Goal: Task Accomplishment & Management: Use online tool/utility

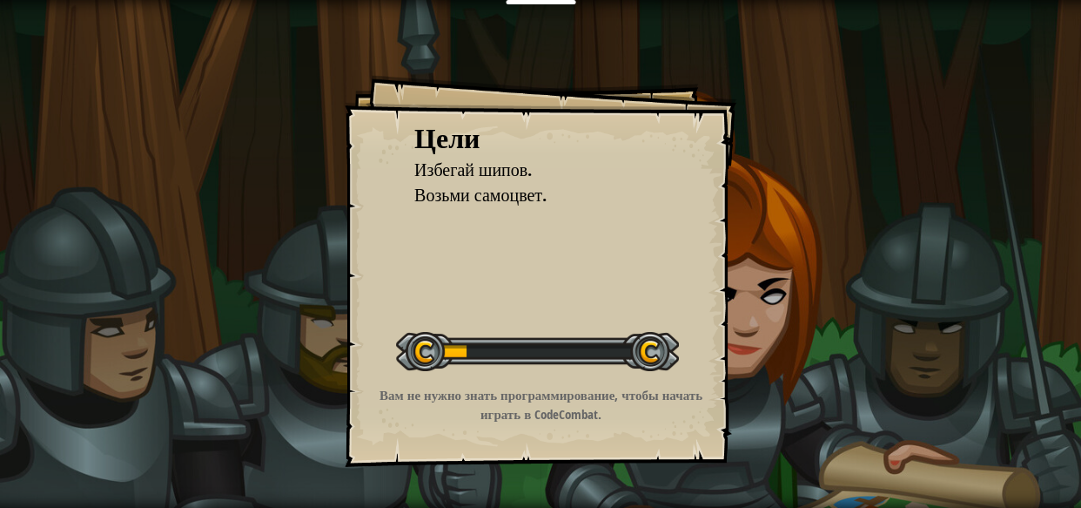
click at [453, 360] on div at bounding box center [537, 351] width 283 height 39
click at [407, 367] on div at bounding box center [537, 351] width 283 height 39
click at [420, 348] on div at bounding box center [537, 351] width 283 height 39
click at [432, 355] on div at bounding box center [537, 351] width 283 height 39
click at [421, 352] on div at bounding box center [537, 351] width 283 height 39
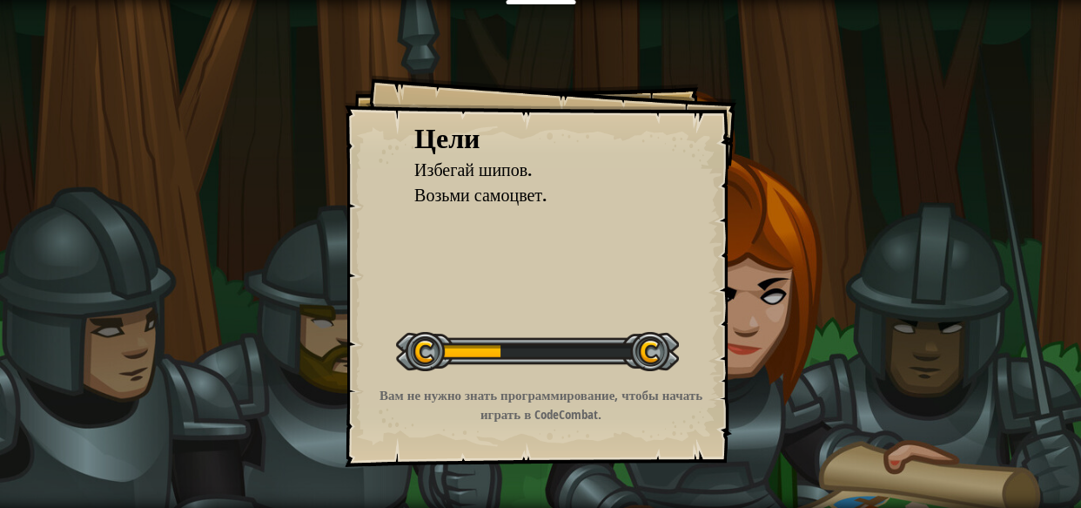
drag, startPoint x: 636, startPoint y: 348, endPoint x: 649, endPoint y: 346, distance: 13.3
click at [642, 347] on div at bounding box center [537, 351] width 283 height 39
click at [649, 345] on div at bounding box center [537, 351] width 283 height 39
click at [551, 318] on div "Начать уровень" at bounding box center [537, 349] width 283 height 70
click at [548, 332] on div at bounding box center [537, 351] width 283 height 39
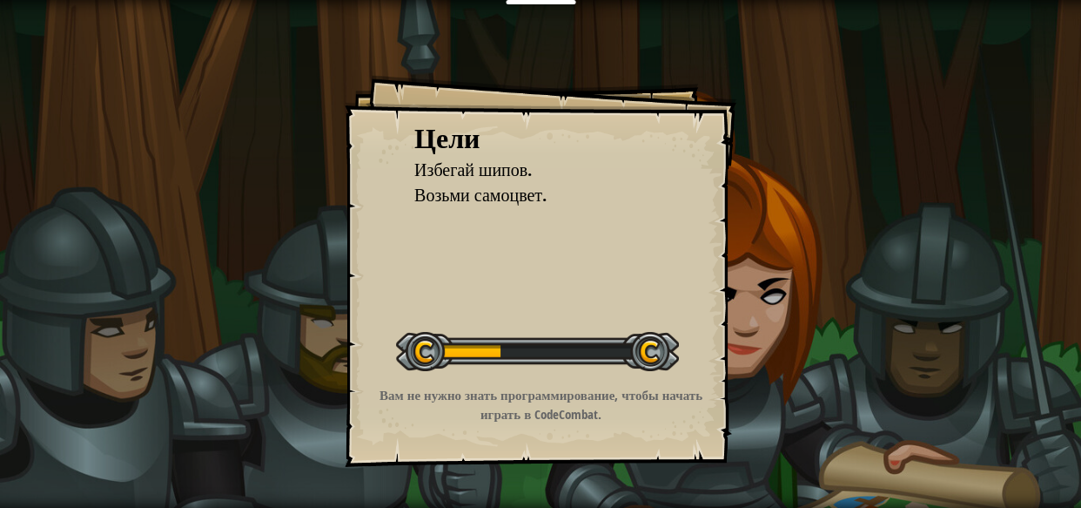
click at [548, 332] on div at bounding box center [537, 351] width 283 height 39
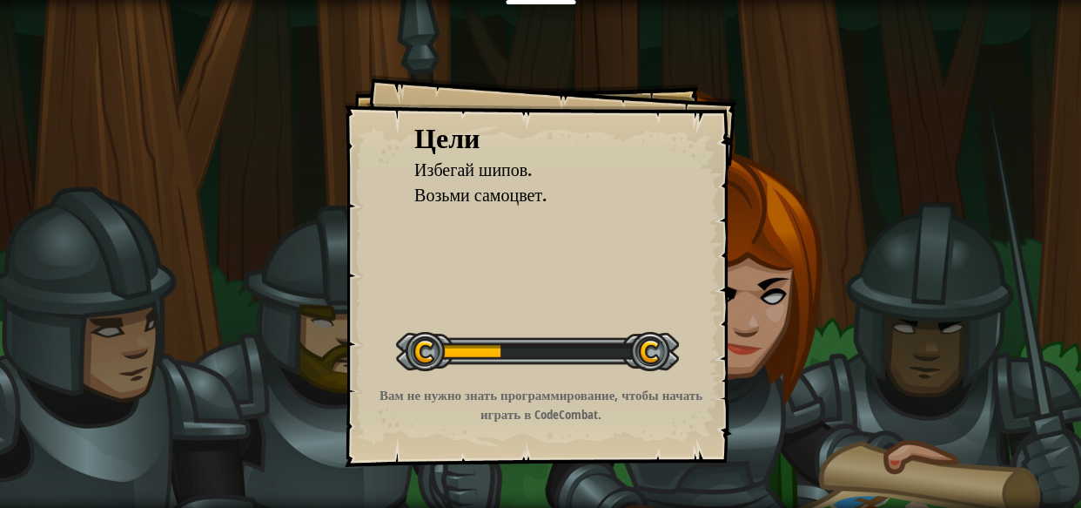
click at [548, 332] on div at bounding box center [537, 351] width 283 height 39
click at [548, 333] on div at bounding box center [537, 351] width 283 height 39
click at [549, 334] on div at bounding box center [537, 351] width 283 height 39
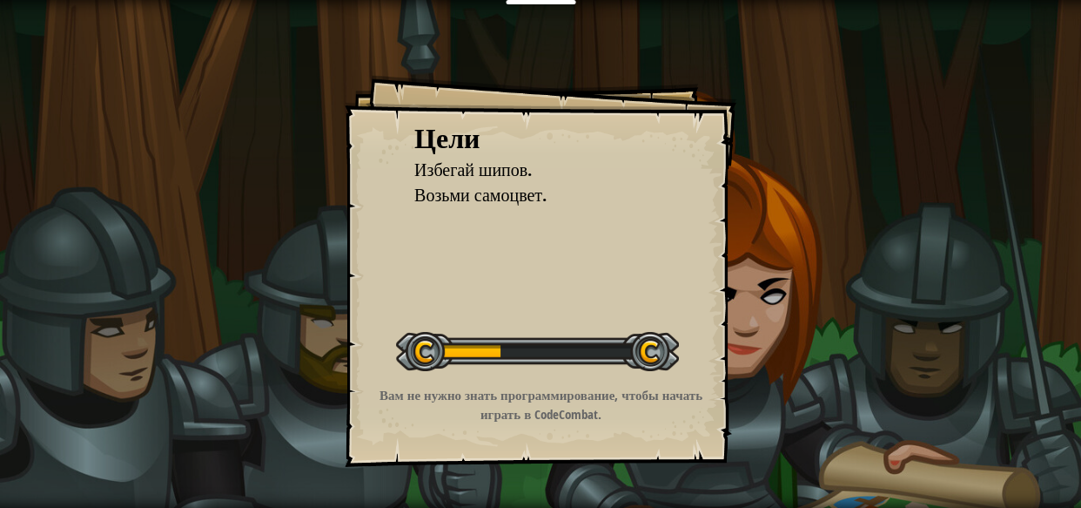
click at [551, 336] on div at bounding box center [537, 351] width 283 height 39
click at [551, 338] on div at bounding box center [537, 351] width 283 height 39
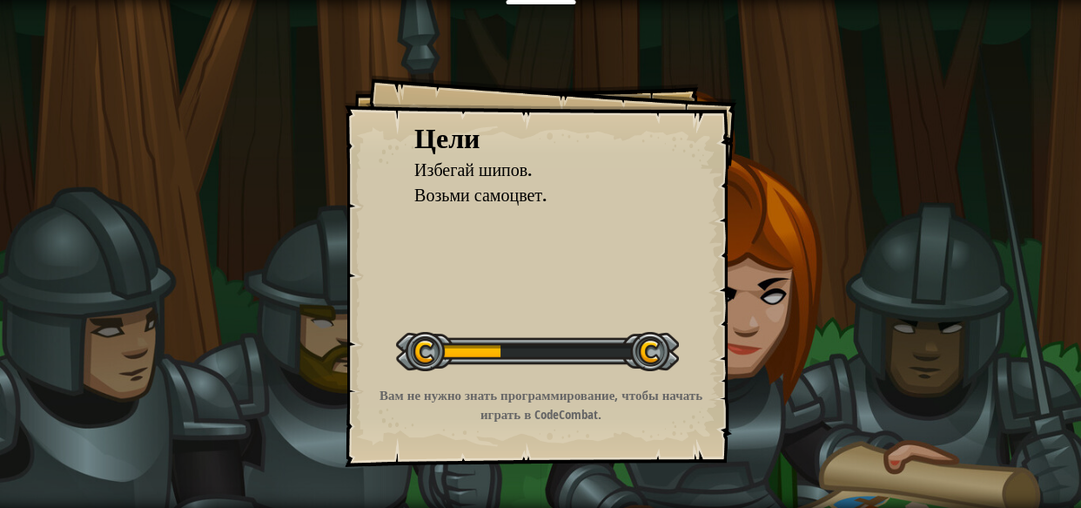
click at [551, 338] on div at bounding box center [537, 351] width 283 height 39
click at [551, 339] on div at bounding box center [537, 351] width 283 height 39
click at [551, 340] on div at bounding box center [537, 351] width 283 height 39
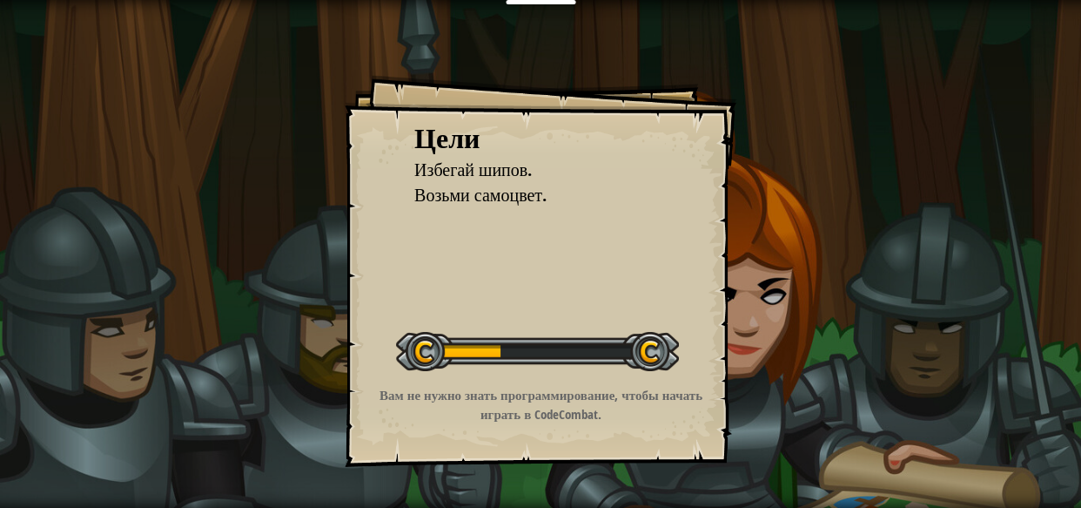
click at [551, 340] on div at bounding box center [537, 351] width 283 height 39
click at [630, 386] on font "Вам не нужно знать программирование, чтобы начать играть в CodeCombat." at bounding box center [541, 404] width 323 height 37
click at [650, 356] on div at bounding box center [537, 351] width 283 height 39
click at [638, 353] on div at bounding box center [537, 351] width 283 height 39
drag, startPoint x: 571, startPoint y: 402, endPoint x: 548, endPoint y: 416, distance: 27.3
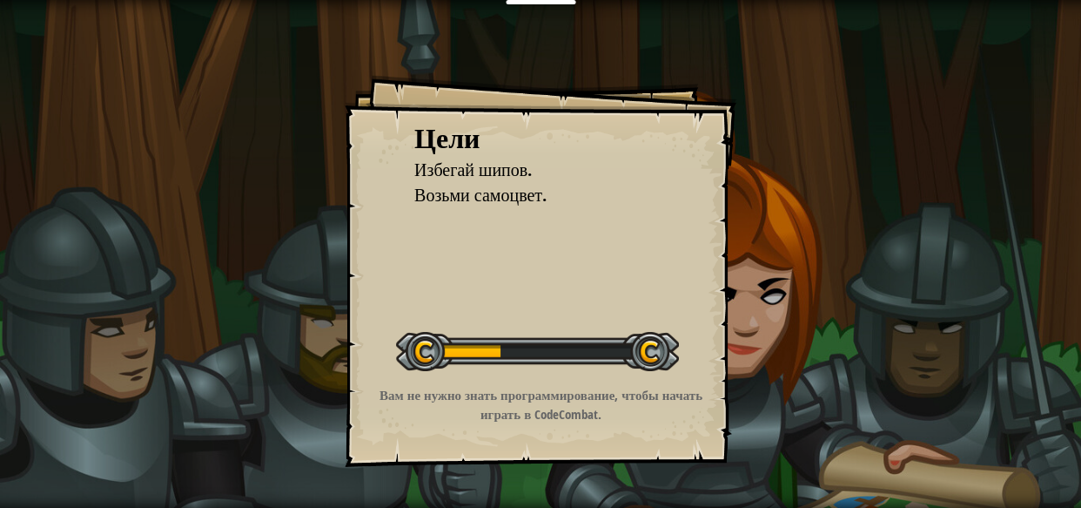
click at [549, 415] on font "Вам не нужно знать программирование, чтобы начать играть в CodeCombat." at bounding box center [541, 404] width 323 height 37
click at [547, 416] on font "Вам не нужно знать программирование, чтобы начать играть в CodeCombat." at bounding box center [541, 404] width 323 height 37
click at [548, 410] on font "Вам не нужно знать программирование, чтобы начать играть в CodeCombat." at bounding box center [541, 404] width 323 height 37
drag, startPoint x: 548, startPoint y: 410, endPoint x: 561, endPoint y: 400, distance: 15.5
click at [550, 409] on font "Вам не нужно знать программирование, чтобы начать играть в CodeCombat." at bounding box center [541, 404] width 323 height 37
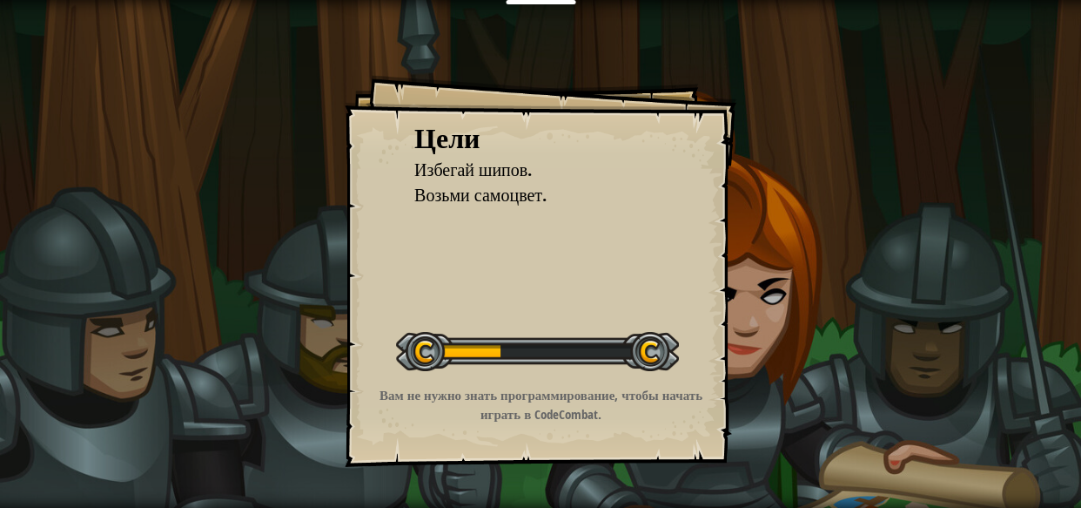
click at [561, 400] on font "Вам не нужно знать программирование, чтобы начать играть в CodeCombat." at bounding box center [541, 404] width 323 height 37
drag, startPoint x: 677, startPoint y: 340, endPoint x: 688, endPoint y: 326, distance: 16.7
click at [686, 335] on div "Цели Избегай шипов. Возьми самоцвет. Начать уровень Ошибка загрузки с сервера Ч…" at bounding box center [541, 271] width 392 height 392
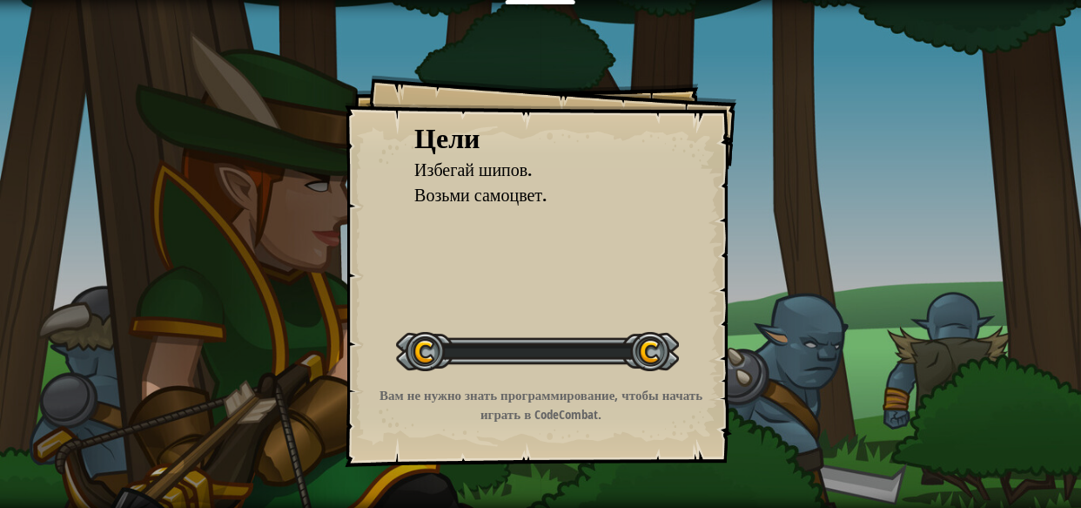
click at [801, 206] on div "Цели Избегай шипов. Возьми самоцвет. Начать уровень Ошибка загрузки с сервера Ч…" at bounding box center [540, 254] width 1081 height 508
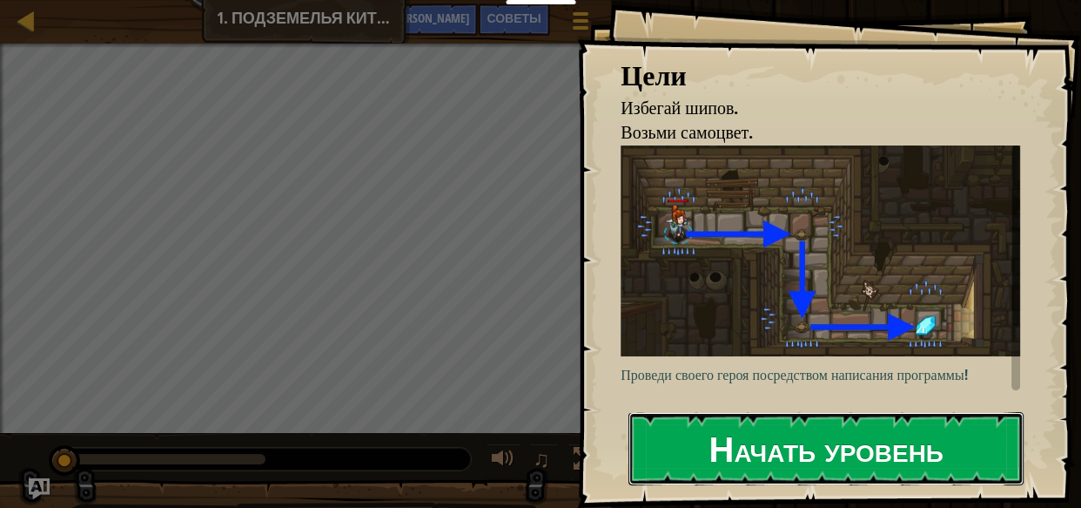
click at [867, 429] on font "Начать уровень" at bounding box center [826, 447] width 234 height 47
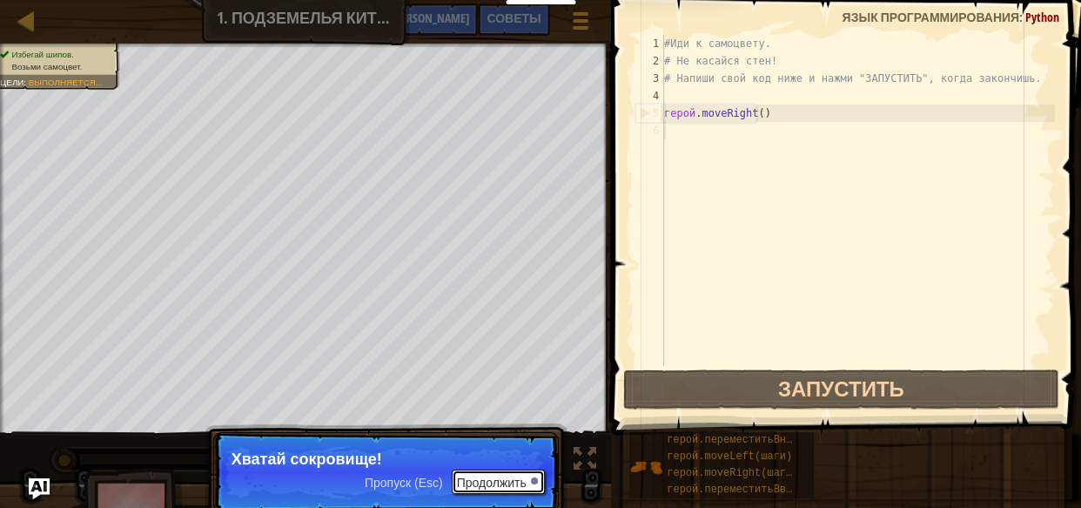
click at [492, 481] on font "Продолжить" at bounding box center [492, 482] width 70 height 14
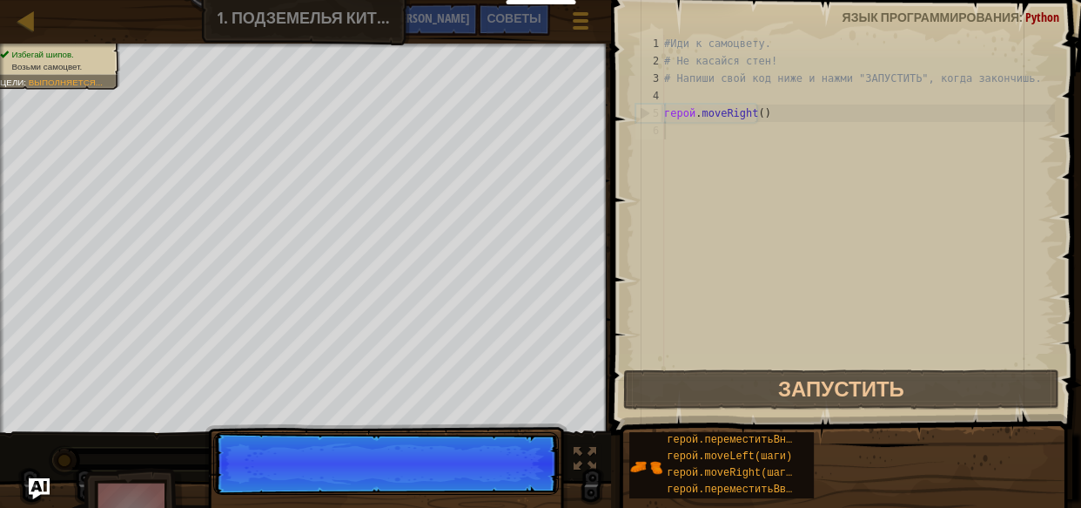
scroll to position [8, 0]
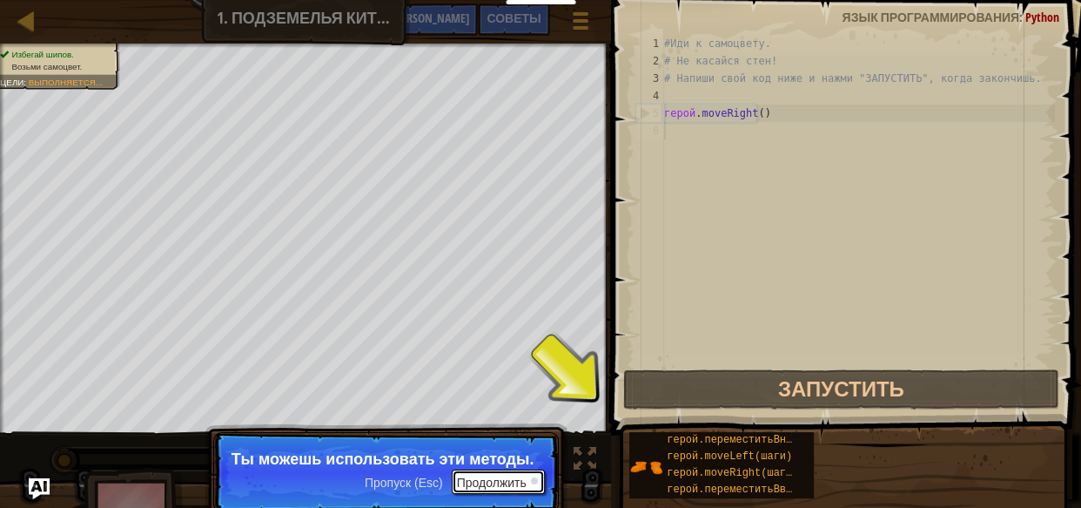
click at [524, 470] on button "Продолжить" at bounding box center [498, 481] width 93 height 24
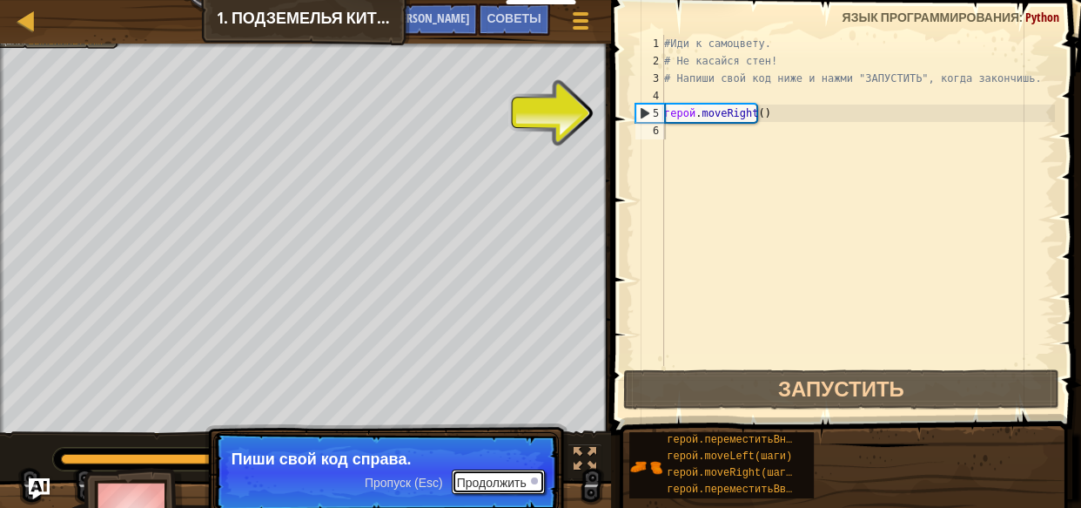
click at [510, 479] on font "Продолжить" at bounding box center [492, 482] width 70 height 14
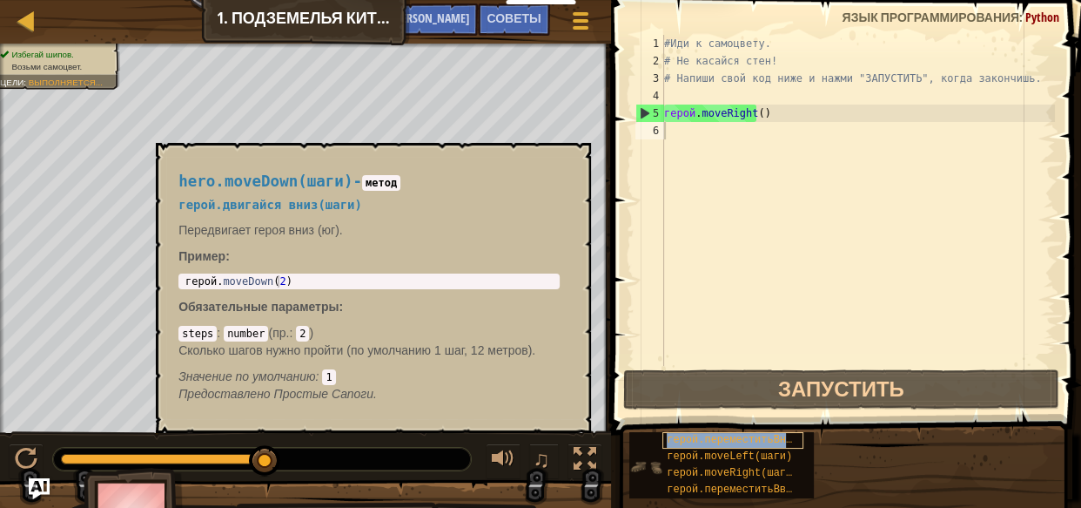
click at [775, 443] on font "герой.переместитьВниз(шаги)" at bounding box center [751, 440] width 169 height 12
click at [656, 133] on font "6" at bounding box center [656, 130] width 6 height 12
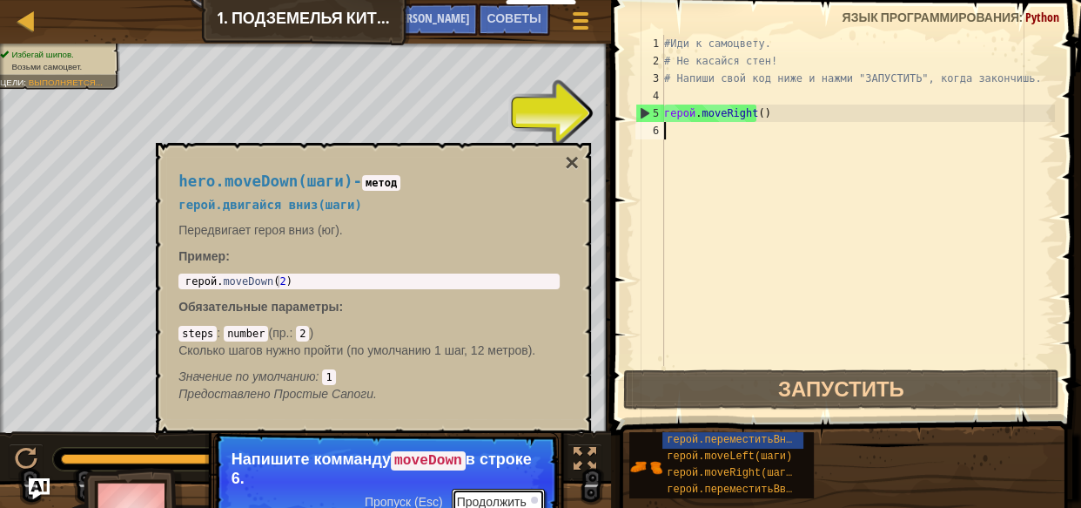
click at [496, 497] on font "Продолжить" at bounding box center [492, 501] width 70 height 14
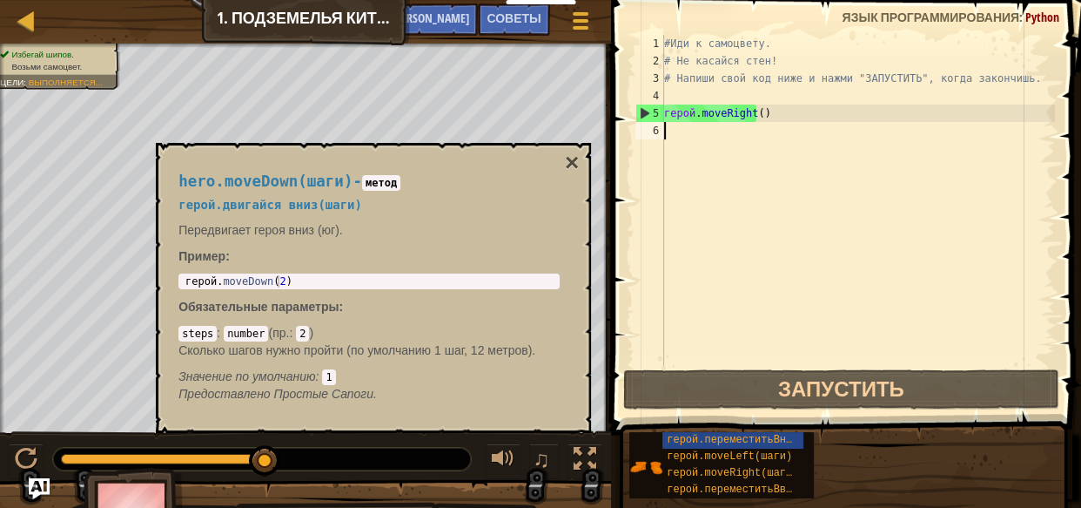
type textarea "M"
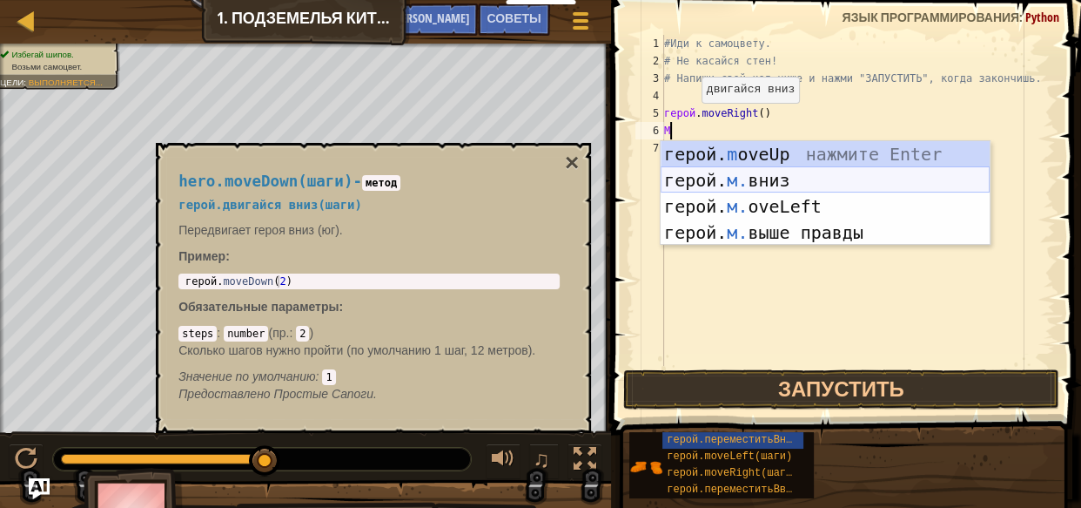
click at [801, 177] on div "герой. m oveUp нажмите Enter герой. м. вниз нажмите Enter герой. м. oveLeft наж…" at bounding box center [825, 219] width 329 height 157
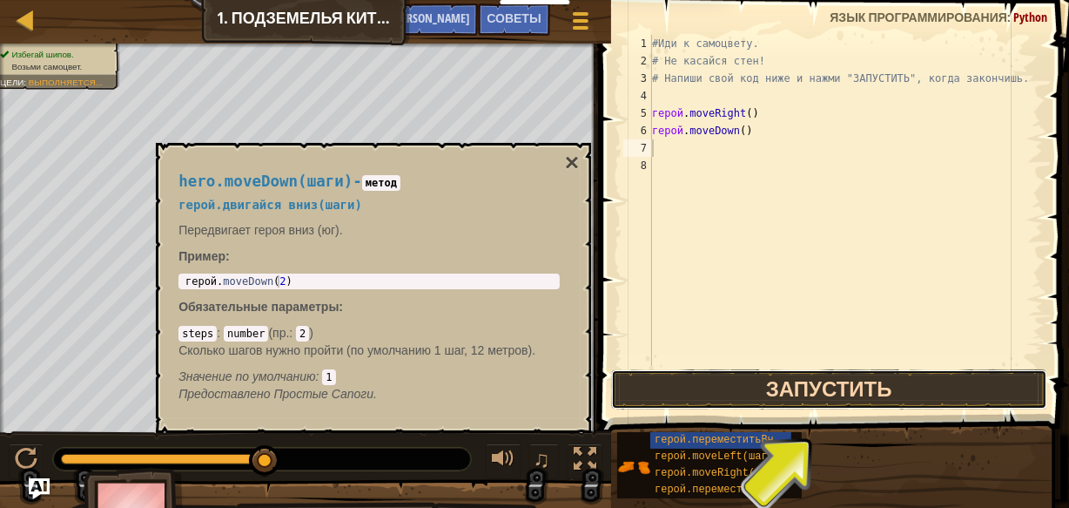
click at [783, 391] on button "Запустить" at bounding box center [829, 389] width 436 height 40
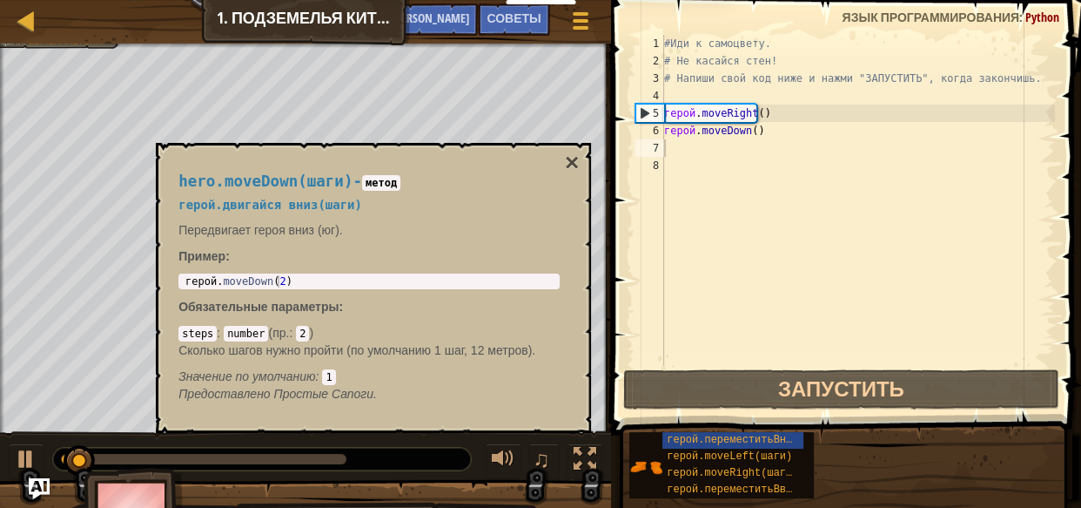
click at [579, 164] on div "hero.moveDown(шаги) - метод герой.двигайся вниз(шаги) Передвигает героя вниз (ю…" at bounding box center [373, 288] width 435 height 290
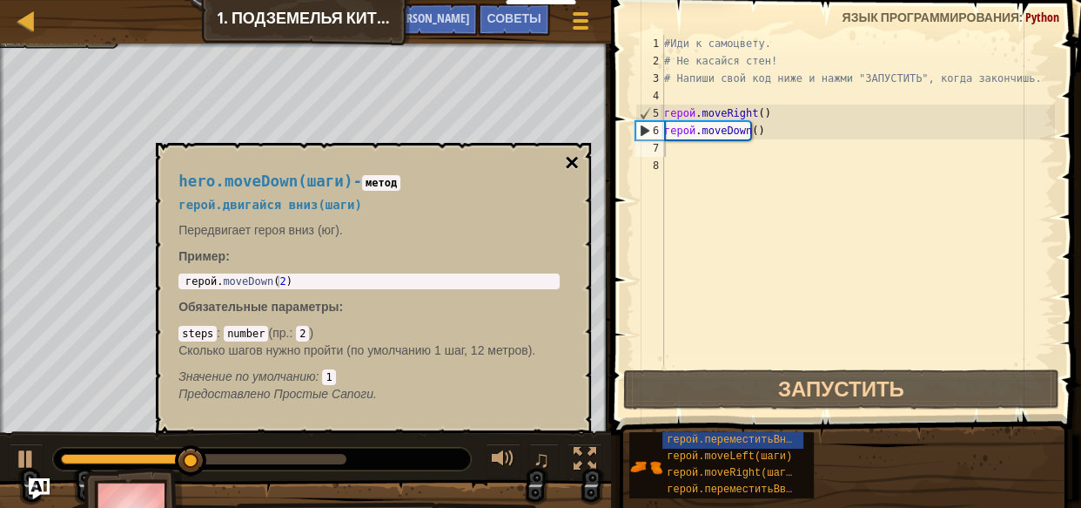
click at [574, 151] on font "×" at bounding box center [572, 162] width 14 height 27
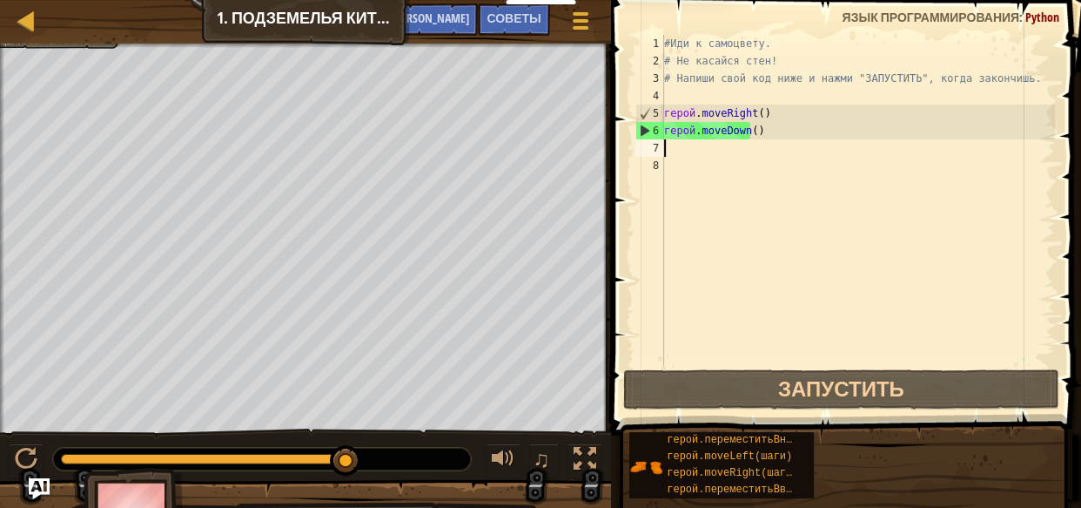
click at [671, 147] on div "#Иди к самоцвету. # Не касайся стен! # Напиши свой код ниже и нажми "ЗАПУСТИТЬ"…" at bounding box center [858, 218] width 394 height 366
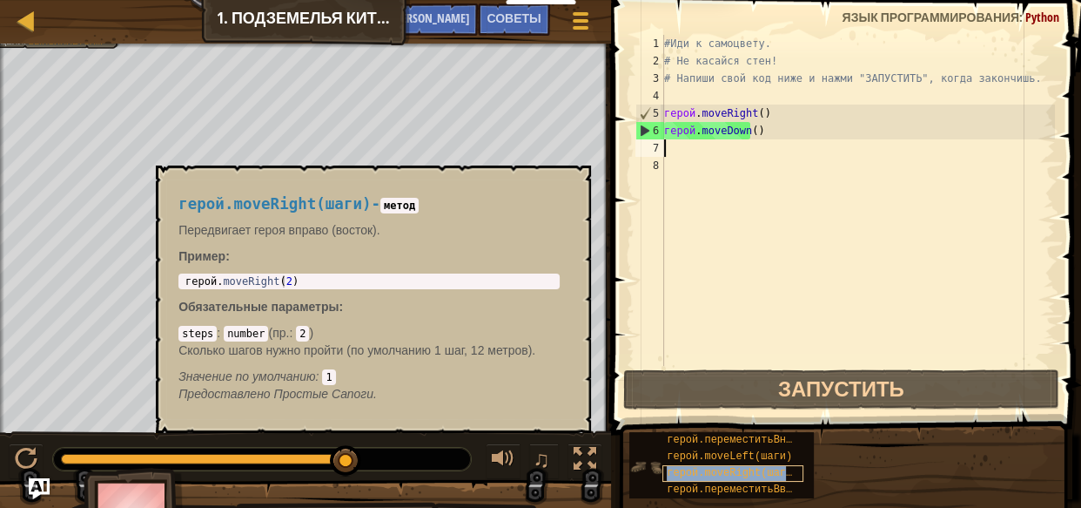
click at [751, 476] on font "герой.moveRight(шаги)" at bounding box center [732, 473] width 131 height 12
type textarea "m"
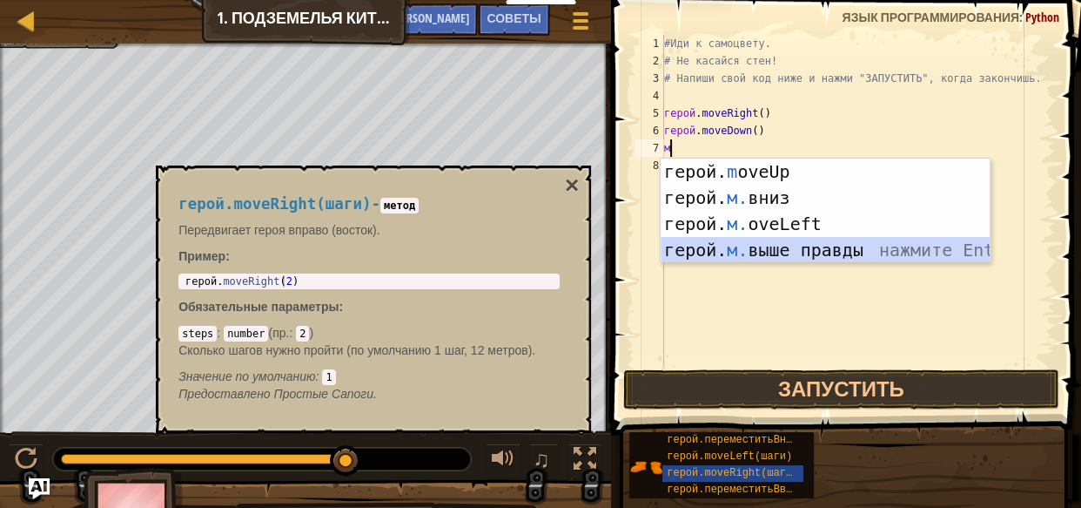
click at [798, 251] on div "герой. m oveUp нажмите Enter герой. м. вниз нажмите Enter герой. м. oveLeft наж…" at bounding box center [825, 236] width 329 height 157
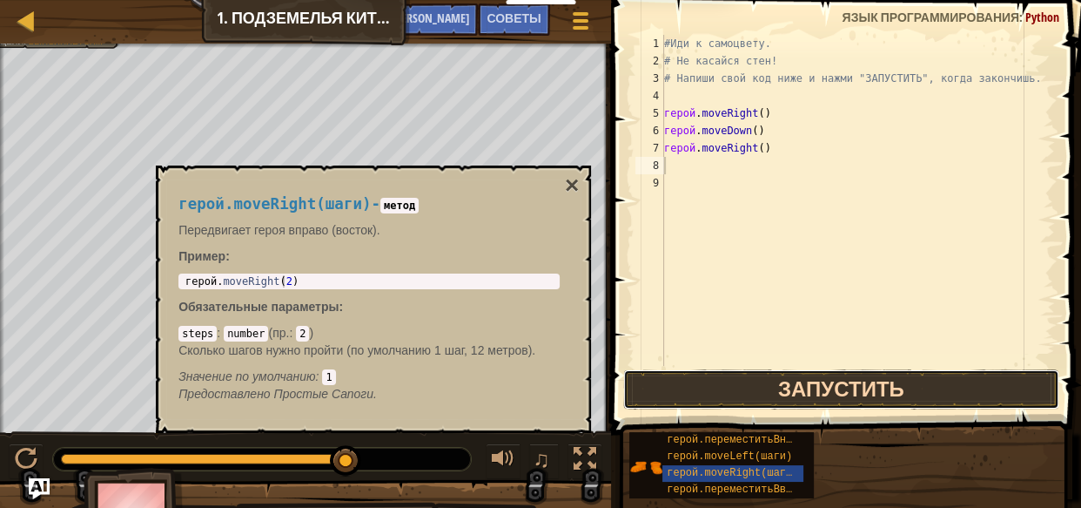
click at [838, 389] on button "Запустить" at bounding box center [841, 389] width 436 height 40
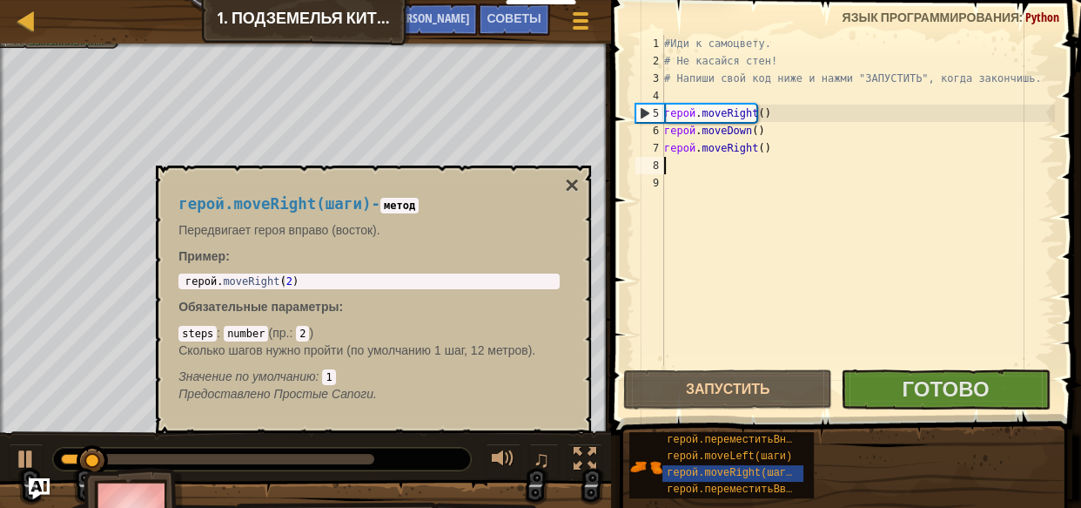
click at [579, 185] on div "герой.moveRight(шаги) - метод Передвигает героя вправо (восток). Пример : 1 гер…" at bounding box center [373, 299] width 435 height 268
click at [565, 188] on font "×" at bounding box center [572, 185] width 14 height 27
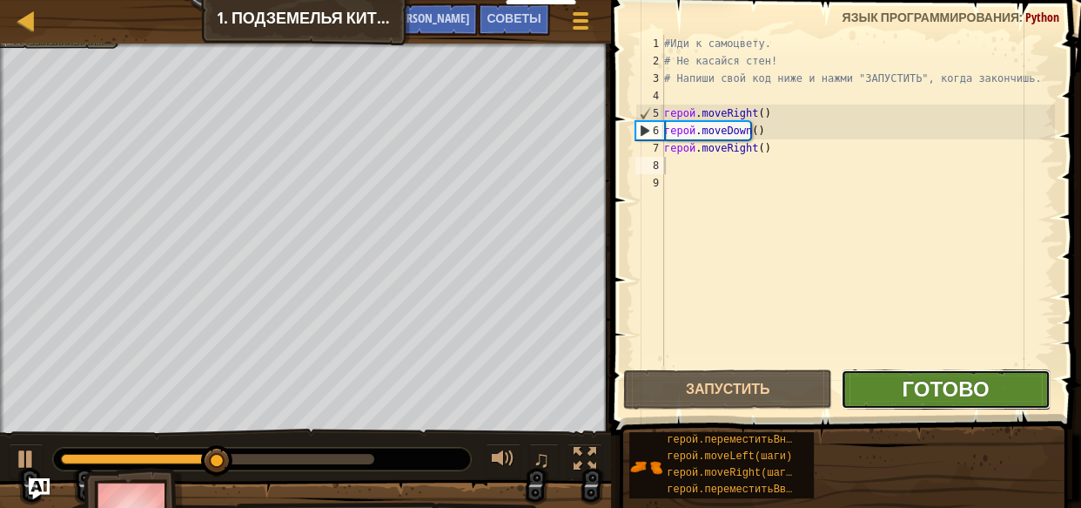
click at [920, 397] on font "Готово" at bounding box center [945, 388] width 87 height 28
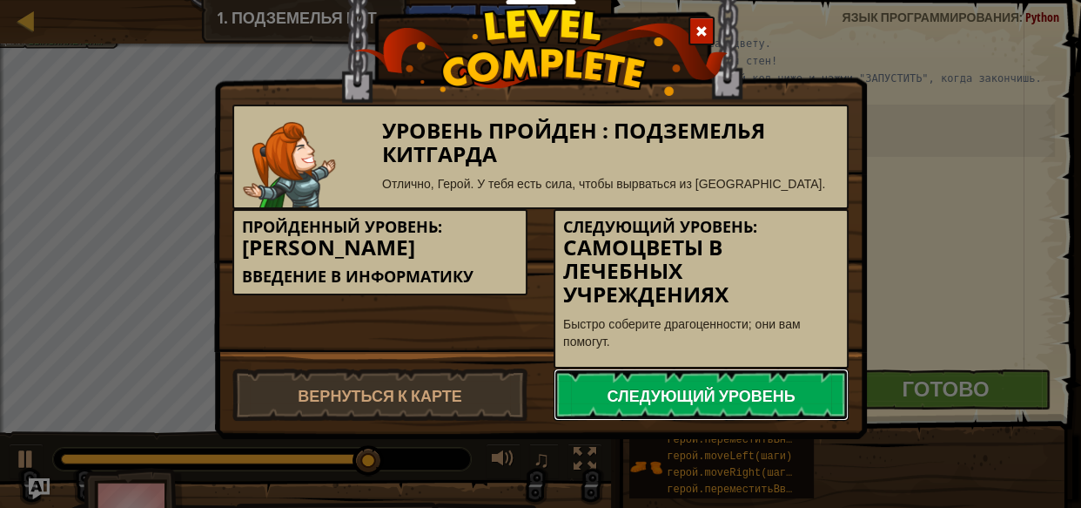
click at [659, 385] on font "Следующий уровень" at bounding box center [701, 396] width 188 height 22
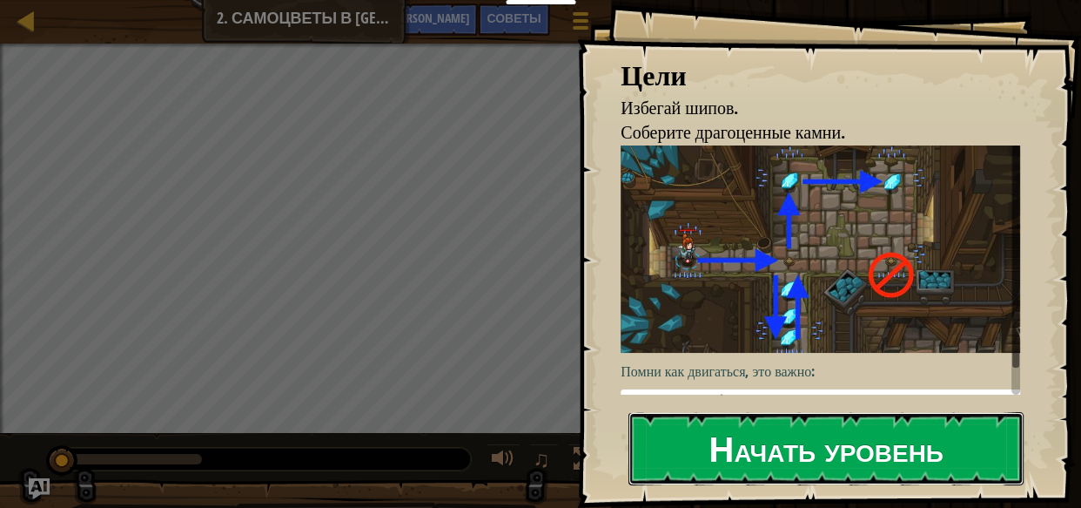
click at [885, 478] on button "Начать уровень" at bounding box center [826, 448] width 395 height 73
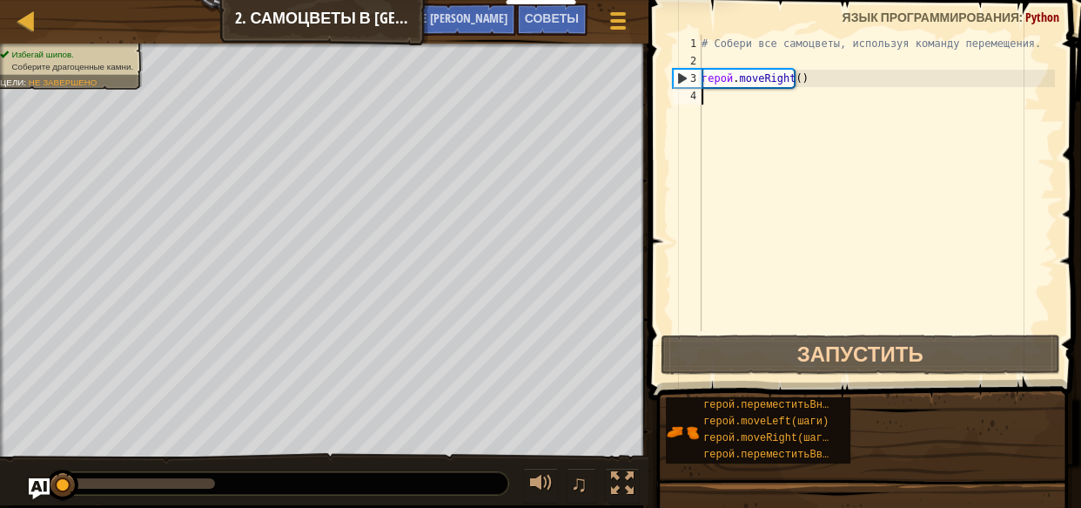
type textarea "m"
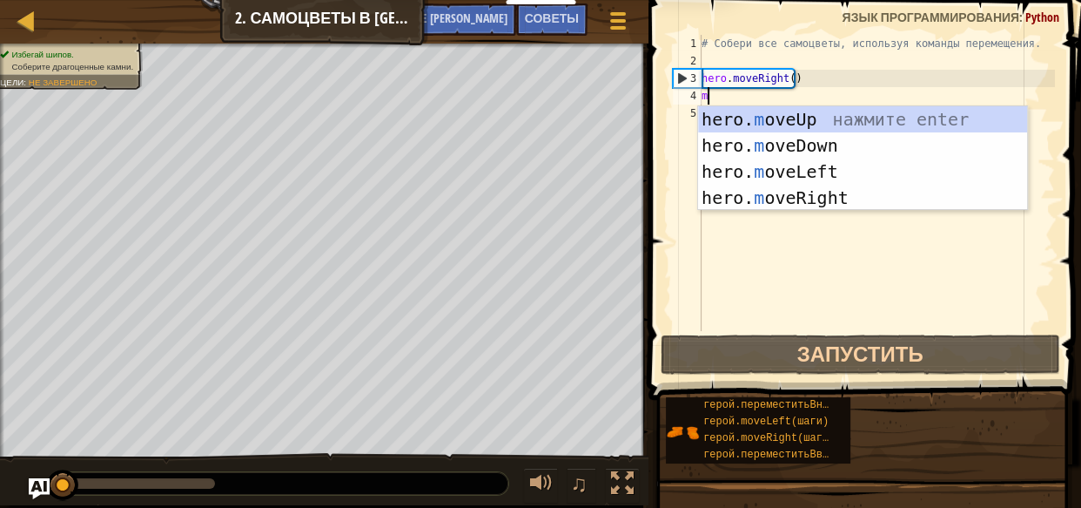
scroll to position [8, 0]
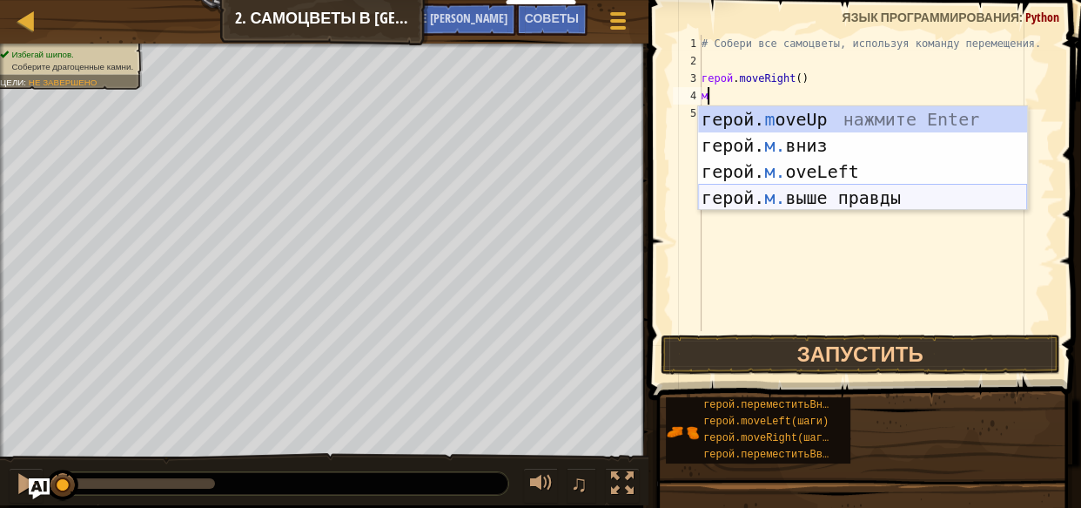
click at [808, 192] on div "герой. m oveUp нажмите Enter герой. м. вниз нажмите Enter герой. м. oveLeft наж…" at bounding box center [862, 184] width 329 height 157
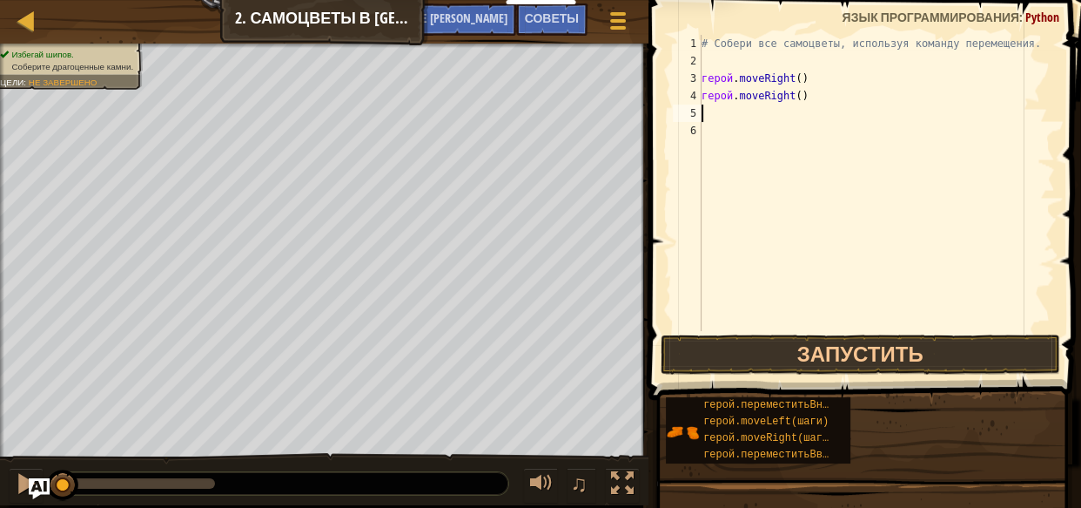
type textarea "m"
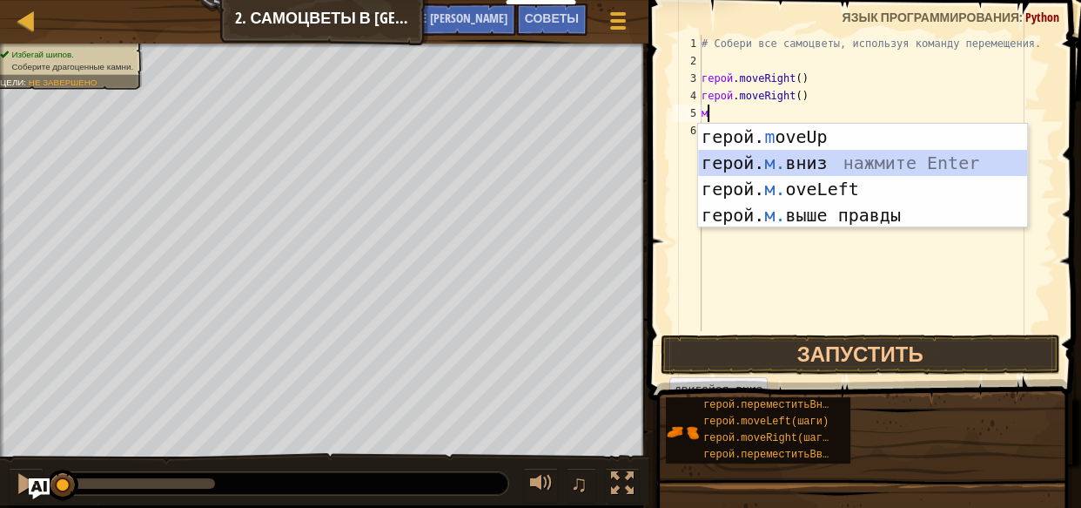
click at [828, 157] on div "герой. m oveUp нажмите Enter герой. м. вниз нажмите Enter герой. м. oveLeft наж…" at bounding box center [862, 202] width 329 height 157
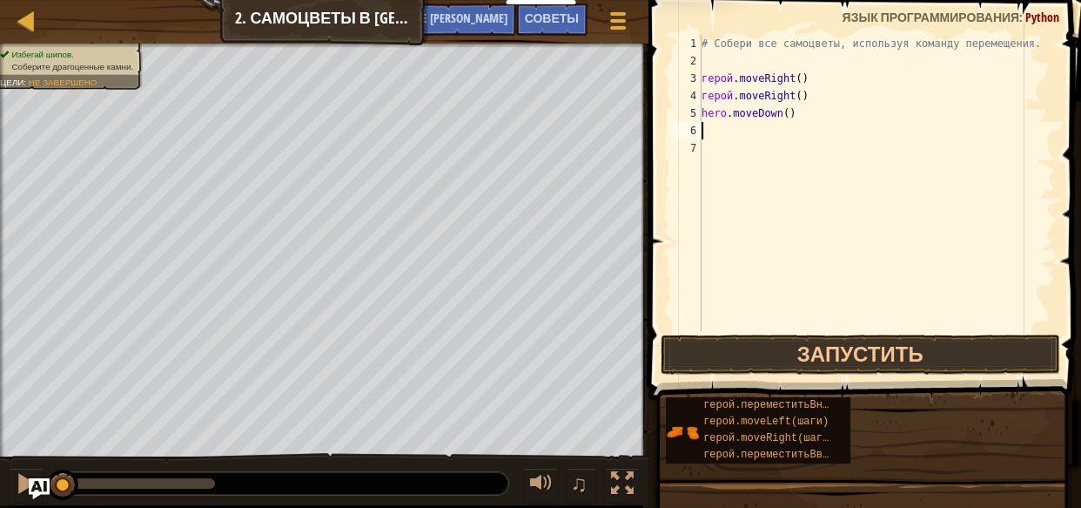
type textarea "m"
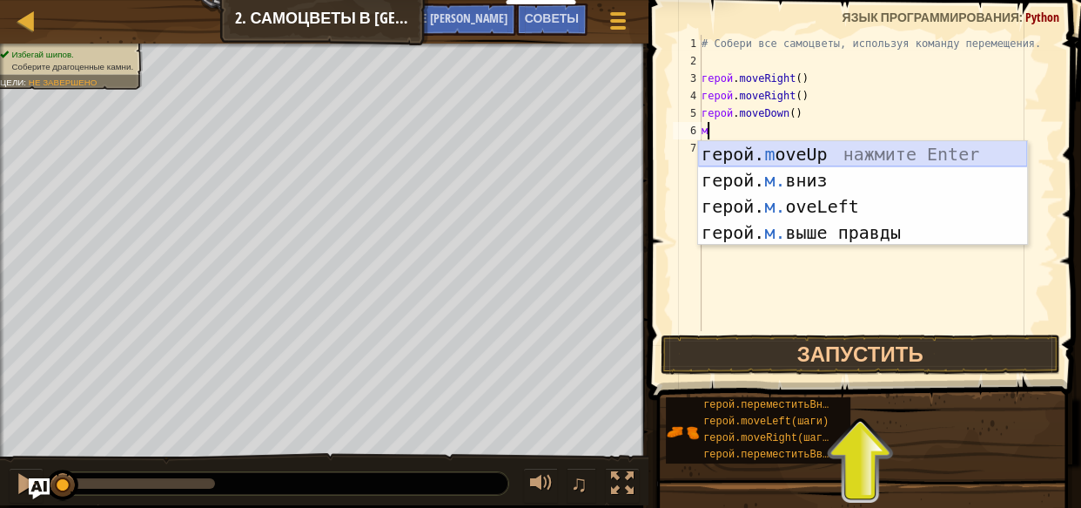
click at [824, 150] on div "герой. m oveUp нажмите Enter герой. м. вниз нажмите Enter герой. м. oveLeft наж…" at bounding box center [862, 219] width 329 height 157
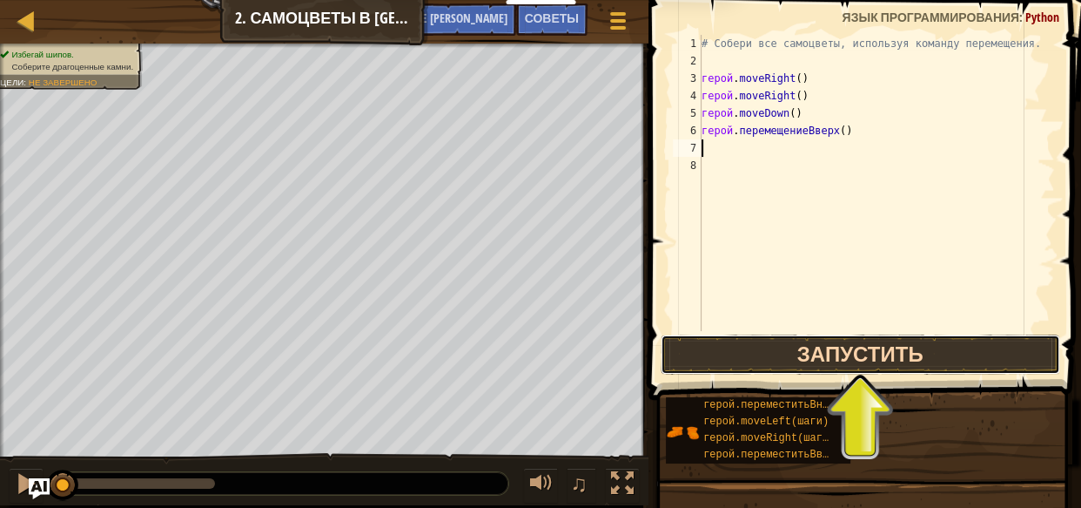
click at [869, 356] on button "Запустить" at bounding box center [861, 354] width 400 height 40
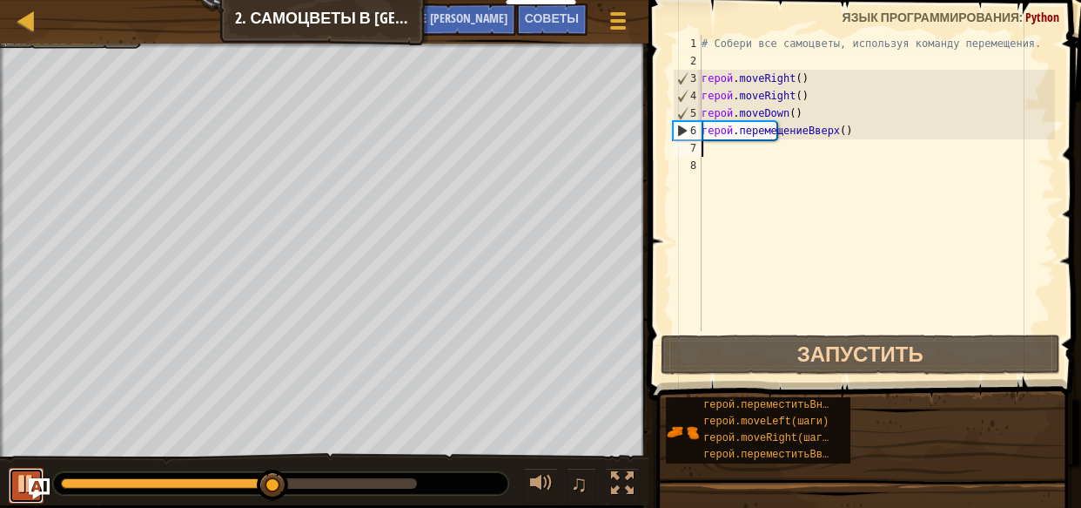
click at [22, 480] on div at bounding box center [26, 483] width 23 height 23
click at [785, 81] on div "# Собери все самоцветы, используя команду перемещения. герой . moveRight ( ) ге…" at bounding box center [876, 200] width 357 height 331
click at [795, 77] on div "# Собери все самоцветы, используя команду перемещения. герой . moveRight ( ) ге…" at bounding box center [876, 200] width 357 height 331
click at [828, 77] on div "# Собери все самоцветы, используя команду перемещения. герой . moveRight ( ) ге…" at bounding box center [876, 200] width 357 height 331
drag, startPoint x: 829, startPoint y: 77, endPoint x: 819, endPoint y: 80, distance: 9.9
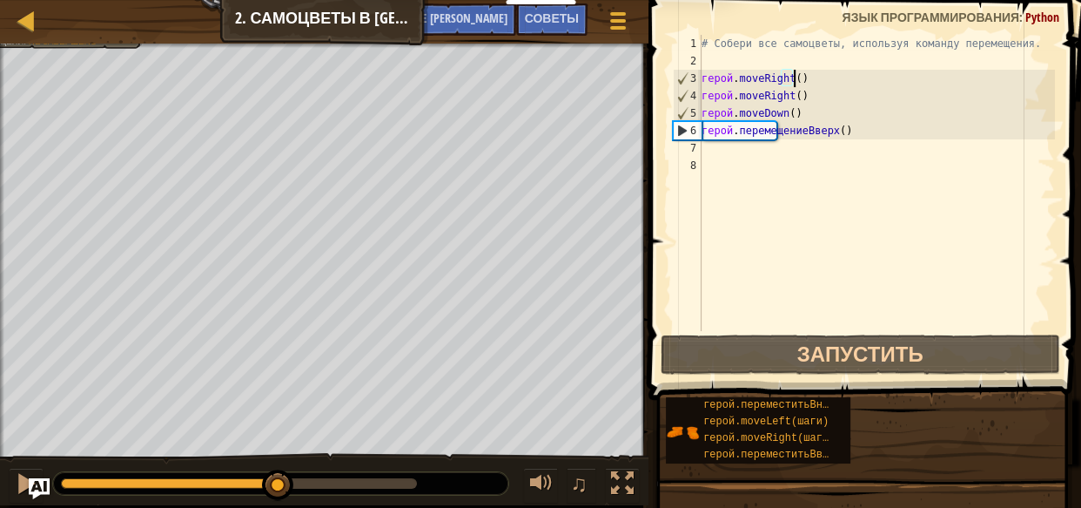
click at [824, 78] on div "# Собери все самоцветы, используя команду перемещения. герой . moveRight ( ) ге…" at bounding box center [876, 200] width 357 height 331
click at [817, 82] on div "# Собери все самоцветы, используя команду перемещения. герой . moveRight ( ) ге…" at bounding box center [876, 183] width 357 height 296
click at [797, 78] on div "# Собери все самоцветы, используя команду перемещения. герой . moveRight ( ) ге…" at bounding box center [876, 200] width 357 height 331
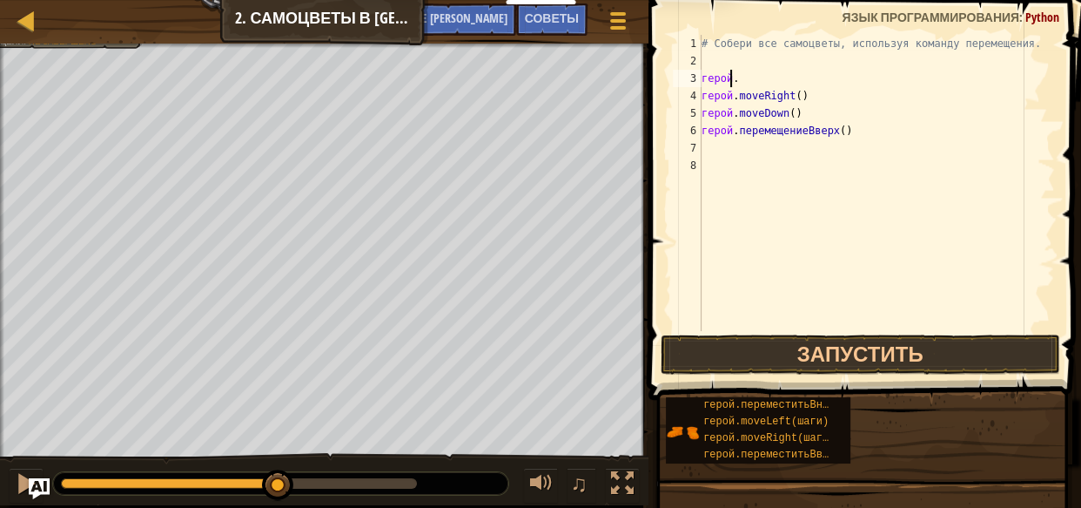
click at [740, 77] on div "# Собери все самоцветы, используя команду перемещения. герой . герой . moveRigh…" at bounding box center [876, 200] width 357 height 331
type textarea "h"
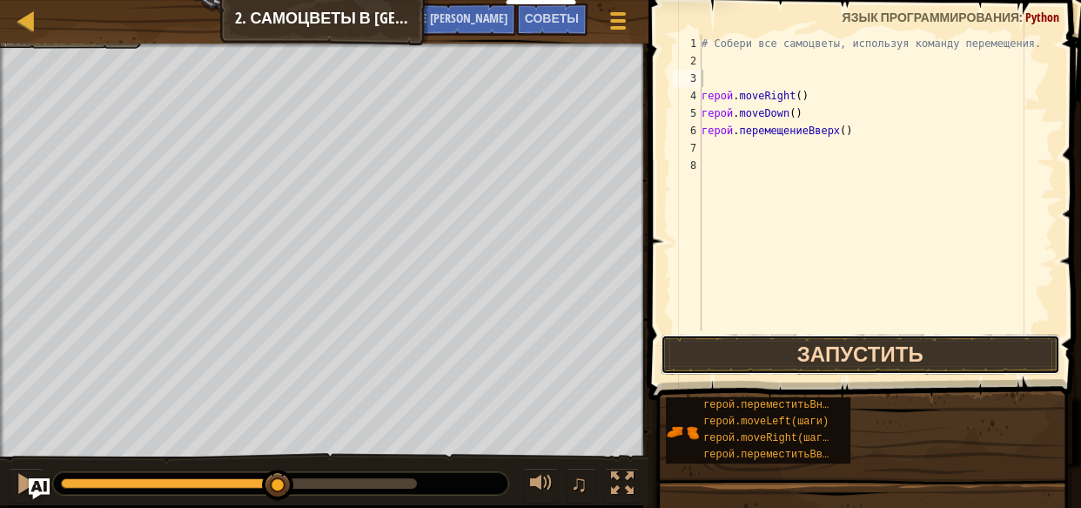
click at [806, 359] on button "Запустить" at bounding box center [861, 354] width 400 height 40
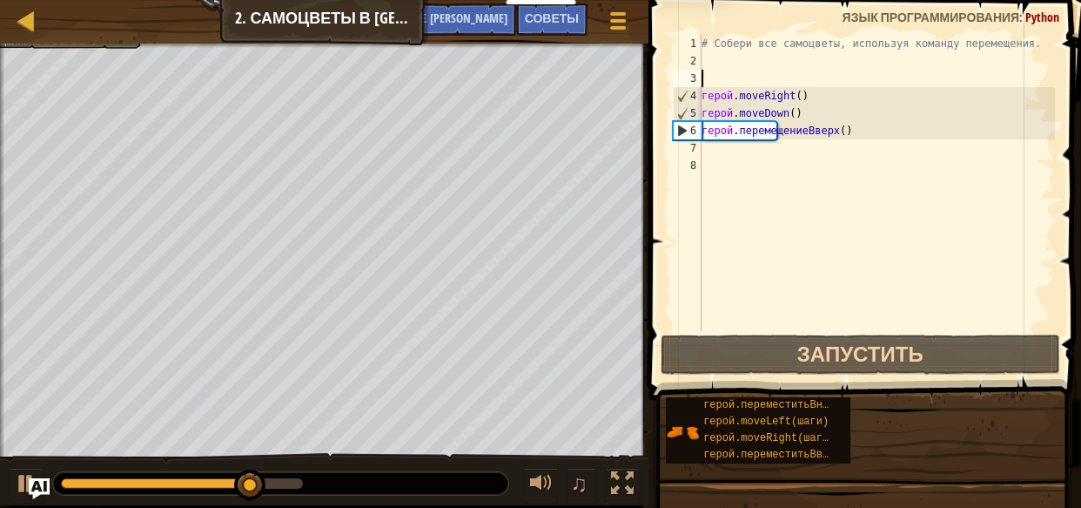
click at [712, 159] on div "# Собери все самоцветы, используя команду перемещения. герой . moveRight ( ) ге…" at bounding box center [876, 200] width 357 height 331
click at [710, 144] on div "# Собери все самоцветы, используя команду перемещения. герой . moveRight ( ) ге…" at bounding box center [876, 200] width 357 height 331
type textarea "m"
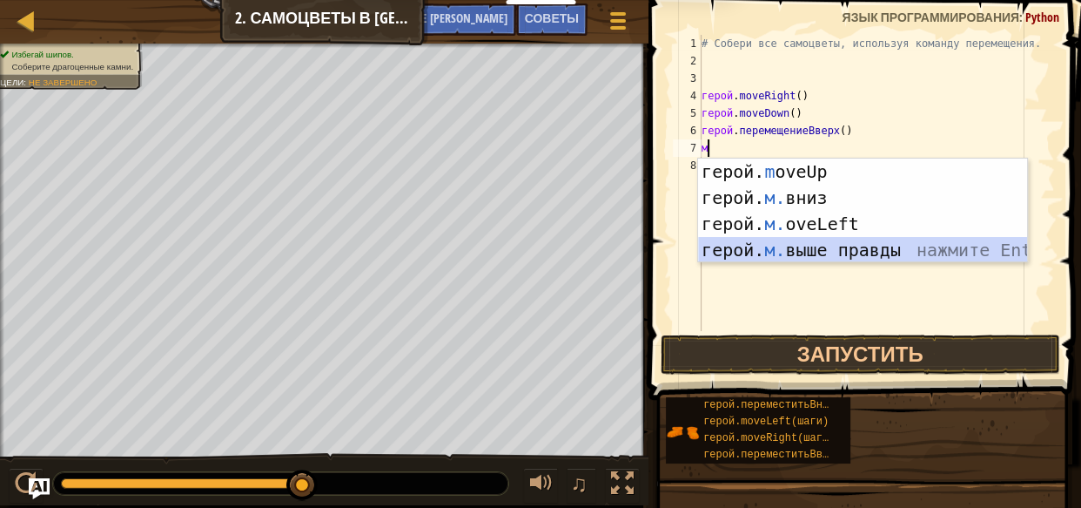
click at [841, 247] on div "герой. m oveUp нажмите Enter герой. м. вниз нажмите Enter герой. м. oveLeft наж…" at bounding box center [862, 236] width 329 height 157
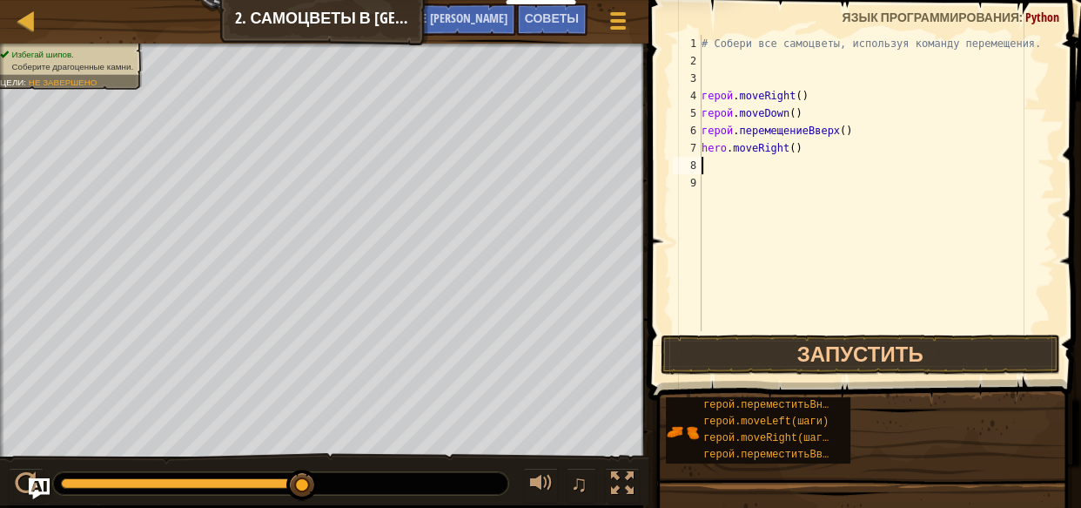
click at [723, 176] on div "# Собери все самоцветы, используя команду перемещения. герой . moveRight ( ) ге…" at bounding box center [876, 200] width 357 height 331
click at [717, 160] on div "# Собери все самоцветы, используя команду перемещения. герой . moveRight ( ) ге…" at bounding box center [876, 200] width 357 height 331
type textarea "m"
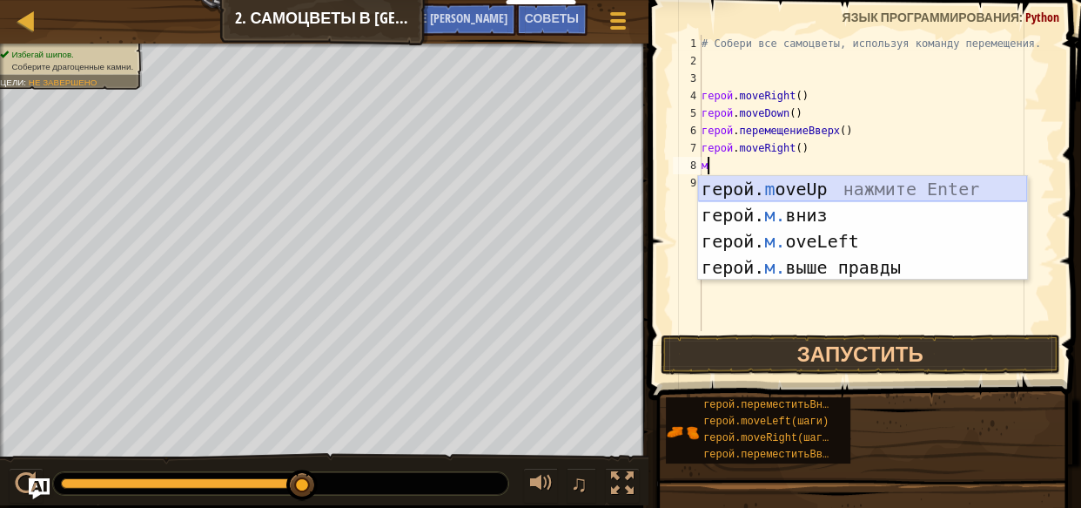
click at [825, 185] on div "герой. m oveUp нажмите Enter герой. м. вниз нажмите Enter герой. м. oveLeft наж…" at bounding box center [862, 254] width 329 height 157
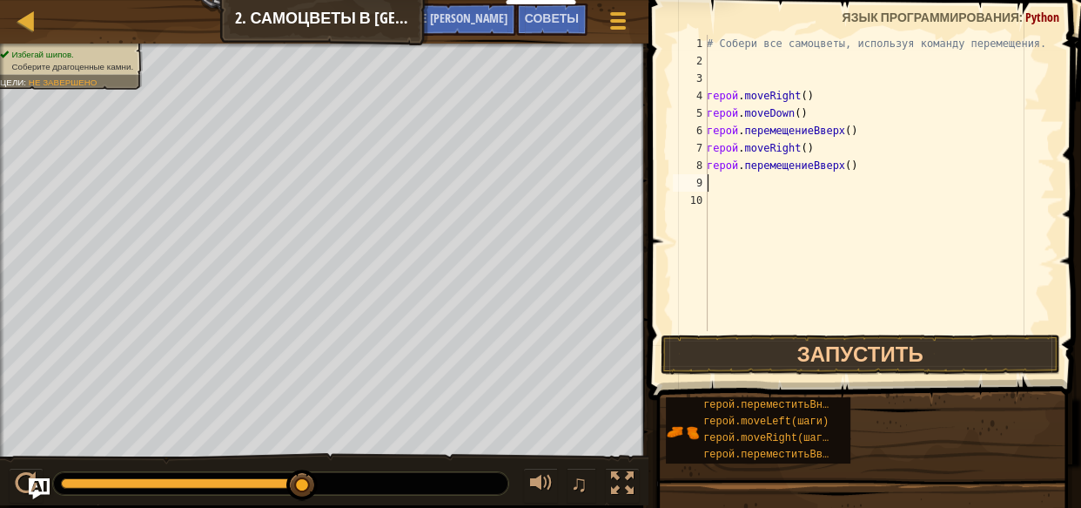
click at [740, 190] on div "# Собери все самоцветы, используя команду перемещения. герой . moveRight ( ) ге…" at bounding box center [879, 200] width 352 height 331
type textarea "m"
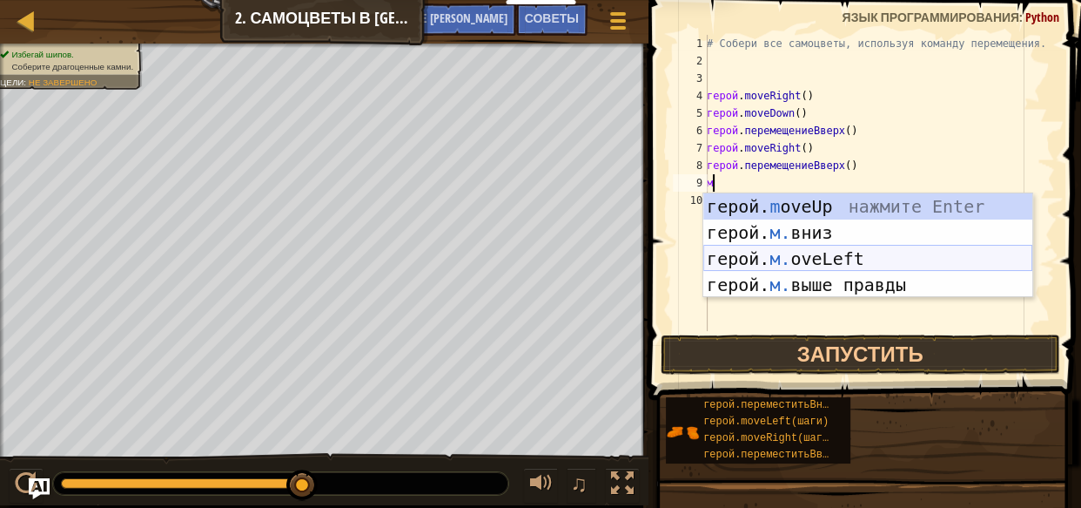
click at [798, 268] on div "герой. m oveUp нажмите Enter герой. м. вниз нажмите Enter герой. м. oveLeft наж…" at bounding box center [867, 271] width 329 height 157
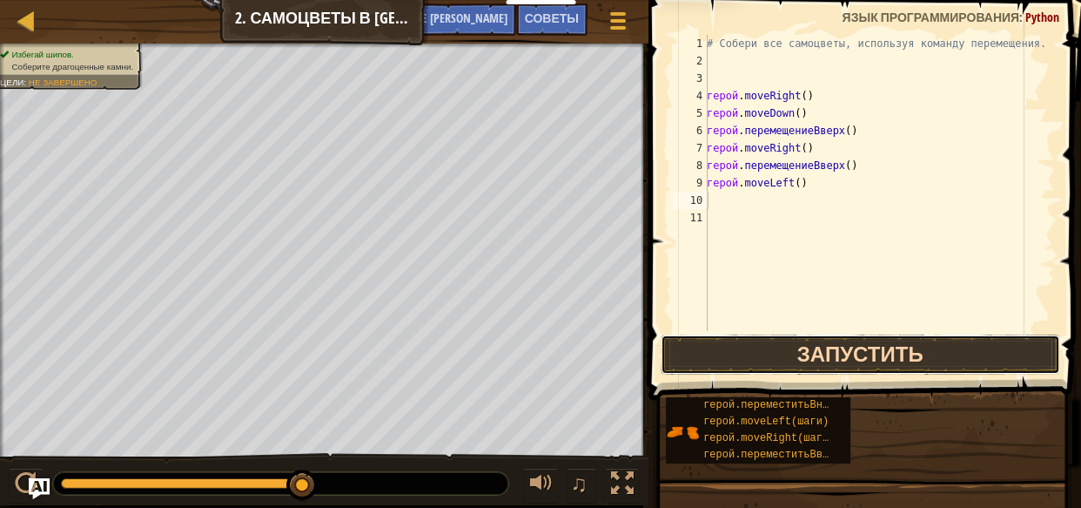
click at [856, 367] on button "Запустить" at bounding box center [861, 354] width 400 height 40
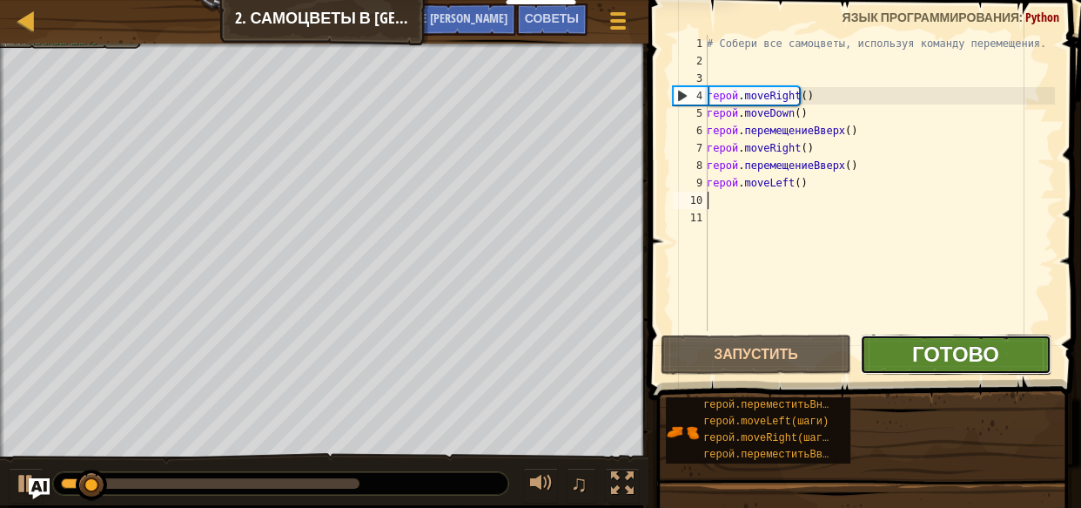
click at [955, 362] on font "Готово" at bounding box center [955, 354] width 87 height 28
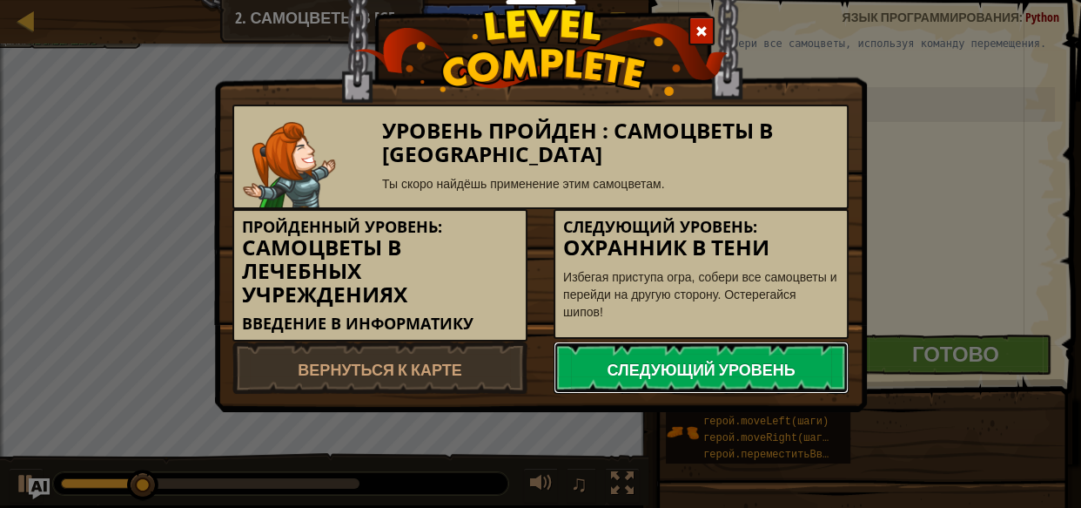
click at [653, 382] on link "Следующий уровень" at bounding box center [701, 367] width 295 height 52
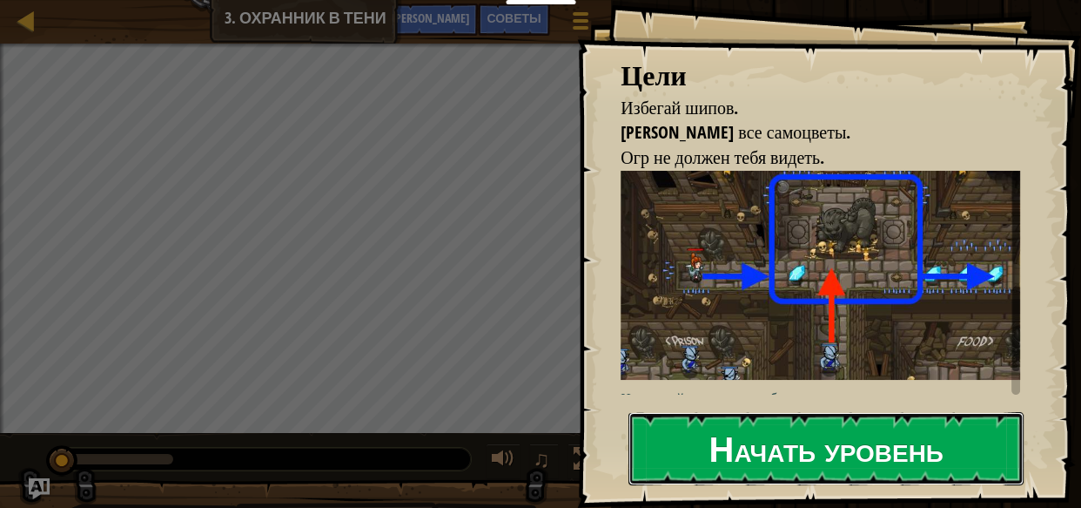
click at [874, 449] on font "Начать уровень" at bounding box center [826, 447] width 234 height 47
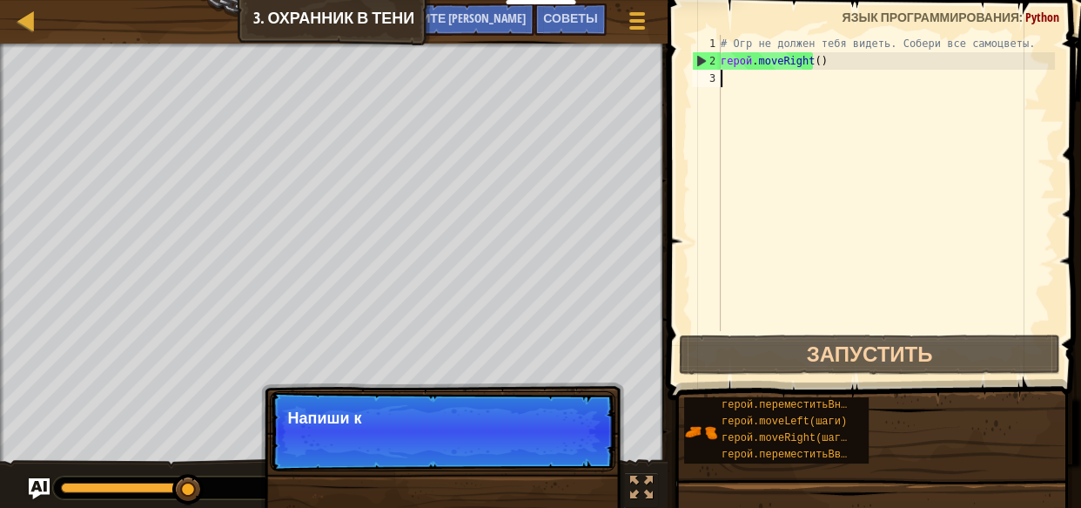
click at [826, 60] on div "# Огр не должен тебя видеть. Собери все самоцветы. герой . moveRight ( )" at bounding box center [886, 200] width 338 height 331
type textarea "hero.moveRight()"
click at [831, 60] on div "# Огр не должен тебя видеть. Собери все самоцветы. герой . moveRight ( )" at bounding box center [886, 200] width 338 height 331
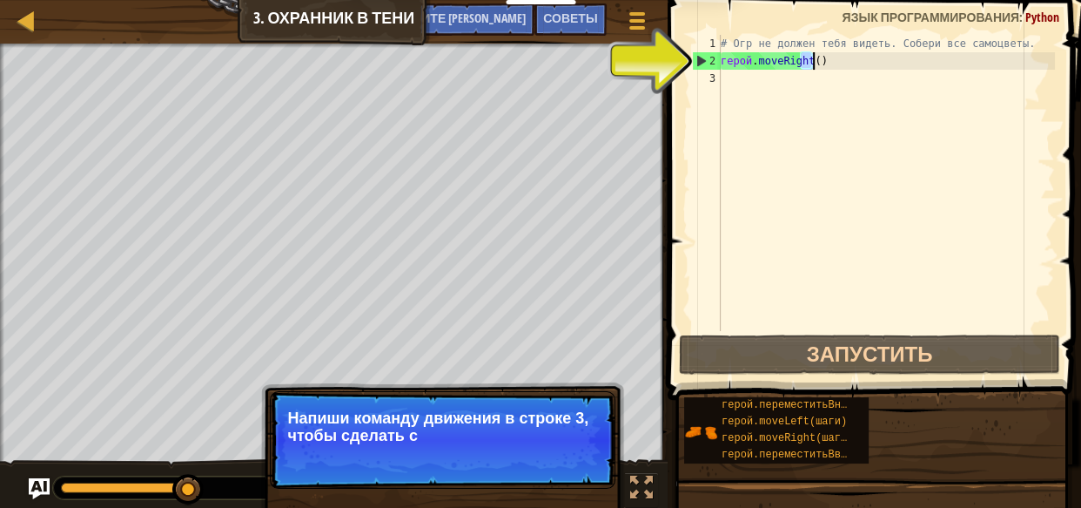
click at [831, 60] on div "# Огр не должен тебя видеть. Собери все самоцветы. герой . moveRight ( )" at bounding box center [886, 183] width 338 height 296
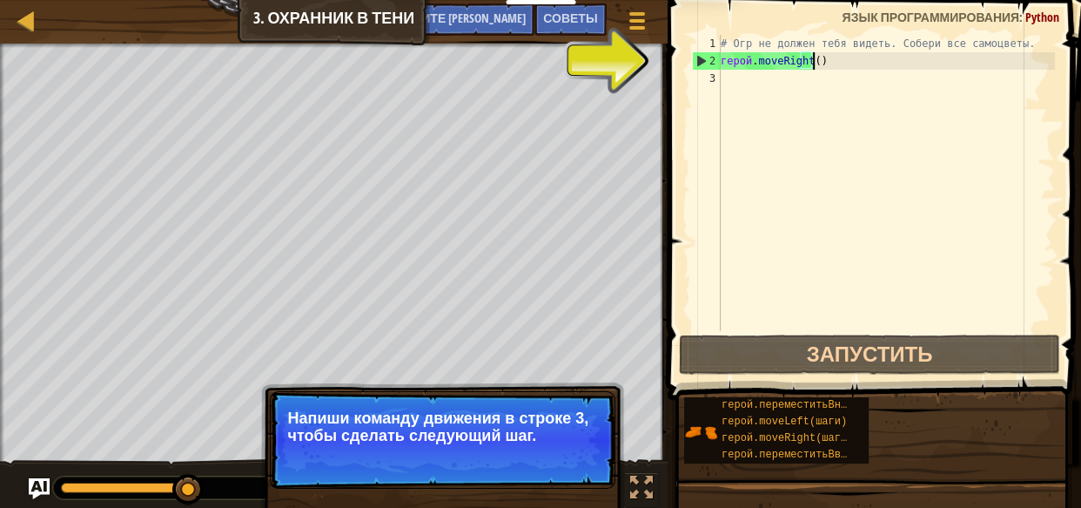
click at [812, 64] on div "# Огр не должен тебя видеть. Собери все самоцветы. герой . moveRight ( )" at bounding box center [886, 200] width 338 height 331
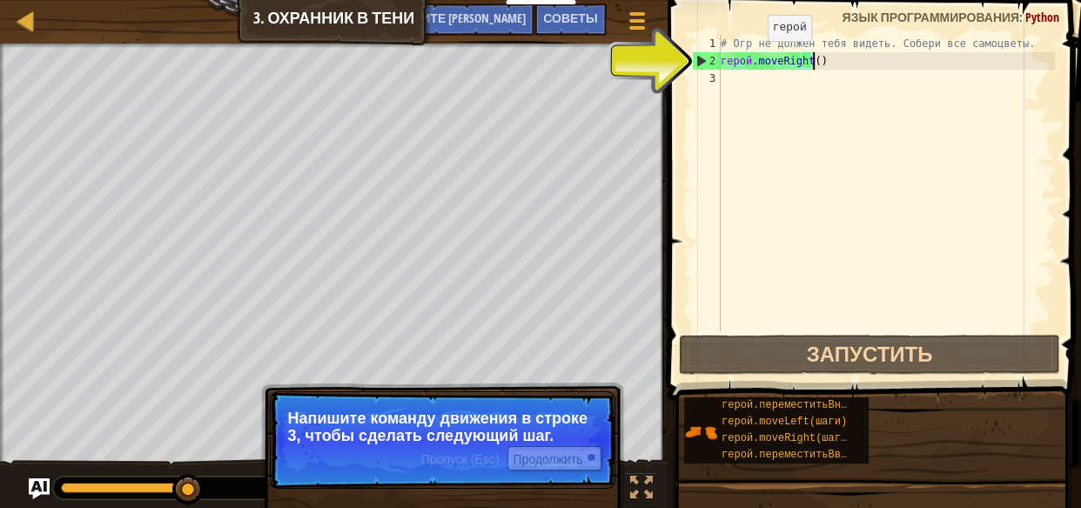
click at [752, 58] on div "# Огр не должен тебя видеть. Собери все самоцветы. герой . moveRight ( )" at bounding box center [886, 200] width 338 height 331
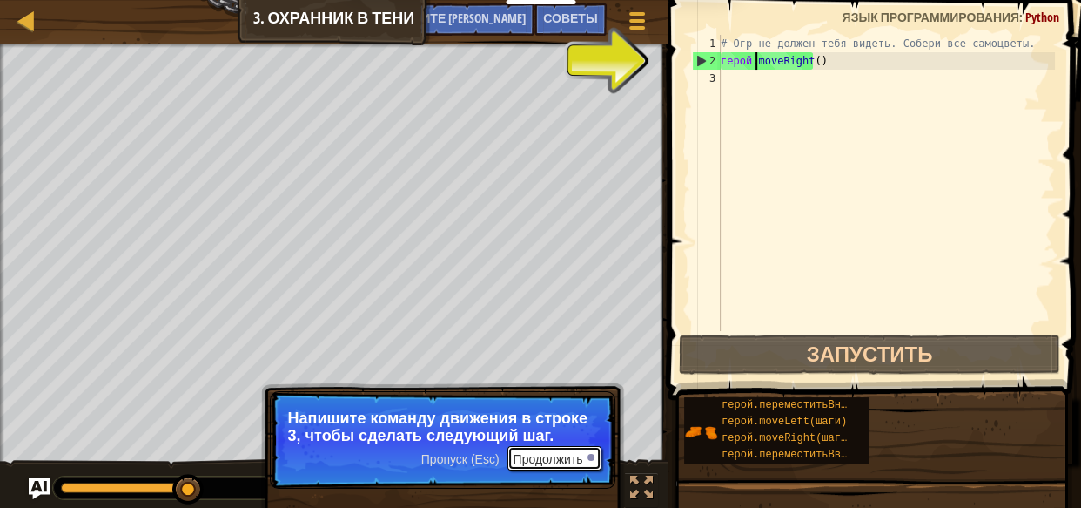
click at [548, 454] on font "Продолжить" at bounding box center [548, 459] width 70 height 14
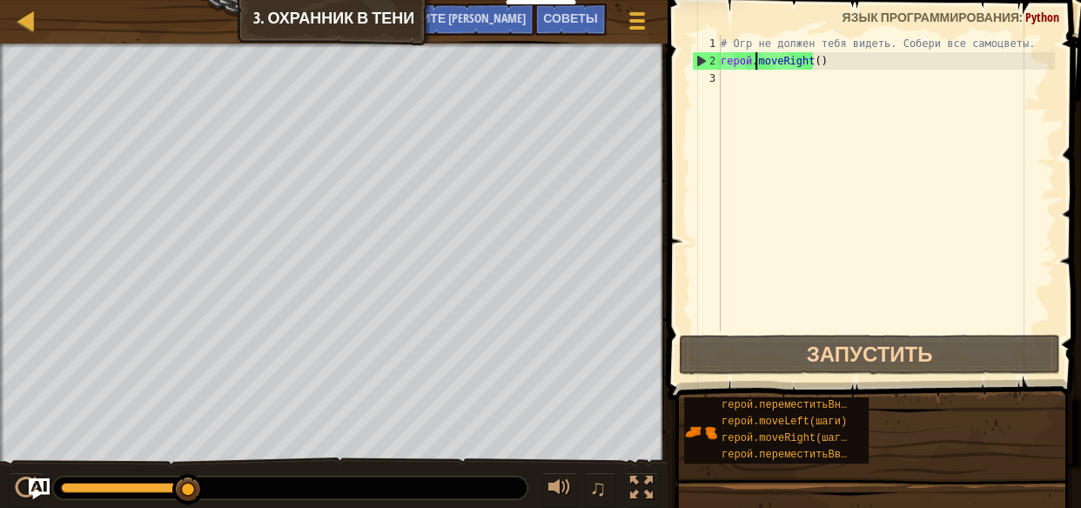
click at [843, 65] on div "# Огр не должен тебя видеть. Собери все самоцветы. герой . moveRight ( )" at bounding box center [886, 200] width 338 height 331
click at [831, 67] on div "# Огр не должен тебя видеть. Собери все самоцветы. герой . moveRight ( )" at bounding box center [886, 200] width 338 height 331
click at [842, 53] on div "# Огр не должен тебя видеть. Собери все самоцветы. герой . moveRight ( )" at bounding box center [886, 200] width 338 height 331
click at [824, 65] on div "# Огр не должен тебя видеть. Собери все самоцветы. герой . moveRight ( )" at bounding box center [886, 200] width 338 height 331
click at [817, 61] on div "# Огр не должен тебя видеть. Собери все самоцветы. герой . moveRight ( )" at bounding box center [886, 200] width 338 height 331
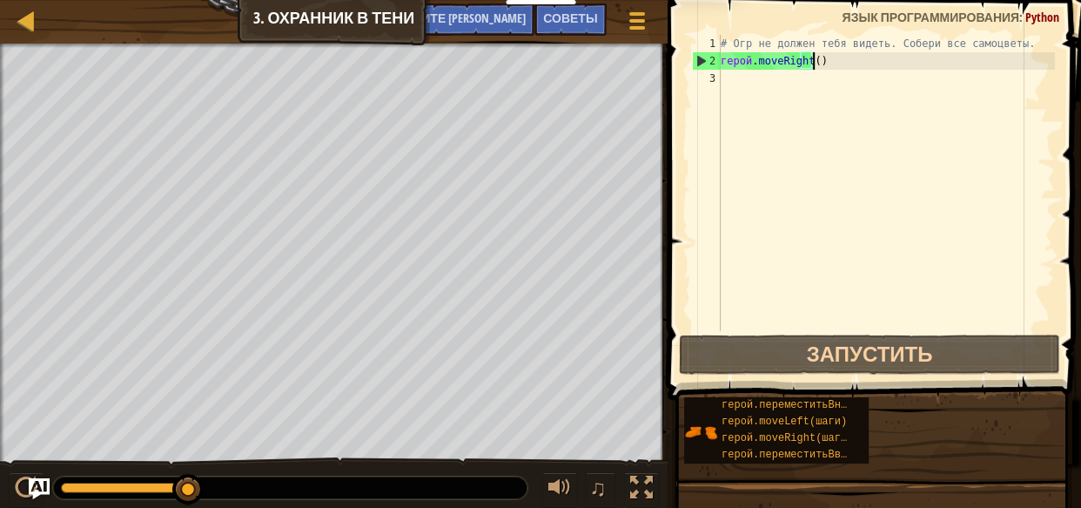
click at [821, 60] on div "# Огр не должен тебя видеть. Собери все самоцветы. герой . moveRight ( )" at bounding box center [886, 200] width 338 height 331
click at [752, 88] on div "# Огр не должен тебя видеть. Собери все самоцветы. герой . moveRight ( )" at bounding box center [886, 200] width 338 height 331
type textarea "m"
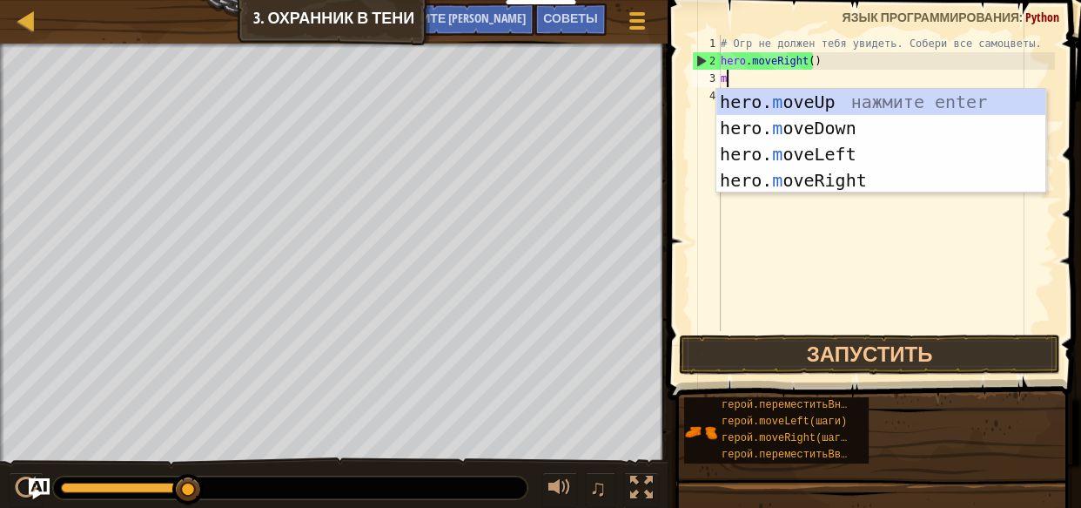
scroll to position [8, 0]
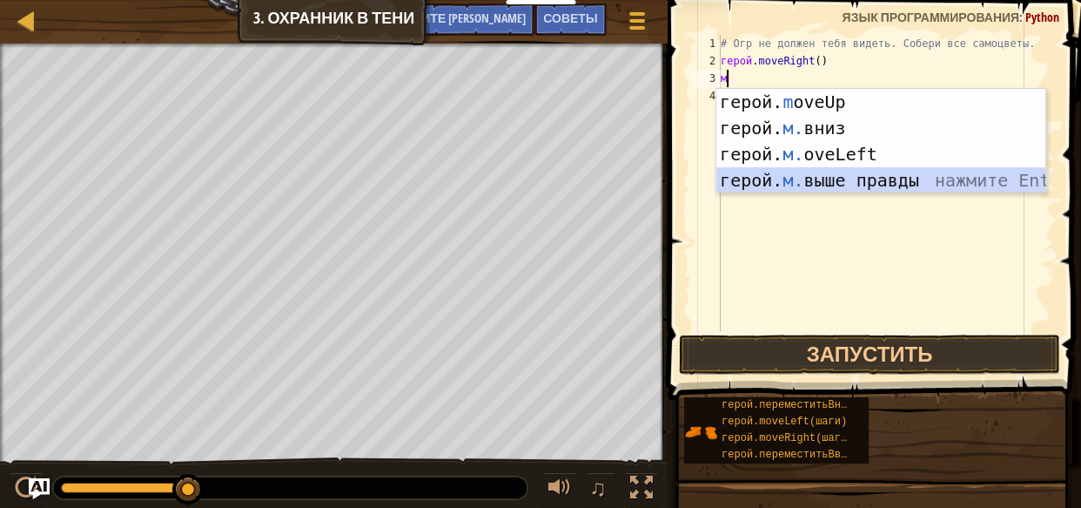
click at [859, 171] on div "герой. m oveUp нажмите Enter герой. м. вниз нажмите Enter герой. м. oveLeft наж…" at bounding box center [880, 167] width 329 height 157
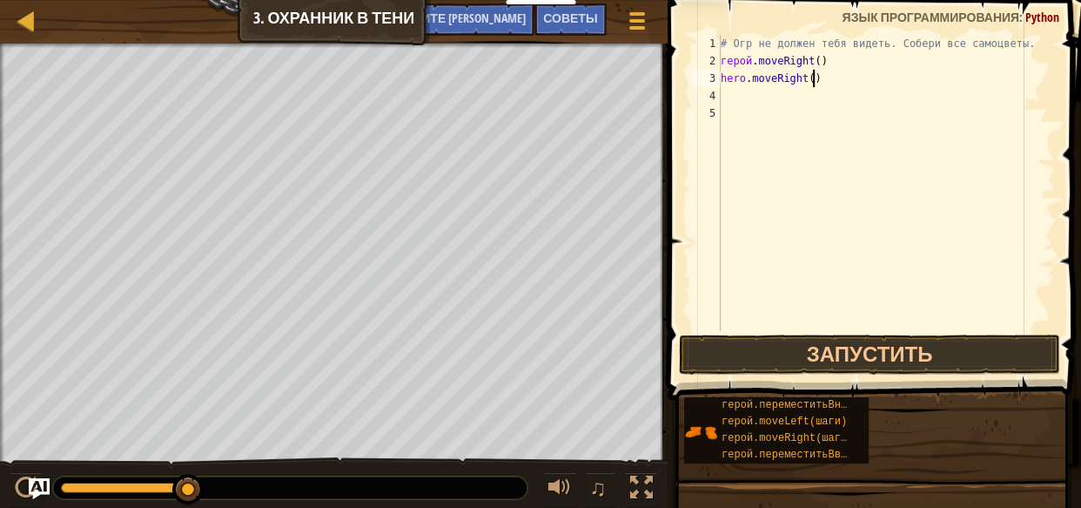
click at [831, 79] on div "# Огр не должен тебя видеть. Собери все самоцветы. герой . moveRight ( ) hero .…" at bounding box center [886, 200] width 338 height 331
type textarea "hero.moveRight()"
click at [810, 83] on div "# Огр не должен тебя видеть. Собери все самоцветы. герой . moveRight ( ) hero .…" at bounding box center [886, 200] width 338 height 331
click at [832, 74] on div "# Огр не должен тебя видеть. Собери все самоцветы. герой . moveRight ( ) герой …" at bounding box center [886, 200] width 338 height 331
click at [825, 75] on div "# Огр не должен тебя видеть. Собери все самоцветы. герой . moveRight ( ) герой …" at bounding box center [886, 200] width 338 height 331
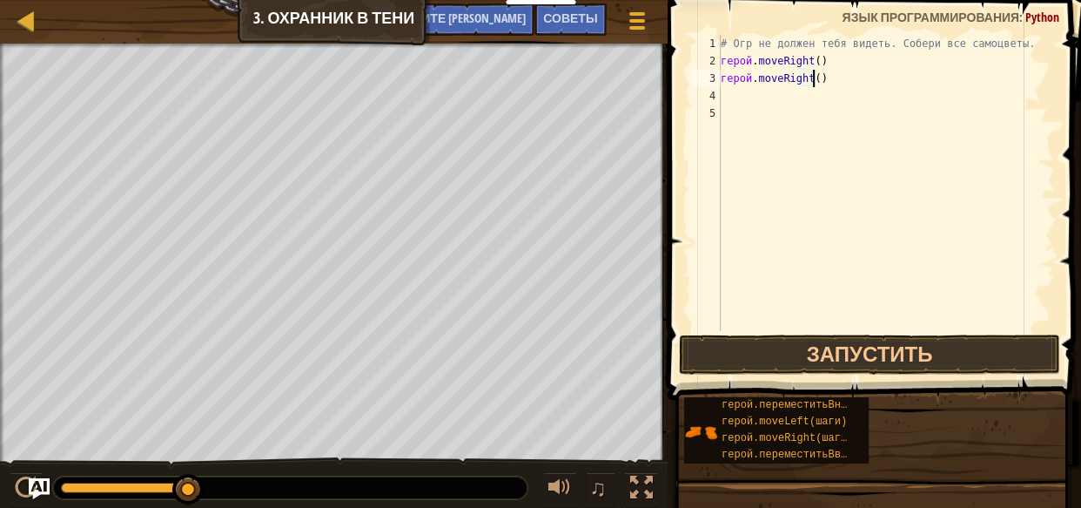
click at [846, 78] on div "# Огр не должен тебя видеть. Собери все самоцветы. герой . moveRight ( ) герой …" at bounding box center [886, 200] width 338 height 331
click at [838, 79] on div "# Огр не должен тебя видеть. Собери все самоцветы. герой . moveRight ( ) герой …" at bounding box center [886, 200] width 338 height 331
click at [857, 83] on div "# Огр не должен тебя видеть. Собери все самоцветы. герой . moveRight ( ) герой …" at bounding box center [886, 200] width 338 height 331
click at [858, 82] on div "# Огр не должен тебя видеть. Собери все самоцветы. герой . moveRight ( ) герой …" at bounding box center [886, 200] width 338 height 331
click at [844, 272] on div "# Огр не должен тебя видеть. Собери все самоцветы. герой . moveRight ( ) герой …" at bounding box center [886, 200] width 338 height 331
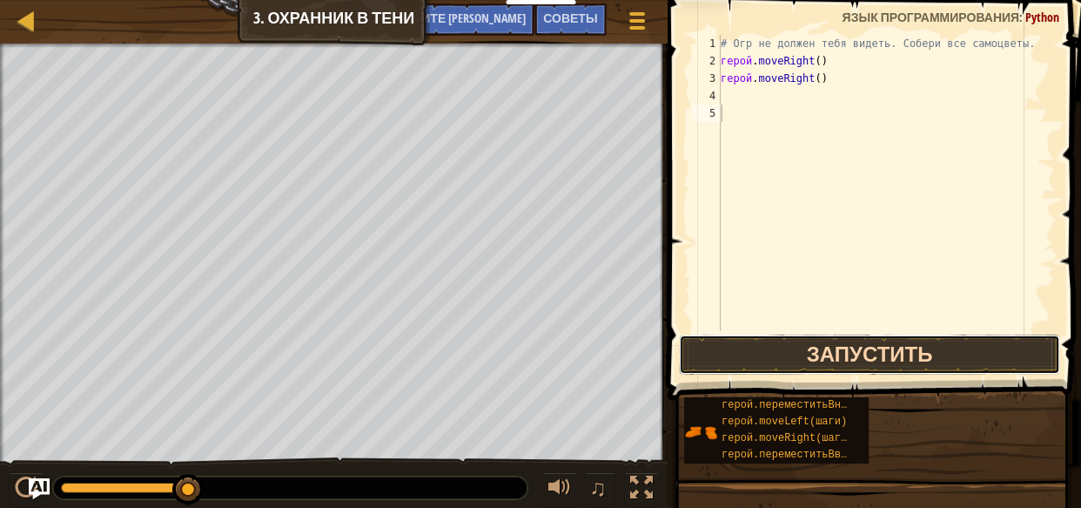
click at [843, 366] on button "Запустить" at bounding box center [869, 354] width 381 height 40
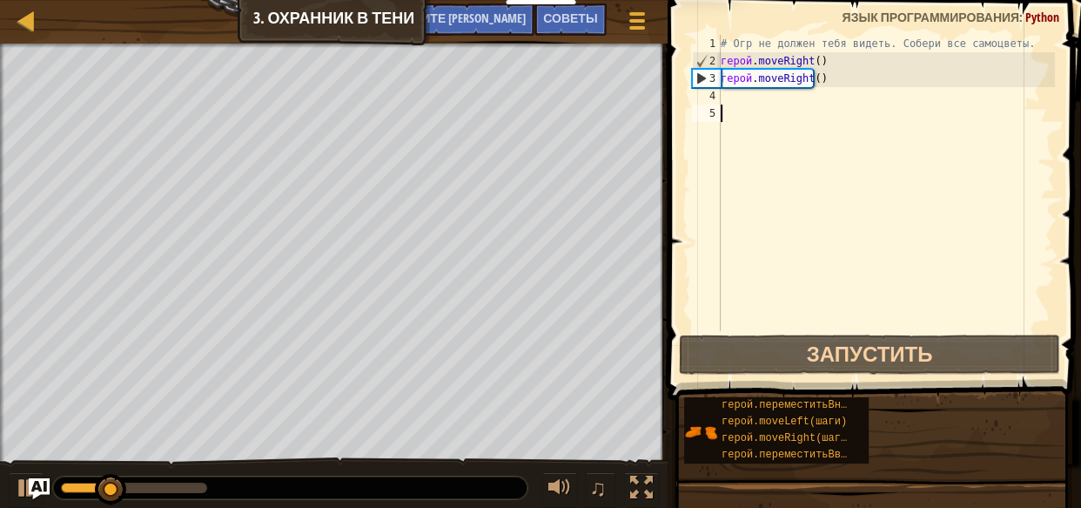
click at [740, 100] on div "# Огр не должен тебя видеть. Собери все самоцветы. герой . moveRight ( ) герой …" at bounding box center [886, 200] width 338 height 331
type textarea "m"
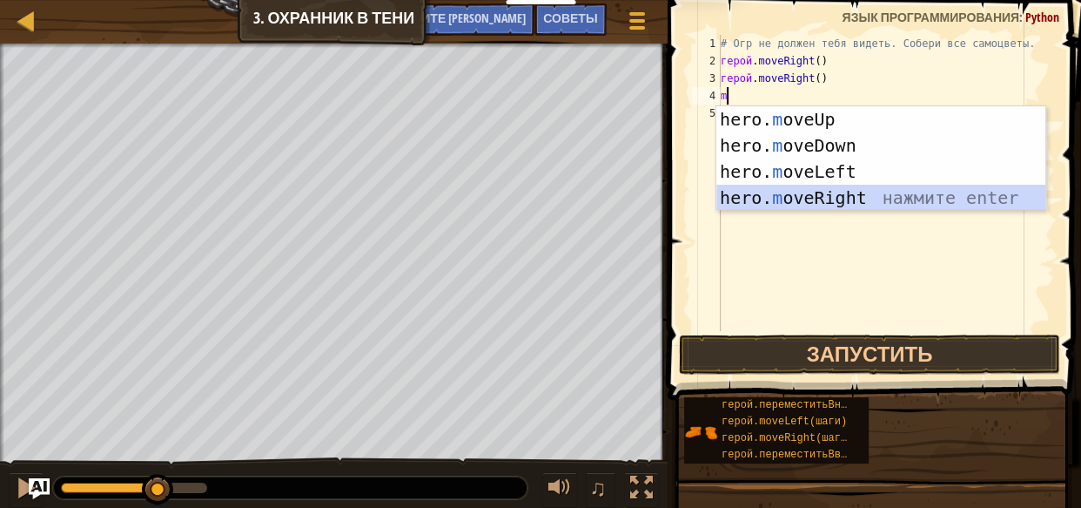
click at [781, 190] on div "hero. m oveUp нажмите enter hero. m oveDown нажмите enter hero. m oveLeft нажми…" at bounding box center [880, 184] width 329 height 157
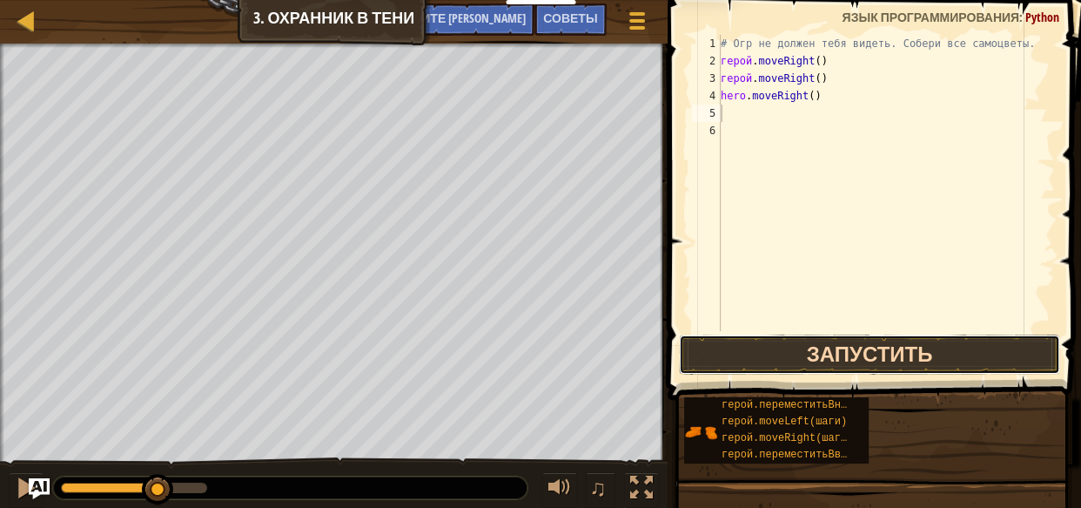
click at [861, 357] on button "Запустить" at bounding box center [869, 354] width 381 height 40
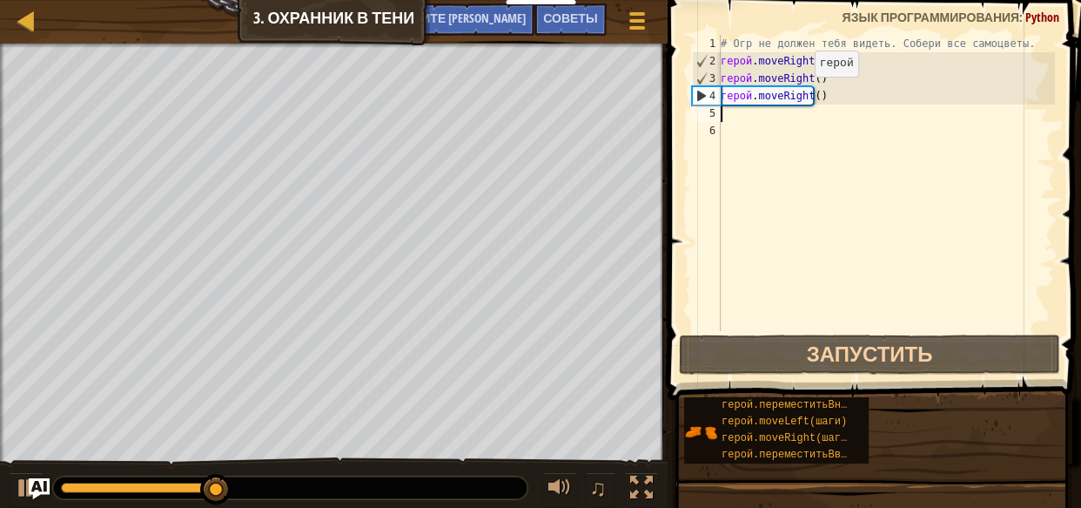
click at [799, 94] on div "# Огр не должен тебя видеть. Собери все самоцветы. герой . moveRight ( ) герой …" at bounding box center [886, 200] width 338 height 331
type textarea "hero.moveRight()"
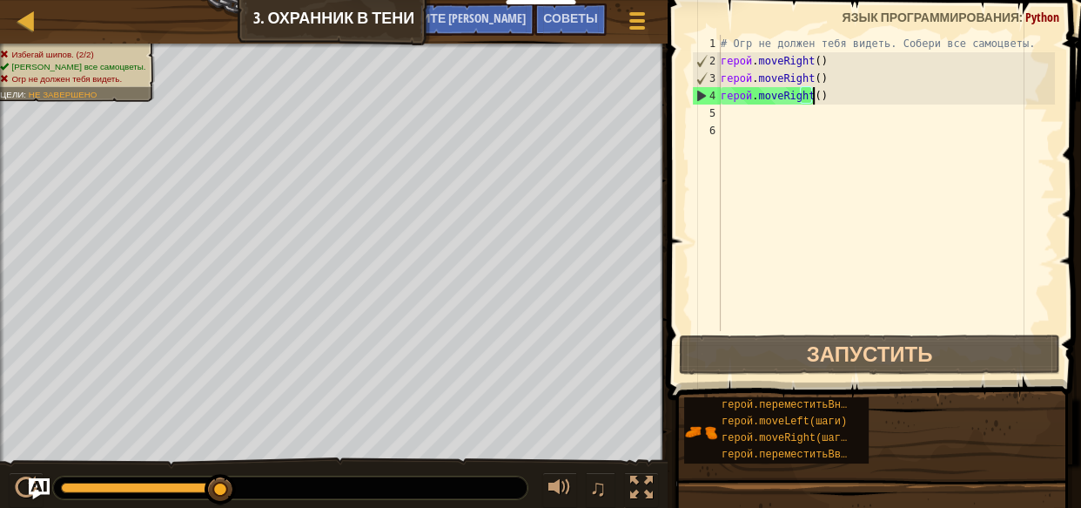
click at [817, 91] on div "# Огр не должен тебя видеть. Собери все самоцветы. герой . moveRight ( ) герой …" at bounding box center [886, 200] width 338 height 331
click at [818, 108] on div "# Огр не должен тебя видеть. Собери все самоцветы. герой . moveRight ( ) герой …" at bounding box center [886, 200] width 338 height 331
click at [837, 102] on div "# Огр не должен тебя видеть. Собери все самоцветы. герой . moveRight ( ) герой …" at bounding box center [886, 200] width 338 height 331
type textarea "hero.moveRight()"
drag, startPoint x: 779, startPoint y: 102, endPoint x: 726, endPoint y: 232, distance: 140.2
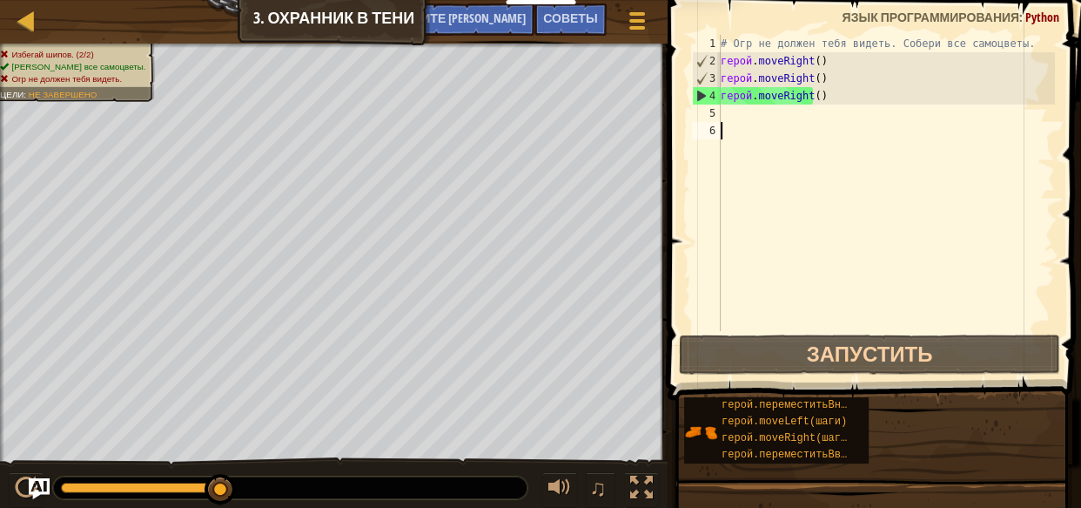
click at [726, 232] on div "# Огр не должен тебя видеть. Собери все самоцветы. герой . moveRight ( ) герой …" at bounding box center [886, 200] width 338 height 331
click at [820, 97] on div "# Огр не должен тебя видеть. Собери все самоцветы. герой . moveRight ( ) герой …" at bounding box center [886, 200] width 338 height 331
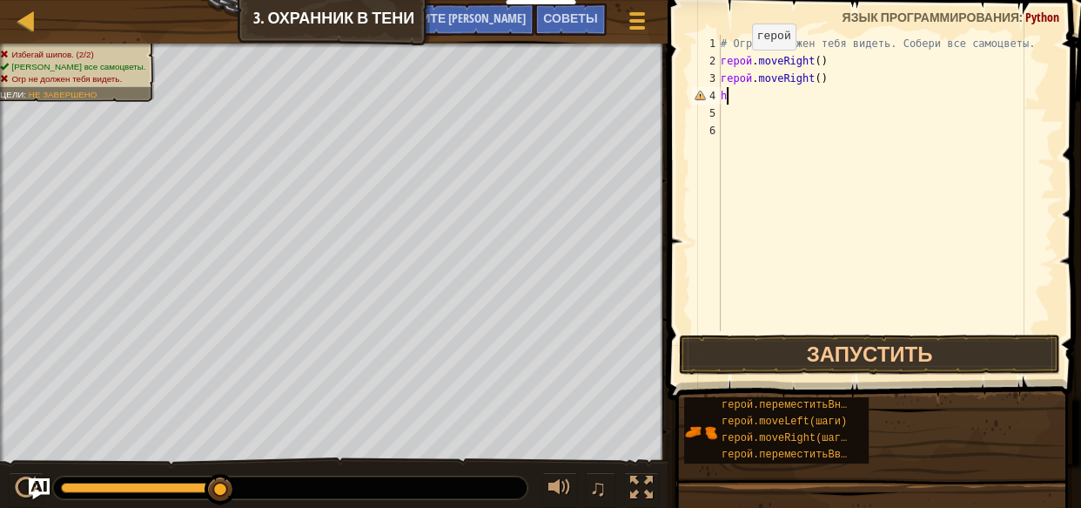
type textarea "h"
click at [819, 79] on div "# Огр не должен тебя видеть. Собери все самоцветы. герой . moveRight ( ) герой …" at bounding box center [886, 200] width 338 height 331
type textarea "h"
type textarea "m"
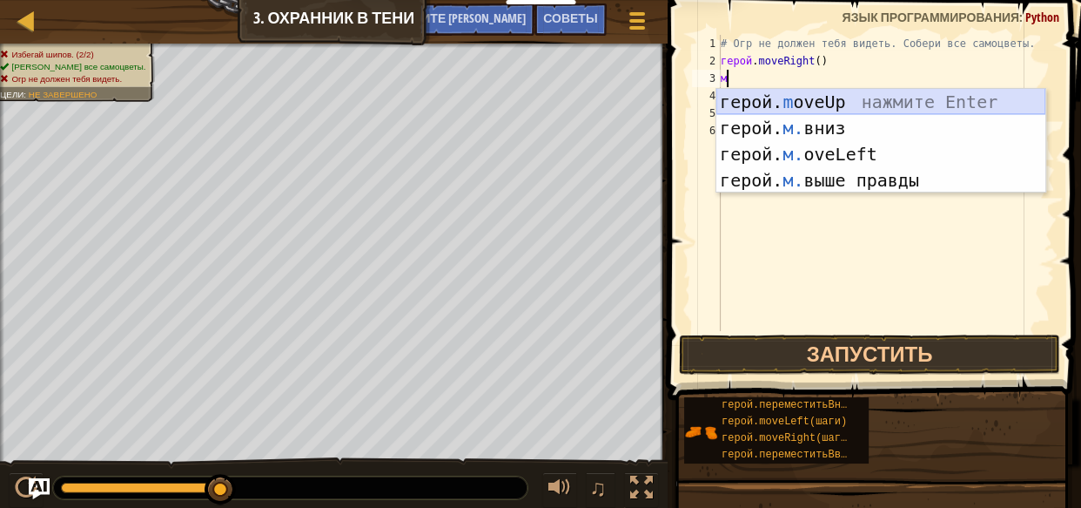
click at [824, 100] on div "герой. m oveUp нажмите Enter герой. м. вниз нажмите Enter герой. м. oveLeft наж…" at bounding box center [880, 167] width 329 height 157
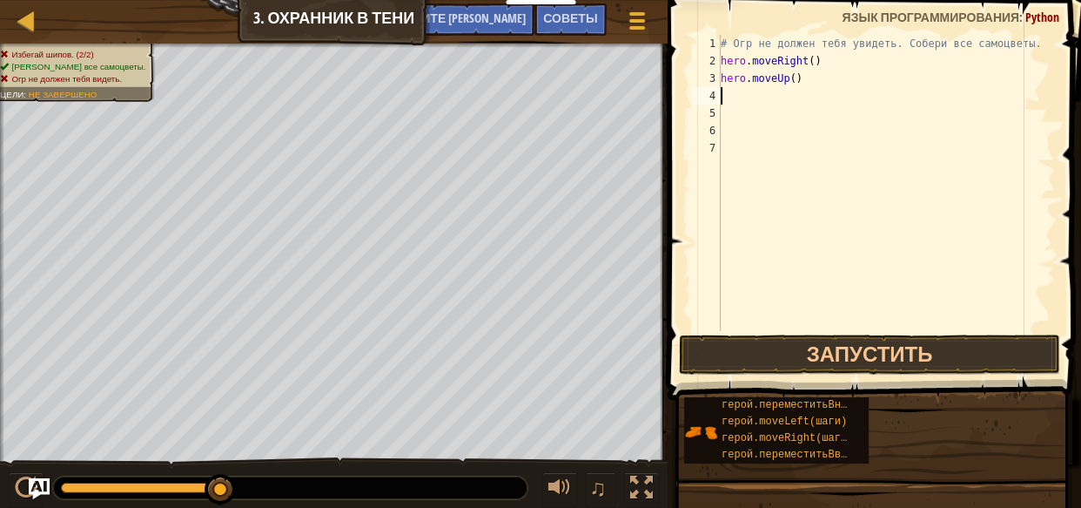
type textarea "m"
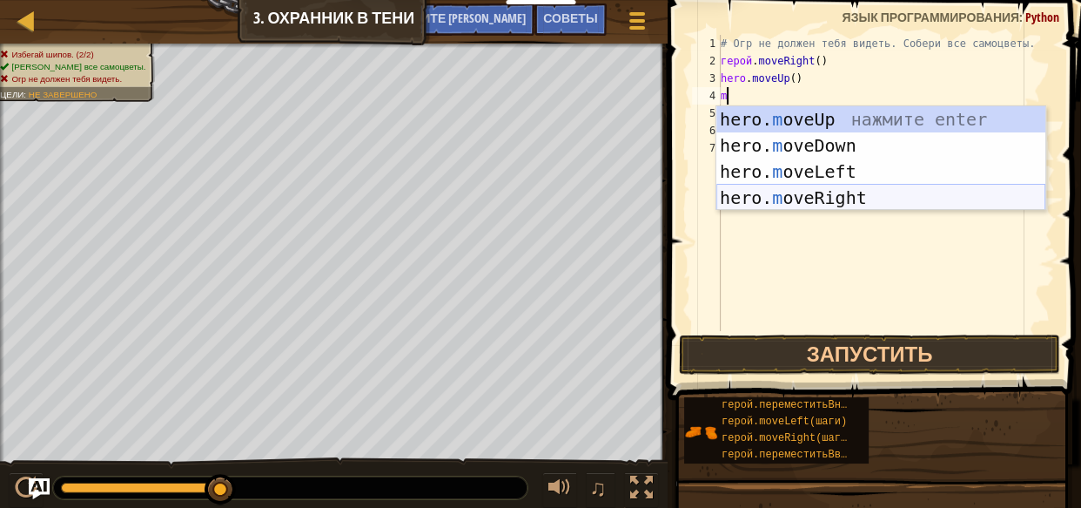
click at [816, 195] on div "hero. m oveUp нажмите enter hero. m oveDown нажмите enter hero. m oveLeft нажми…" at bounding box center [880, 184] width 329 height 157
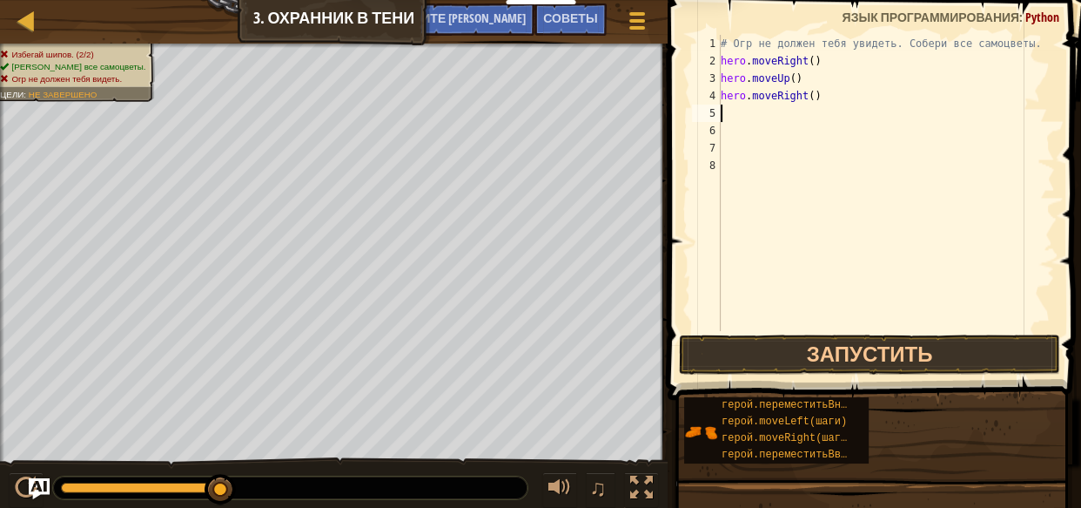
type textarea "m"
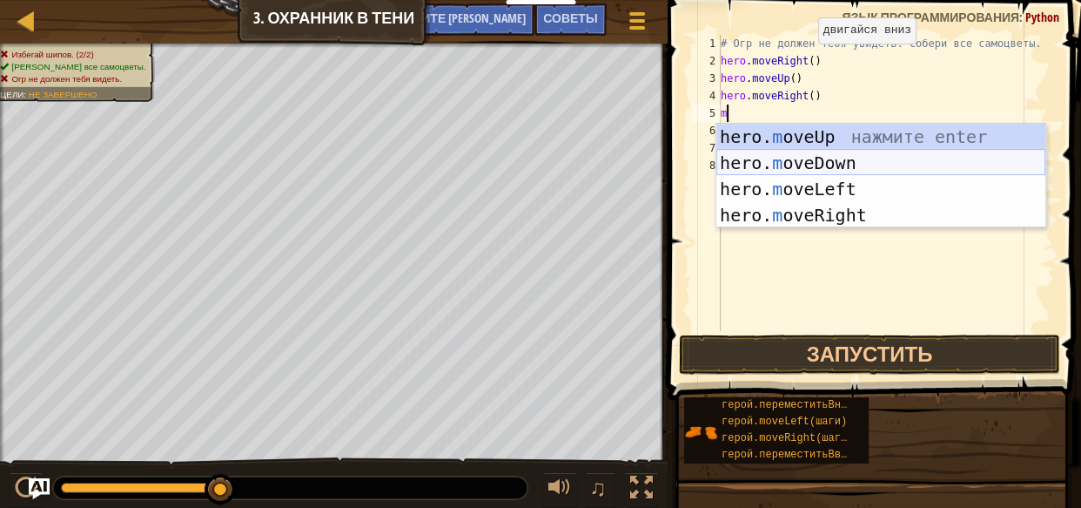
click at [837, 167] on div "hero. m oveUp нажмите enter hero. m oveDown нажмите enter hero. m oveLeft нажми…" at bounding box center [880, 202] width 329 height 157
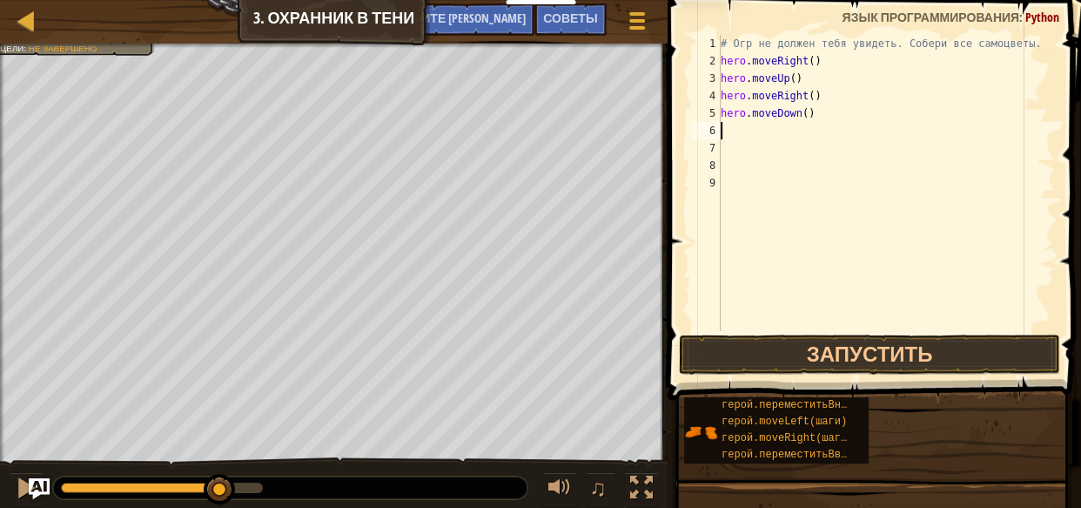
type textarea "m"
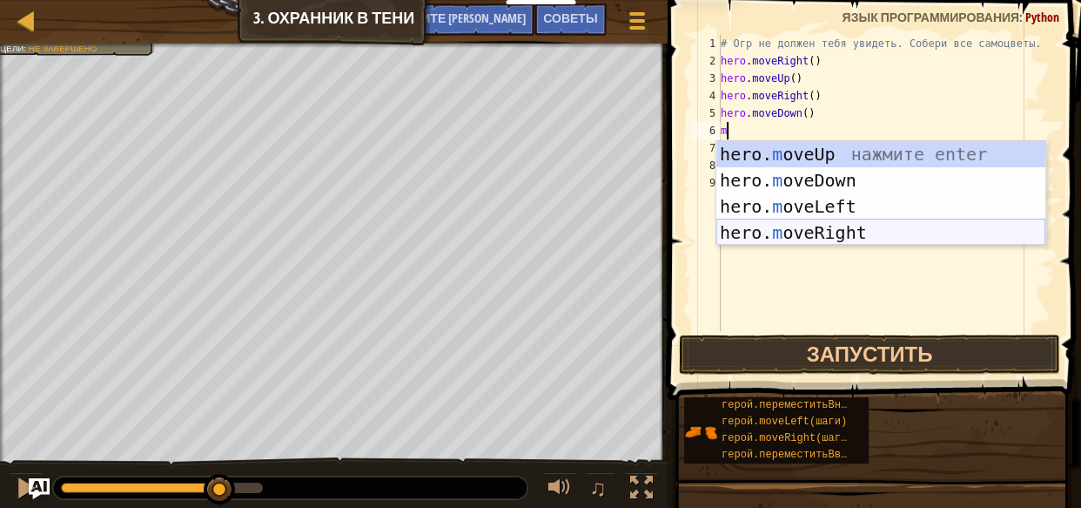
click at [822, 224] on div "hero. m oveUp нажмите enter hero. m oveDown нажмите enter hero. m oveLeft нажми…" at bounding box center [880, 219] width 329 height 157
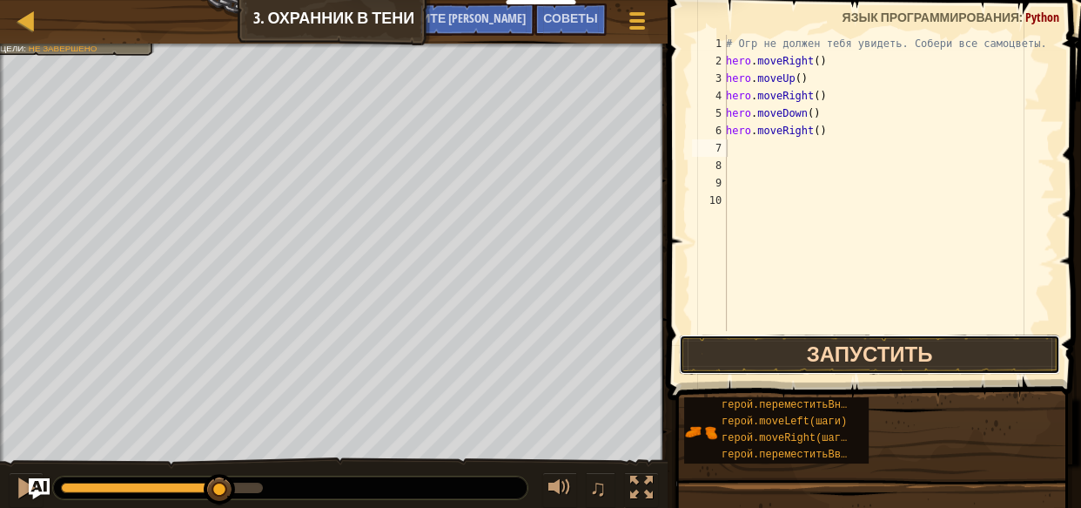
click at [838, 348] on button "Запустить" at bounding box center [869, 354] width 381 height 40
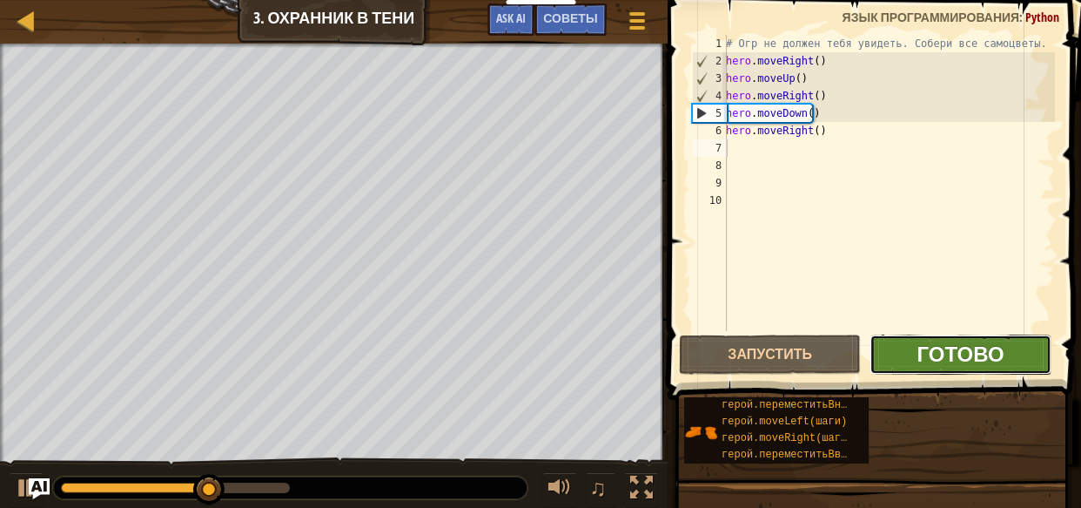
click at [925, 340] on font "Готово" at bounding box center [960, 354] width 87 height 28
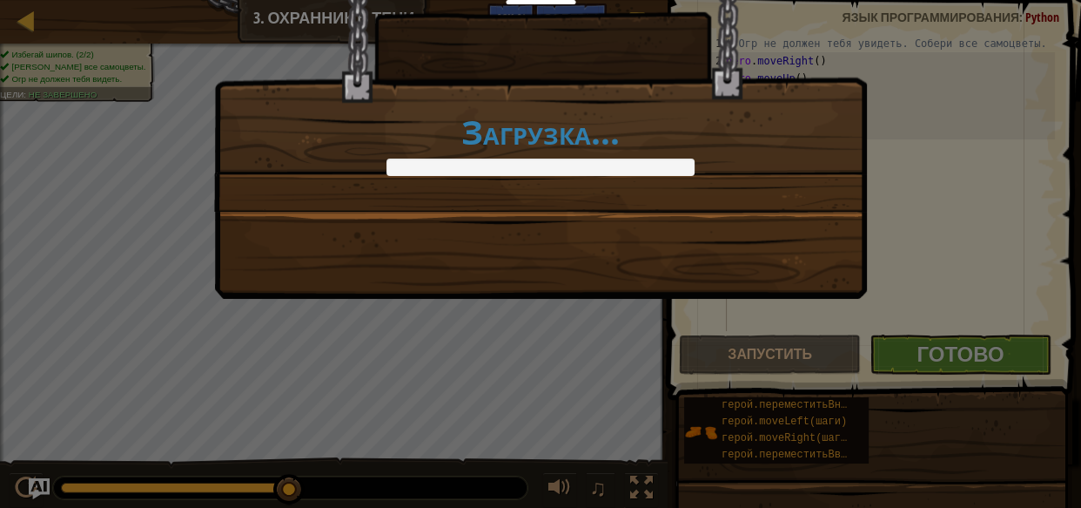
click at [778, 244] on div "Загрузка..." at bounding box center [540, 127] width 653 height 342
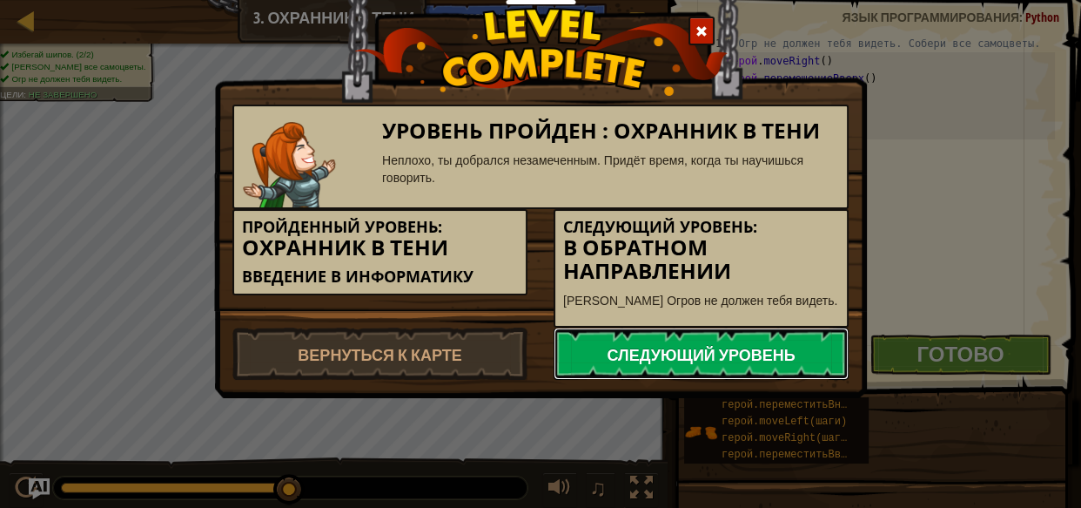
click at [777, 339] on link "Следующий уровень" at bounding box center [701, 353] width 295 height 52
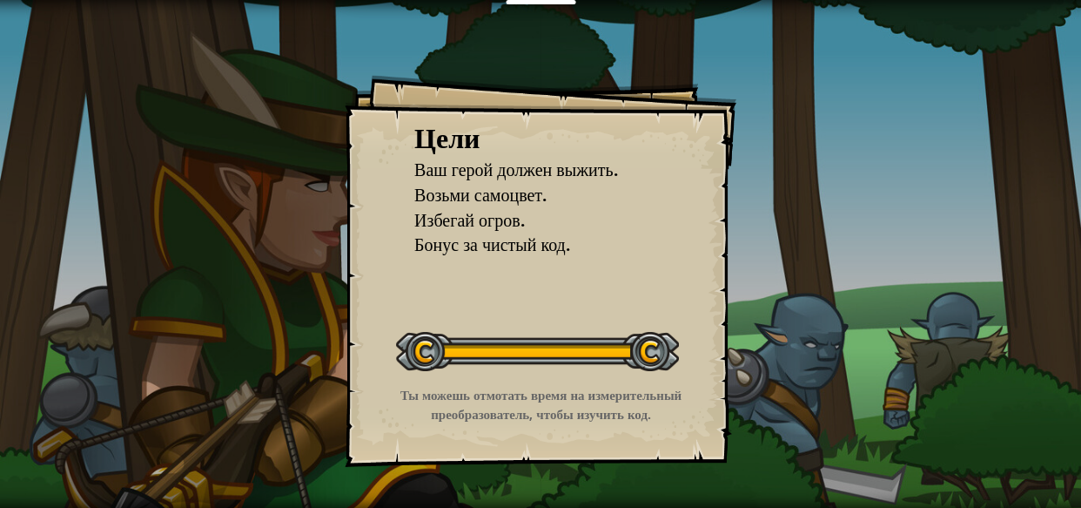
click at [448, 319] on div "Начать уровень" at bounding box center [537, 349] width 283 height 70
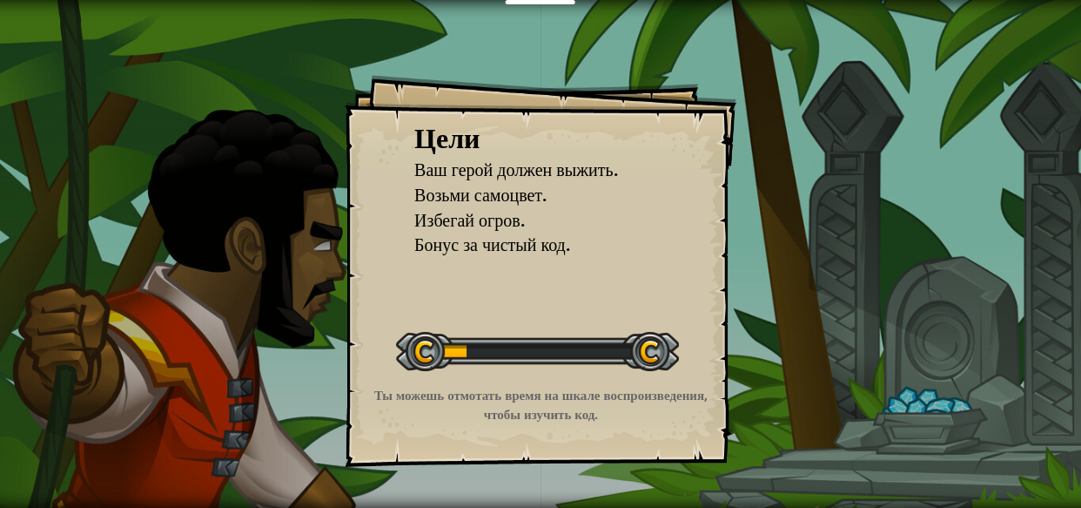
click at [952, 319] on div "Цели Ваш герой должен выжить. Возьми самоцвет. Избегай огров. Бонус за чистый к…" at bounding box center [540, 254] width 1081 height 508
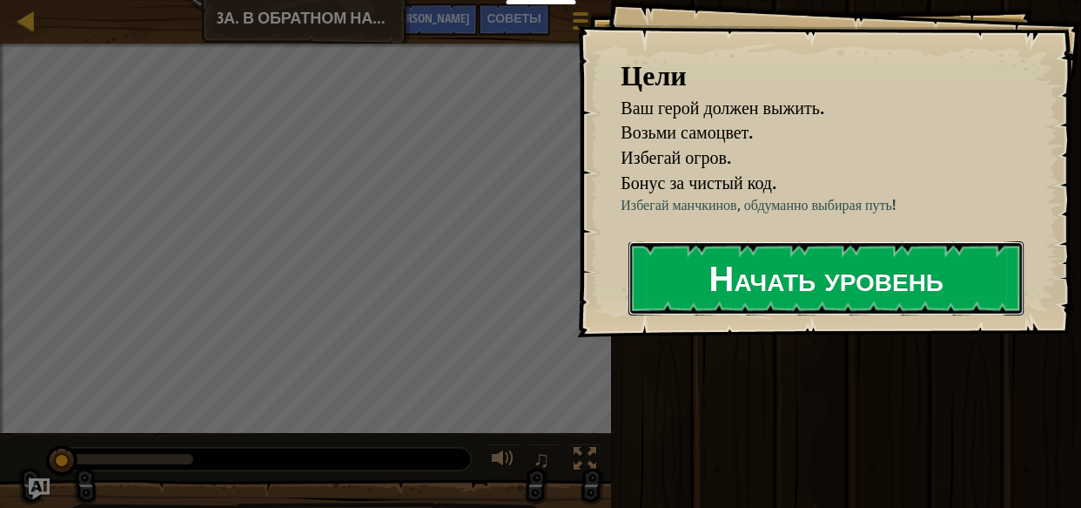
click at [752, 301] on font "Начать уровень" at bounding box center [826, 277] width 234 height 47
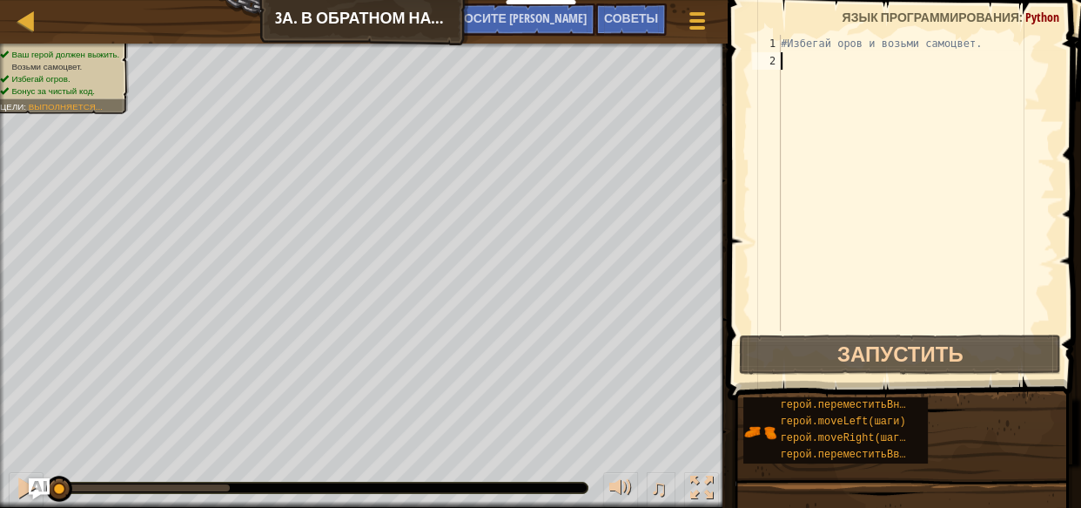
type textarea "m"
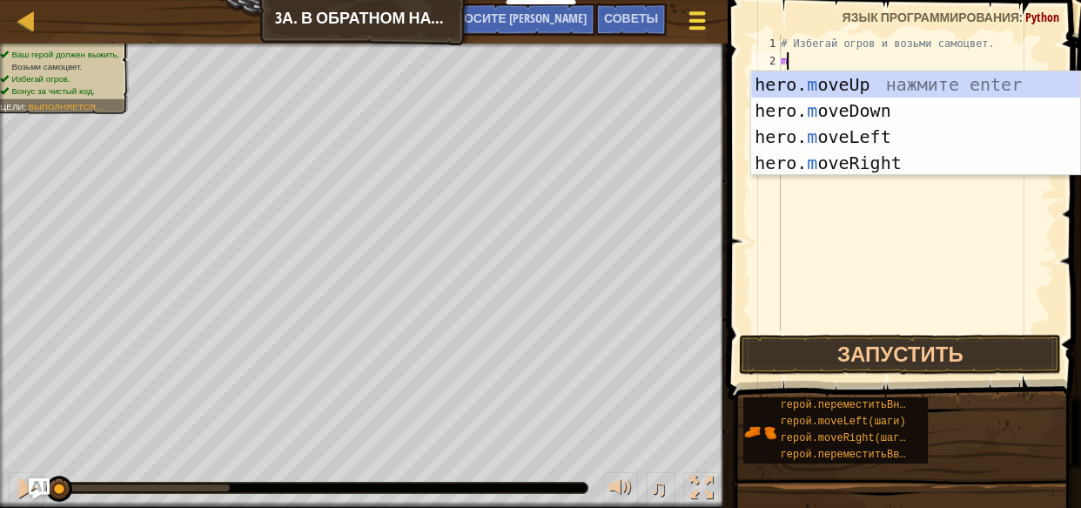
scroll to position [8, 0]
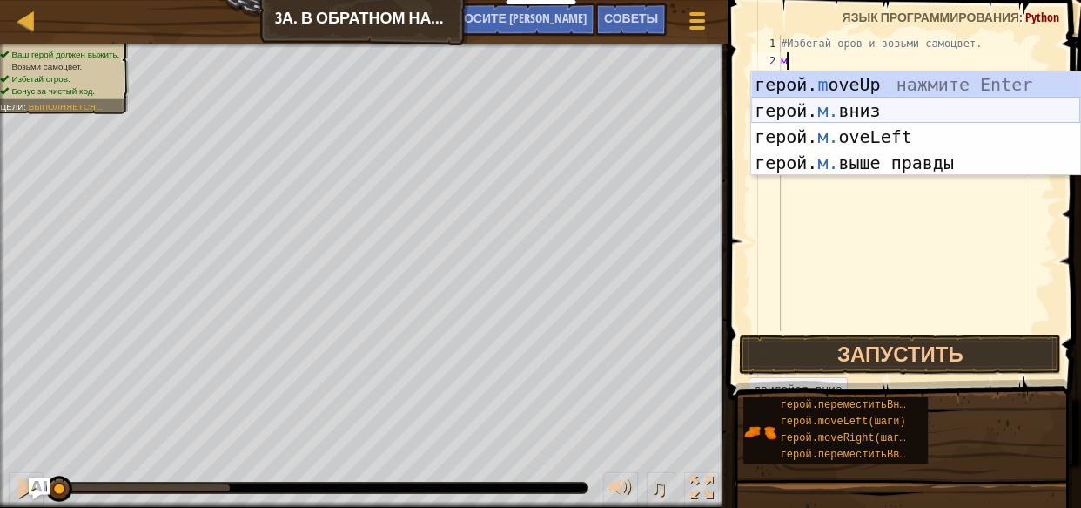
click at [883, 108] on div "герой. m oveUp нажмите Enter герой. м. вниз нажмите Enter герой. м. oveLeft наж…" at bounding box center [915, 149] width 329 height 157
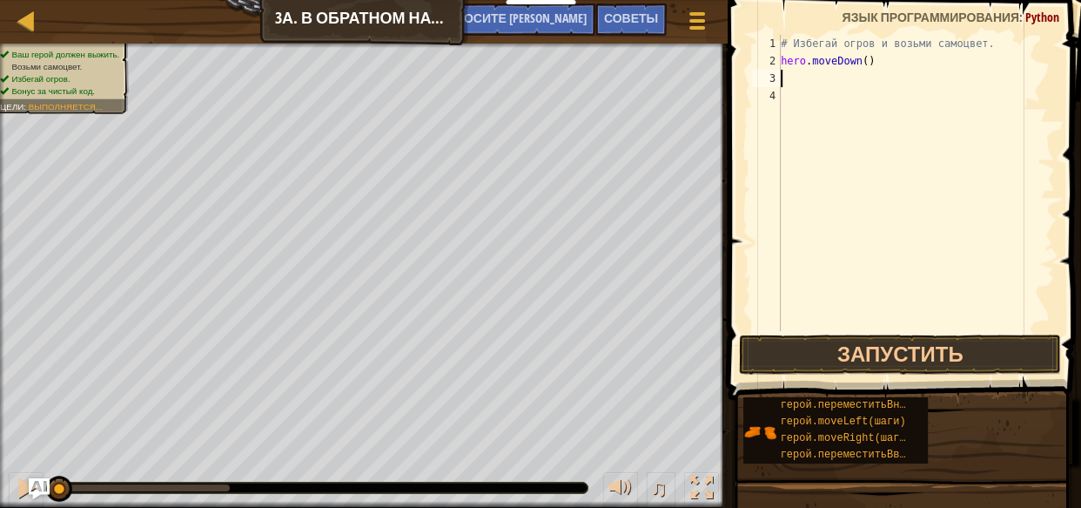
type textarea "m"
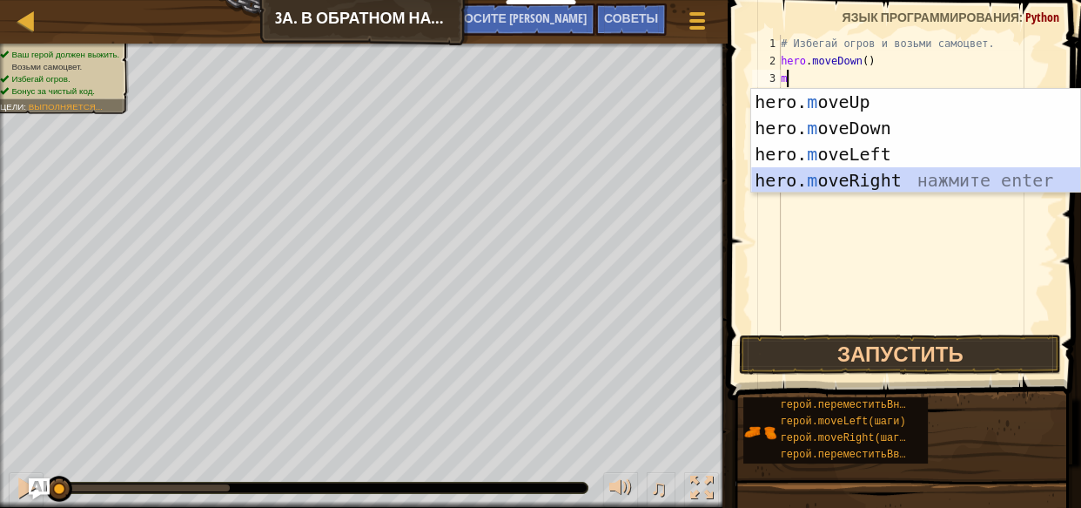
click at [868, 175] on div "hero. m oveUp нажмите enter hero. m oveDown нажмите enter hero. m oveLeft нажми…" at bounding box center [915, 167] width 329 height 157
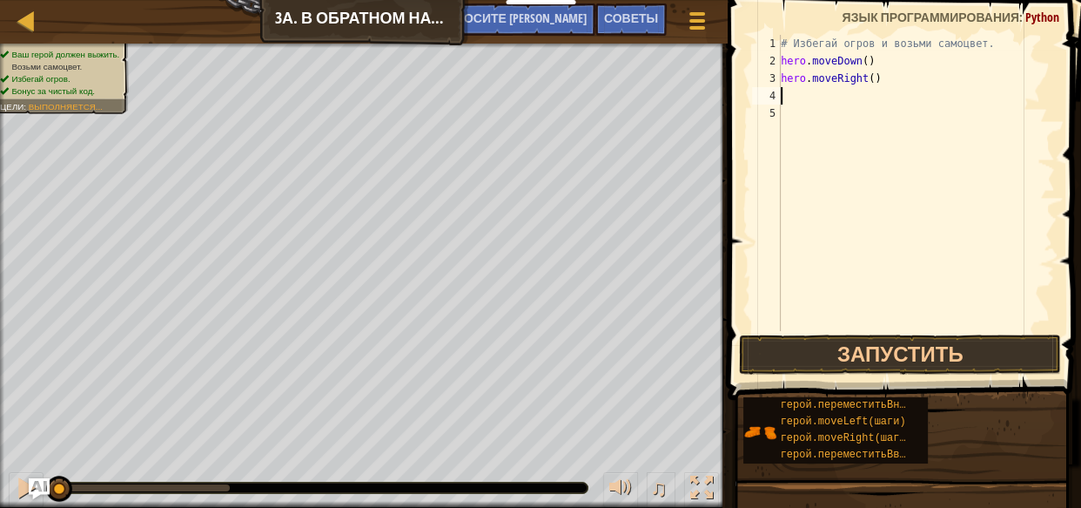
type textarea "m"
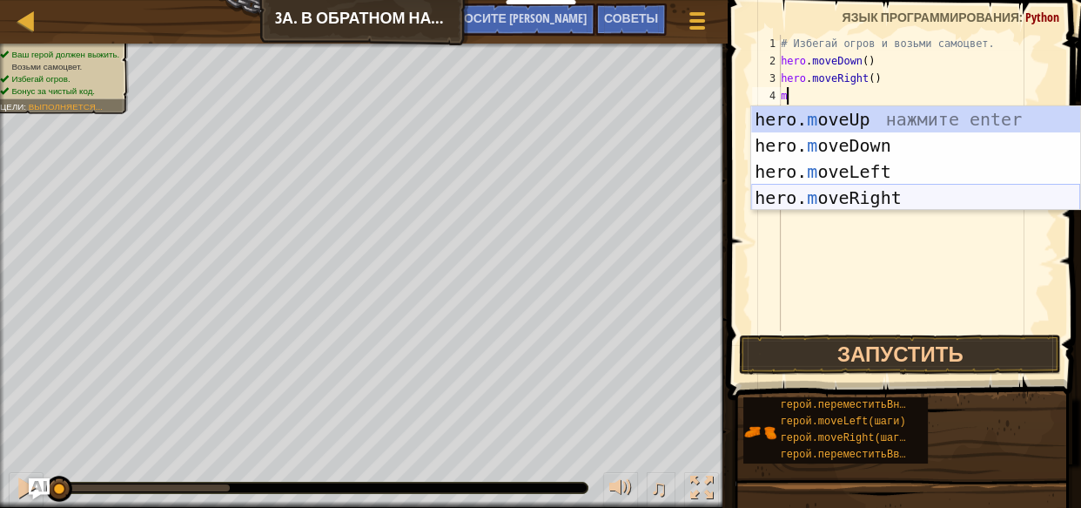
click at [871, 196] on div "hero. m oveUp нажмите enter hero. m oveDown нажмите enter hero. m oveLeft нажми…" at bounding box center [915, 184] width 329 height 157
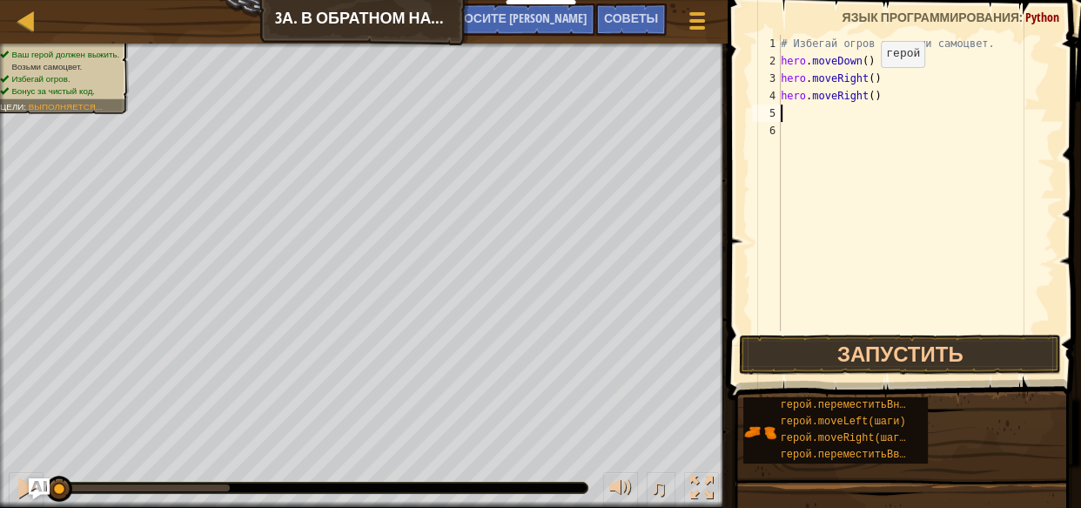
click at [865, 84] on div "# Избегай огров и возьми самоцвет. hero . moveDown ( ) hero . moveRight ( ) her…" at bounding box center [916, 200] width 278 height 331
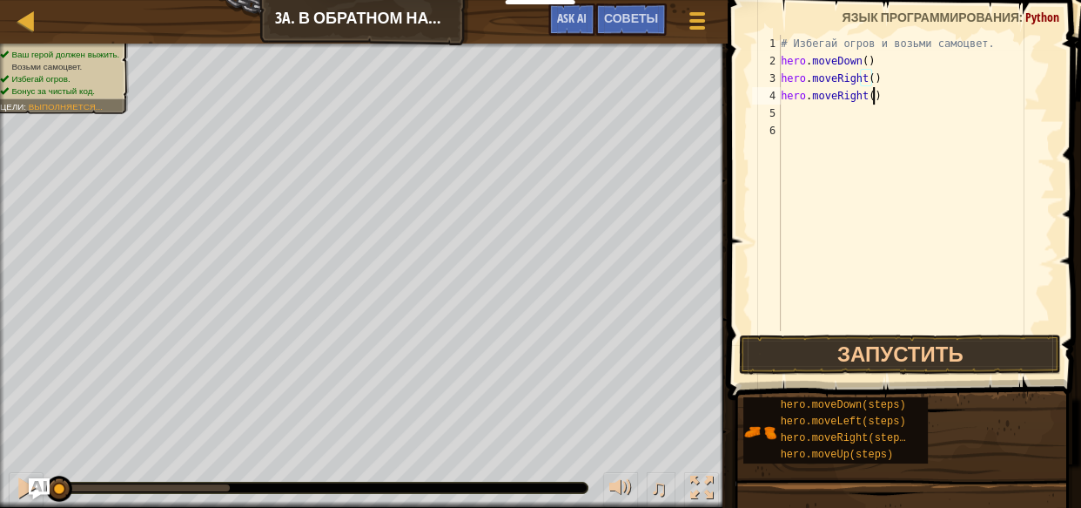
click at [878, 98] on div "# Избегай огров и возьми самоцвет. hero . moveDown ( ) hero . moveRight ( ) her…" at bounding box center [916, 200] width 278 height 331
type textarea "h"
click at [869, 82] on div "# Избегай огров и возьми самоцвет. hero . moveDown ( ) hero . moveRight ( )" at bounding box center [916, 200] width 278 height 331
click at [901, 340] on button "Запустить" at bounding box center [900, 354] width 322 height 40
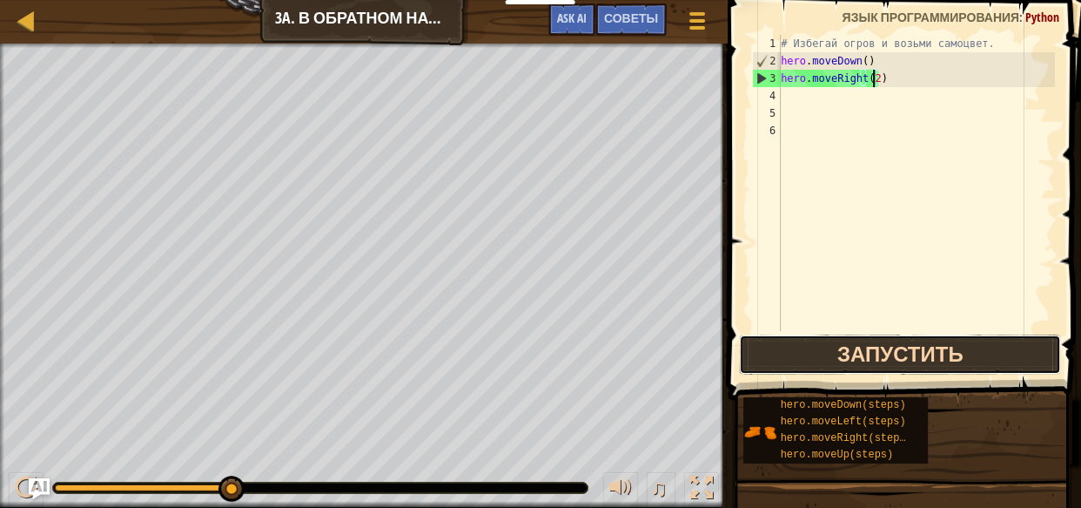
click at [943, 356] on button "Запустить" at bounding box center [900, 354] width 322 height 40
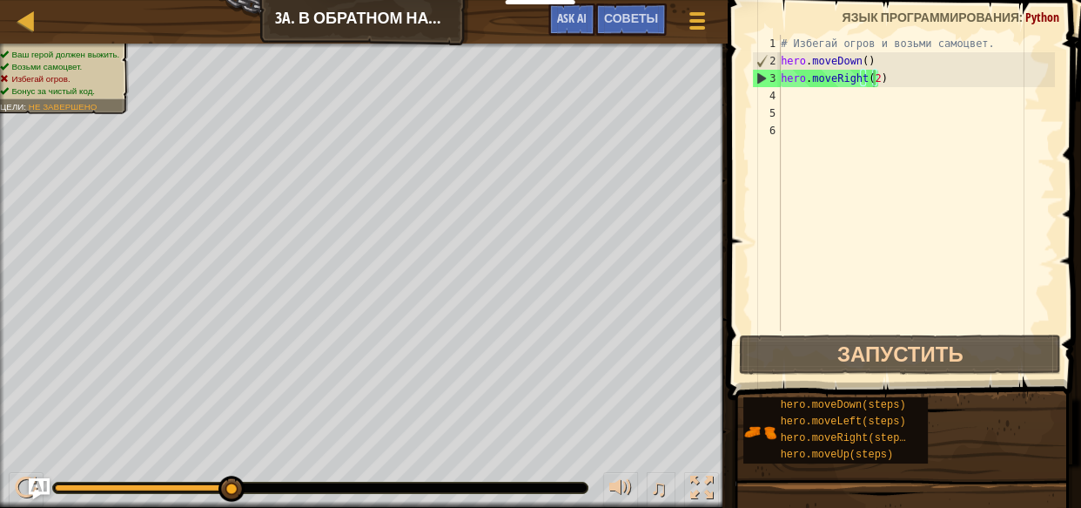
click at [750, 286] on div "hero.moveRight(2) 1 2 3 4 5 6 # Избегай огров и возьми самоцвет. hero . moveDow…" at bounding box center [902, 183] width 306 height 296
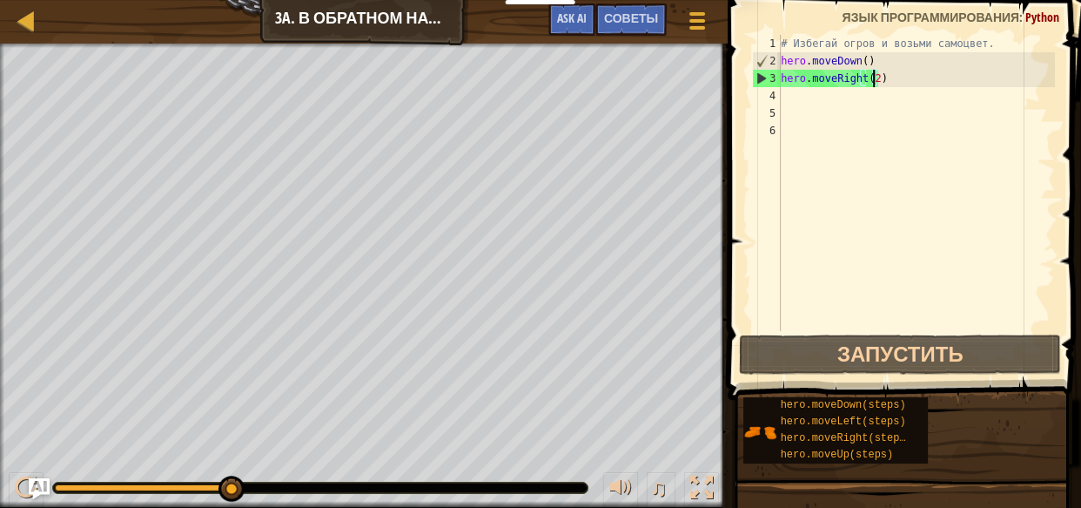
type textarea "hero.moveRight()"
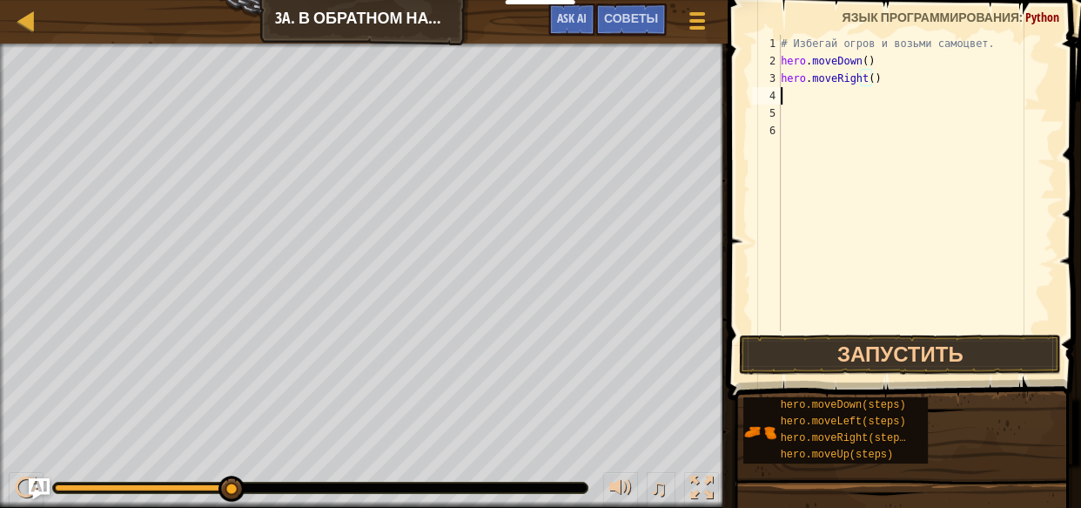
click at [811, 96] on div "# Избегай огров и возьми самоцвет. hero . moveDown ( ) hero . moveRight ( )" at bounding box center [916, 200] width 278 height 331
click at [871, 78] on div "# Избегай огров и возьми самоцвет. hero . moveDown ( ) hero . moveRight ( )" at bounding box center [916, 200] width 278 height 331
type textarea "h"
click at [860, 58] on div "# Избегай огров и возьми самоцвет. hero . moveDown ( )" at bounding box center [916, 200] width 278 height 331
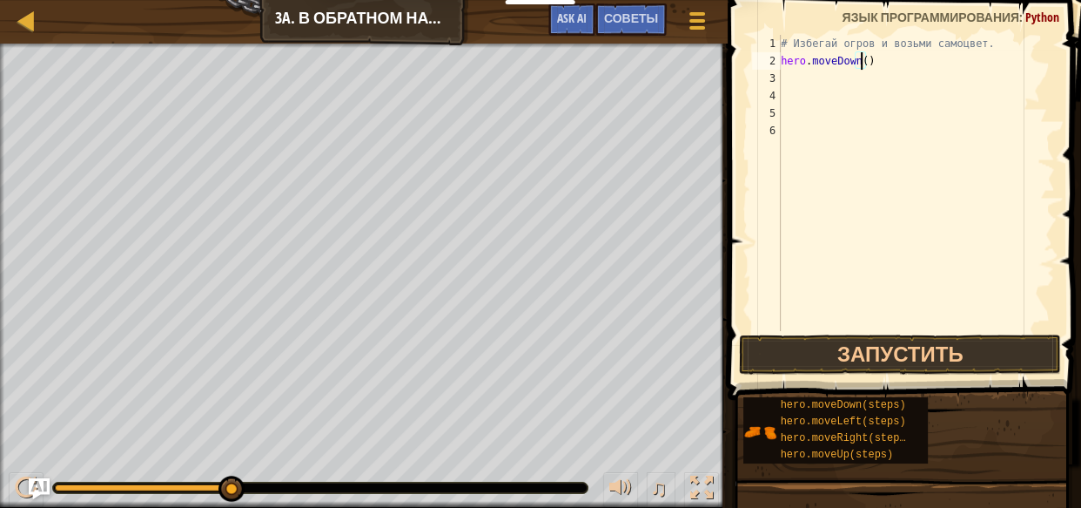
type textarea "hero.moveDown(2)"
click at [809, 92] on div "# Избегай огров и возьми самоцвет. hero . moveDown ( 2 )" at bounding box center [916, 200] width 278 height 331
click at [788, 83] on div "# Избегай огров и возьми самоцвет. hero . moveDown ( 2 )" at bounding box center [916, 200] width 278 height 331
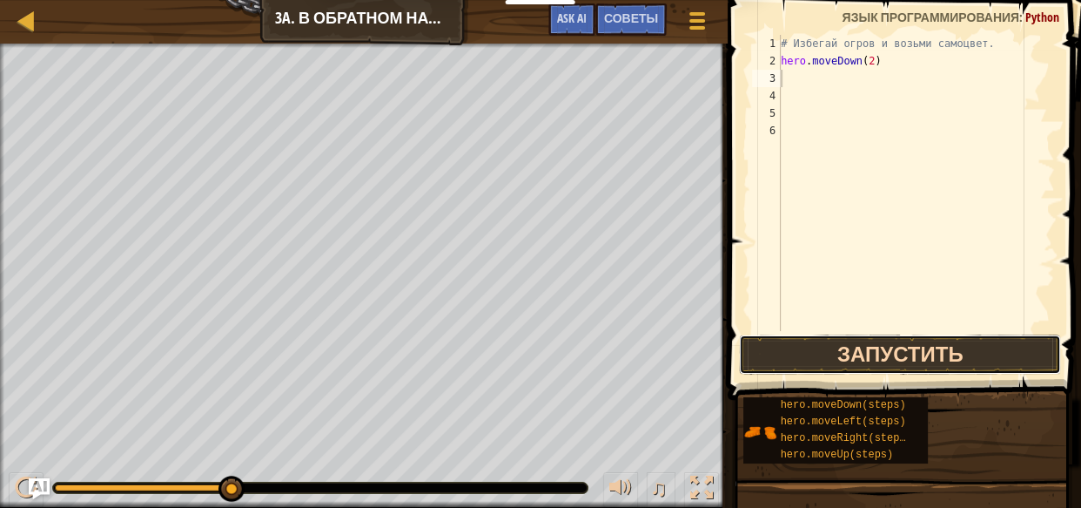
click at [868, 355] on button "Запустить" at bounding box center [900, 354] width 322 height 40
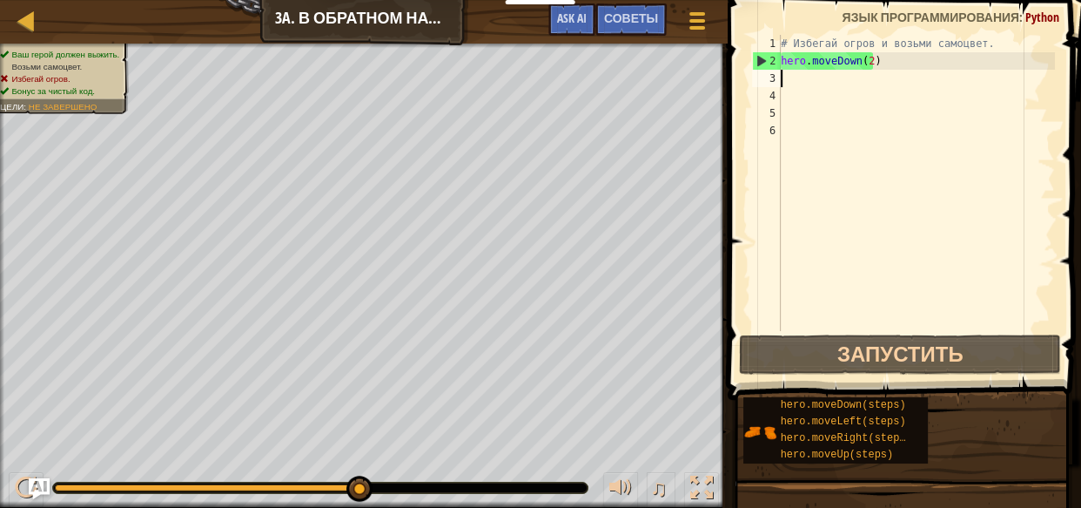
type textarea "m"
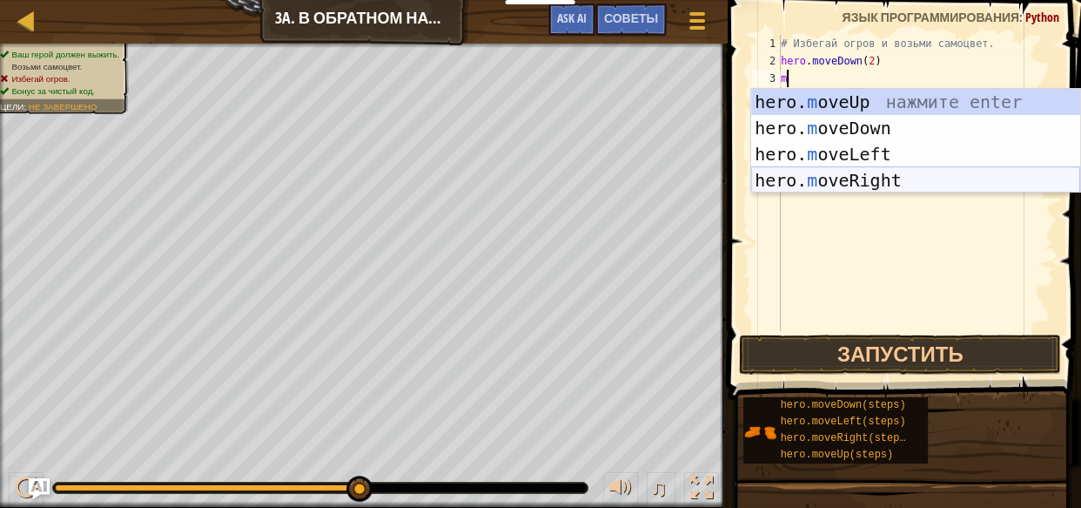
click at [852, 174] on div "hero. m oveUp нажмите enter hero. m oveDown нажмите enter hero. m oveLeft нажми…" at bounding box center [915, 167] width 329 height 157
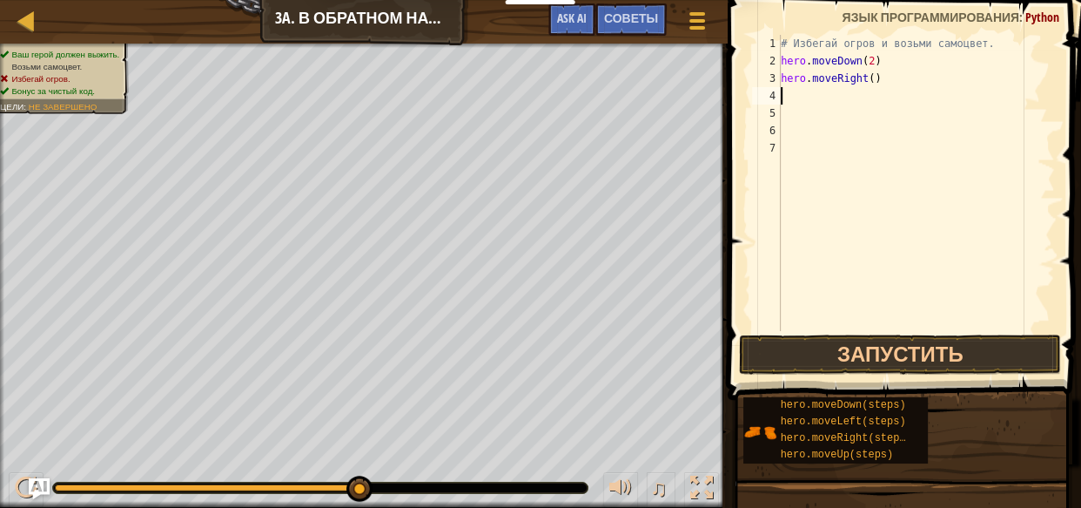
type textarea "m"
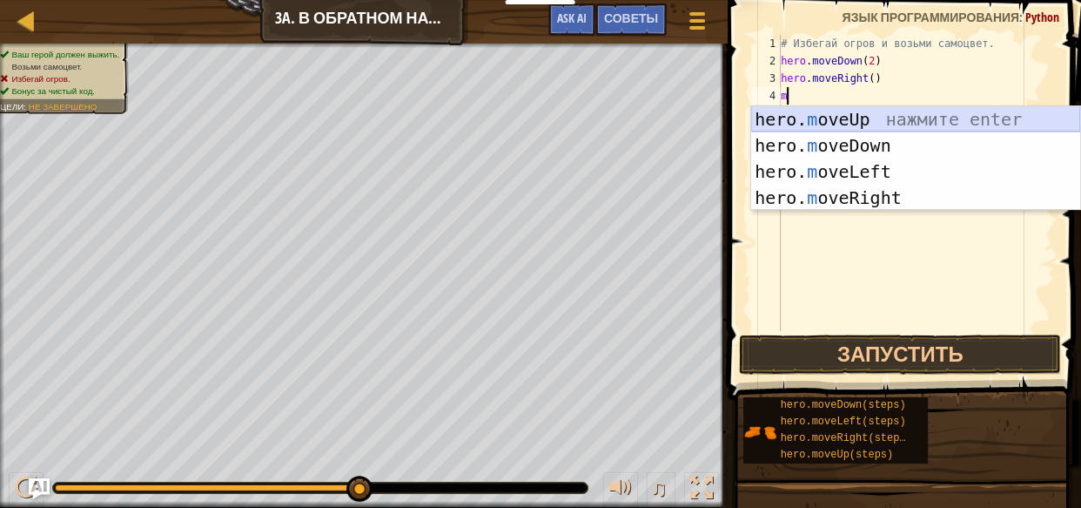
click at [834, 122] on div "hero. m oveUp нажмите enter hero. m oveDown нажмите enter hero. m oveLeft нажми…" at bounding box center [915, 184] width 329 height 157
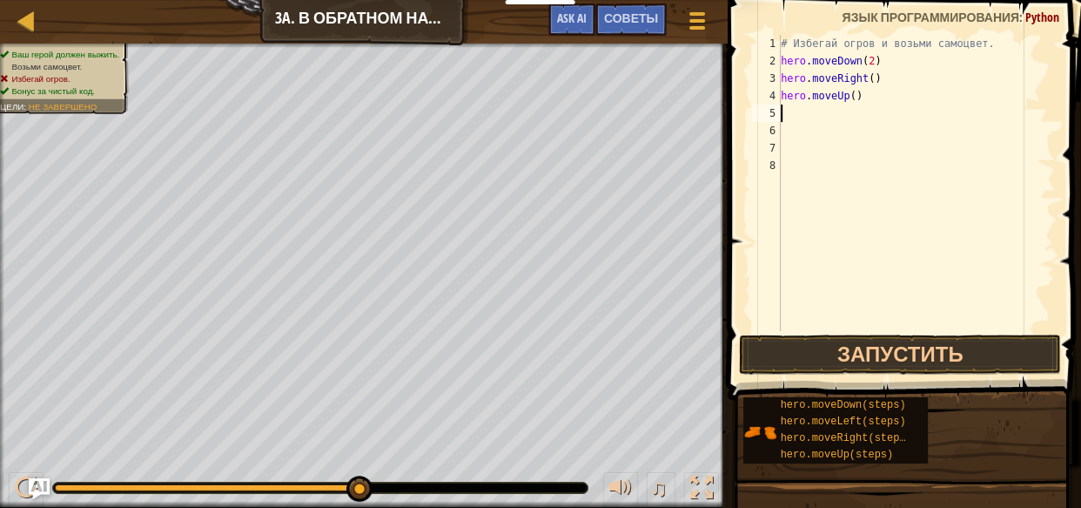
type textarea "m"
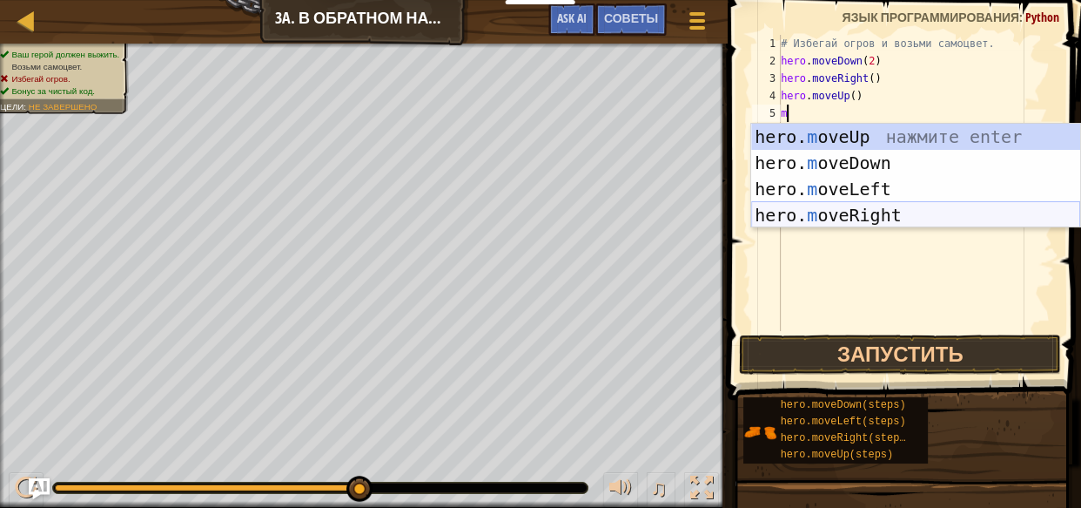
click at [822, 204] on div "hero. m oveUp нажмите enter hero. m oveDown нажмите enter hero. m oveLeft нажми…" at bounding box center [915, 202] width 329 height 157
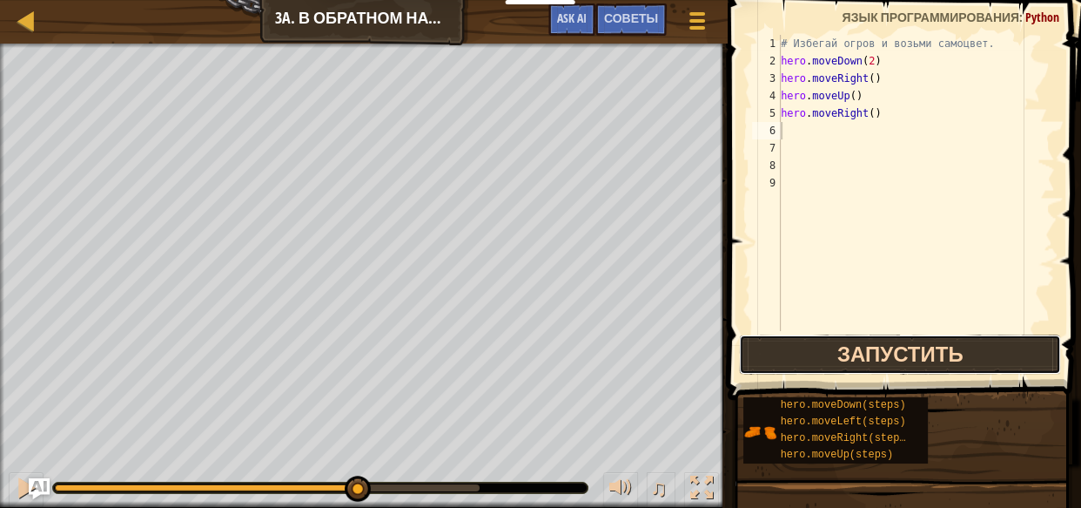
click at [873, 357] on button "Запустить" at bounding box center [900, 354] width 322 height 40
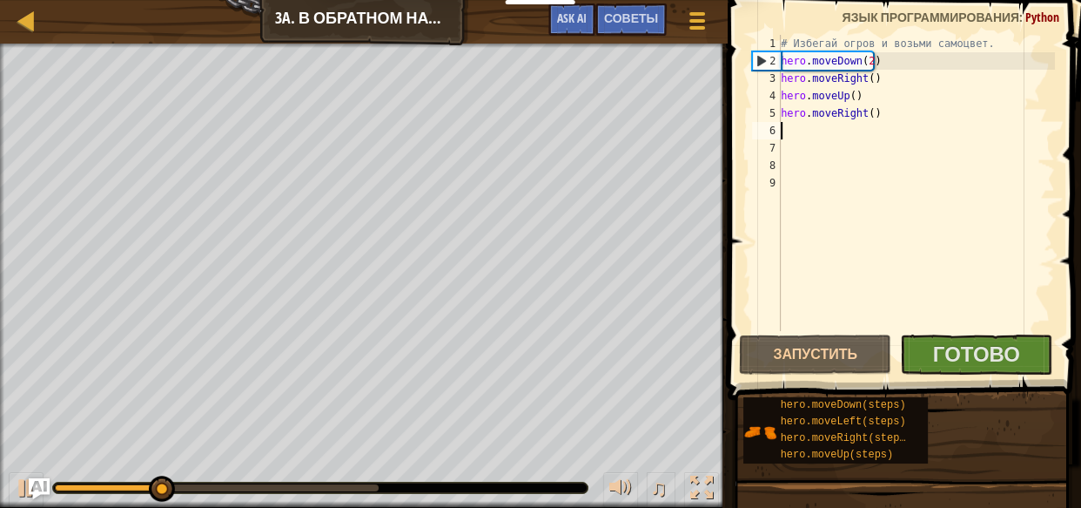
click at [957, 375] on span at bounding box center [906, 175] width 367 height 451
click at [957, 360] on span "Готово" at bounding box center [976, 354] width 87 height 28
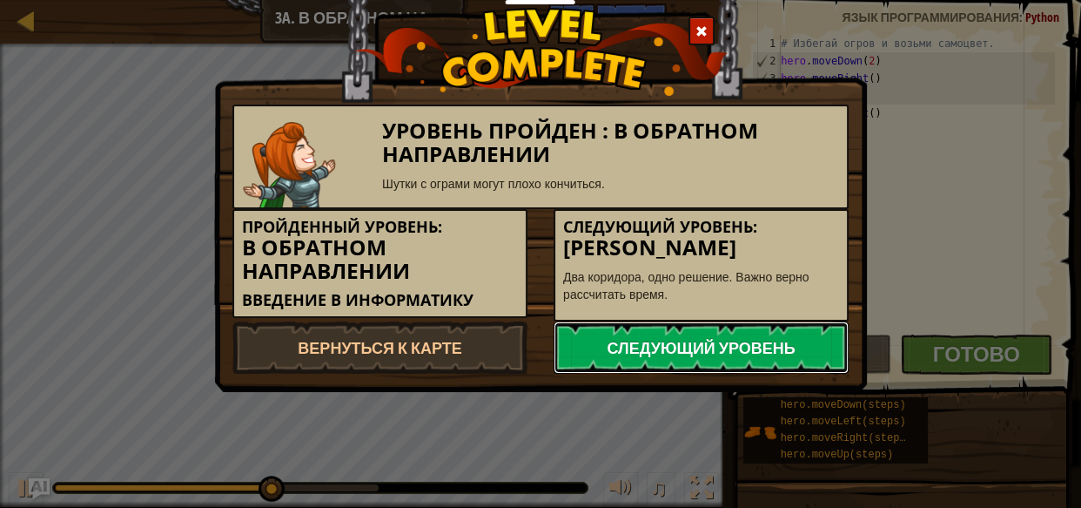
click at [712, 344] on link "Следующий уровень" at bounding box center [701, 347] width 295 height 52
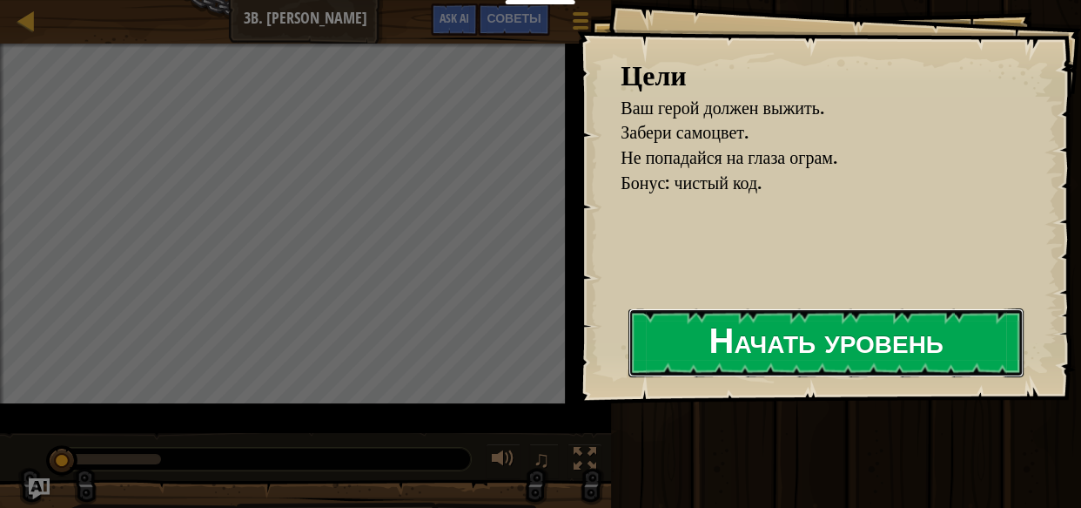
click at [760, 331] on button "Начать уровень" at bounding box center [826, 342] width 395 height 69
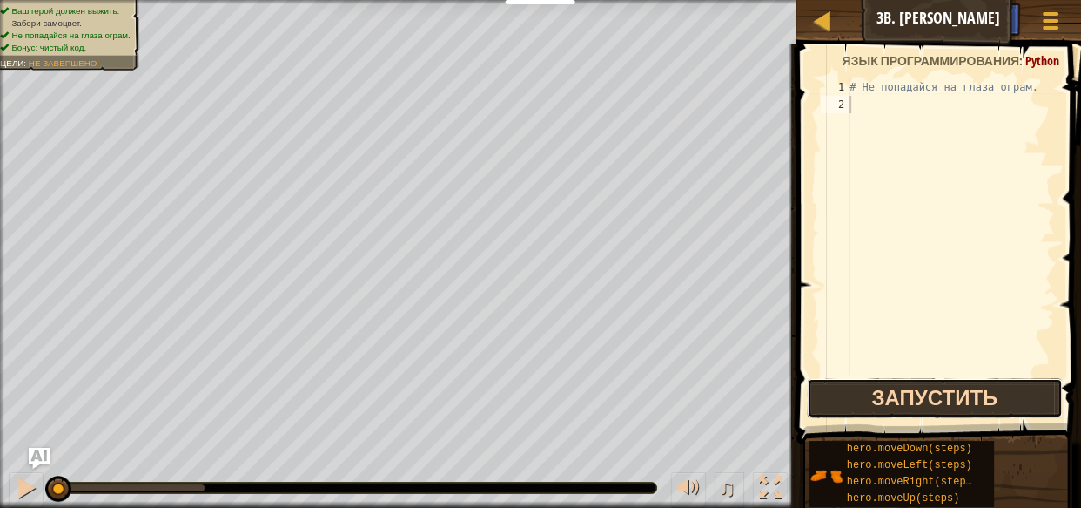
click at [859, 400] on button "Запустить" at bounding box center [935, 398] width 256 height 40
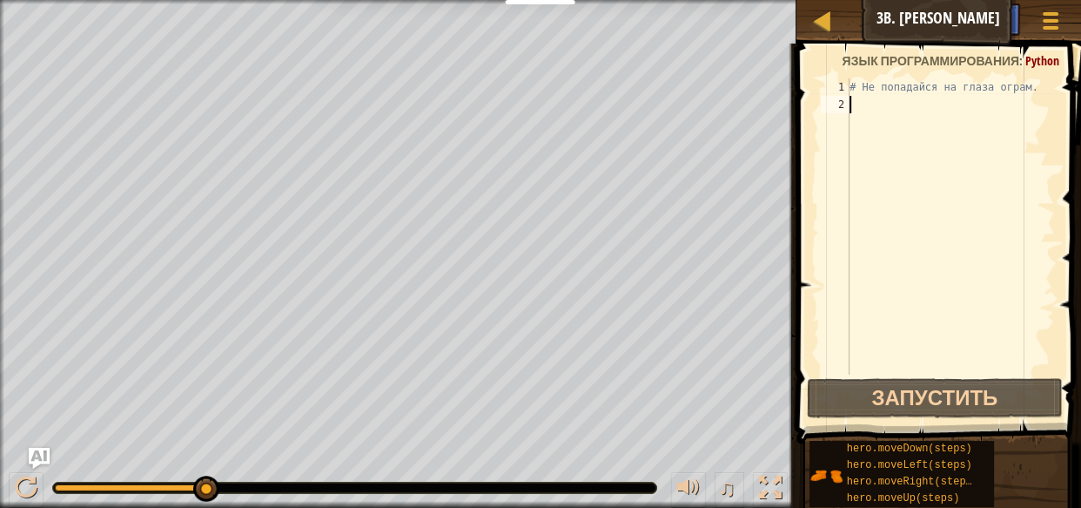
type textarea "m"
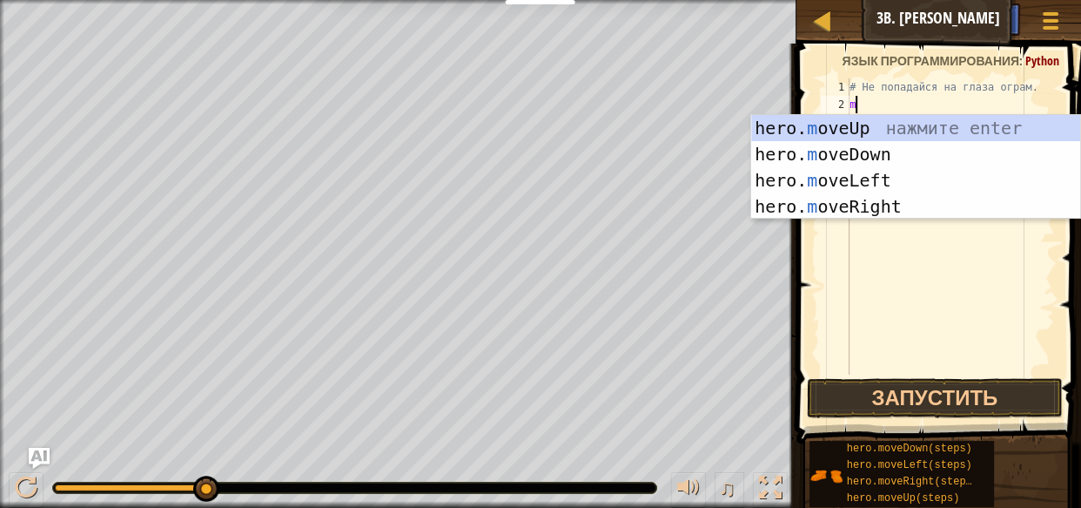
scroll to position [8, 0]
click at [873, 201] on div "hero. m oveUp нажмите enter hero. m oveDown нажмите enter hero. m oveLeft нажми…" at bounding box center [915, 193] width 329 height 157
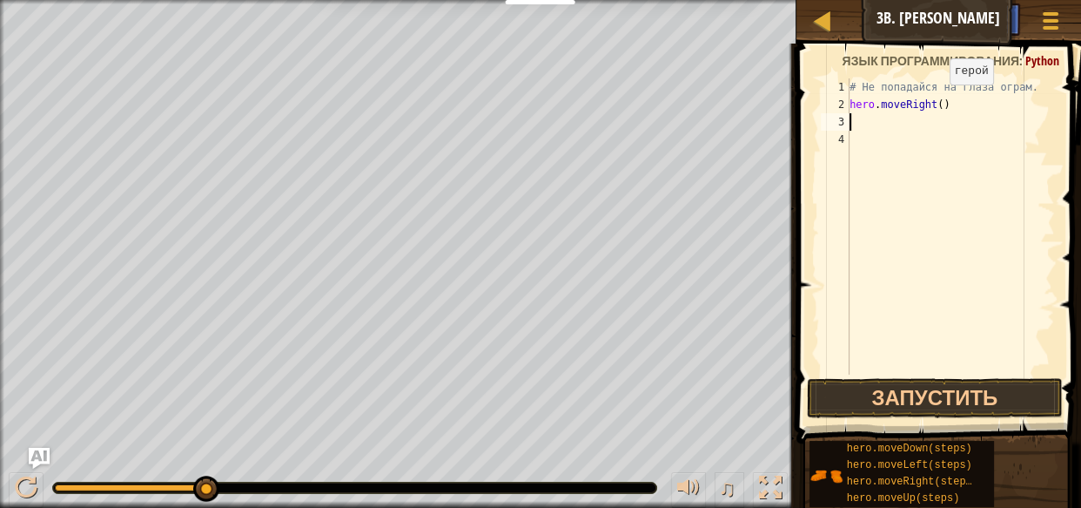
click at [934, 102] on div "# Не попадайся на глаза ограм. hero . moveRight ( )" at bounding box center [950, 243] width 209 height 331
click at [897, 396] on button "Запустить" at bounding box center [935, 398] width 256 height 40
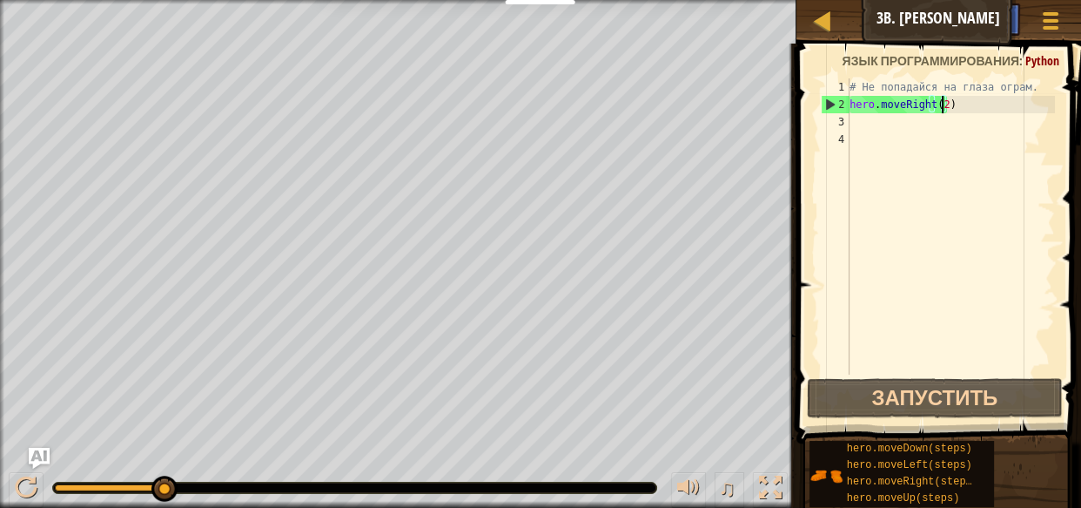
type textarea "hero.moveRight()"
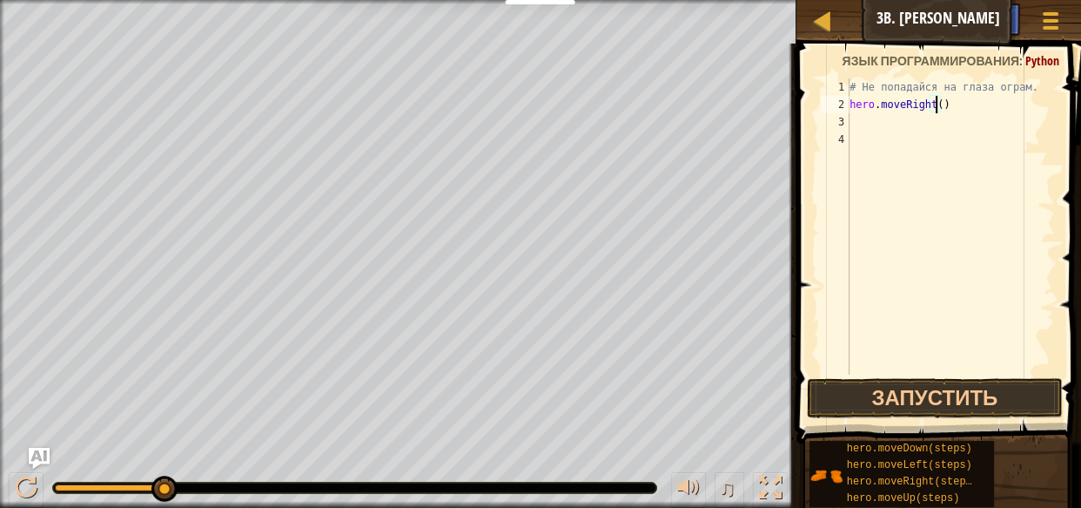
click at [864, 126] on div "# Не попадайся на глаза ограм. hero . moveRight ( )" at bounding box center [950, 243] width 209 height 331
click at [866, 146] on div "# Не попадайся на глаза ограм. hero . moveRight ( )" at bounding box center [950, 243] width 209 height 331
type textarea "m"
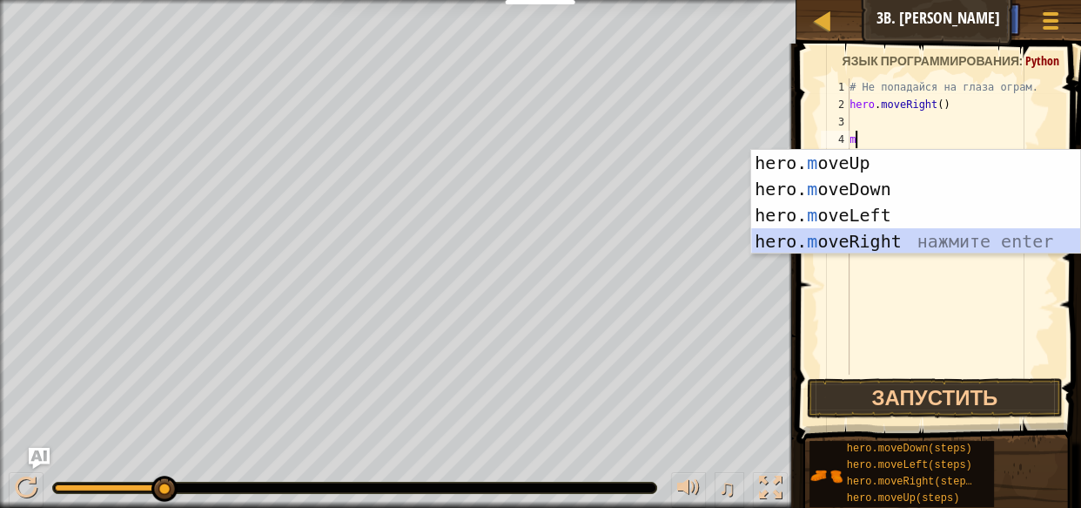
click at [871, 239] on div "hero. m oveUp нажмите enter hero. m oveDown нажмите enter hero. m oveLeft нажми…" at bounding box center [915, 228] width 329 height 157
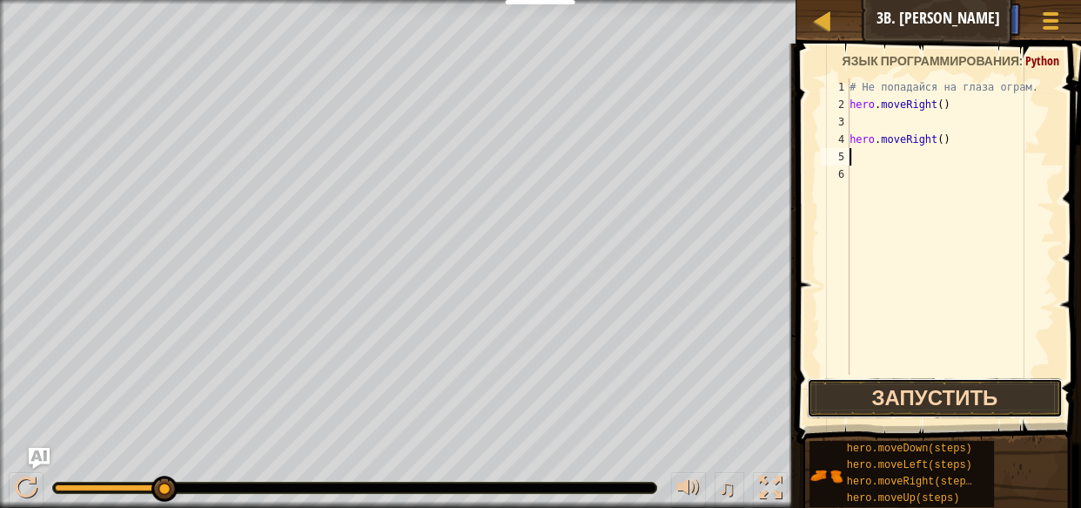
click at [918, 400] on button "Запустить" at bounding box center [935, 398] width 256 height 40
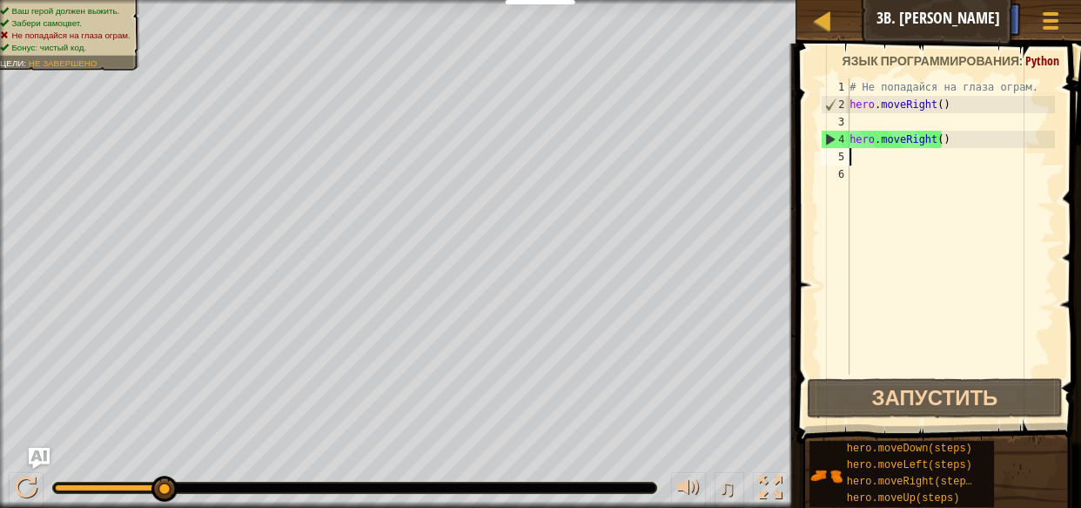
click at [949, 136] on div "# Не попадайся на глаза ограм. hero . moveRight ( ) hero . moveRight ( )" at bounding box center [950, 243] width 209 height 331
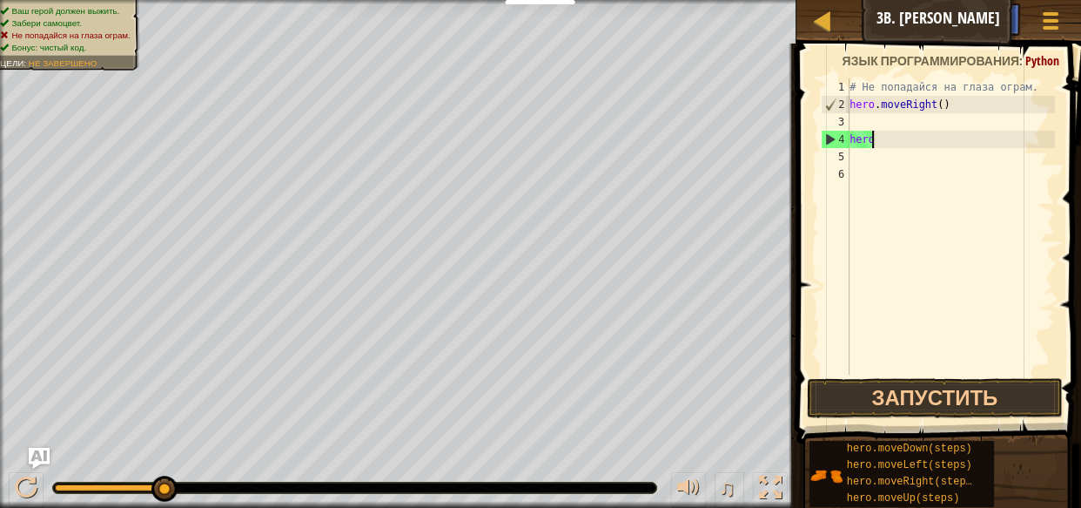
type textarea "h"
click at [857, 127] on div "# Не попадайся на глаза ограм. hero . moveRight ( )" at bounding box center [950, 243] width 209 height 331
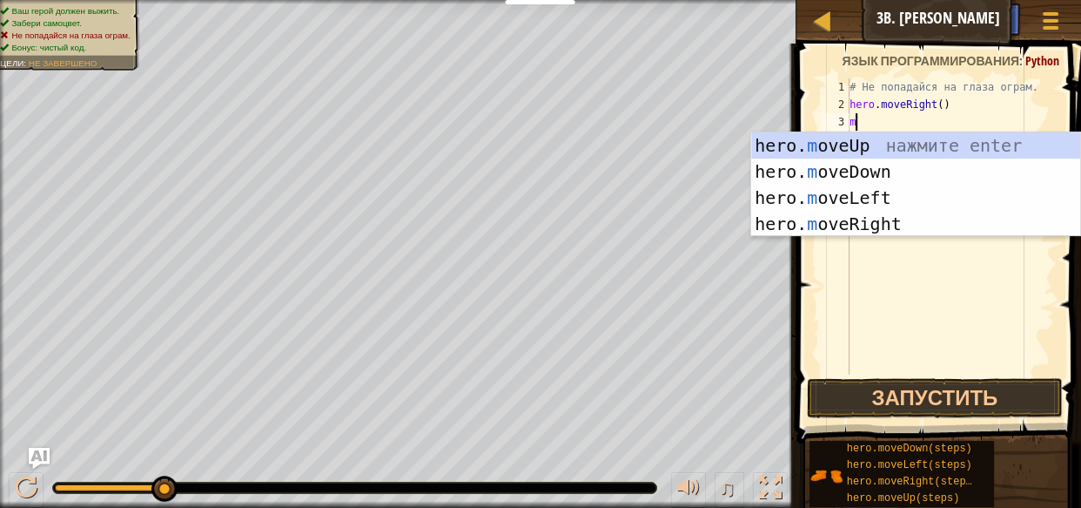
click at [949, 102] on div "# Не попадайся на глаза ограм. hero . moveRight ( ) m" at bounding box center [950, 243] width 209 height 331
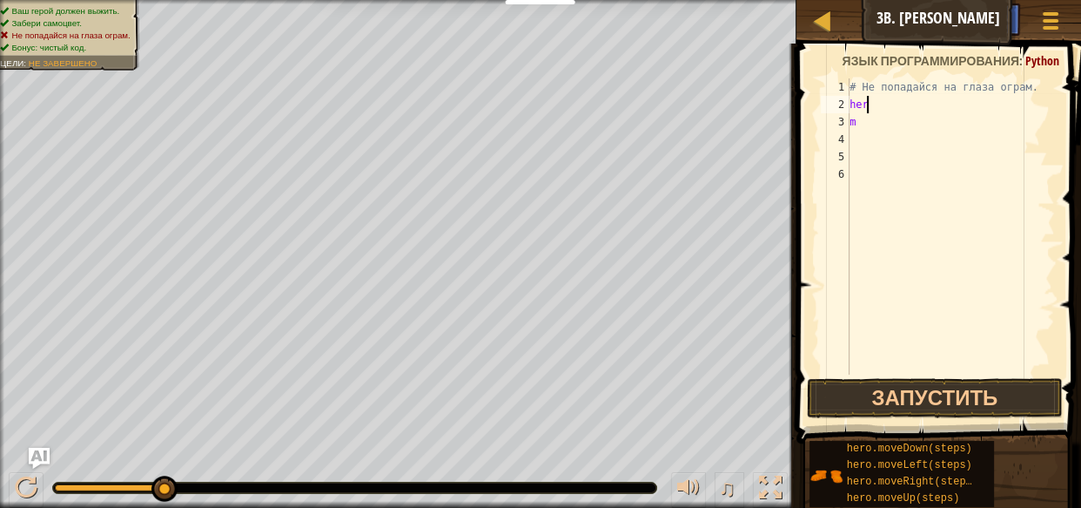
type textarea "h"
click at [853, 112] on div "# Не попадайся на глаза ограм. m" at bounding box center [950, 243] width 209 height 331
click at [864, 126] on div "# Не попадайся на глаза ограм. m" at bounding box center [950, 243] width 209 height 331
type textarea "m"
click at [857, 152] on div "# Не попадайся на глаза ограм." at bounding box center [950, 243] width 209 height 331
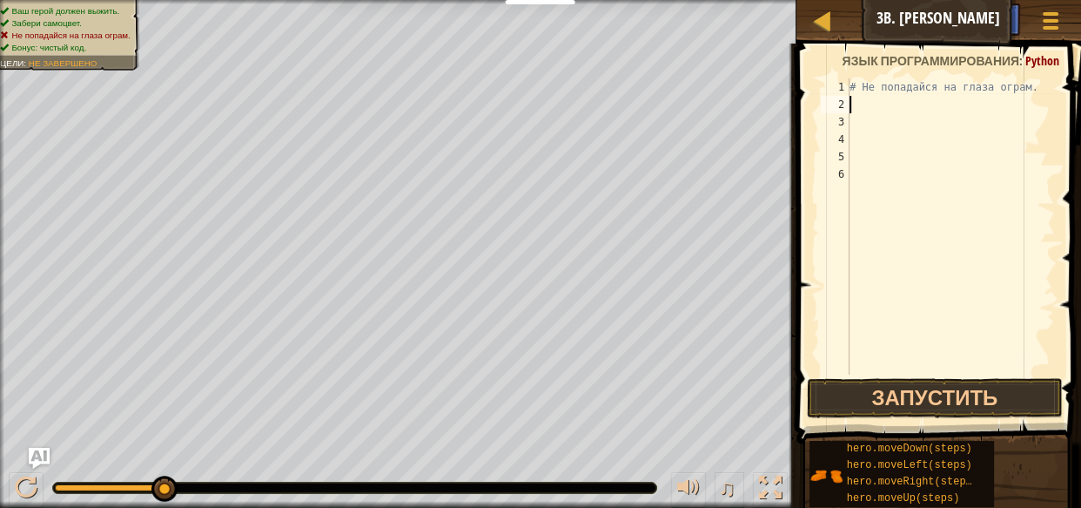
click at [860, 105] on div "# Не попадайся на глаза ограм." at bounding box center [950, 243] width 209 height 331
type textarea "m"
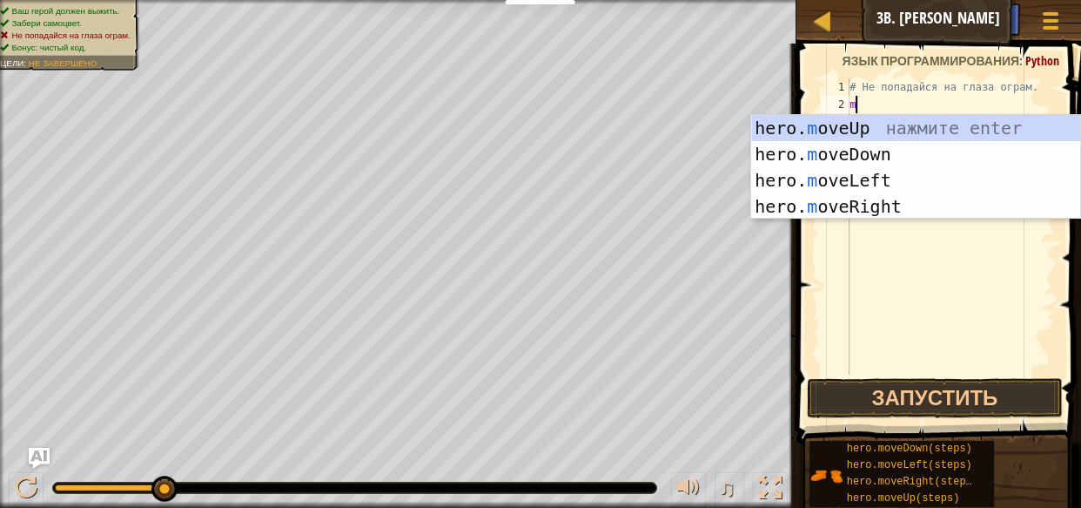
click at [852, 274] on div "# Не попадайся на глаза ограм. m" at bounding box center [950, 243] width 209 height 331
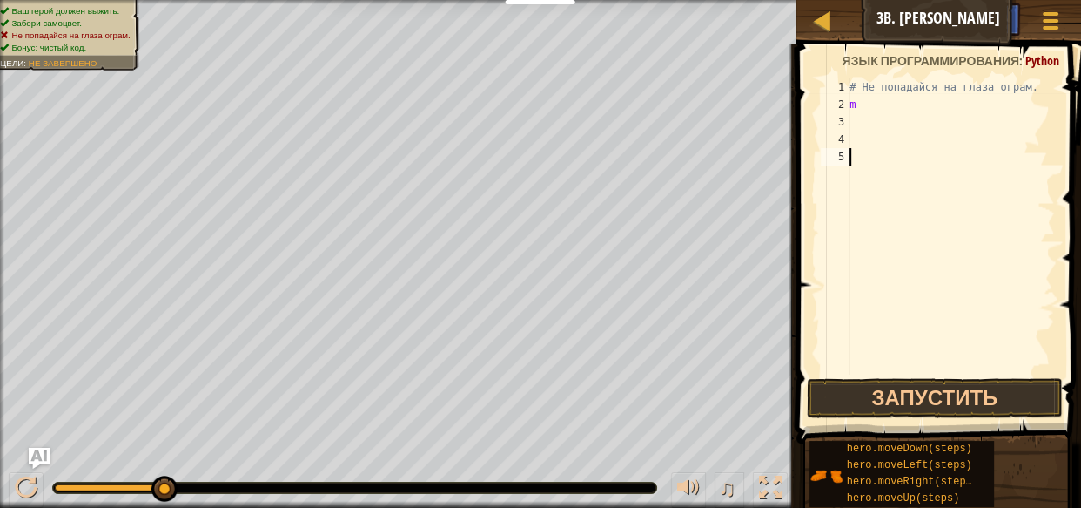
click at [859, 108] on div "# Не попадайся на глаза ограм. m" at bounding box center [950, 243] width 209 height 331
type textarea "m"
click at [862, 151] on div "# Не попадайся на глаза ограм." at bounding box center [950, 243] width 209 height 331
type textarea "m"
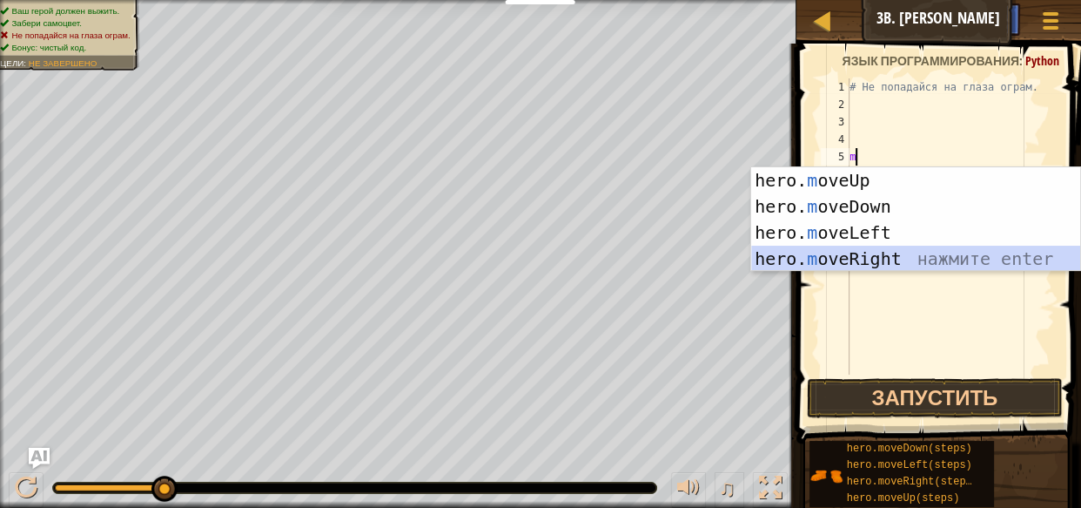
click at [886, 246] on div "hero. m oveUp нажмите enter hero. m oveDown нажмите enter hero. m oveLeft нажми…" at bounding box center [915, 245] width 329 height 157
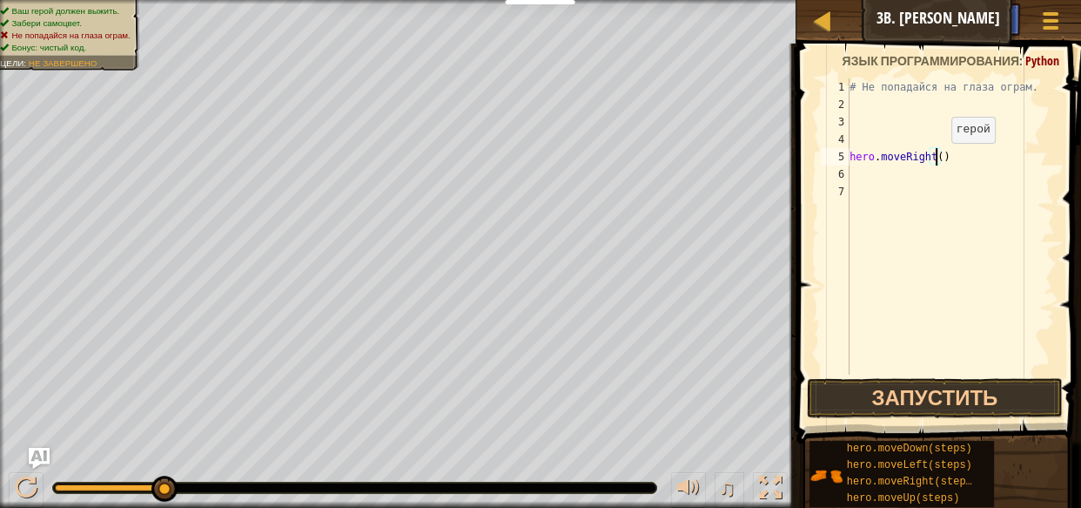
click at [936, 159] on div "# Не попадайся на глаза ограм. hero . moveRight ( )" at bounding box center [950, 243] width 209 height 331
click at [948, 387] on button "Запустить" at bounding box center [935, 398] width 256 height 40
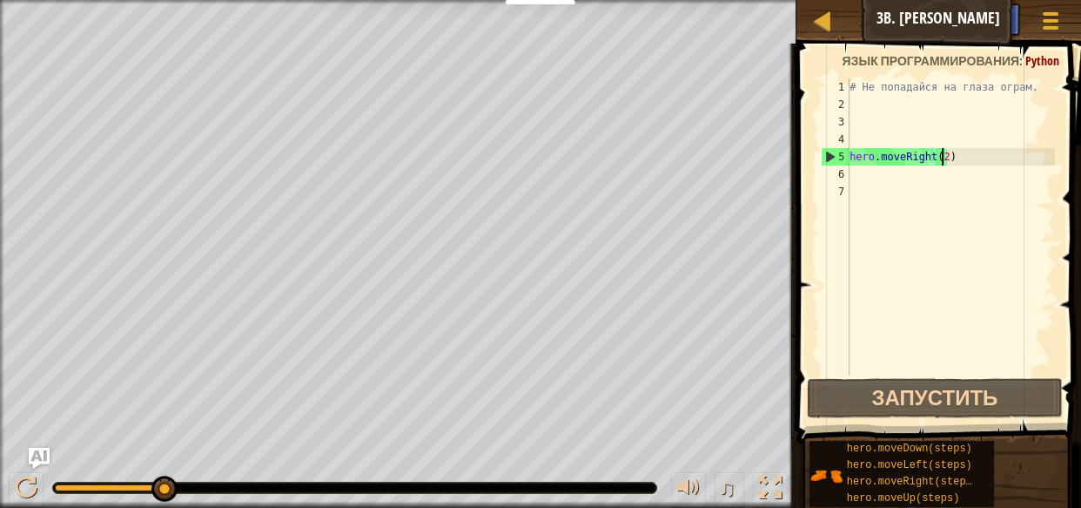
click at [947, 150] on div "# Не попадайся на глаза ограм. hero . moveRight ( 2 )" at bounding box center [950, 243] width 209 height 331
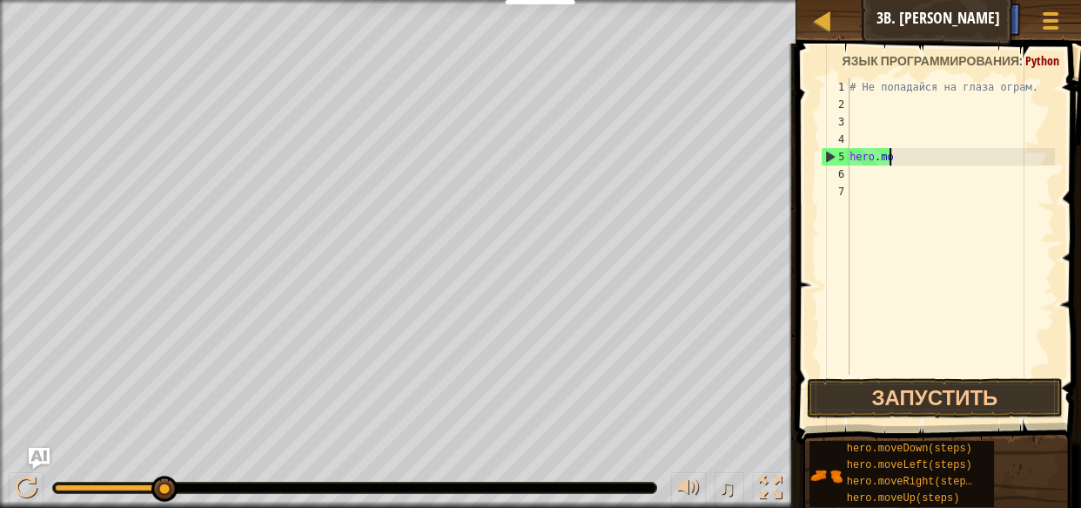
scroll to position [8, 0]
type textarea "h"
click at [859, 102] on div "# Не попадайся на глаза ограм." at bounding box center [950, 243] width 209 height 331
click at [870, 94] on div "# Не попадайся на глаза ограм." at bounding box center [950, 243] width 209 height 331
click at [866, 93] on div "# Не попадайся на глаза ограм." at bounding box center [950, 226] width 209 height 296
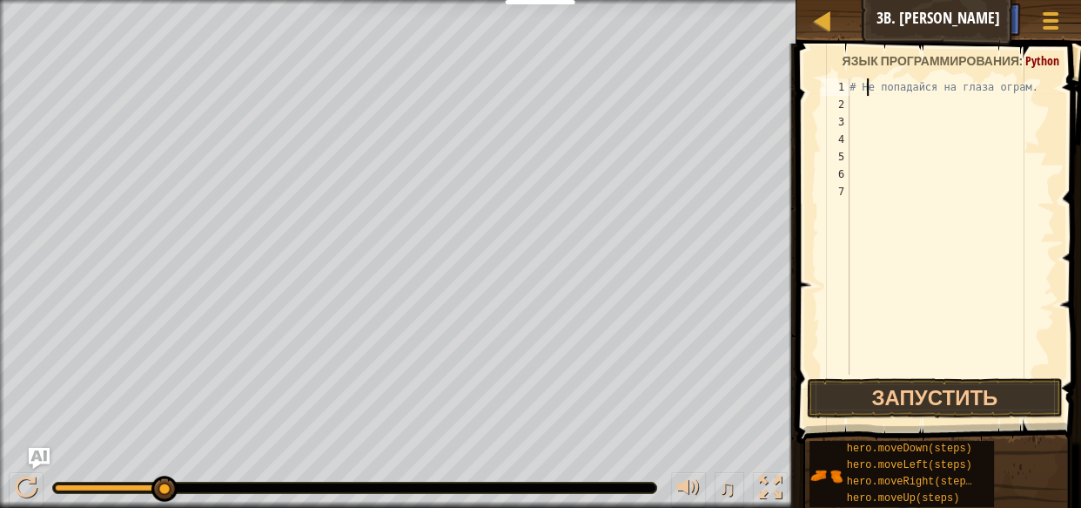
click at [854, 87] on div "# Не попадайся на глаза ограм." at bounding box center [950, 243] width 209 height 331
click at [853, 90] on div "# Не попадайся на глаза ограм." at bounding box center [950, 243] width 209 height 331
type textarea "# Не попадайся на глаза ограм."
click at [858, 110] on div "# Не попадайся на глаза ограм." at bounding box center [950, 243] width 209 height 331
click at [871, 89] on div "# Не попадайся на глаза ограм." at bounding box center [950, 243] width 209 height 331
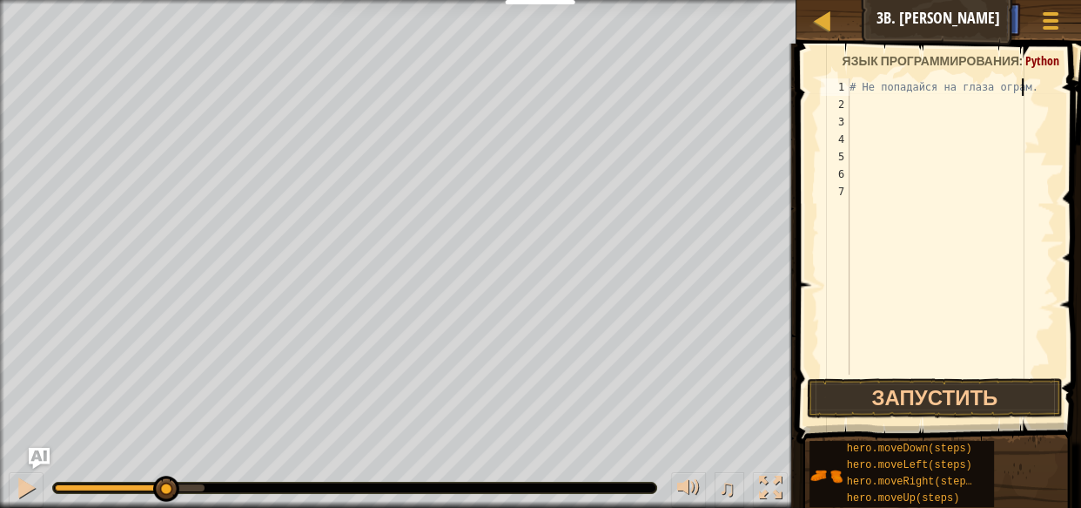
click at [1019, 89] on div "# Не попадайся на глаза ограм." at bounding box center [950, 243] width 209 height 331
type textarea "#"
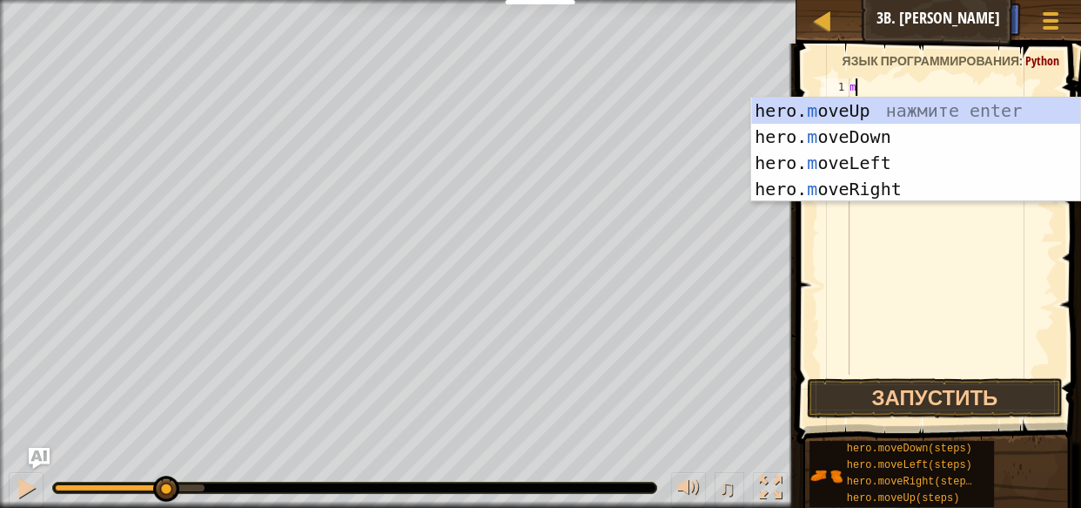
type textarea "m"
click at [895, 179] on div "hero. m oveUp нажмите enter hero. m oveDown нажмите enter hero. m oveLeft нажми…" at bounding box center [915, 176] width 329 height 157
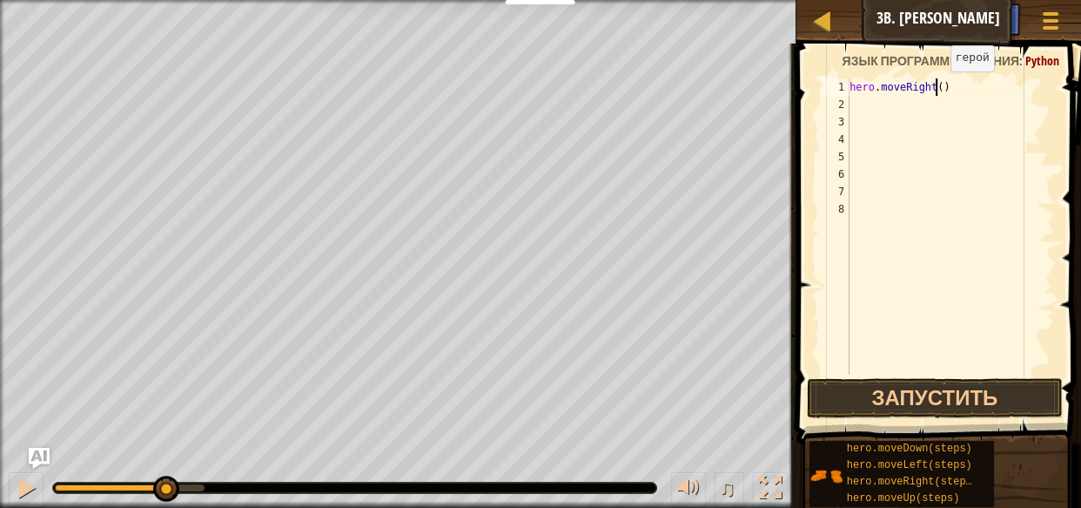
click at [935, 88] on div "hero . moveRight ( )" at bounding box center [950, 243] width 209 height 331
click at [960, 387] on button "Запустить" at bounding box center [935, 398] width 256 height 40
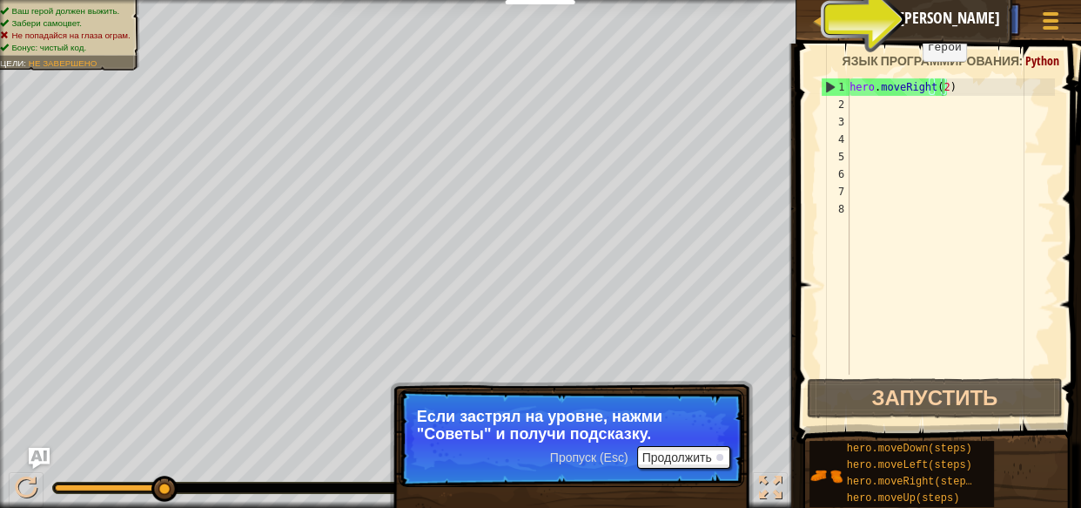
click at [945, 28] on button "Ask AI" at bounding box center [925, 19] width 47 height 32
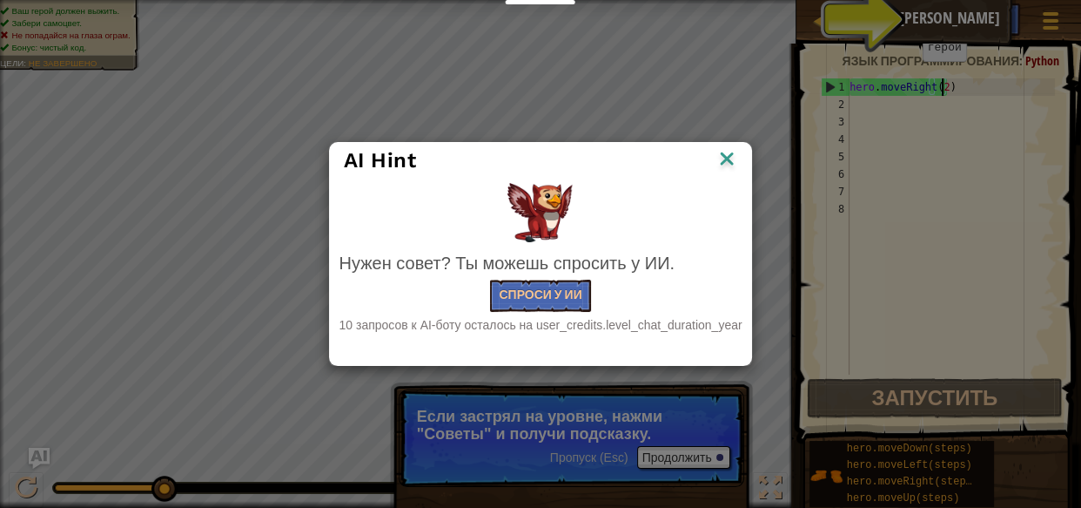
click at [732, 155] on img at bounding box center [727, 160] width 23 height 26
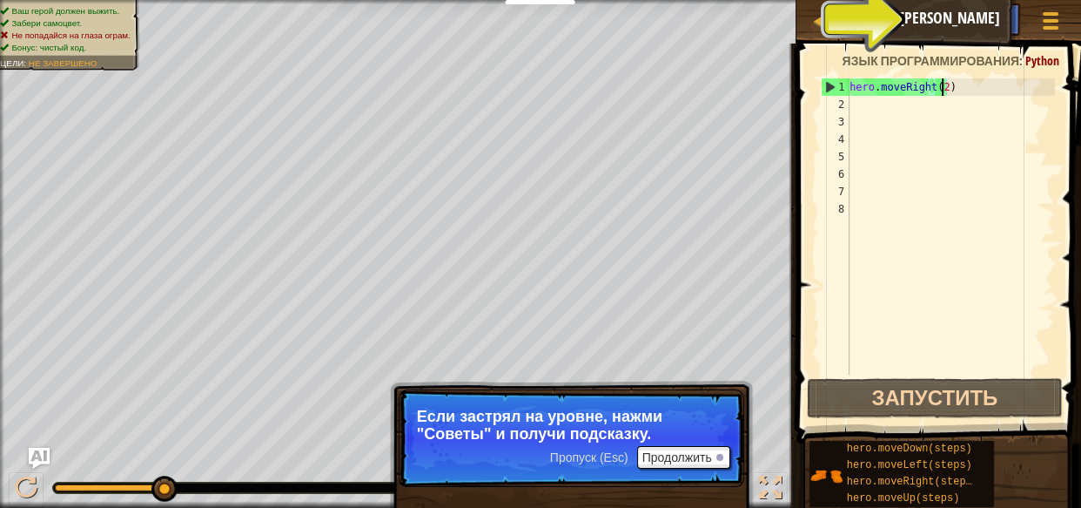
click at [697, 427] on p "Если застрял на уровне, нажми "Советы" и получи подсказку." at bounding box center [571, 424] width 309 height 35
click at [708, 451] on button "Продолжить" at bounding box center [683, 457] width 93 height 23
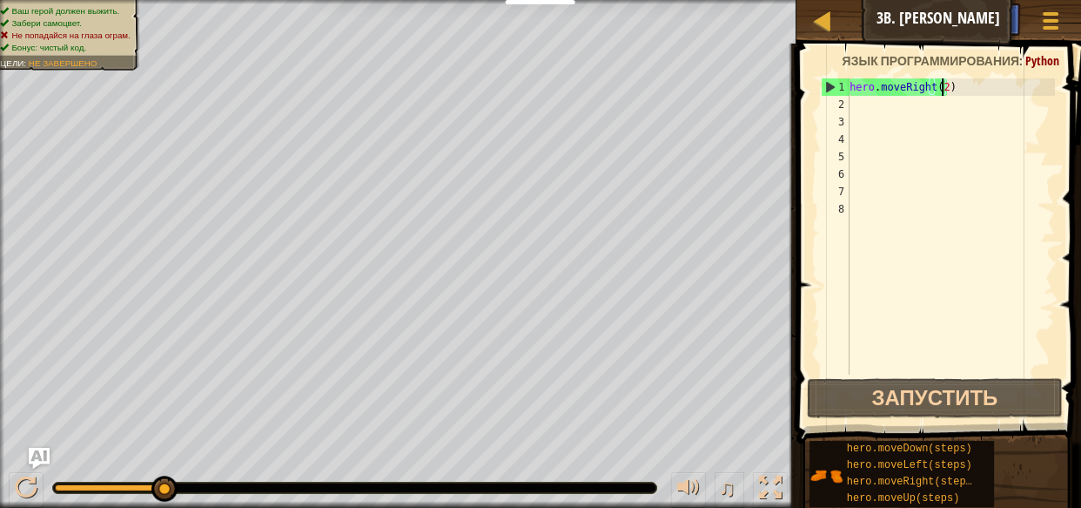
click at [920, 28] on button "Ask AI" at bounding box center [925, 19] width 47 height 32
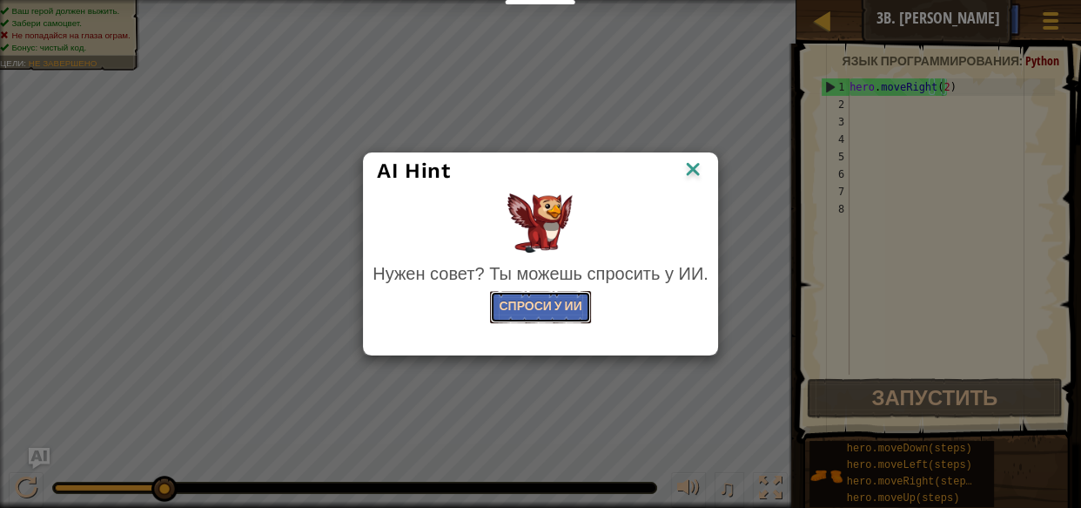
click at [564, 305] on button "Спроси у ИИ" at bounding box center [540, 307] width 100 height 32
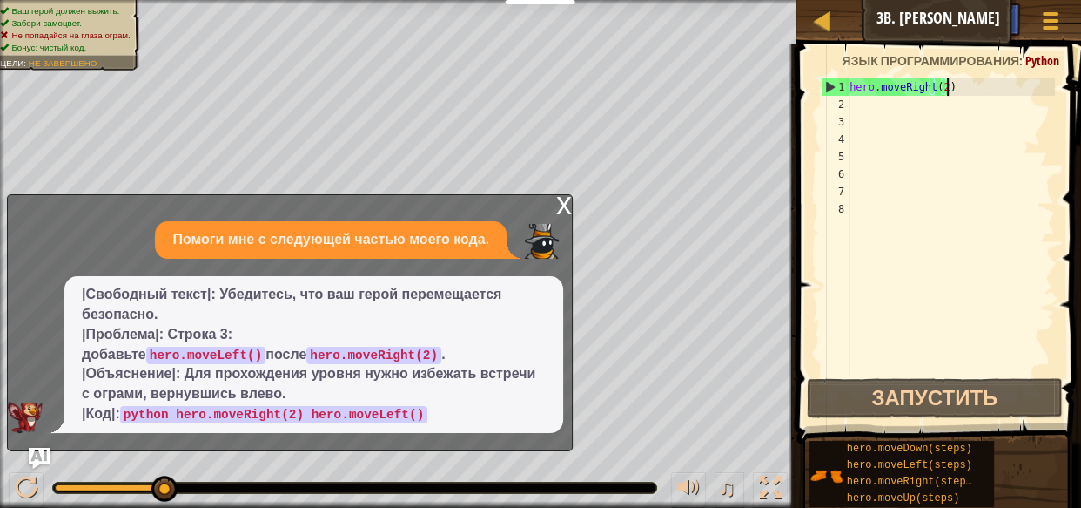
click at [957, 94] on div "hero . moveRight ( 2 )" at bounding box center [950, 243] width 209 height 331
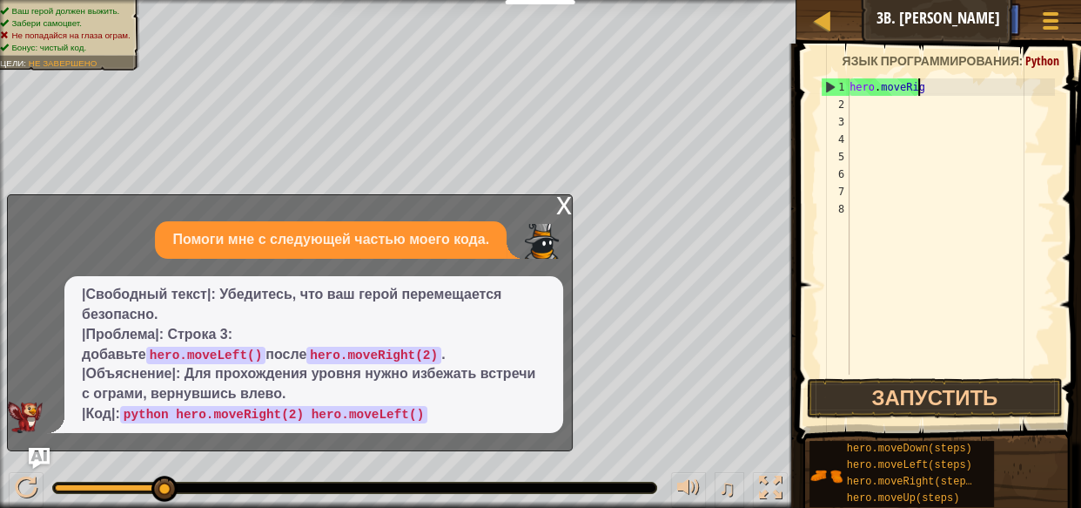
scroll to position [8, 1]
type textarea "h"
type textarea "m"
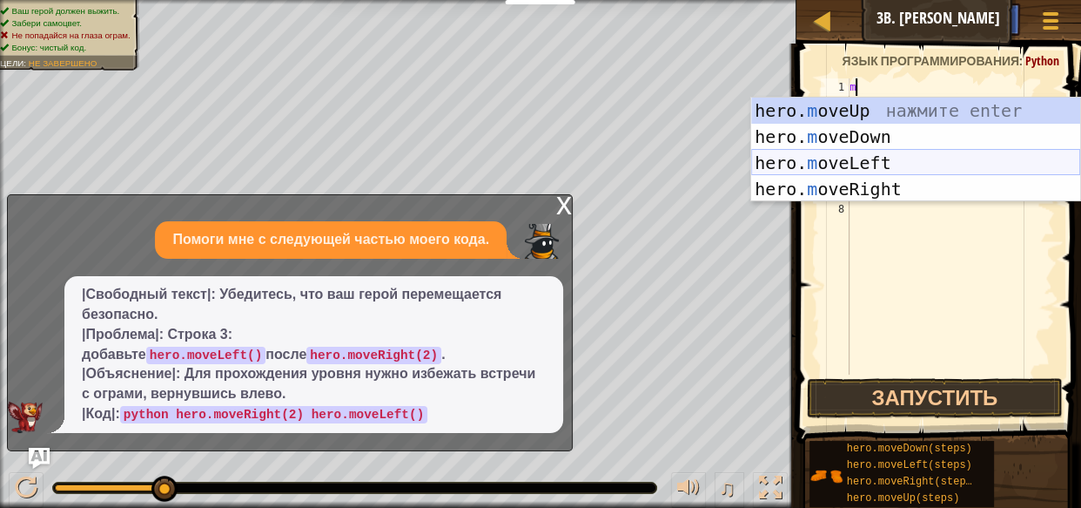
click at [859, 167] on div "hero. m oveUp нажмите enter hero. m oveDown нажмите enter hero. m oveLeft нажми…" at bounding box center [915, 176] width 329 height 157
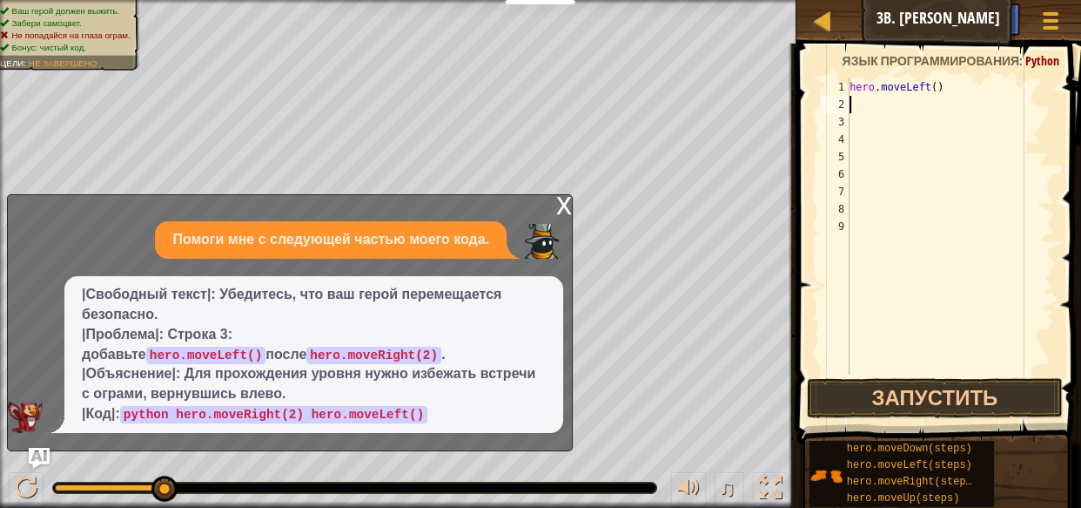
drag, startPoint x: 925, startPoint y: 96, endPoint x: 940, endPoint y: 93, distance: 15.9
click at [936, 94] on div "hero . moveLeft ( )" at bounding box center [950, 243] width 209 height 331
click at [940, 93] on div "hero . moveLeft ( )" at bounding box center [950, 226] width 209 height 296
type textarea "h"
click at [857, 124] on div at bounding box center [950, 243] width 209 height 331
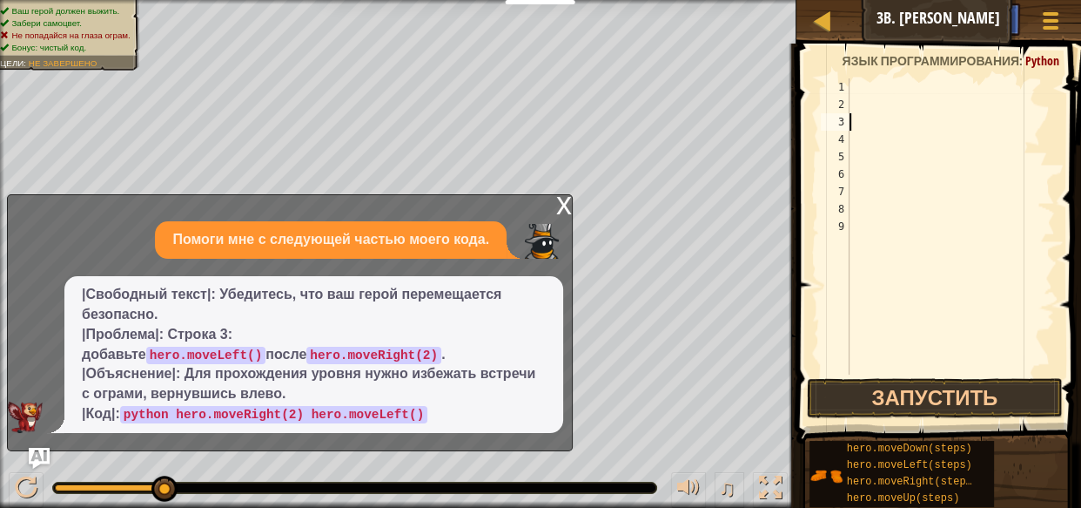
type textarea "m"
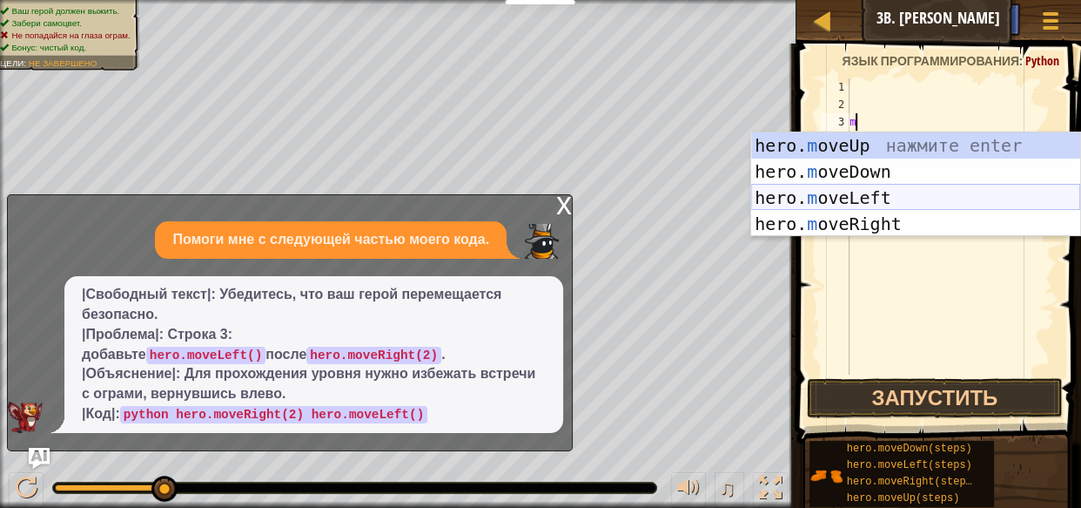
click at [867, 201] on div "hero. m oveUp нажмите enter hero. m oveDown нажмите enter hero. m oveLeft нажми…" at bounding box center [915, 210] width 329 height 157
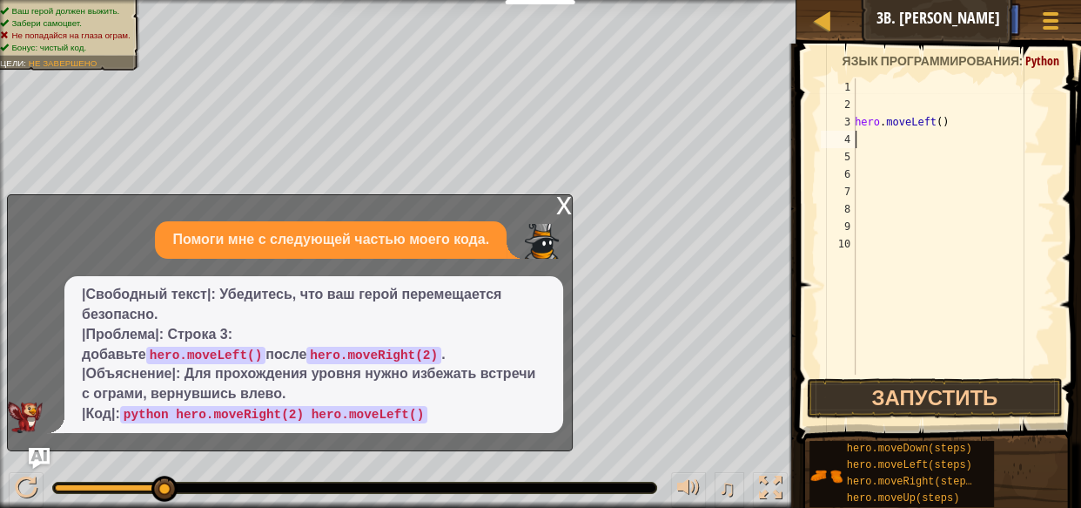
click at [867, 158] on div "hero . moveLeft ( )" at bounding box center [953, 243] width 204 height 331
click at [876, 138] on div "hero . moveLeft ( )" at bounding box center [953, 243] width 204 height 331
type textarea "m"
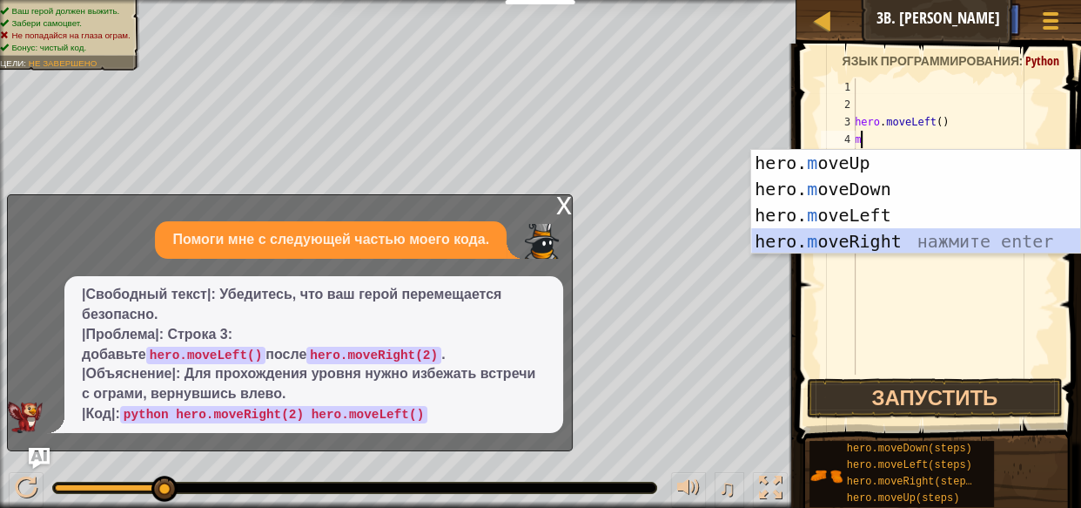
click at [837, 234] on div "hero. m oveUp нажмите enter hero. m oveDown нажмите enter hero. m oveLeft нажми…" at bounding box center [915, 228] width 329 height 157
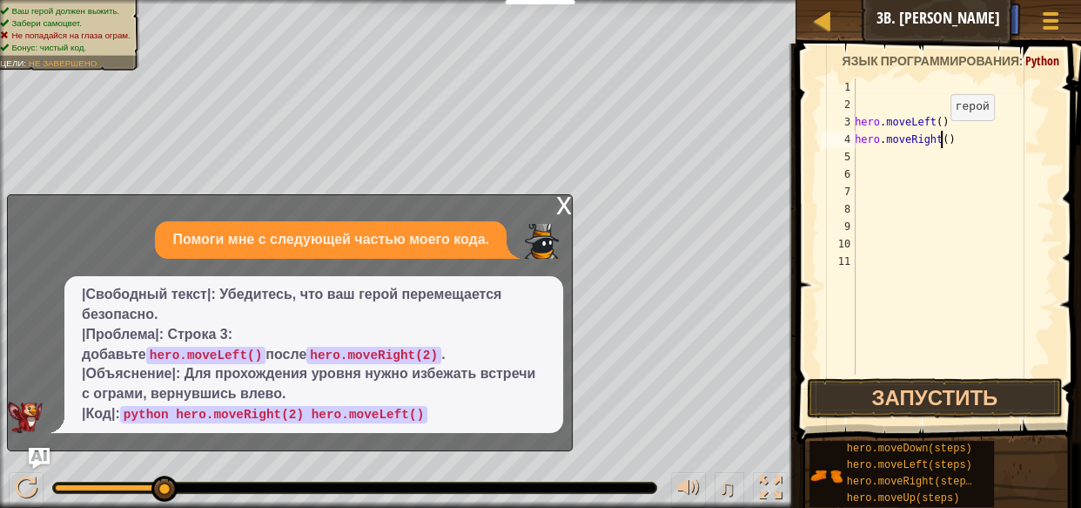
click at [940, 138] on div "hero . moveLeft ( ) hero . moveRight ( )" at bounding box center [953, 243] width 204 height 331
type textarea "hero.moveRight(2)"
click at [864, 163] on div "hero . moveLeft ( ) hero . moveRight ( 2 )" at bounding box center [953, 243] width 204 height 331
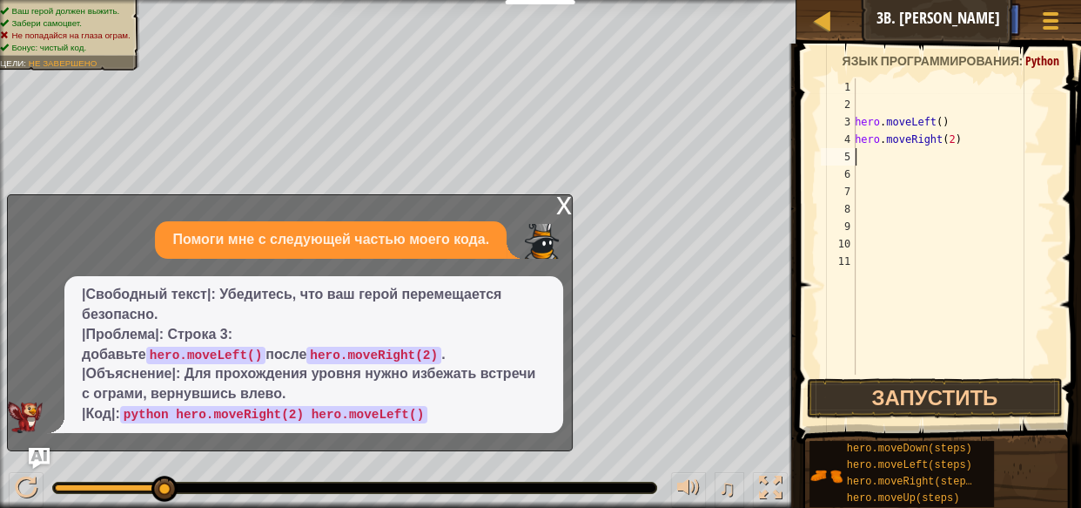
type textarea "m"
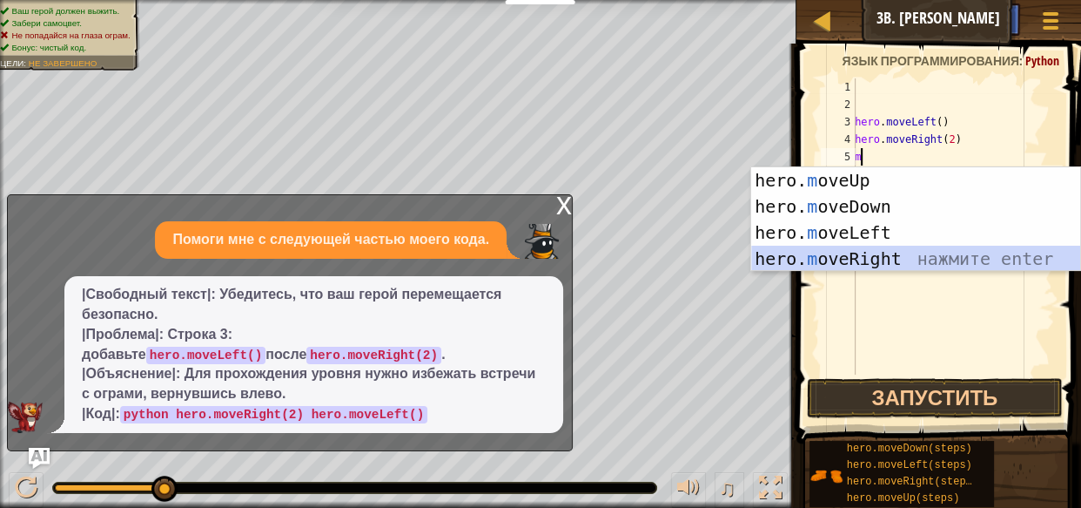
drag, startPoint x: 866, startPoint y: 259, endPoint x: 897, endPoint y: 225, distance: 46.3
click at [895, 237] on div "hero. m oveUp нажмите enter hero. m oveDown нажмите enter hero. m oveLeft нажми…" at bounding box center [915, 245] width 329 height 157
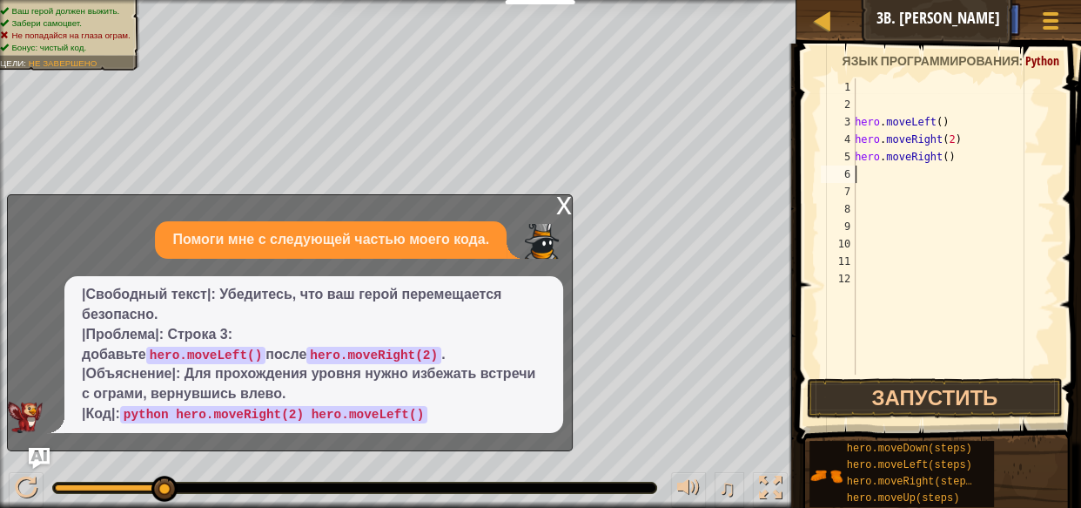
click at [952, 163] on div "hero . moveLeft ( ) hero . moveRight ( 2 ) hero . moveRight ( )" at bounding box center [953, 243] width 204 height 331
type textarea "h"
click at [897, 411] on button "Запустить" at bounding box center [935, 398] width 256 height 40
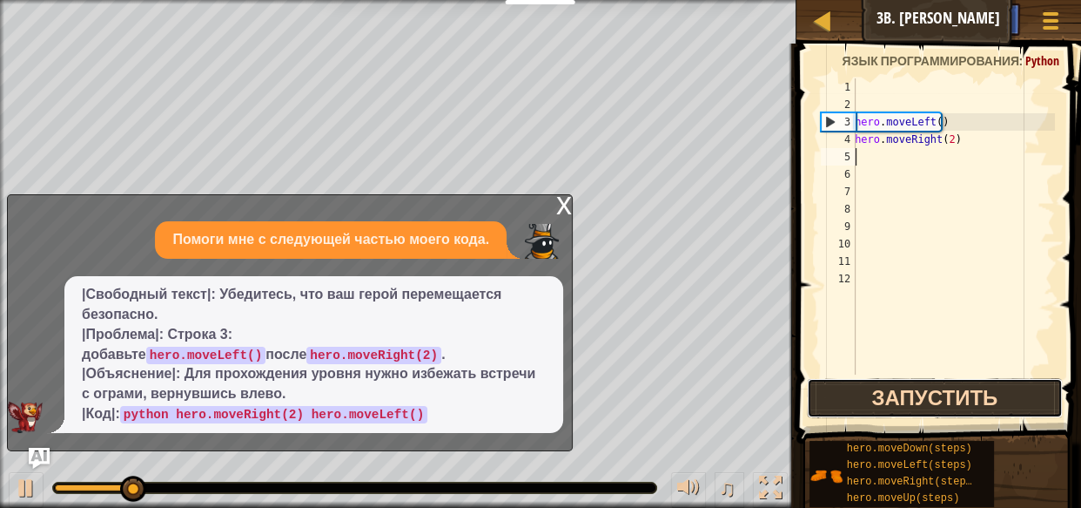
click at [844, 413] on button "Запустить" at bounding box center [935, 398] width 256 height 40
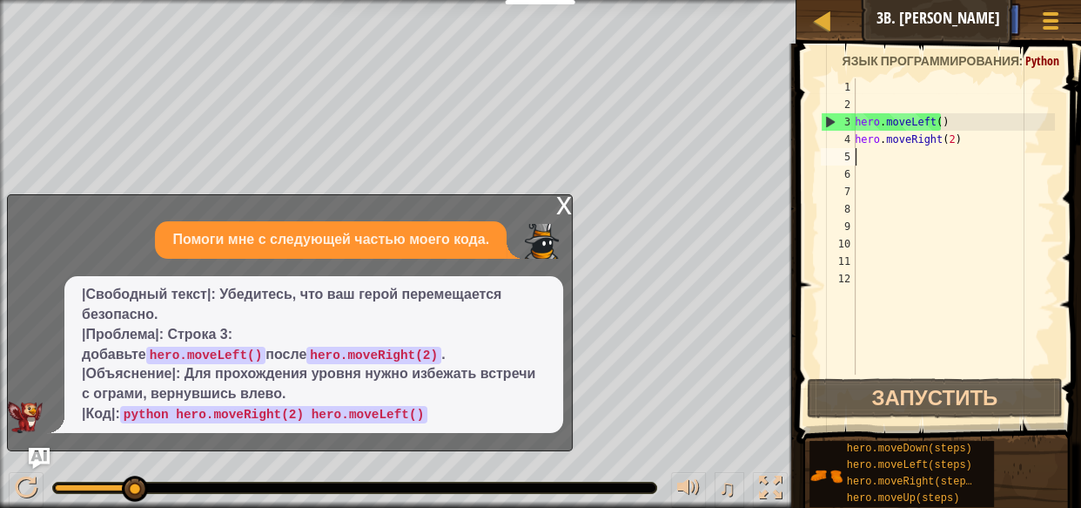
click at [858, 155] on div "hero . moveLeft ( ) hero . moveRight ( 2 )" at bounding box center [953, 243] width 204 height 331
type textarea "m"
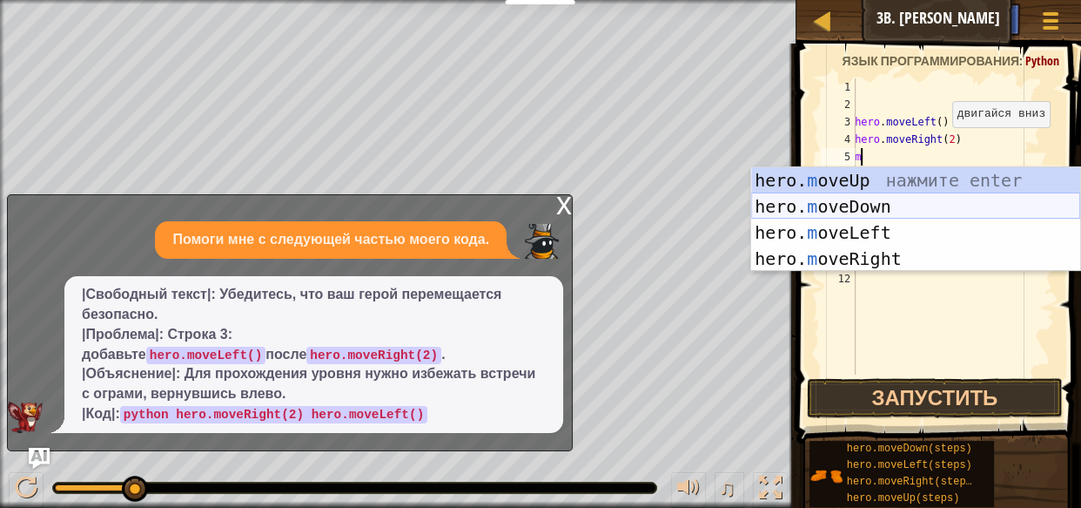
click at [869, 215] on div "hero. m oveUp нажмите enter hero. m oveDown нажмите enter hero. m oveLeft нажми…" at bounding box center [915, 245] width 329 height 157
click at [869, 215] on div "hero . moveLeft ( ) hero . moveRight ( 2 ) m" at bounding box center [953, 243] width 204 height 331
click at [870, 215] on div "hero . moveLeft ( ) hero . moveRight ( 2 ) m" at bounding box center [953, 243] width 204 height 331
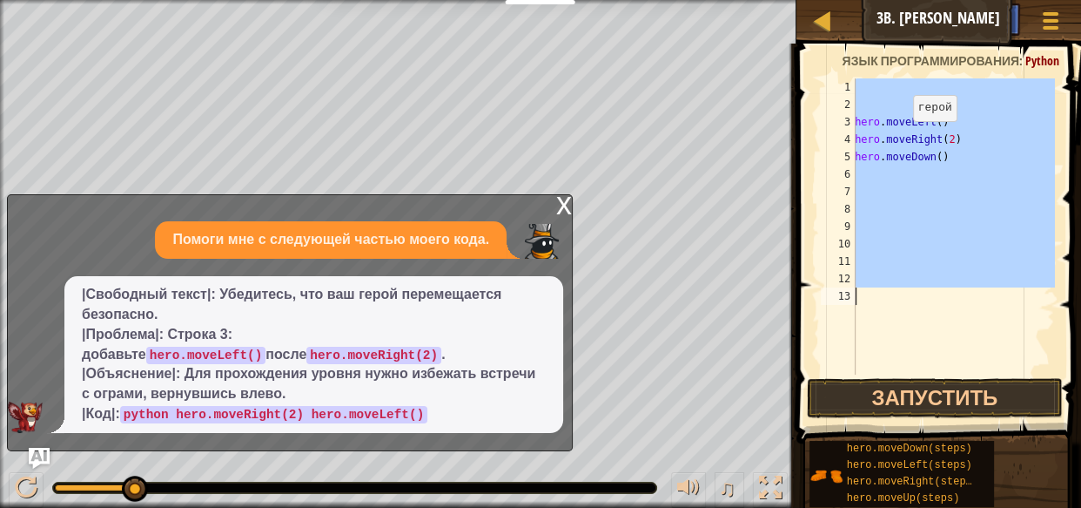
click at [903, 138] on div "hero . moveLeft ( ) hero . moveRight ( 2 ) hero . moveDown ( )" at bounding box center [953, 226] width 204 height 296
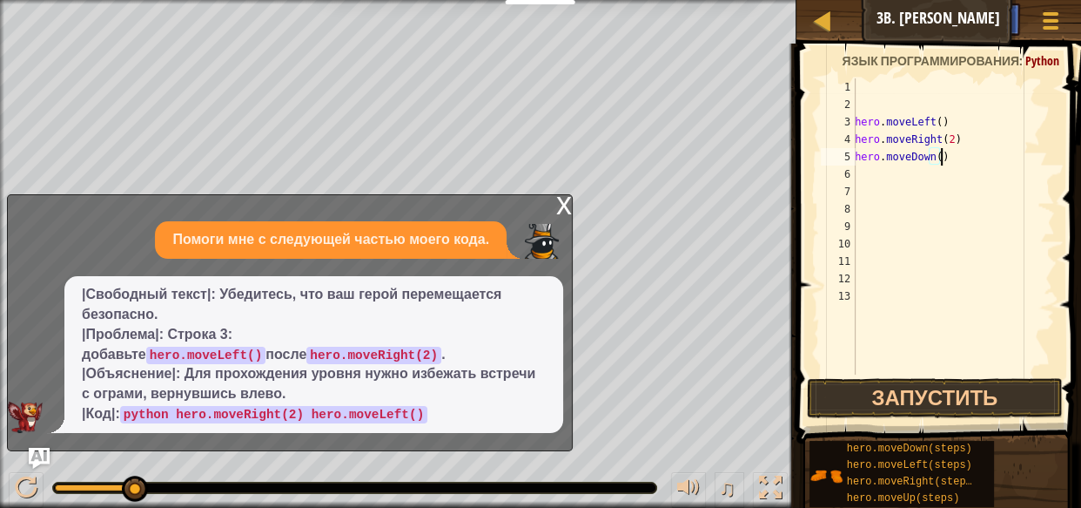
click at [958, 158] on div "hero . moveLeft ( ) hero . moveRight ( 2 ) hero . moveDown ( )" at bounding box center [953, 243] width 204 height 331
type textarea "h"
click at [959, 154] on div "hero . moveLeft ( ) hero . moveRight ( 2 )" at bounding box center [953, 243] width 204 height 331
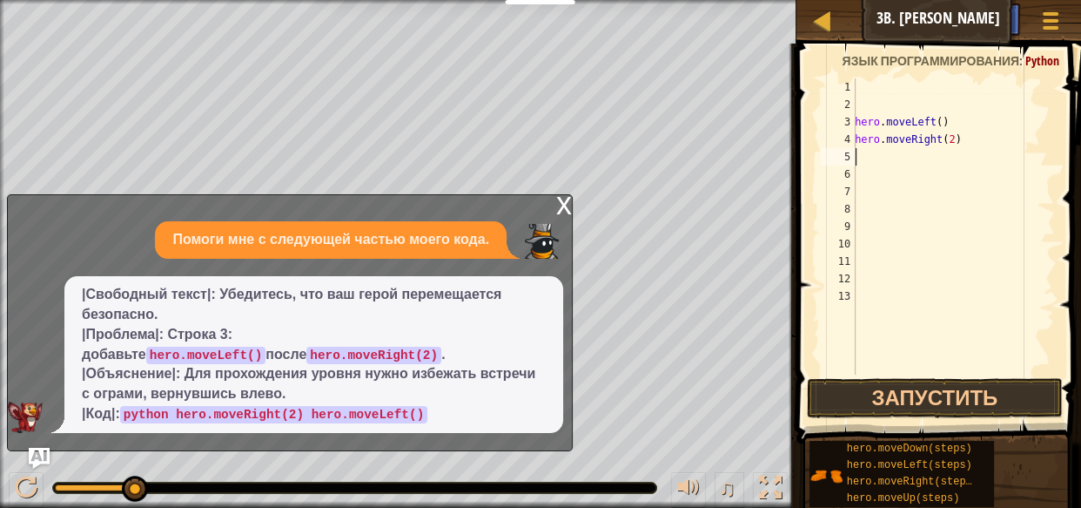
type textarea "m"
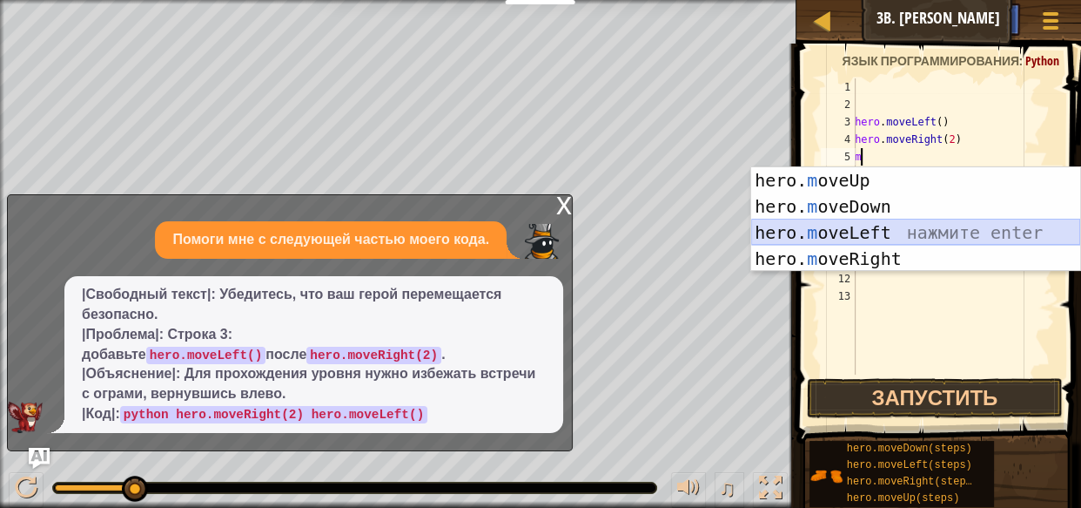
drag, startPoint x: 878, startPoint y: 244, endPoint x: 884, endPoint y: 232, distance: 12.9
click at [885, 232] on div "hero. m oveUp нажмите enter hero. m oveDown нажмите enter hero. m oveLeft нажми…" at bounding box center [915, 245] width 329 height 157
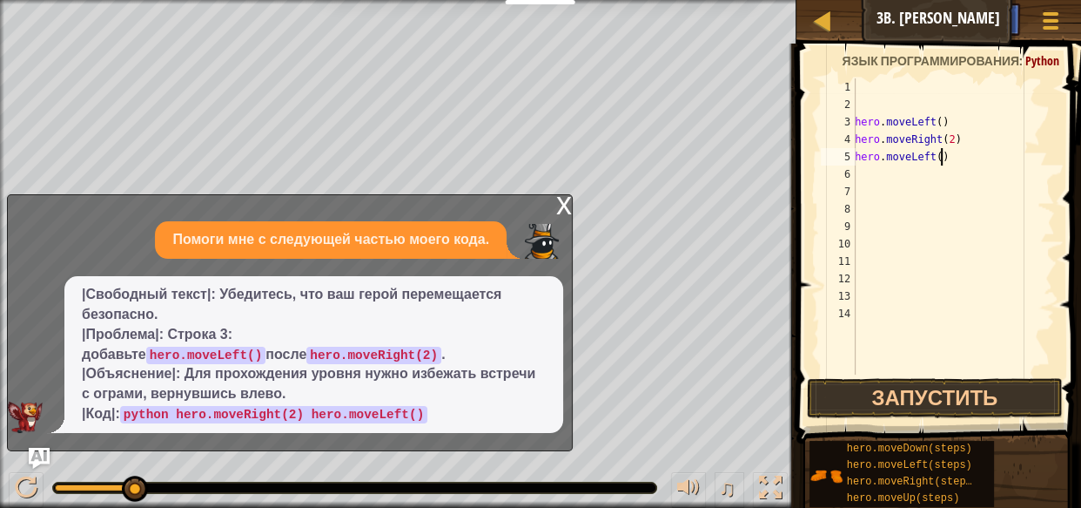
click at [952, 157] on div "hero . moveLeft ( ) hero . moveRight ( 2 ) hero . moveLeft ( )" at bounding box center [953, 243] width 204 height 331
type textarea "h"
type textarea "m"
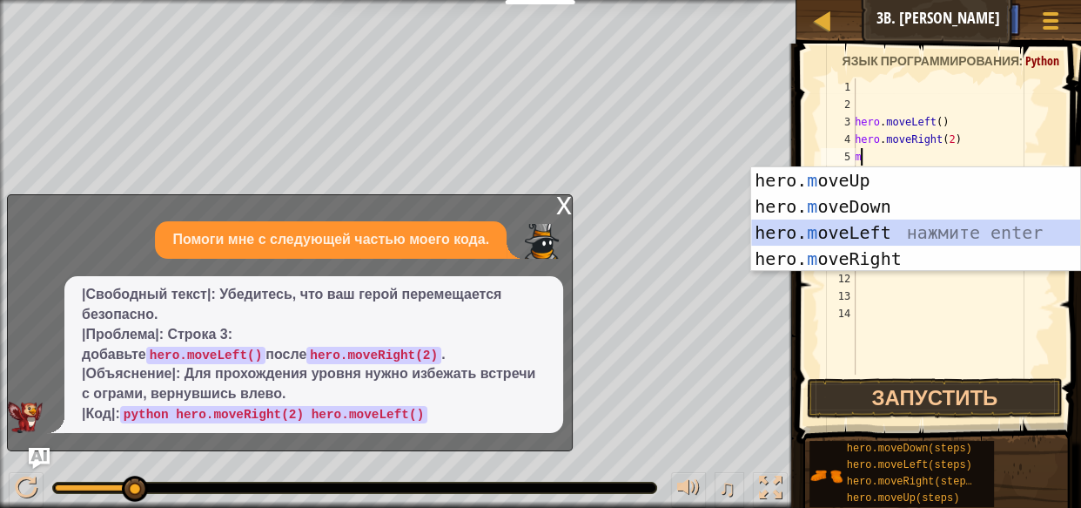
click at [891, 244] on div "hero. m oveUp нажмите enter hero. m oveDown нажмите enter hero. m oveLeft нажми…" at bounding box center [915, 245] width 329 height 157
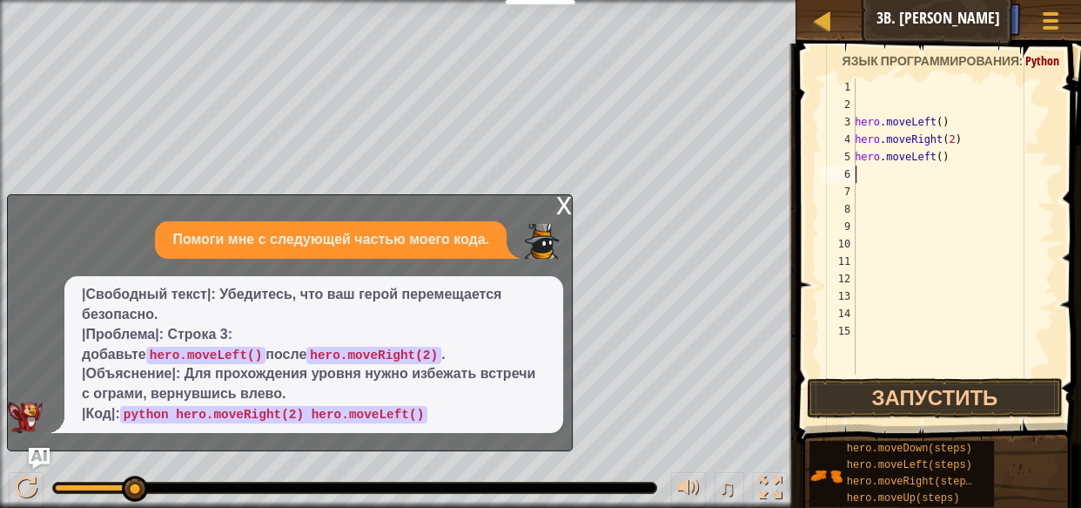
click at [940, 166] on div "hero . moveLeft ( ) hero . moveRight ( 2 ) hero . moveLeft ( )" at bounding box center [953, 243] width 204 height 331
click at [965, 161] on div "hero . moveLeft ( ) hero . moveRight ( 2 ) hero . moveLeft ( )" at bounding box center [953, 243] width 204 height 331
type textarea "h"
type textarea "m"
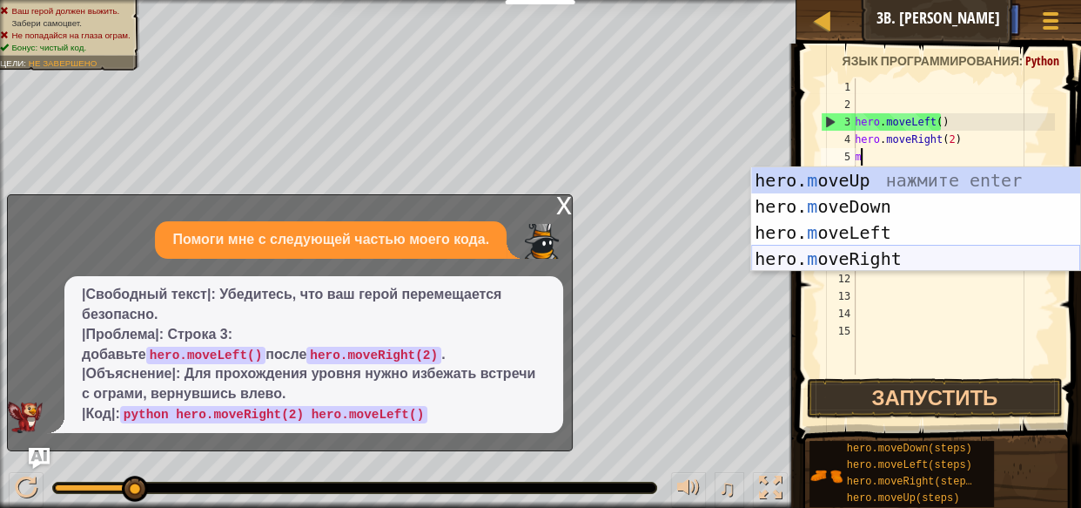
click at [918, 259] on div "hero. m oveUp нажмите enter hero. m oveDown нажмите enter hero. m oveLeft нажми…" at bounding box center [915, 245] width 329 height 157
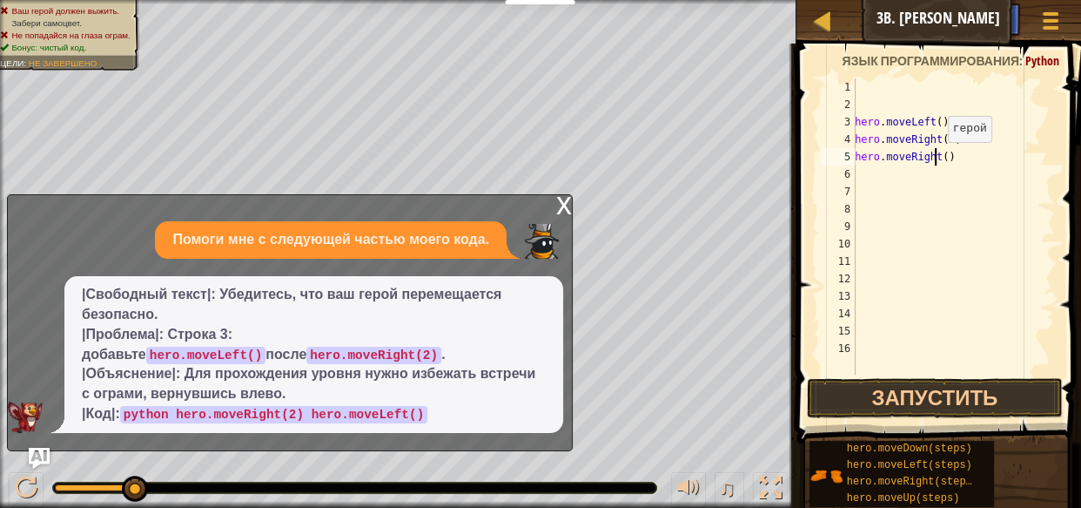
click at [938, 158] on div "hero . moveLeft ( ) hero . moveRight ( 2 ) hero . moveRight ( )" at bounding box center [953, 243] width 204 height 331
click at [940, 155] on div "hero . moveLeft ( ) hero . moveRight ( 2 ) hero . moveRight ( )" at bounding box center [953, 243] width 204 height 331
type textarea "hero.moveRight(2)"
click at [863, 177] on div "hero . moveLeft ( ) hero . moveRight ( 2 ) hero . moveRight ( 2 )" at bounding box center [953, 243] width 204 height 331
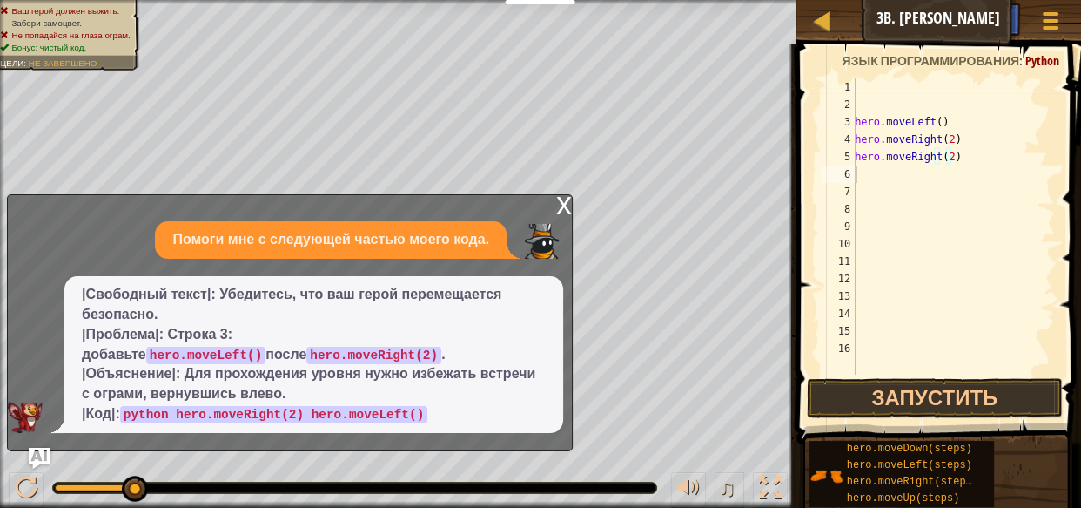
scroll to position [8, 0]
type textarea "m"
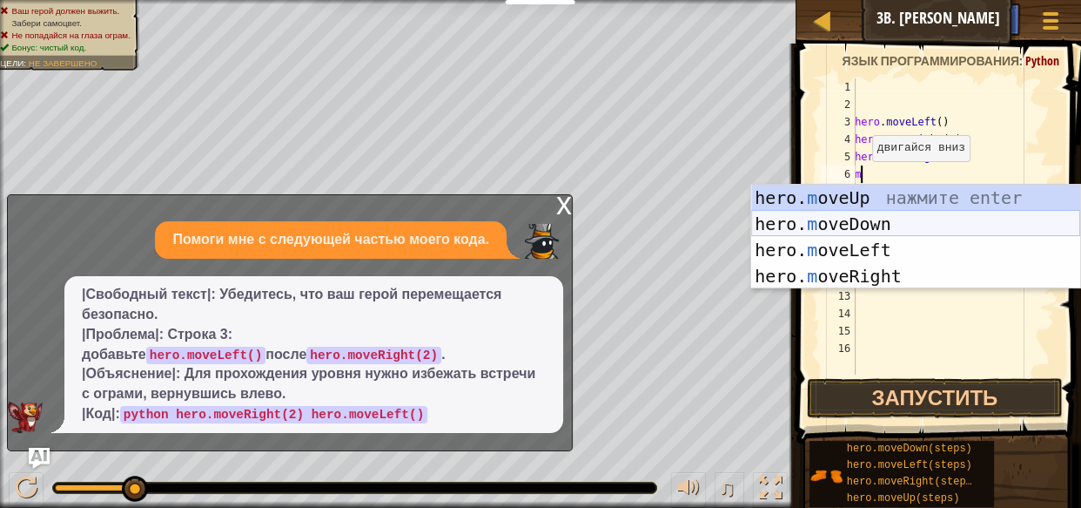
click at [887, 240] on div "hero. m oveUp нажмите enter hero. m oveDown нажмите enter hero. m oveLeft нажми…" at bounding box center [915, 263] width 329 height 157
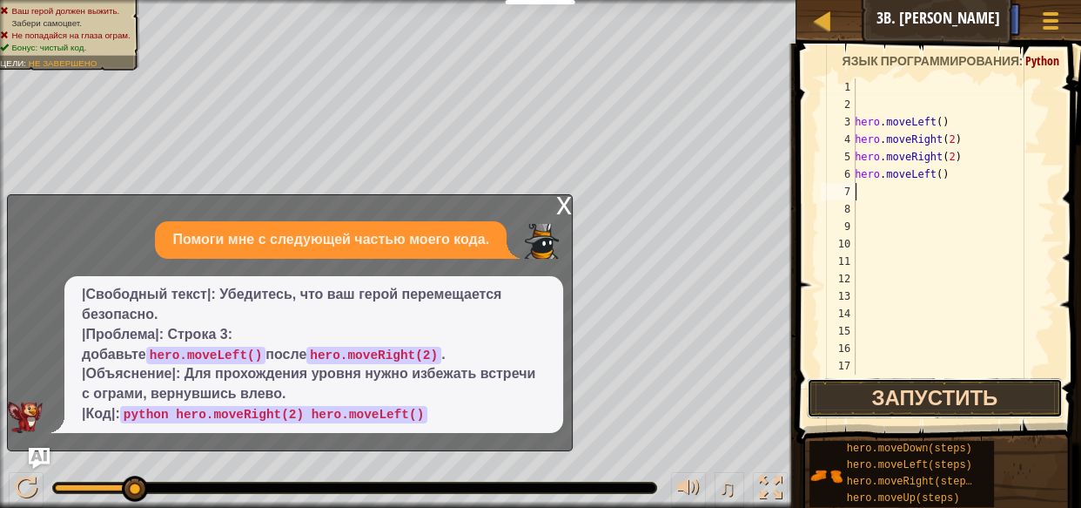
click at [949, 389] on button "Запустить" at bounding box center [935, 398] width 256 height 40
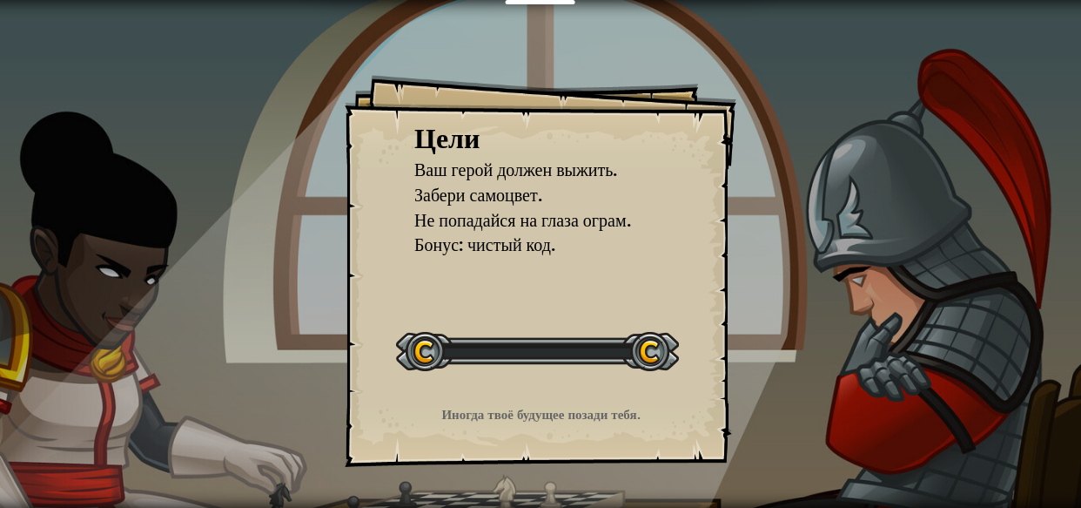
click at [472, 183] on span "Забери самоцвет." at bounding box center [478, 195] width 128 height 24
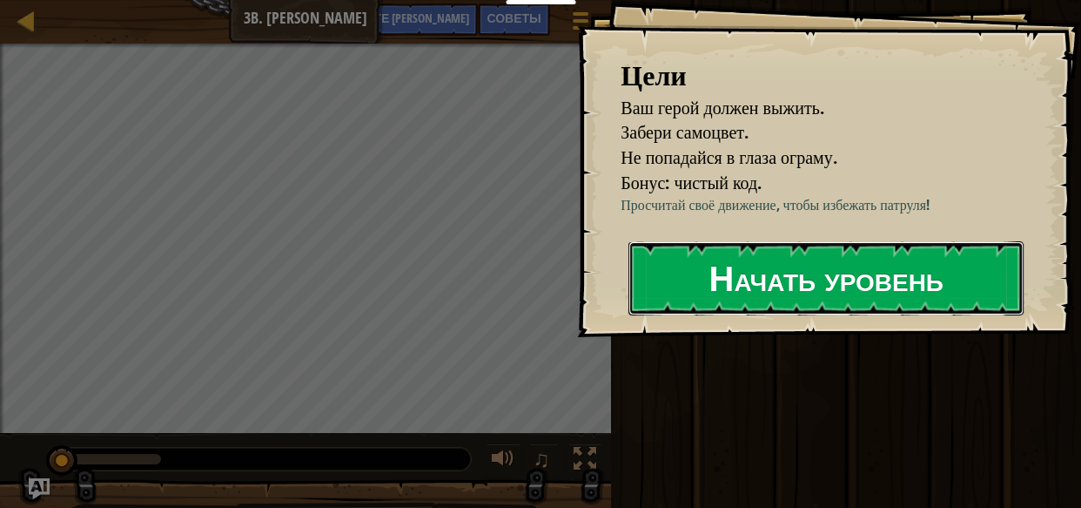
click at [757, 301] on font "Начать уровень" at bounding box center [826, 277] width 234 height 47
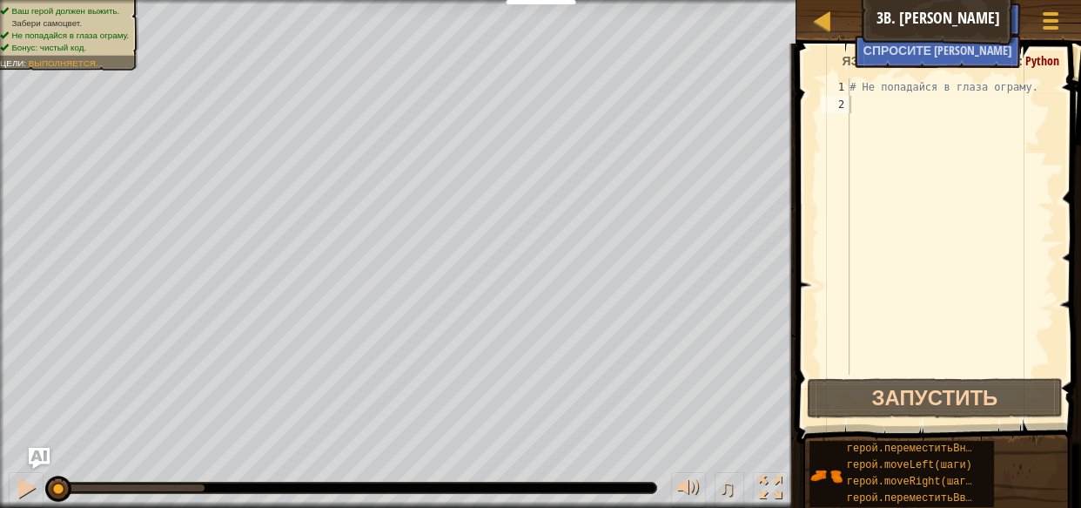
click at [957, 0] on div "Курсы Введение в информатику 3b. Лазы Китгарда Меню игры Готово Советы Спросите…" at bounding box center [939, 22] width 285 height 44
click at [945, 36] on button "Спросите [PERSON_NAME]" at bounding box center [937, 52] width 165 height 32
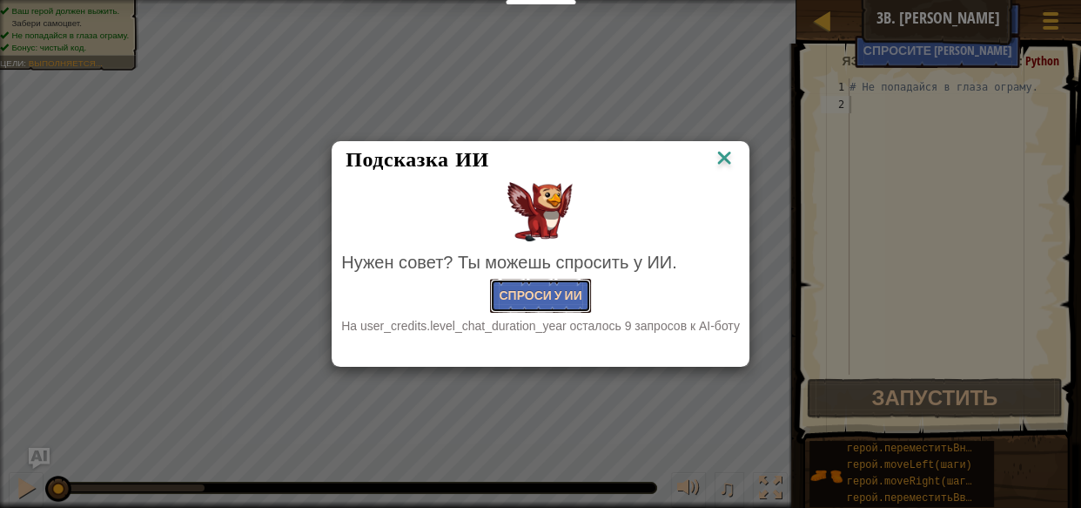
click at [554, 296] on font "Спроси у ИИ" at bounding box center [540, 294] width 83 height 17
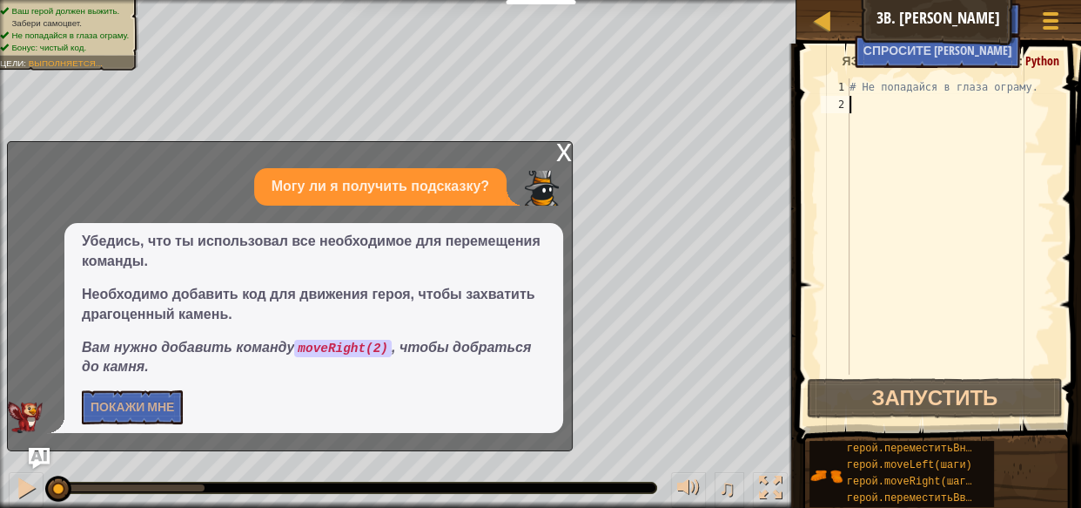
type textarea "m"
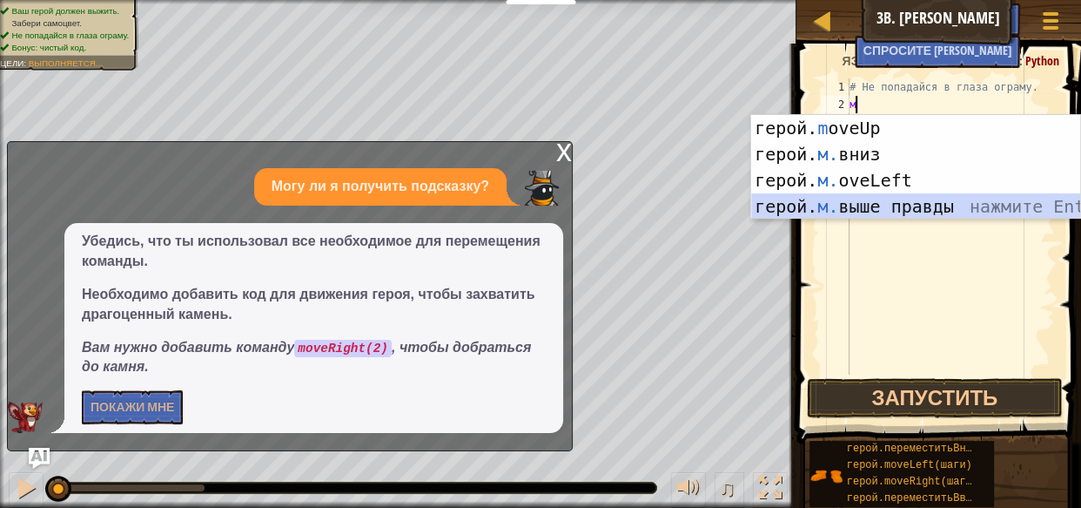
click at [908, 205] on div "герой. m oveUp нажмите Enter герой. м. вниз нажмите Enter герой. м. oveLeft наж…" at bounding box center [915, 193] width 329 height 157
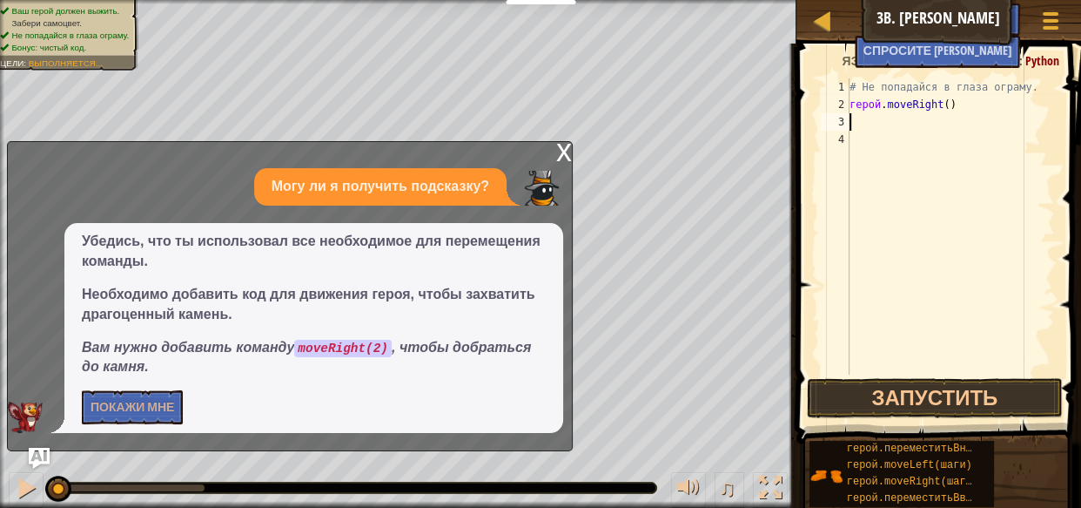
click at [958, 103] on div "# Не попадайся в глаза ограму. герой . moveRight ( )" at bounding box center [950, 243] width 209 height 331
type textarea "hero.moveRight()"
click at [961, 110] on div "# Не попадайся в глаза ограму. герой . moveRight ( )" at bounding box center [950, 226] width 209 height 296
click at [945, 114] on div "# Не попадайся в глаза ограму. герой . moveRight ( )" at bounding box center [950, 243] width 209 height 331
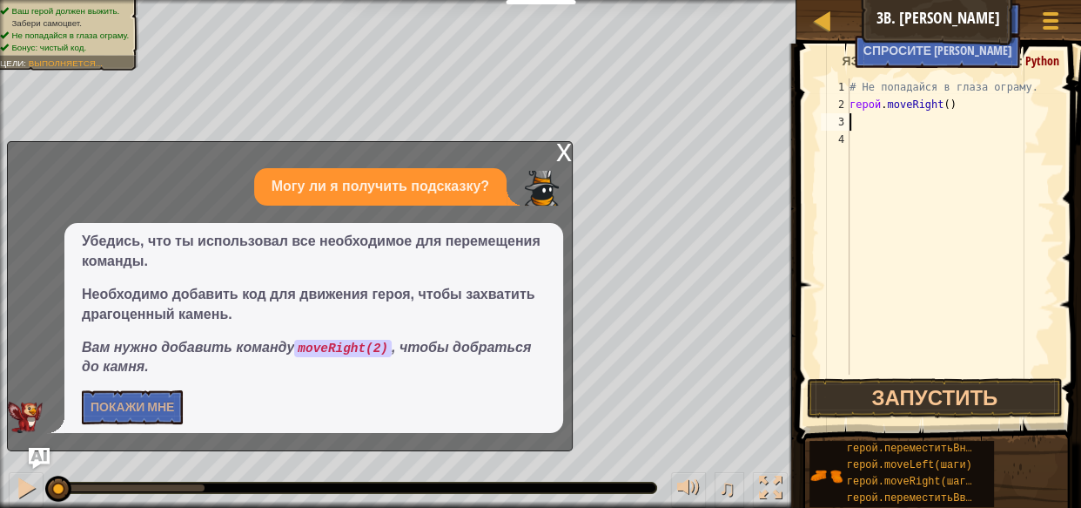
click at [965, 105] on div "# Не попадайся в глаза ограму. герой . moveRight ( )" at bounding box center [950, 243] width 209 height 331
type textarea "hero.moveRight()"
click at [955, 105] on div "# Не попадайся в глаза ограму. герой . moveRight ( )" at bounding box center [950, 243] width 209 height 331
click at [967, 104] on div "# Не попадайся в глаза ограму. герой . moveRight ( )" at bounding box center [950, 243] width 209 height 331
click at [954, 105] on div "# Не попадайся в глаза ограму. герой . moveRight ( )" at bounding box center [950, 243] width 209 height 331
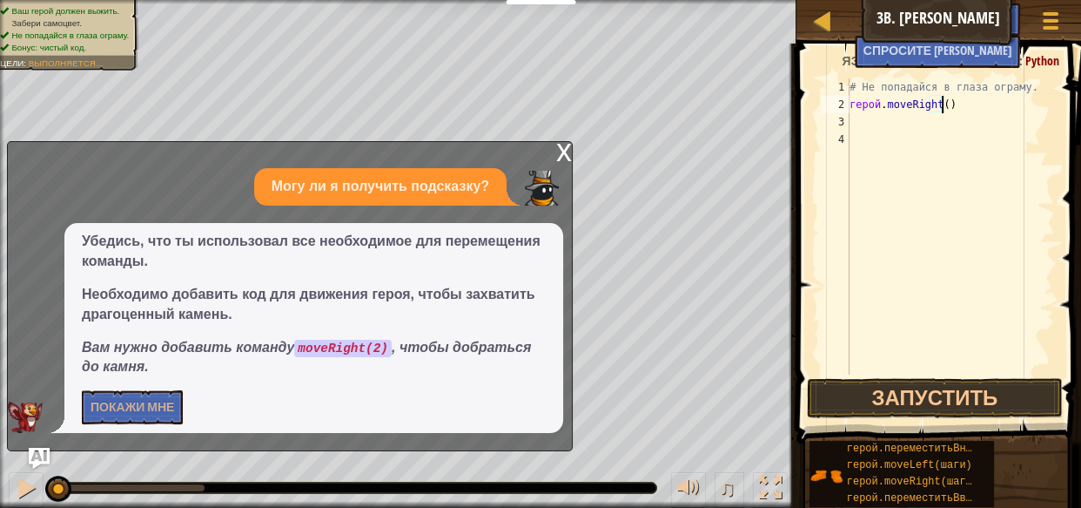
click at [966, 104] on div "# Не попадайся в глаза ограму. герой . moveRight ( )" at bounding box center [950, 243] width 209 height 331
click at [948, 107] on div "# Не попадайся в глаза ограму. герой . moveRight ( )" at bounding box center [950, 226] width 209 height 296
click at [964, 104] on div "# Не попадайся в глаза ограму. герой . moveRight ( )" at bounding box center [950, 243] width 209 height 331
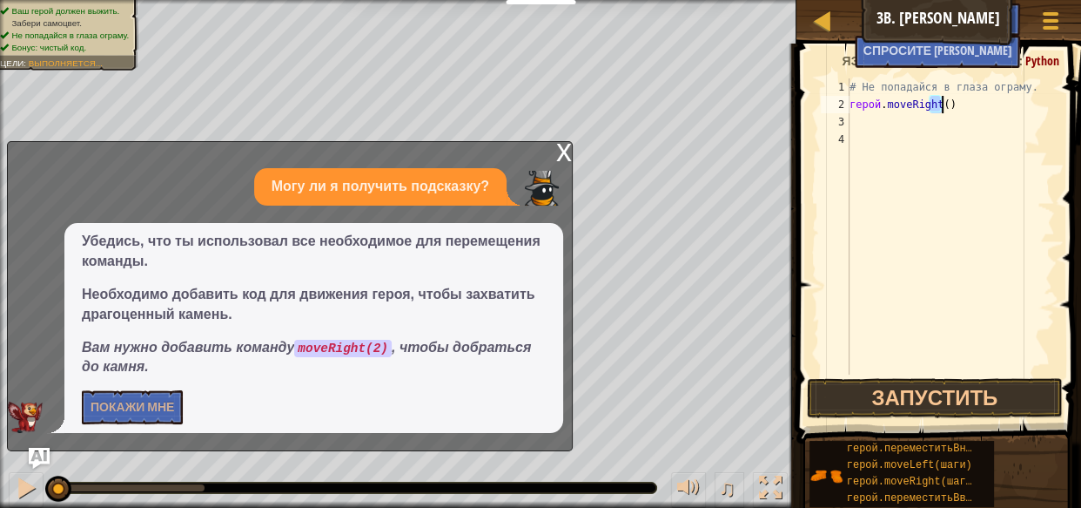
click at [871, 132] on div "# Не попадайся в глаза ограму. герой . moveRight ( )" at bounding box center [950, 243] width 209 height 331
click at [852, 125] on div "# Не попадайся в глаза ограму. герой . moveRight ( )" at bounding box center [950, 243] width 209 height 331
type textarea "m"
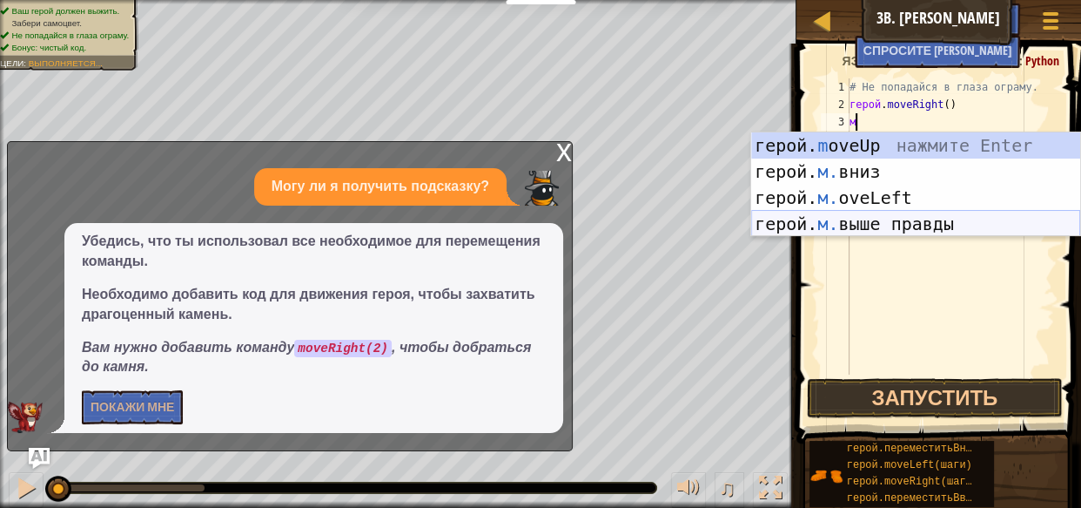
click at [897, 230] on div "герой. m oveUp нажмите Enter герой. м. вниз нажмите Enter герой. м. oveLeft наж…" at bounding box center [915, 210] width 329 height 157
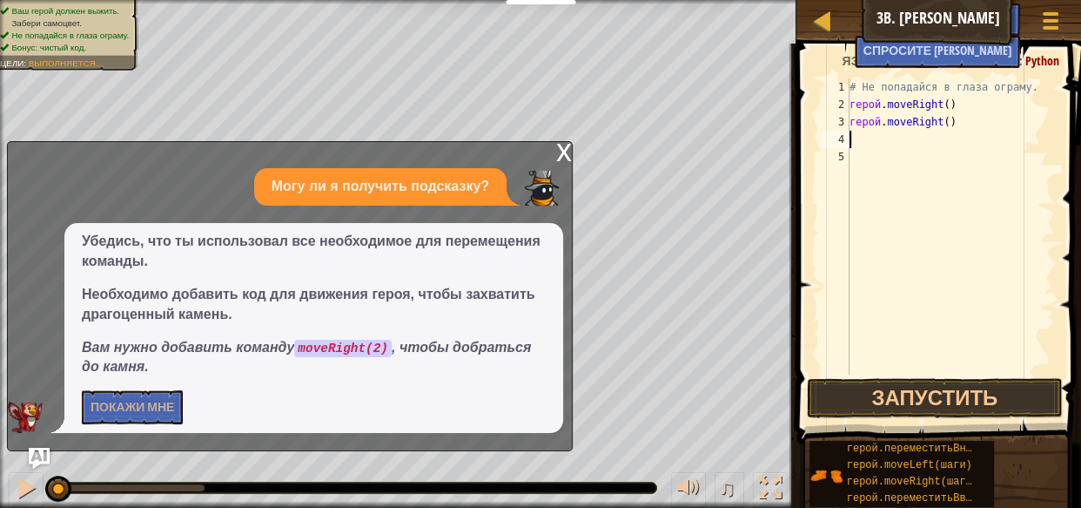
click at [958, 105] on div "# Не попадайся в глаза ограму. герой . moveRight ( ) герой . moveRight ( )" at bounding box center [950, 243] width 209 height 331
click at [966, 115] on div "# Не попадайся в глаза ограму. герой . moveRight ( ) герой . moveRight ( )" at bounding box center [950, 243] width 209 height 331
click at [963, 104] on div "# Не попадайся в глаза ограму. герой . moveRight ( ) герой . moveRight ( )" at bounding box center [950, 243] width 209 height 331
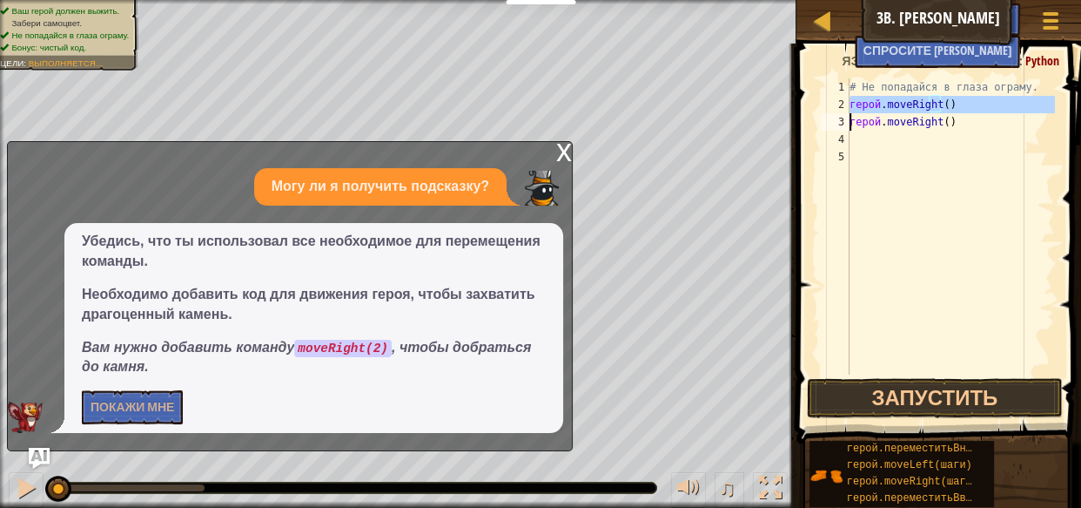
type textarea "hero.moveRight() hero.moveRight()"
click at [963, 104] on div "# Не попадайся в глаза ограму. герой . moveRight ( ) герой . moveRight ( )" at bounding box center [950, 243] width 209 height 331
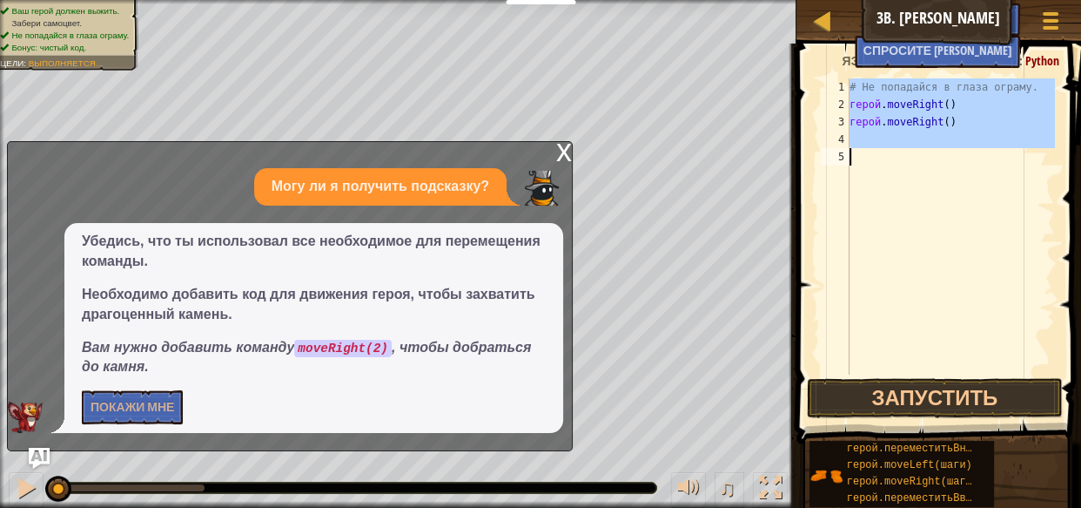
click at [945, 139] on div "# Не попадайся в глаза ограму. герой . moveRight ( ) герой . moveRight ( )" at bounding box center [950, 226] width 209 height 296
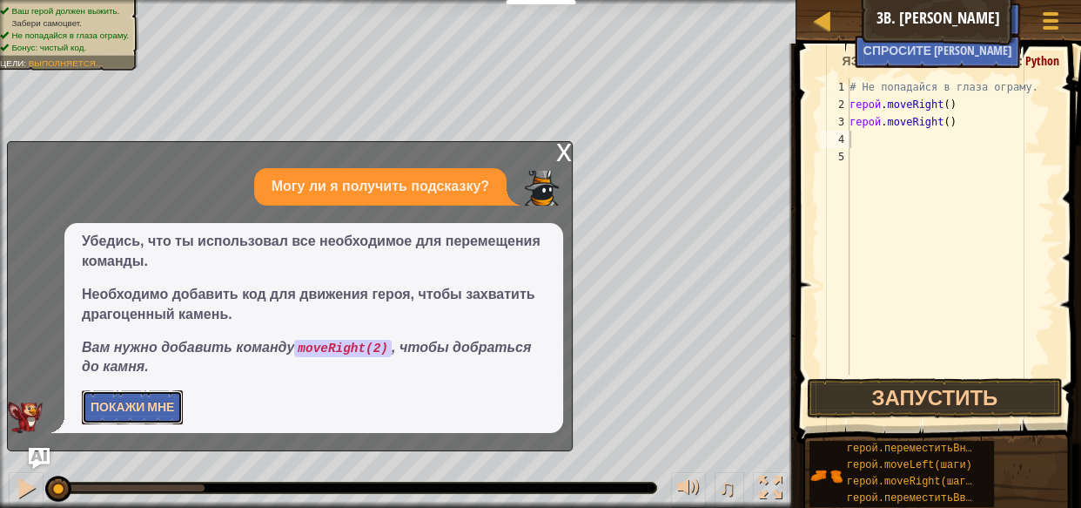
click at [158, 408] on font "Покажи мне" at bounding box center [133, 406] width 84 height 17
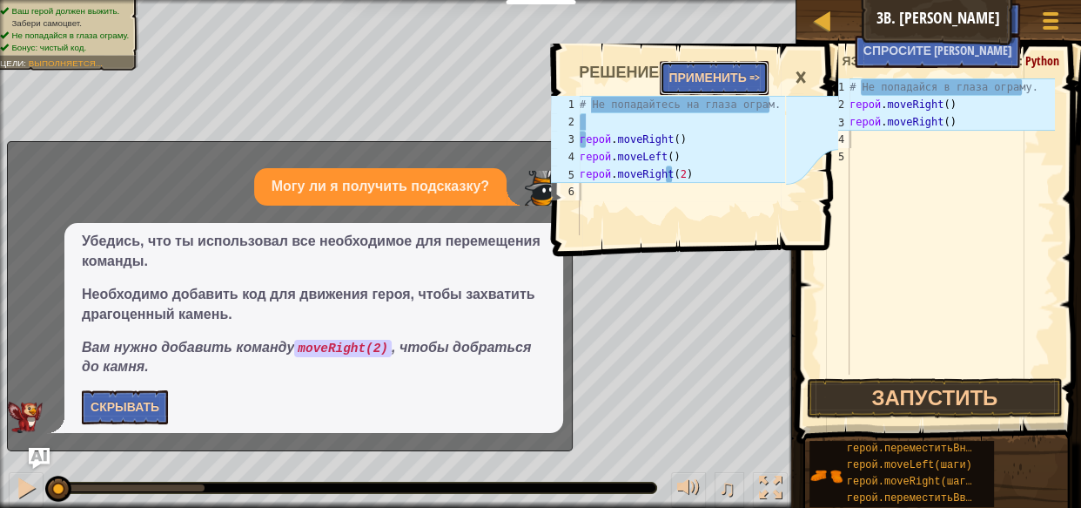
click at [748, 73] on font "Применить =>" at bounding box center [714, 77] width 91 height 17
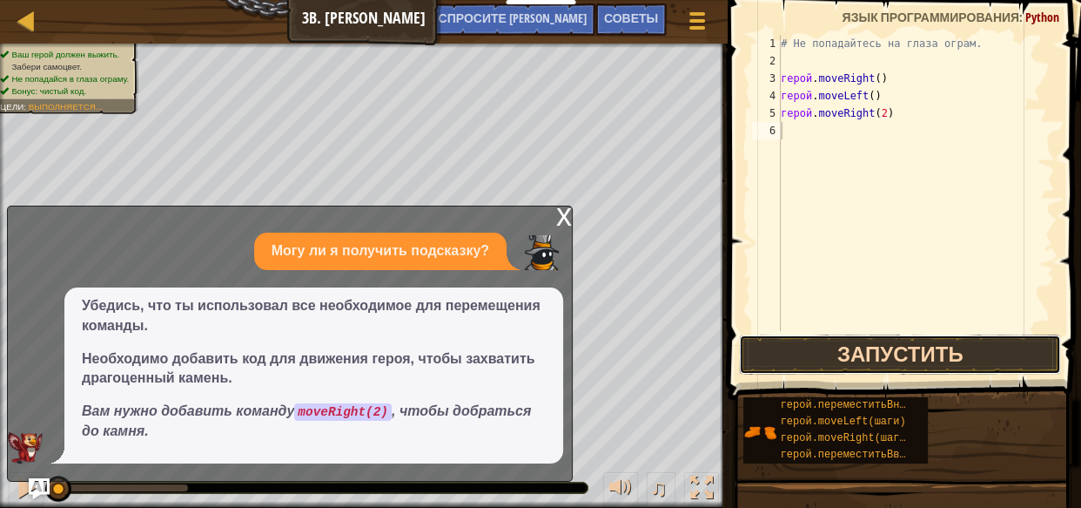
click at [805, 350] on button "Запустить" at bounding box center [900, 354] width 322 height 40
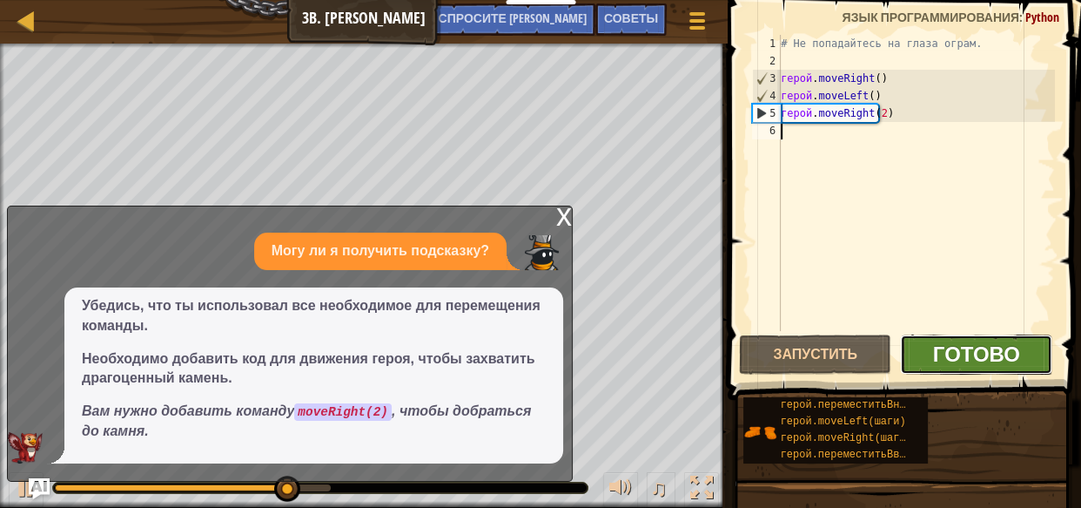
click at [972, 353] on font "Готово" at bounding box center [976, 354] width 87 height 28
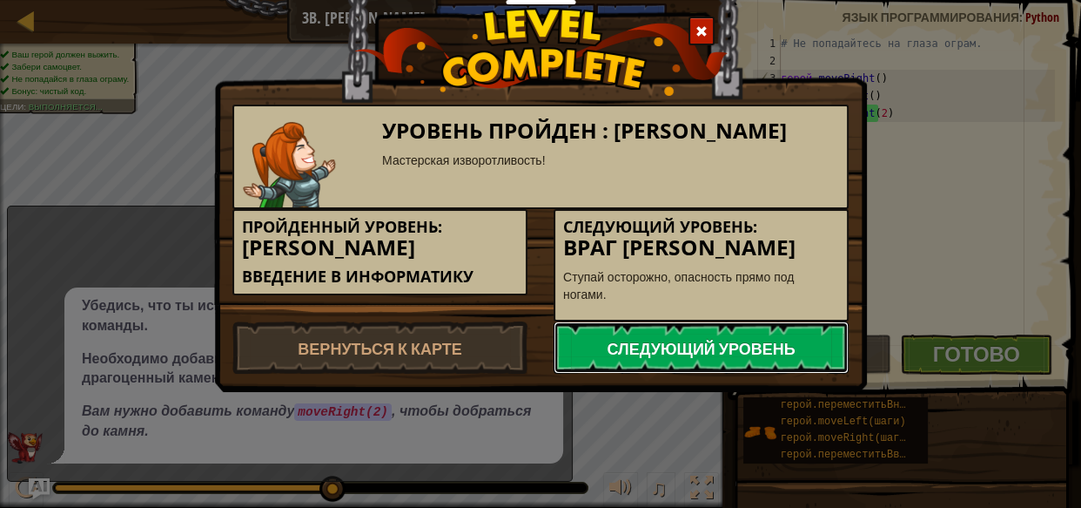
click at [655, 351] on font "Следующий уровень" at bounding box center [701, 349] width 188 height 22
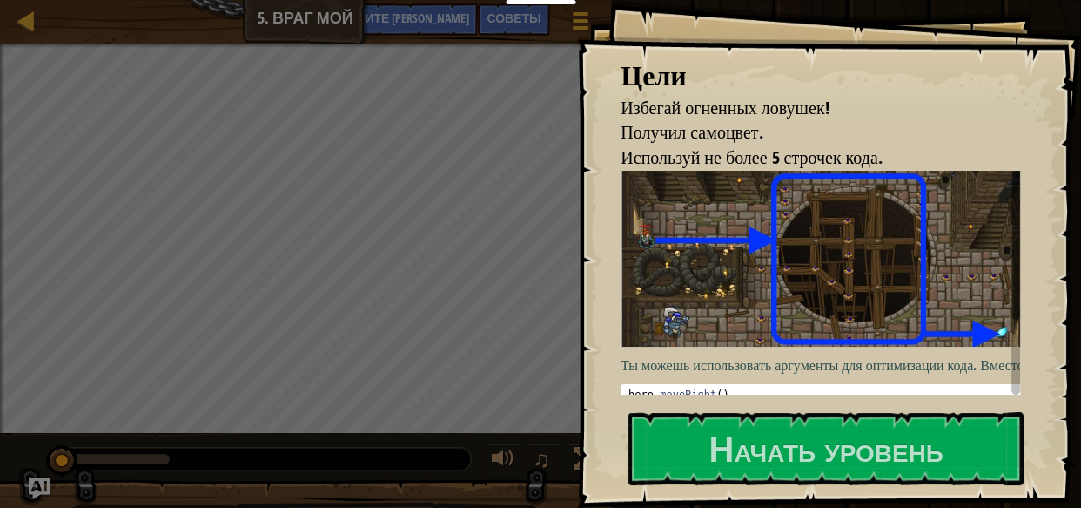
drag, startPoint x: 878, startPoint y: 372, endPoint x: 887, endPoint y: 391, distance: 21.0
click at [878, 373] on p "Ты можешь использовать аргументы для оптимизации кода. Вместо:" at bounding box center [827, 365] width 412 height 20
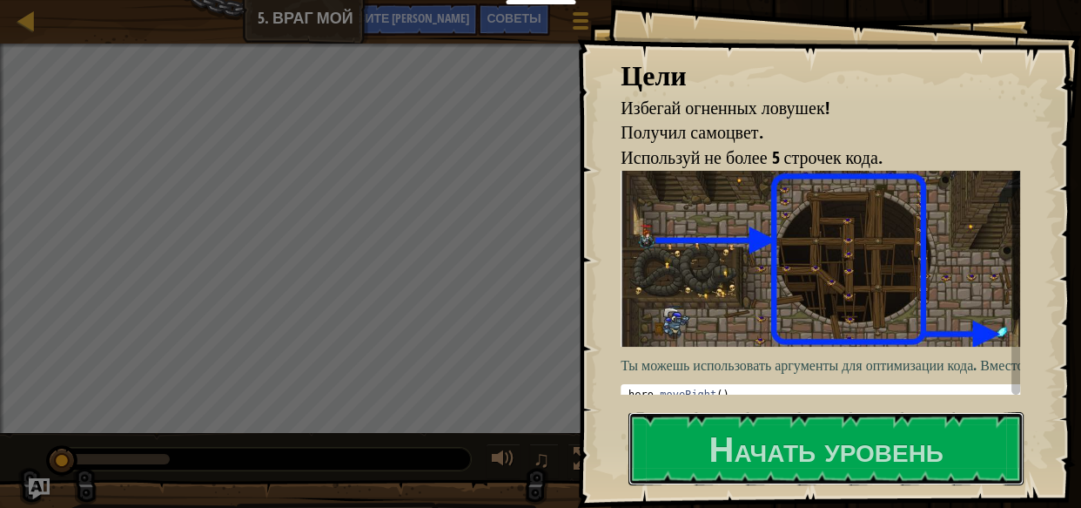
click at [843, 445] on font "Начать уровень" at bounding box center [826, 447] width 234 height 47
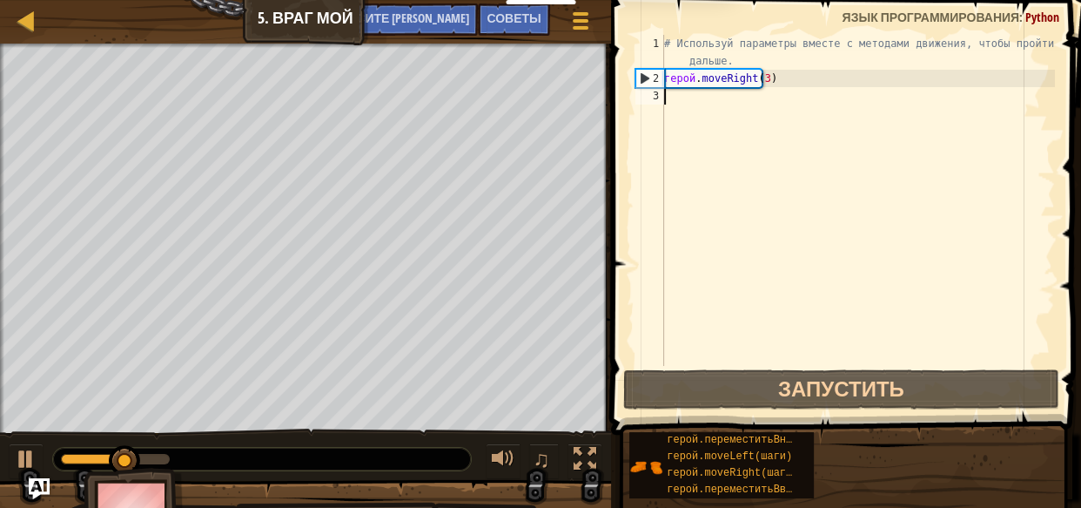
click at [693, 122] on div "# Используй параметры вместе с методами движения, чтобы пройти дальше. герой . …" at bounding box center [858, 226] width 394 height 383
type textarea "m"
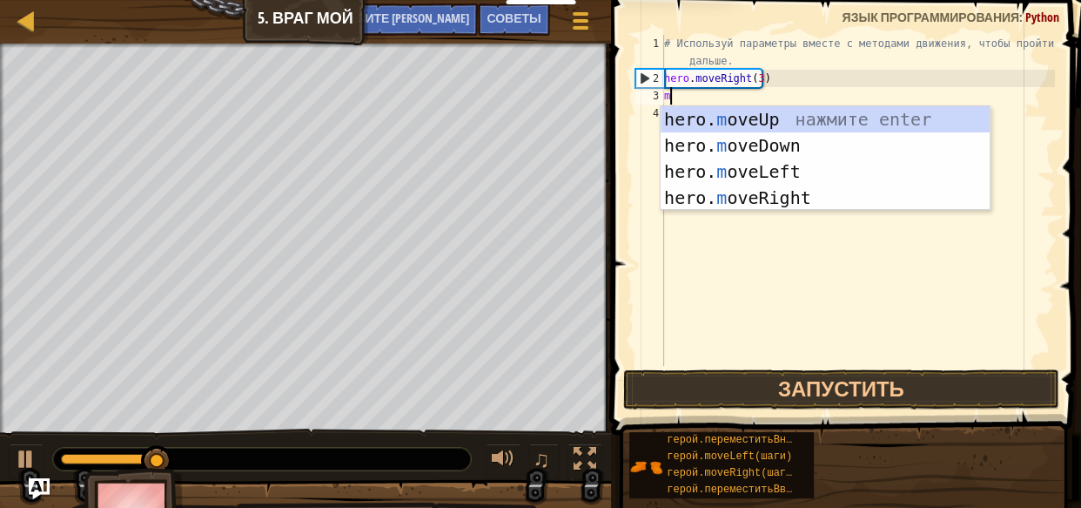
scroll to position [8, 0]
click at [775, 116] on div "hero. m oveUp нажмите enter hero. m oveDown нажмите enter hero. m oveLeft нажми…" at bounding box center [825, 184] width 329 height 157
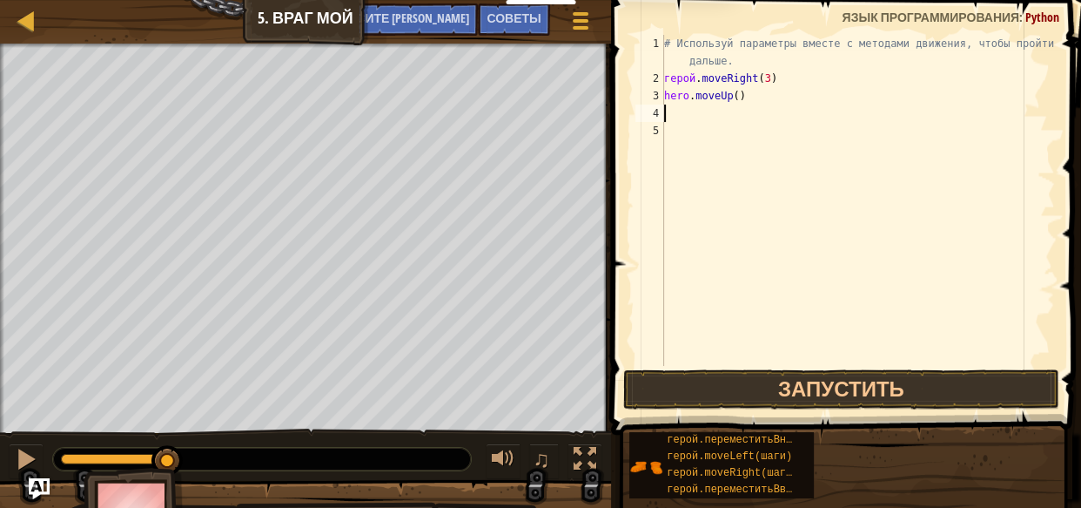
type textarea "m"
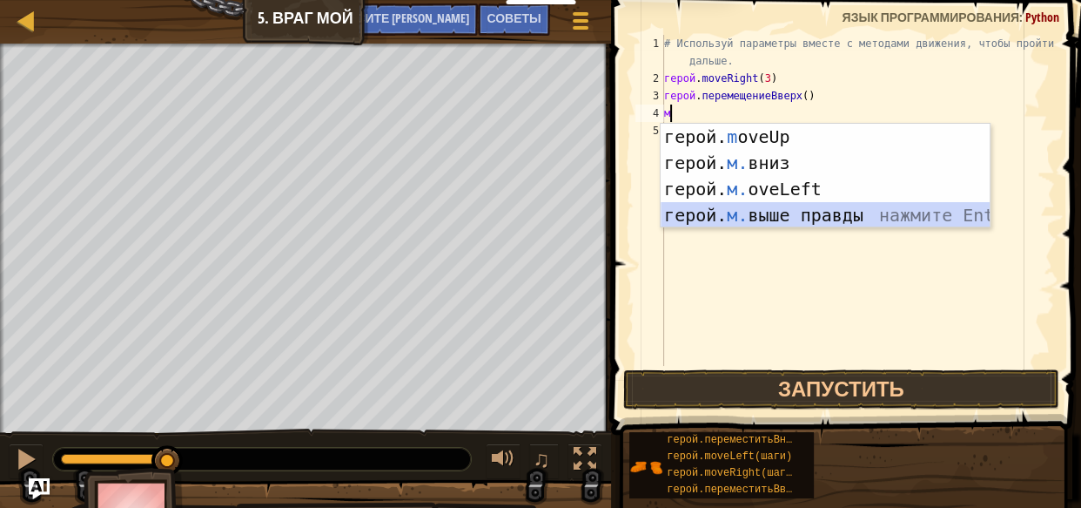
click at [798, 212] on div "герой. m oveUp нажмите Enter герой. м. вниз нажмите Enter герой. м. oveLeft наж…" at bounding box center [825, 202] width 329 height 157
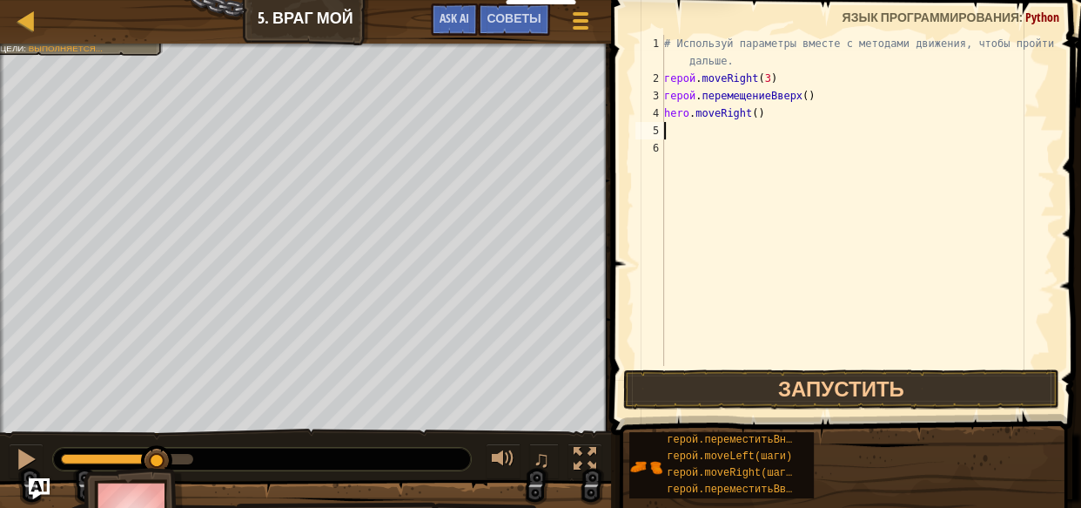
click at [684, 140] on div "# Используй параметры вместе с методами движения, чтобы пройти дальше. герой . …" at bounding box center [858, 226] width 394 height 383
click at [675, 122] on div "# Используй параметры вместе с методами движения, чтобы пройти дальше. герой . …" at bounding box center [858, 226] width 394 height 383
type textarea "m"
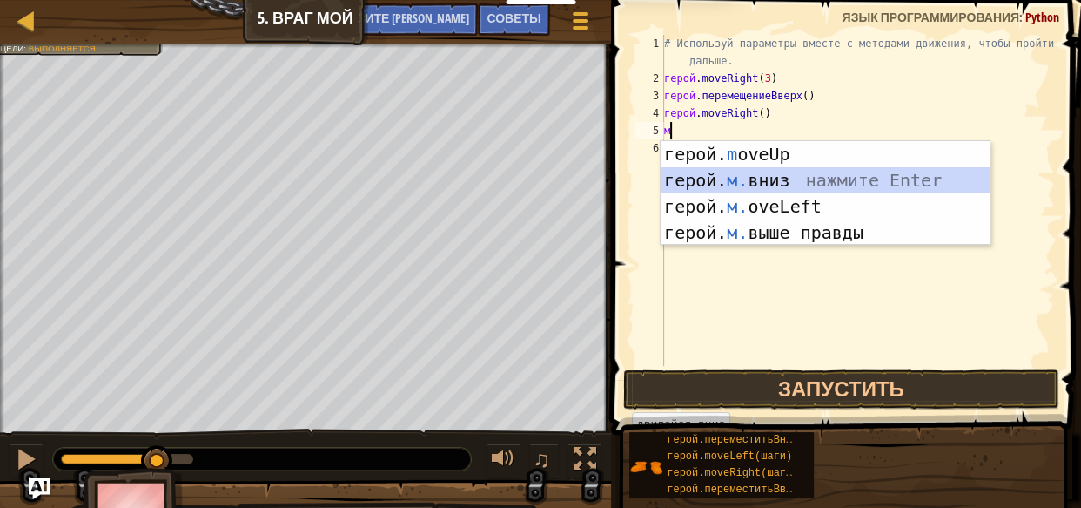
click at [774, 178] on div "герой. m oveUp нажмите Enter герой. м. вниз нажмите Enter герой. м. oveLeft наж…" at bounding box center [825, 219] width 329 height 157
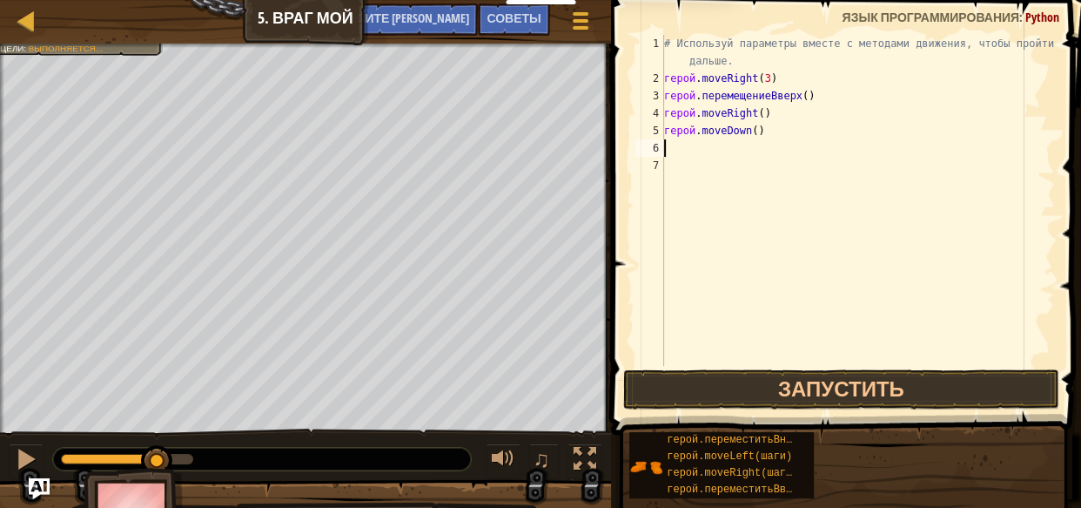
click at [767, 135] on div "# Используй параметры вместе с методами движения, чтобы пройти дальше. герой . …" at bounding box center [858, 226] width 394 height 383
click at [769, 133] on div "# Используй параметры вместе с методами движения, чтобы пройти дальше. герой . …" at bounding box center [858, 226] width 394 height 383
click at [779, 130] on div "# Используй параметры вместе с методами движения, чтобы пройти дальше. герой . …" at bounding box center [858, 200] width 394 height 331
click at [776, 130] on div "# Используй параметры вместе с методами движения, чтобы пройти дальше. герой . …" at bounding box center [858, 226] width 394 height 383
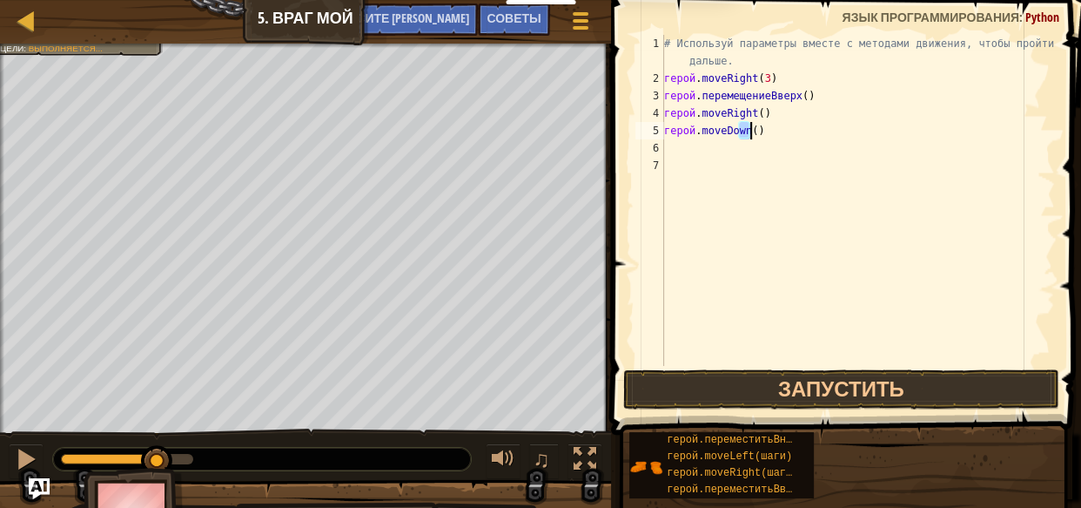
click at [776, 130] on div "# Используй параметры вместе с методами движения, чтобы пройти дальше. герой . …" at bounding box center [858, 226] width 394 height 383
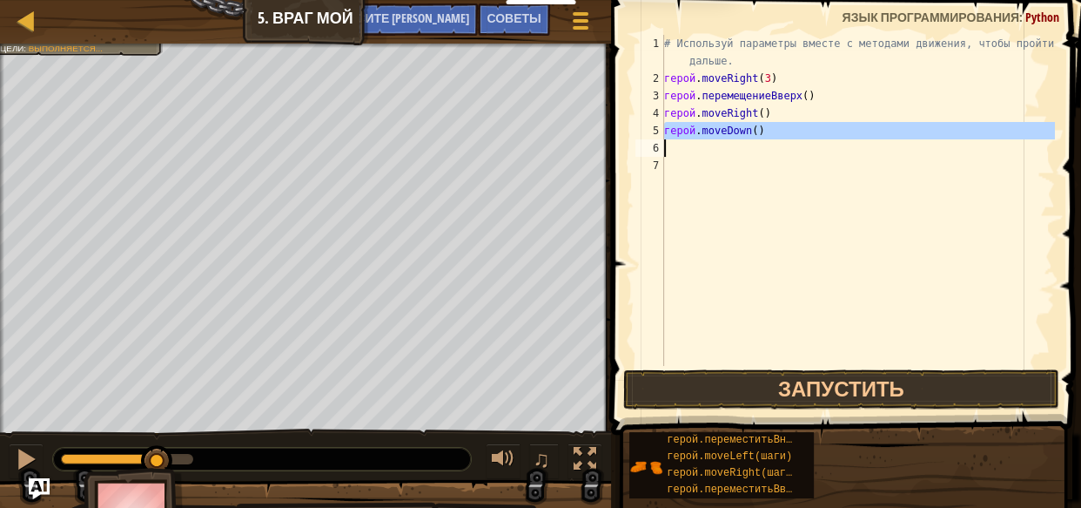
click at [766, 129] on div "# Используй параметры вместе с методами движения, чтобы пройти дальше. герой . …" at bounding box center [858, 200] width 394 height 331
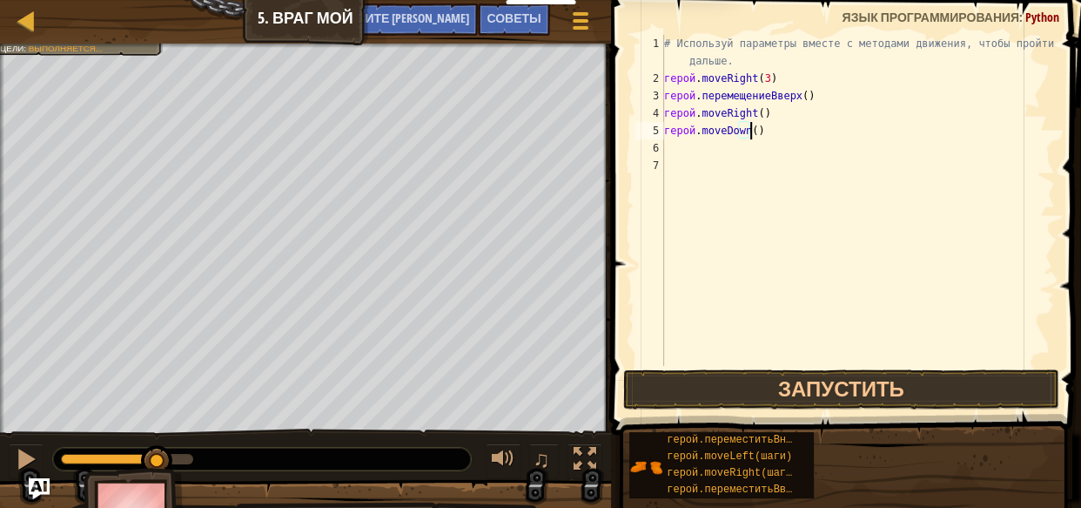
click at [770, 125] on div "# Используй параметры вместе с методами движения, чтобы пройти дальше. герой . …" at bounding box center [858, 226] width 394 height 383
click at [768, 131] on div "# Используй параметры вместе с методами движения, чтобы пройти дальше. герой . …" at bounding box center [858, 226] width 394 height 383
click at [770, 131] on div "# Используй параметры вместе с методами движения, чтобы пройти дальше. герой . …" at bounding box center [858, 226] width 394 height 383
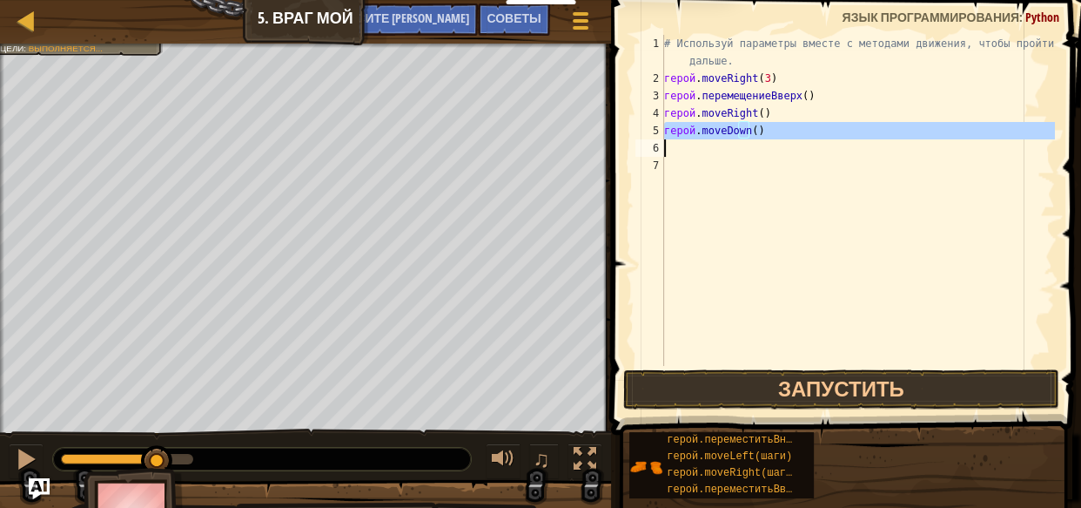
type textarea "hero.moveDown()"
click at [770, 131] on div "# Используй параметры вместе с методами движения, чтобы пройти дальше. герой . …" at bounding box center [858, 226] width 394 height 383
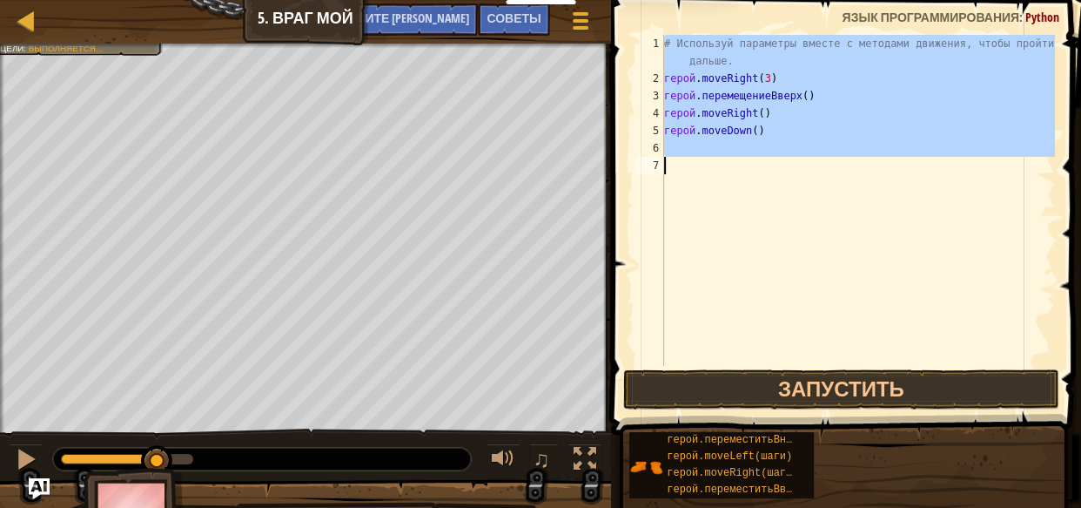
click at [770, 131] on div "# Используй параметры вместе с методами движения, чтобы пройти дальше. герой . …" at bounding box center [858, 226] width 394 height 383
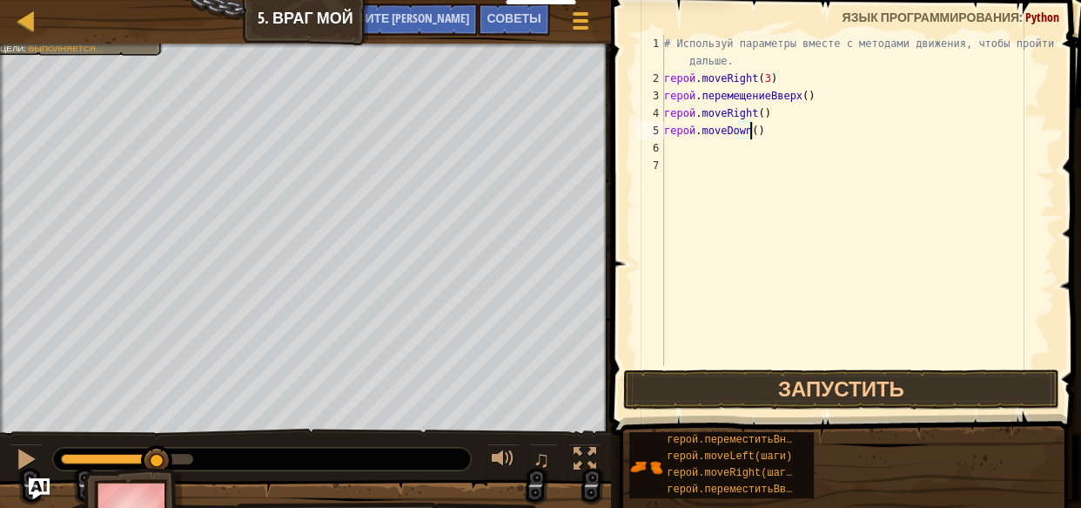
click at [770, 131] on div "# Используй параметры вместе с методами движения, чтобы пройти дальше. герой . …" at bounding box center [858, 226] width 394 height 383
type textarea "hero.moveDown()"
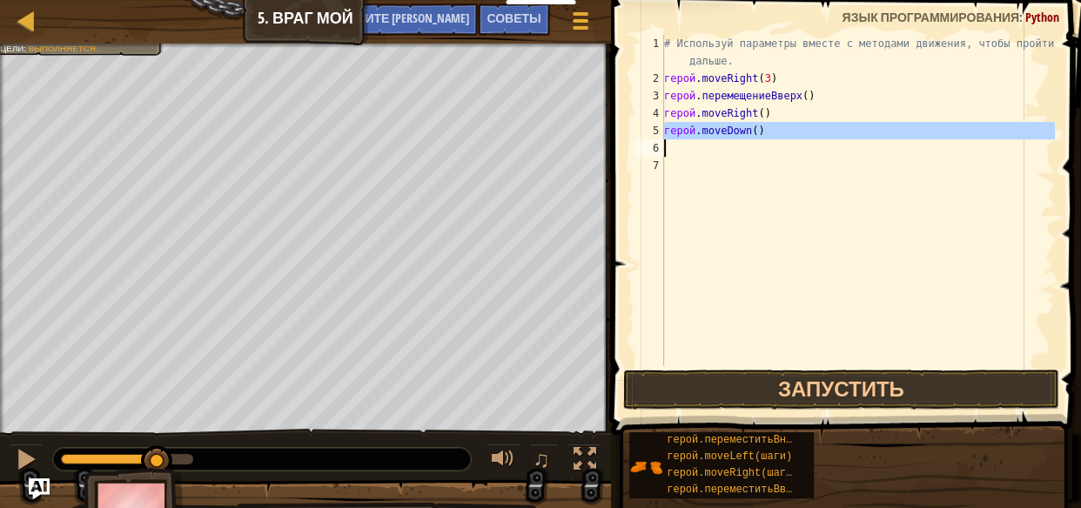
click at [770, 131] on div "# Используй параметры вместе с методами движения, чтобы пройти дальше. герой . …" at bounding box center [858, 226] width 394 height 383
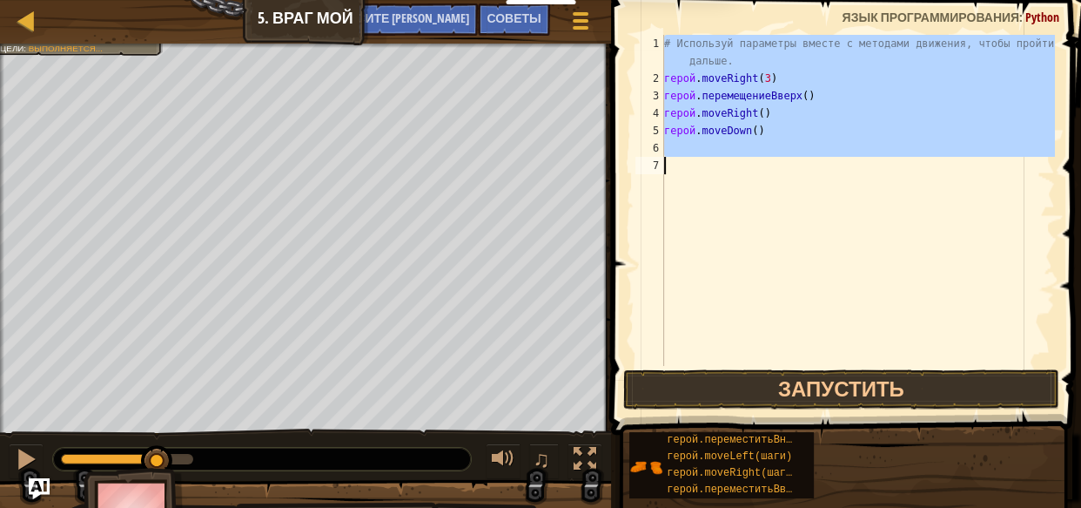
click at [770, 131] on div "# Используй параметры вместе с методами движения, чтобы пройти дальше. герой . …" at bounding box center [858, 226] width 394 height 383
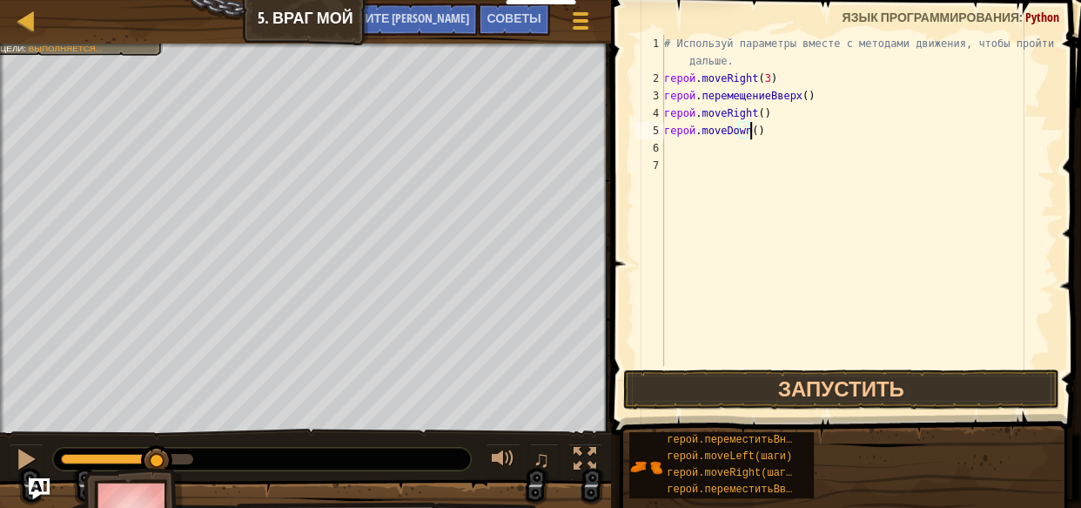
click at [808, 124] on div "# Используй параметры вместе с методами движения, чтобы пройти дальше. герой . …" at bounding box center [858, 226] width 394 height 383
drag, startPoint x: 835, startPoint y: 135, endPoint x: 867, endPoint y: 128, distance: 33.0
click at [837, 135] on div "# Используй параметры вместе с методами движения, чтобы пройти дальше. герой . …" at bounding box center [858, 226] width 394 height 383
click at [905, 97] on div "# Используй параметры вместе с методами движения, чтобы пройти дальше. герой . …" at bounding box center [858, 226] width 394 height 383
type textarea "hero.moveUp()"
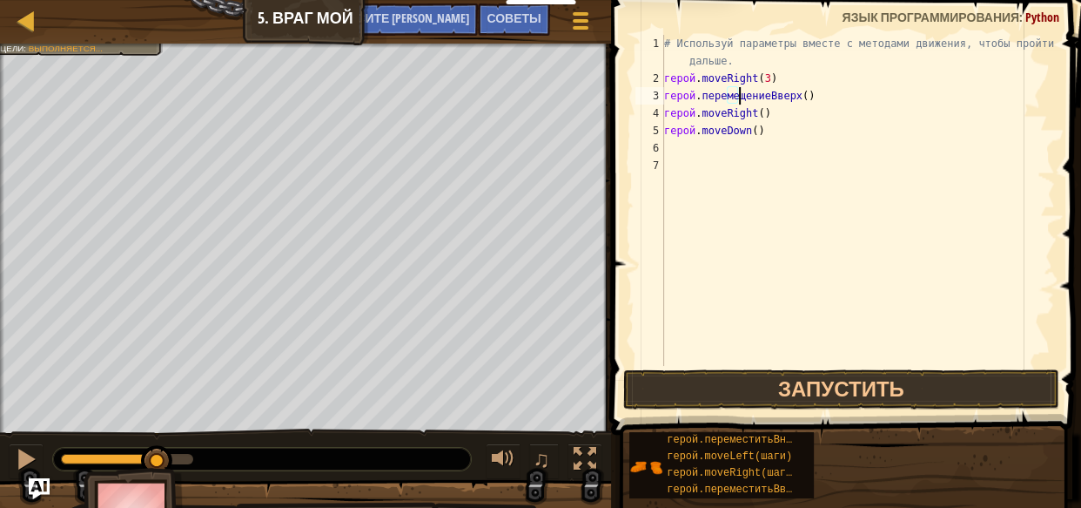
click at [809, 143] on div "# Используй параметры вместе с методами движения, чтобы пройти дальше. герой . …" at bounding box center [858, 226] width 394 height 383
click at [785, 131] on div "# Используй параметры вместе с методами движения, чтобы пройти дальше. герой . …" at bounding box center [858, 226] width 394 height 383
click at [770, 129] on div "# Используй параметры вместе с методами движения, чтобы пройти дальше. герой . …" at bounding box center [858, 226] width 394 height 383
click at [771, 131] on div "# Используй параметры вместе с методами движения, чтобы пройти дальше. герой . …" at bounding box center [858, 226] width 394 height 383
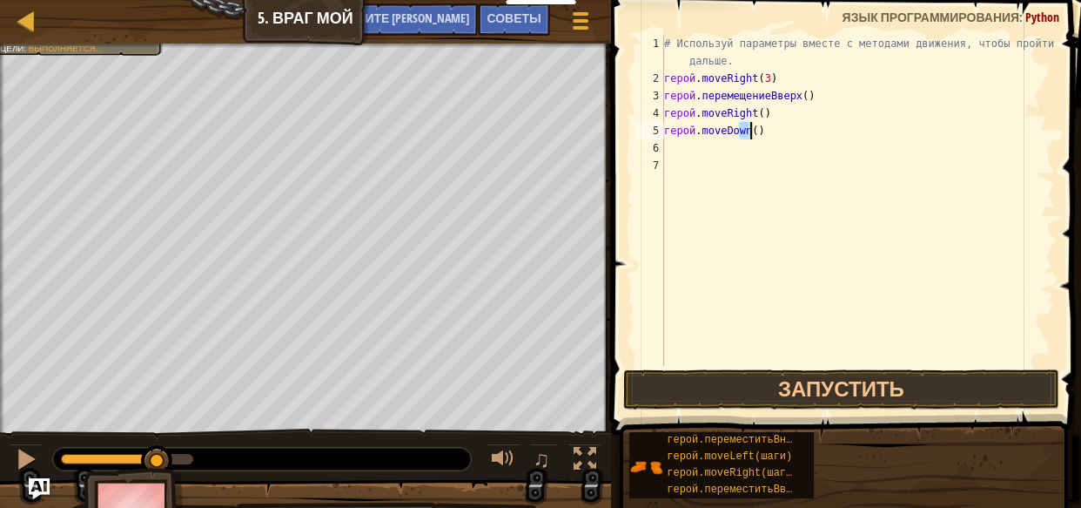
type textarea "hero.moveDown()"
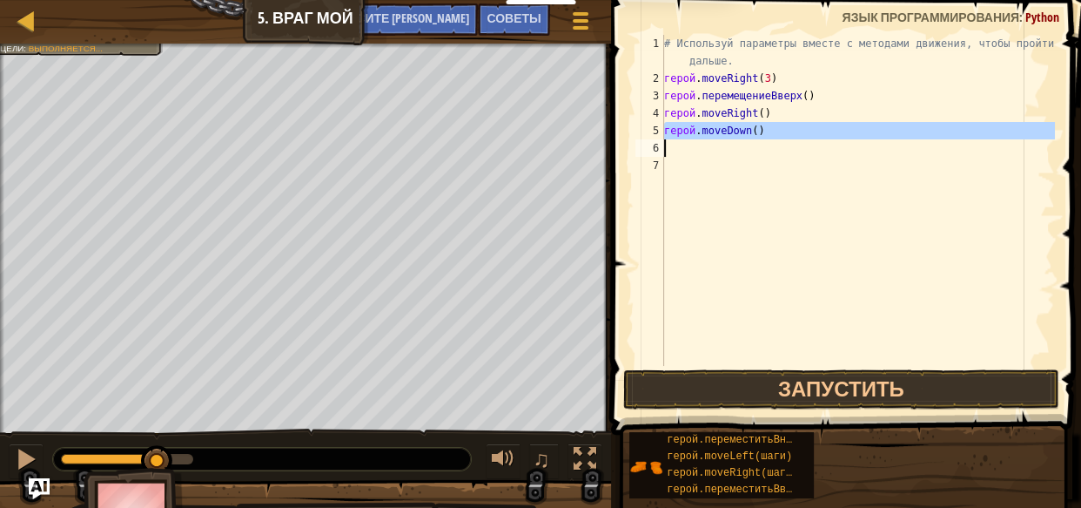
drag, startPoint x: 771, startPoint y: 131, endPoint x: 784, endPoint y: 131, distance: 12.2
click at [777, 131] on div "# Используй параметры вместе с методами движения, чтобы пройти дальше. герой . …" at bounding box center [858, 226] width 394 height 383
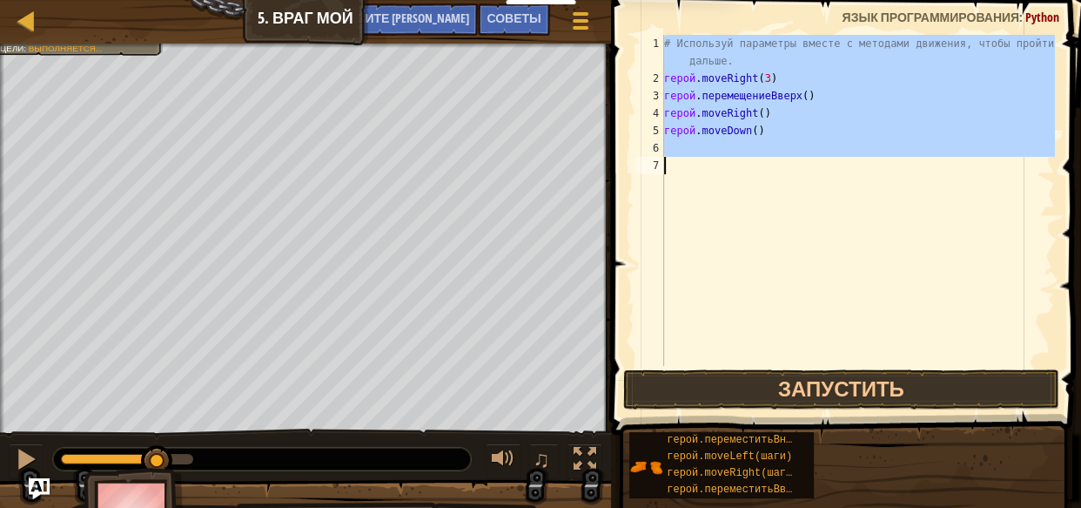
click at [823, 183] on div "# Используй параметры вместе с методами движения, чтобы пройти дальше. герой . …" at bounding box center [858, 200] width 394 height 331
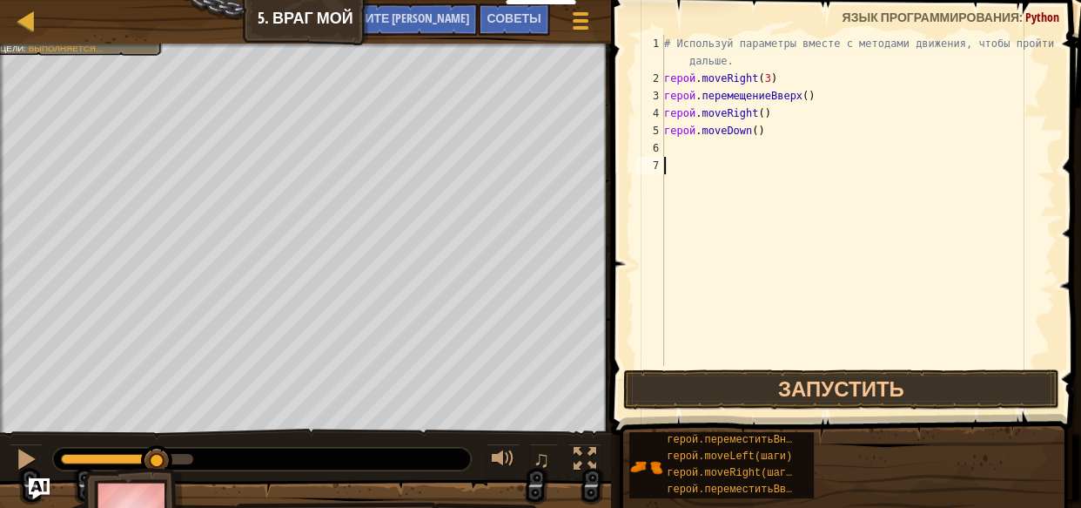
click at [771, 130] on div "# Используй параметры вместе с методами движения, чтобы пройти дальше. герой . …" at bounding box center [858, 226] width 394 height 383
click at [772, 131] on div "# Используй параметры вместе с методами движения, чтобы пройти дальше. герой . …" at bounding box center [858, 226] width 394 height 383
click at [772, 131] on div "# Используй параметры вместе с методами движения, чтобы пройти дальше. герой . …" at bounding box center [858, 200] width 394 height 331
click at [772, 131] on div "# Используй параметры вместе с методами движения, чтобы пройти дальше. герой . …" at bounding box center [858, 226] width 394 height 383
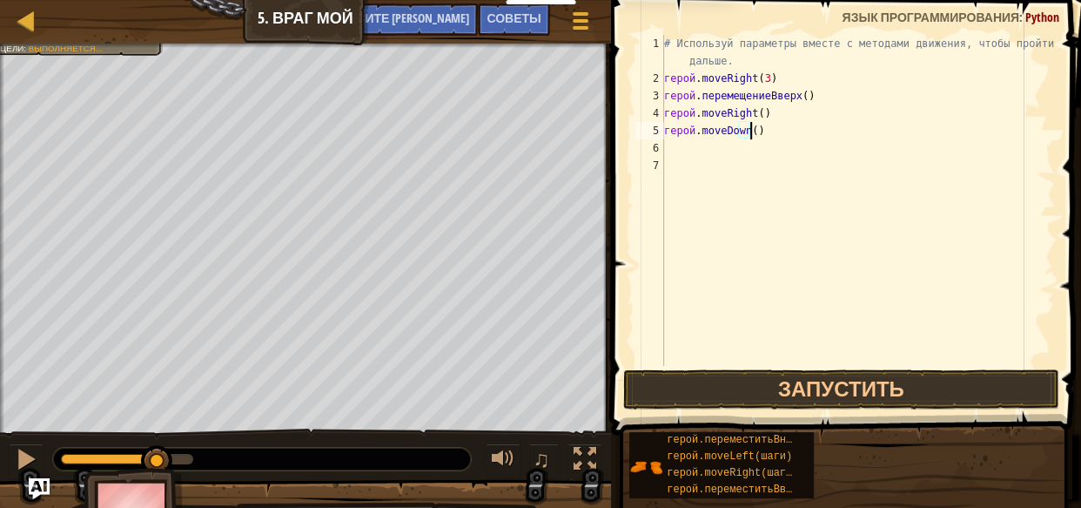
click at [765, 128] on div "# Используй параметры вместе с методами движения, чтобы пройти дальше. герой . …" at bounding box center [858, 226] width 394 height 383
click at [784, 132] on div "# Используй параметры вместе с методами движения, чтобы пройти дальше. герой . …" at bounding box center [858, 226] width 394 height 383
type textarea "h"
click at [774, 115] on div "# Используй параметры вместе с методами движения, чтобы пройти дальше. герой . …" at bounding box center [858, 226] width 394 height 383
click at [776, 113] on div "# Используй параметры вместе с методами движения, чтобы пройти дальше. герой . …" at bounding box center [858, 226] width 394 height 383
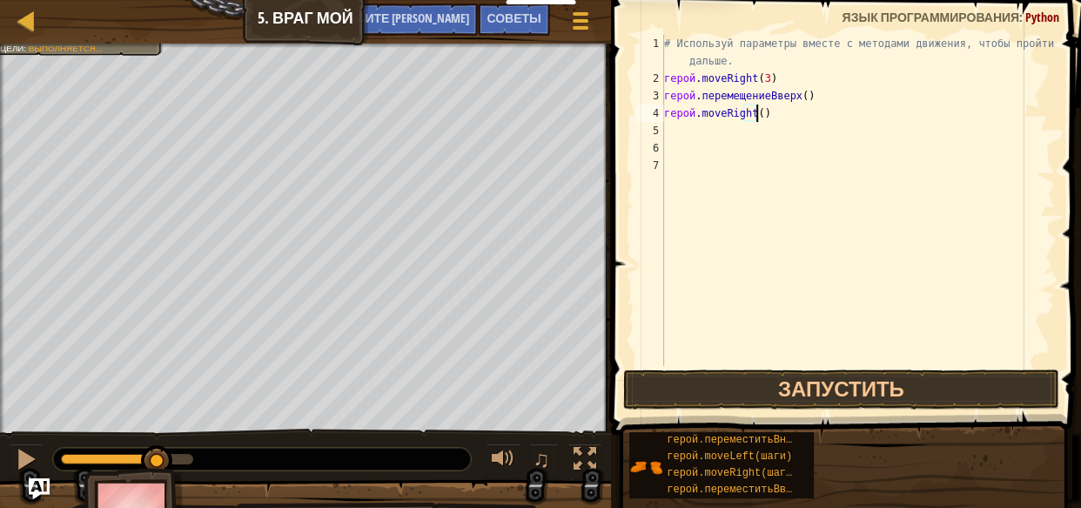
click at [779, 113] on div "# Используй параметры вместе с методами движения, чтобы пройти дальше. герой . …" at bounding box center [858, 226] width 394 height 383
type textarea "hero.moveRight()"
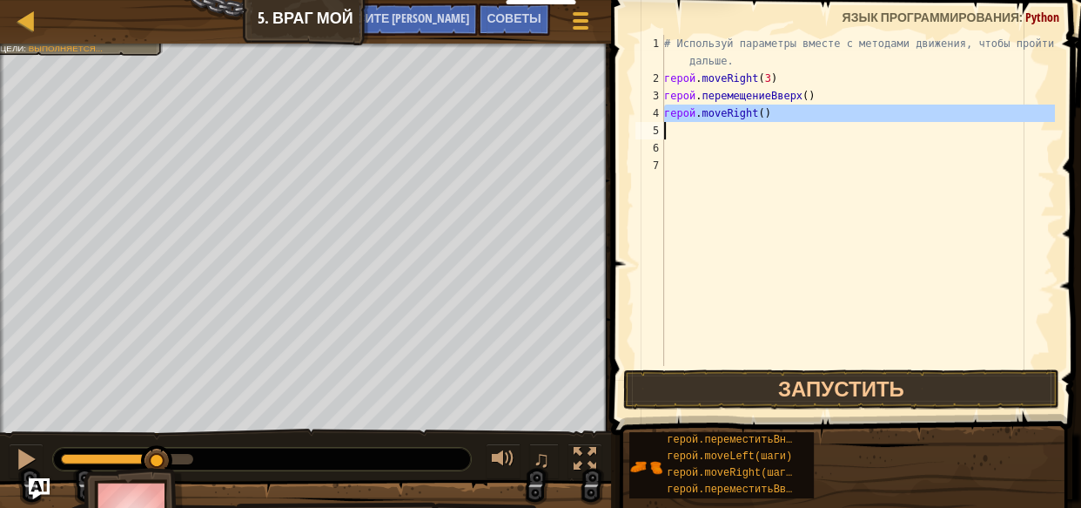
click at [779, 113] on div "# Используй параметры вместе с методами движения, чтобы пройти дальше. герой . …" at bounding box center [858, 226] width 394 height 383
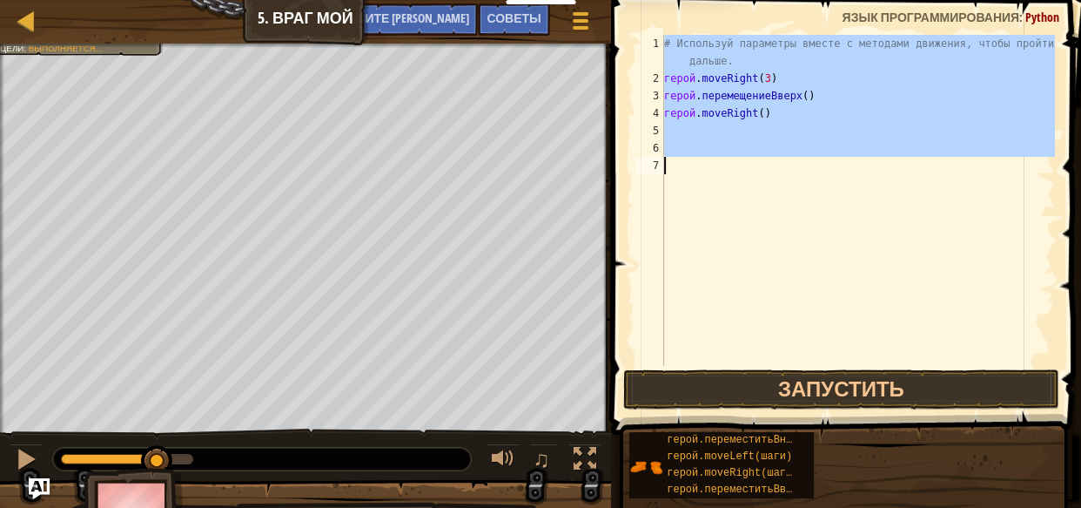
click at [810, 179] on div "# Используй параметры вместе с методами движения, чтобы пройти дальше. герой . …" at bounding box center [858, 200] width 394 height 331
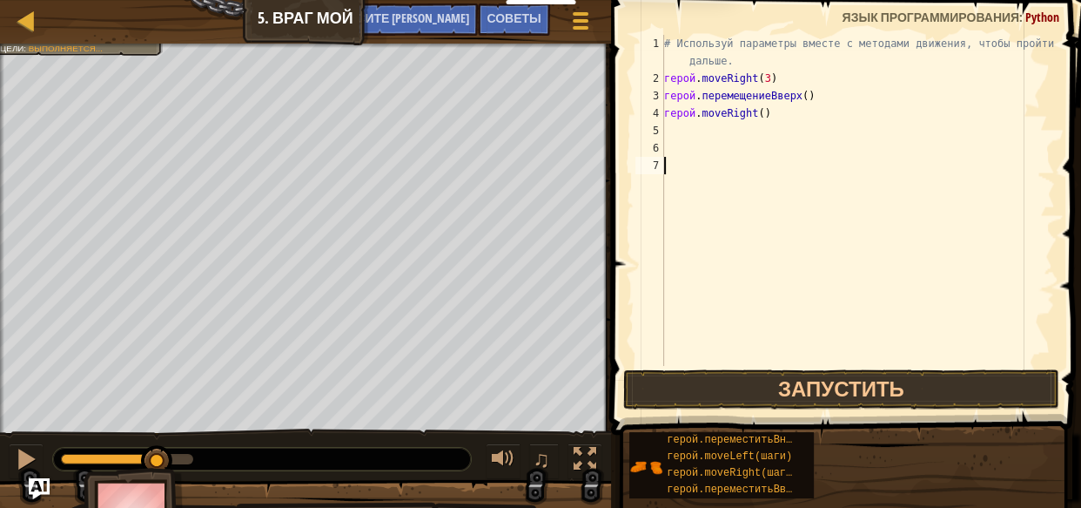
click at [777, 116] on div "# Используй параметры вместе с методами движения, чтобы пройти дальше. герой . …" at bounding box center [858, 226] width 394 height 383
type textarea "hero.moveRight()"
click at [777, 116] on div "# Используй параметры вместе с методами движения, чтобы пройти дальше. герой . …" at bounding box center [858, 226] width 394 height 383
click at [831, 158] on div "# Используй параметры вместе с методами движения, чтобы пройти дальше. герой . …" at bounding box center [858, 226] width 394 height 383
click at [791, 124] on div "# Используй параметры вместе с методами движения, чтобы пройти дальше. герой . …" at bounding box center [858, 226] width 394 height 383
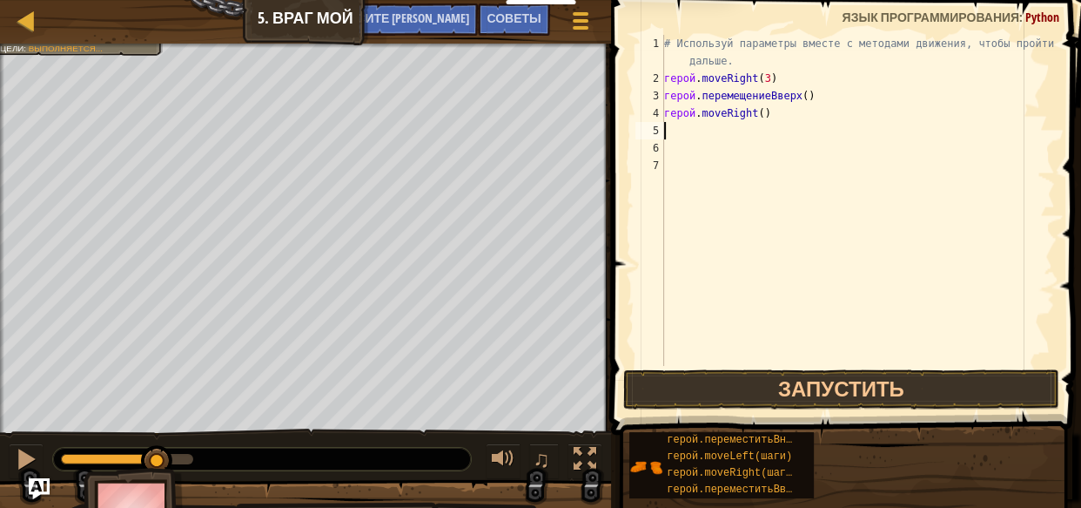
click at [799, 104] on div "# Используй параметры вместе с методами движения, чтобы пройти дальше. герой . …" at bounding box center [858, 226] width 394 height 383
click at [795, 112] on div "# Используй параметры вместе с методами движения, чтобы пройти дальше. герой . …" at bounding box center [858, 226] width 394 height 383
click at [782, 113] on div "# Используй параметры вместе с методами движения, чтобы пройти дальше. герой . …" at bounding box center [858, 226] width 394 height 383
click at [790, 123] on div "# Используй параметры вместе с методами движения, чтобы пройти дальше. герой . …" at bounding box center [858, 226] width 394 height 383
click at [748, 98] on div "# Используй параметры вместе с методами движения, чтобы пройти дальше. герой . …" at bounding box center [858, 226] width 394 height 383
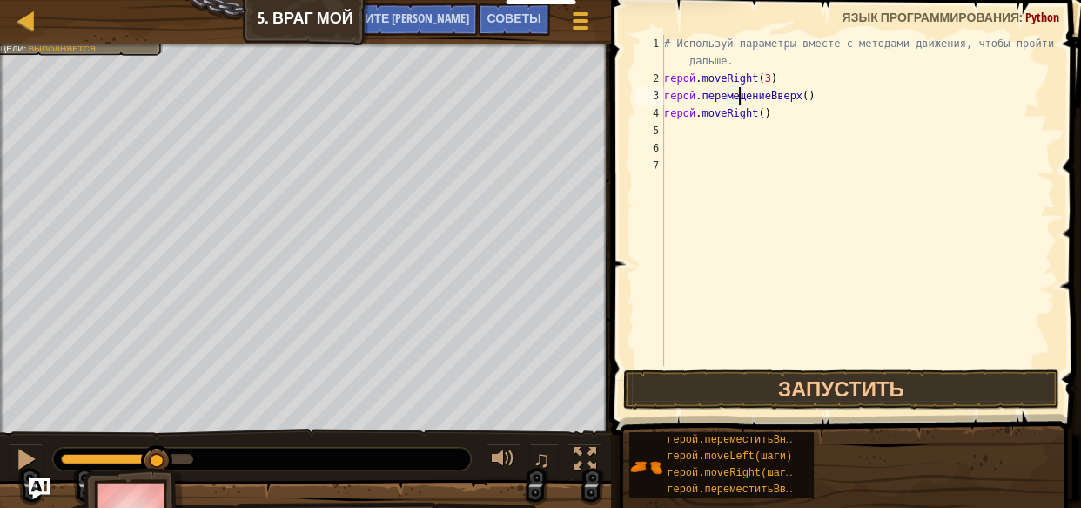
click at [743, 94] on div "# Используй параметры вместе с методами движения, чтобы пройти дальше. герой . …" at bounding box center [858, 226] width 394 height 383
click at [743, 93] on div "# Используй параметры вместе с методами движения, чтобы пройти дальше. герой . …" at bounding box center [858, 226] width 394 height 383
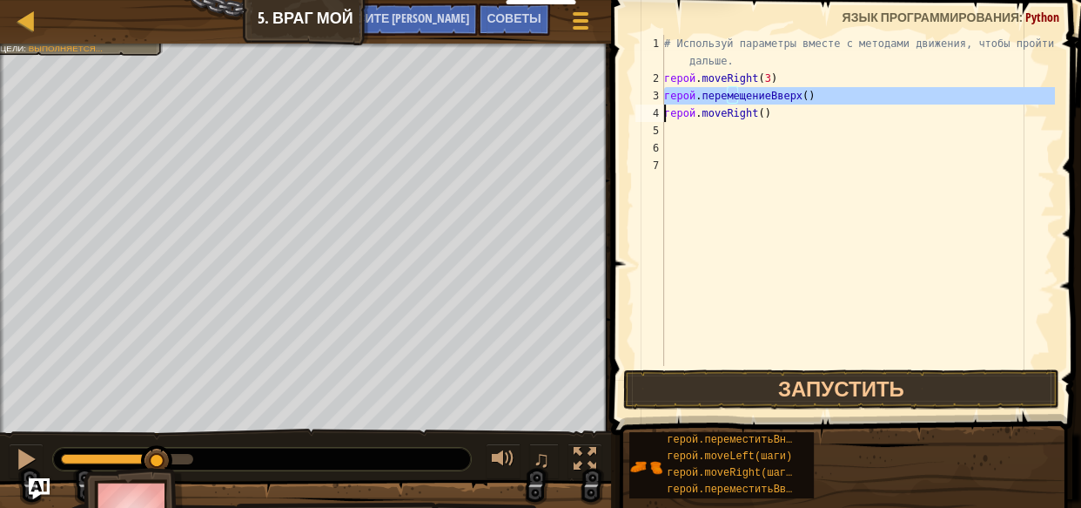
click at [743, 93] on div "# Используй параметры вместе с методами движения, чтобы пройти дальше. герой . …" at bounding box center [858, 226] width 394 height 383
click at [792, 113] on div "# Используй параметры вместе с методами движения, чтобы пройти дальше. герой . …" at bounding box center [858, 226] width 394 height 383
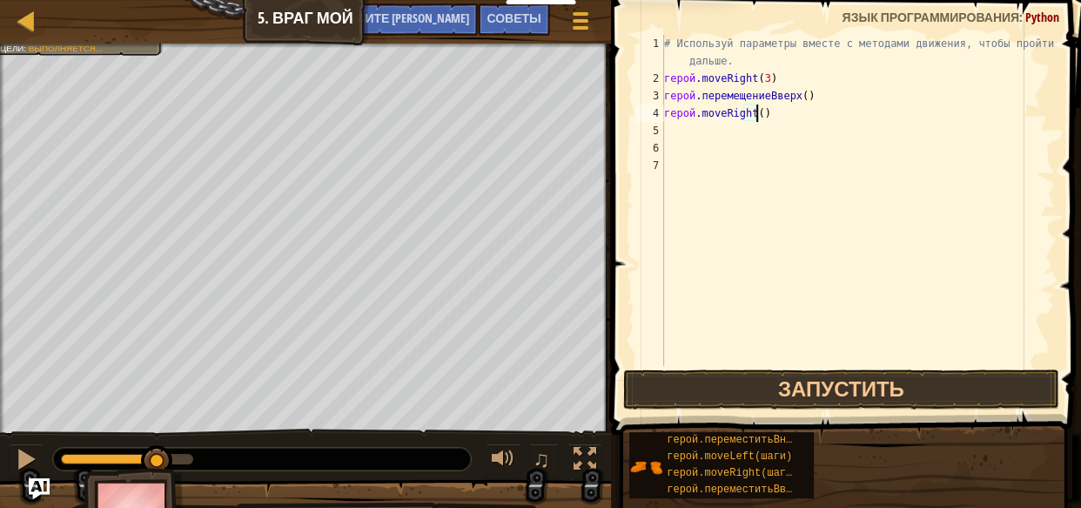
click at [792, 113] on div "# Используй параметры вместе с методами движения, чтобы пройти дальше. герой . …" at bounding box center [858, 226] width 394 height 383
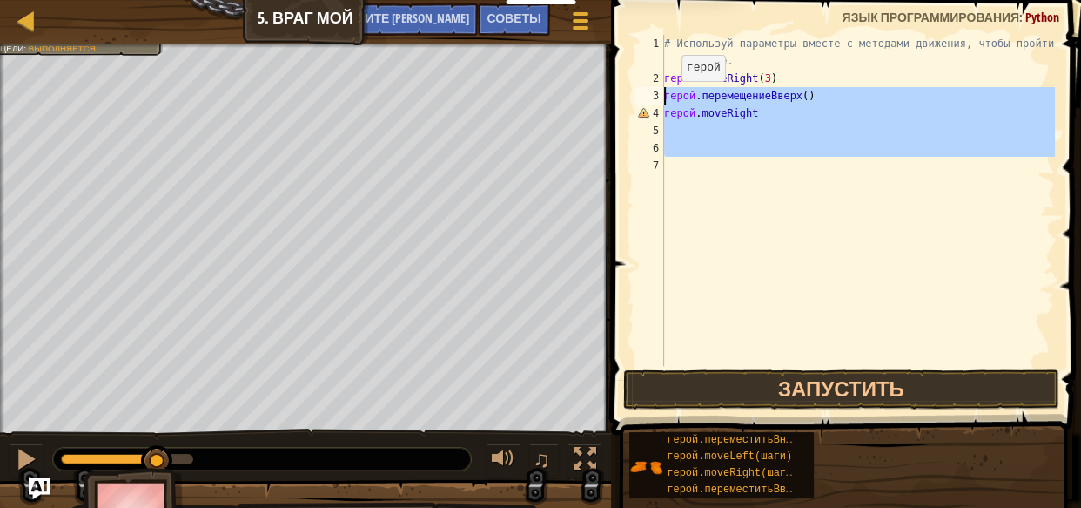
drag, startPoint x: 690, startPoint y: 160, endPoint x: 660, endPoint y: 98, distance: 68.9
click at [660, 98] on div "hero.moveRight 1 2 3 4 5 6 7 # Используй параметры вместе с методами движения, …" at bounding box center [843, 200] width 423 height 331
type textarea "hero.moveUp() hero.moveRight"
drag, startPoint x: 680, startPoint y: 96, endPoint x: 670, endPoint y: 201, distance: 105.8
click at [670, 201] on div "# Используй параметры вместе с методами движения, чтобы пройти дальше. герой . …" at bounding box center [858, 200] width 394 height 331
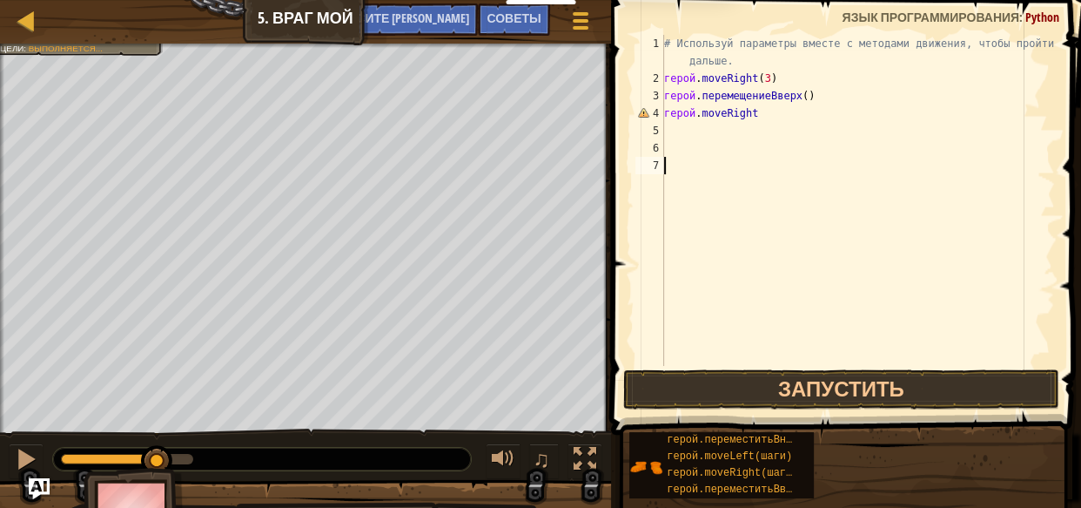
click at [764, 124] on div "# Используй параметры вместе с методами движения, чтобы пройти дальше. герой . …" at bounding box center [858, 226] width 394 height 383
click at [763, 110] on div "# Используй параметры вместе с методами движения, чтобы пройти дальше. герой . …" at bounding box center [858, 226] width 394 height 383
click at [763, 111] on div "# Используй параметры вместе с методами движения, чтобы пройти дальше. герой . …" at bounding box center [858, 226] width 394 height 383
type textarea "h"
click at [858, 103] on div "# Используй параметры вместе с методами движения, чтобы пройти дальше. герой . …" at bounding box center [858, 226] width 394 height 383
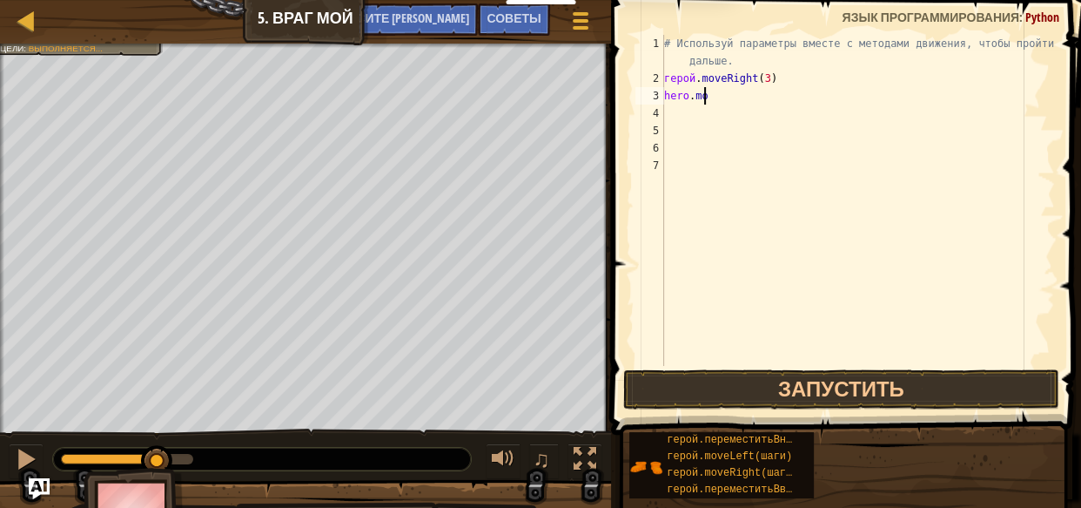
type textarea "h"
click at [809, 78] on div "# Используй параметры вместе с методами движения, чтобы пройти дальше. герой . …" at bounding box center [858, 226] width 394 height 383
type textarea "h"
type textarea "m"
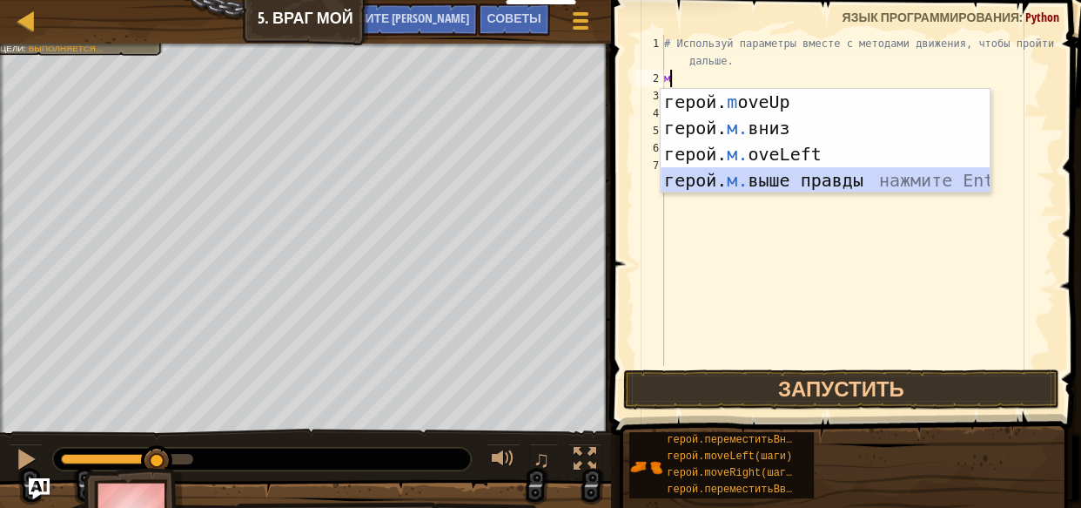
click at [843, 175] on div "герой. m oveUp нажмите Enter герой. м. вниз нажмите Enter герой. м. oveLeft наж…" at bounding box center [825, 167] width 329 height 157
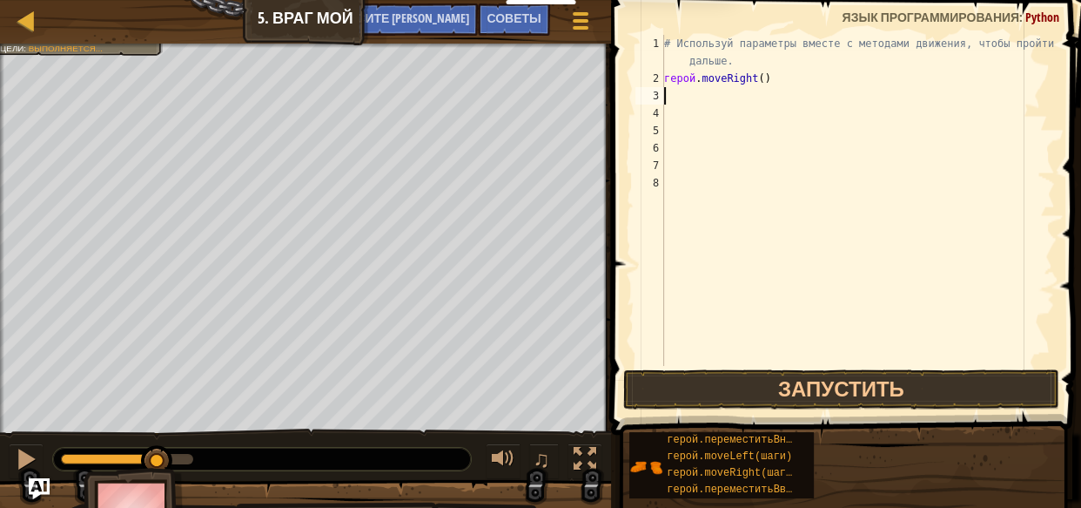
click at [774, 77] on div "# Используй параметры вместе с методами движения, чтобы пройти дальше. герой . …" at bounding box center [858, 226] width 394 height 383
click at [777, 80] on div "# Используй параметры вместе с методами движения, чтобы пройти дальше. герой . …" at bounding box center [858, 200] width 394 height 331
click at [774, 78] on div "# Используй параметры вместе с методами движения, чтобы пройти дальше. герой . …" at bounding box center [858, 226] width 394 height 383
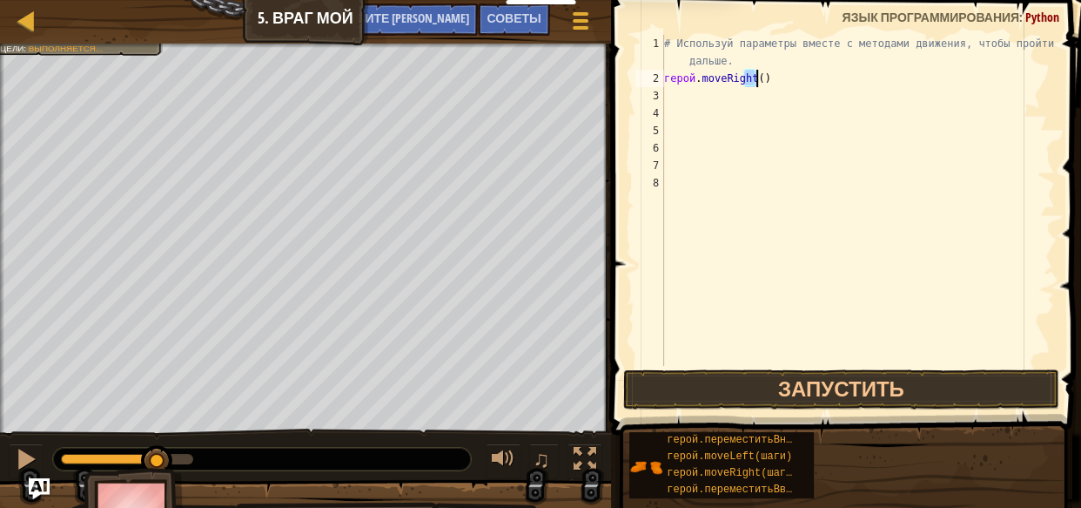
click at [774, 78] on div "# Используй параметры вместе с методами движения, чтобы пройти дальше. герой . …" at bounding box center [858, 226] width 394 height 383
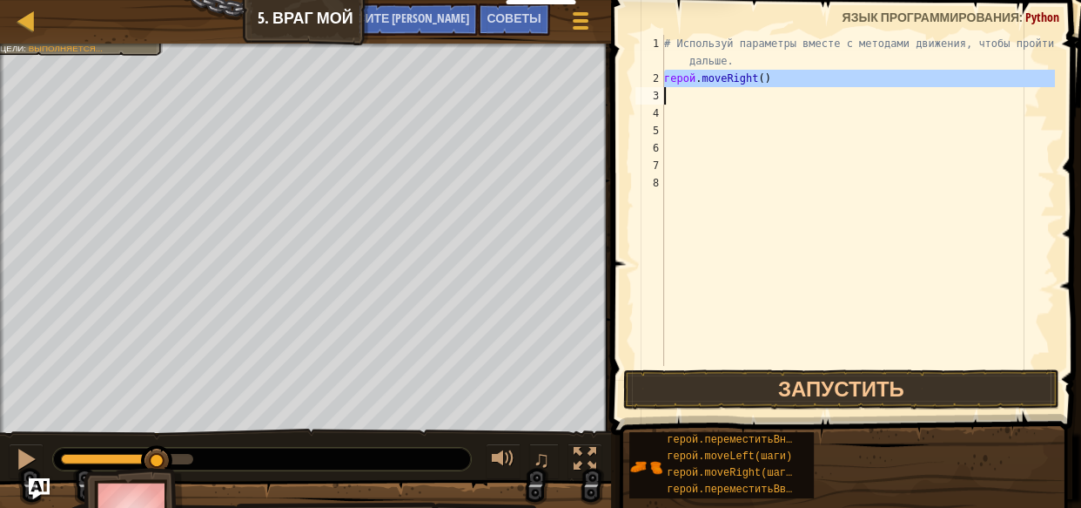
click at [774, 78] on div "# Используй параметры вместе с методами движения, чтобы пройти дальше. герой . …" at bounding box center [858, 200] width 394 height 331
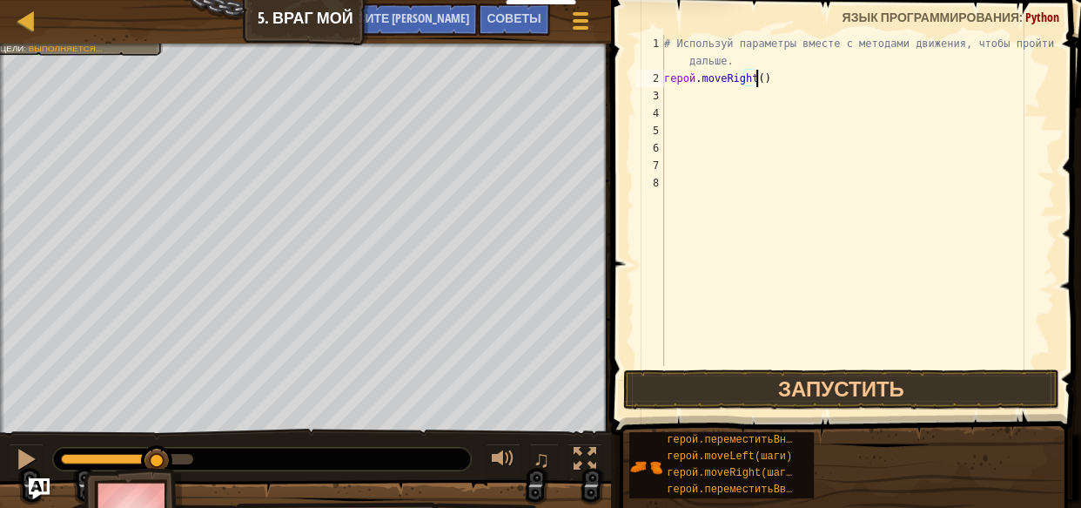
click at [774, 78] on div "# Используй параметры вместе с методами движения, чтобы пройти дальше. герой . …" at bounding box center [858, 226] width 394 height 383
type textarea "hero.moveRight()"
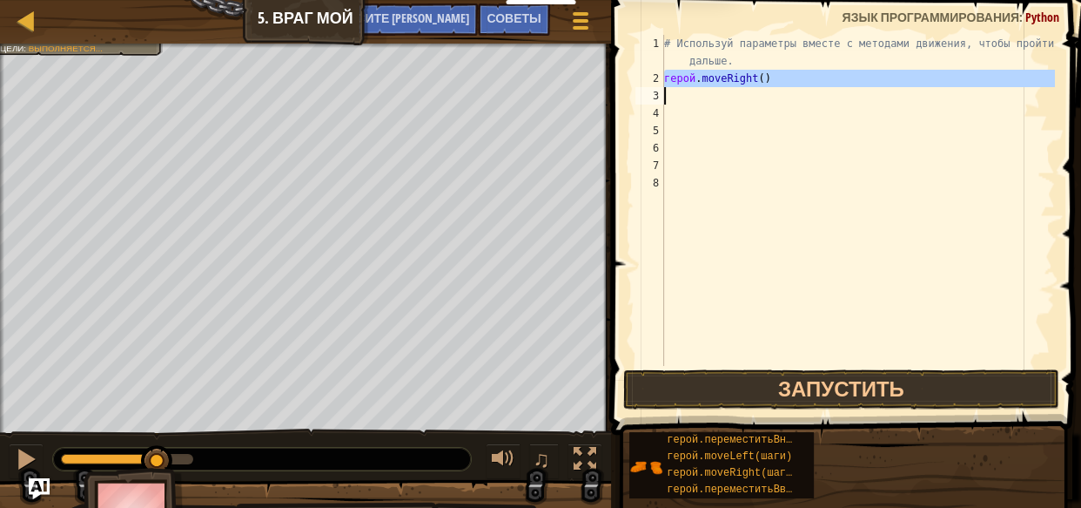
click at [774, 78] on div "# Используй параметры вместе с методами движения, чтобы пройти дальше. герой . …" at bounding box center [858, 226] width 394 height 383
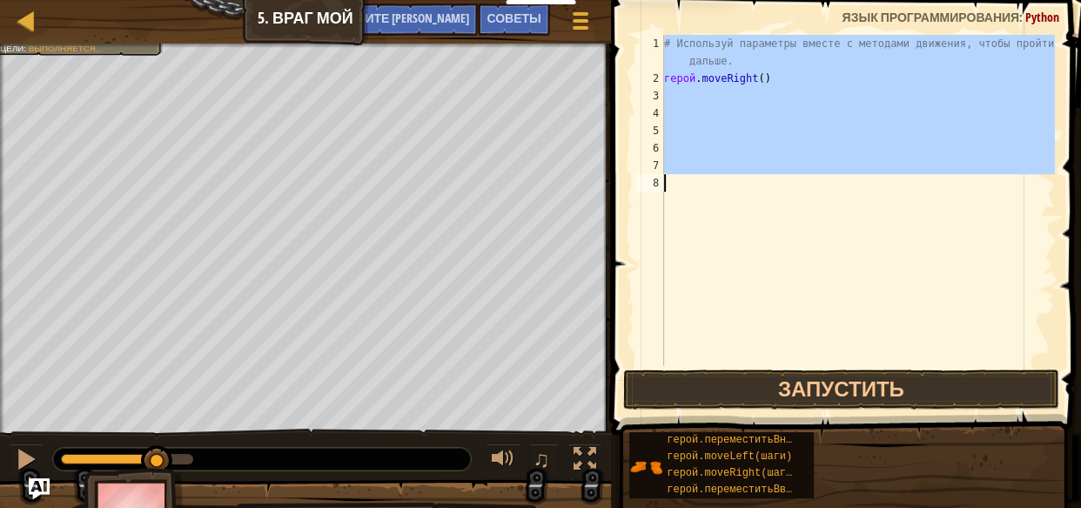
click at [774, 78] on div "# Используй параметры вместе с методами движения, чтобы пройти дальше. герой . …" at bounding box center [858, 200] width 394 height 331
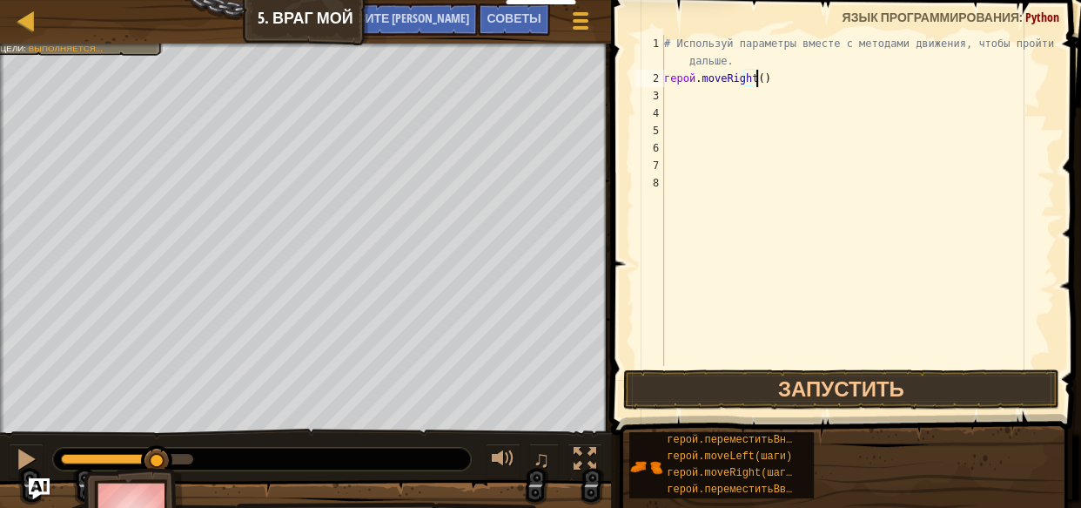
click at [779, 71] on div "# Используй параметры вместе с методами движения, чтобы пройти дальше. герой . …" at bounding box center [858, 226] width 394 height 383
click at [765, 86] on div "# Используй параметры вместе с методами движения, чтобы пройти дальше. герой . …" at bounding box center [858, 226] width 394 height 383
click at [774, 79] on div "# Используй параметры вместе с методами движения, чтобы пройти дальше. герой . …" at bounding box center [858, 226] width 394 height 383
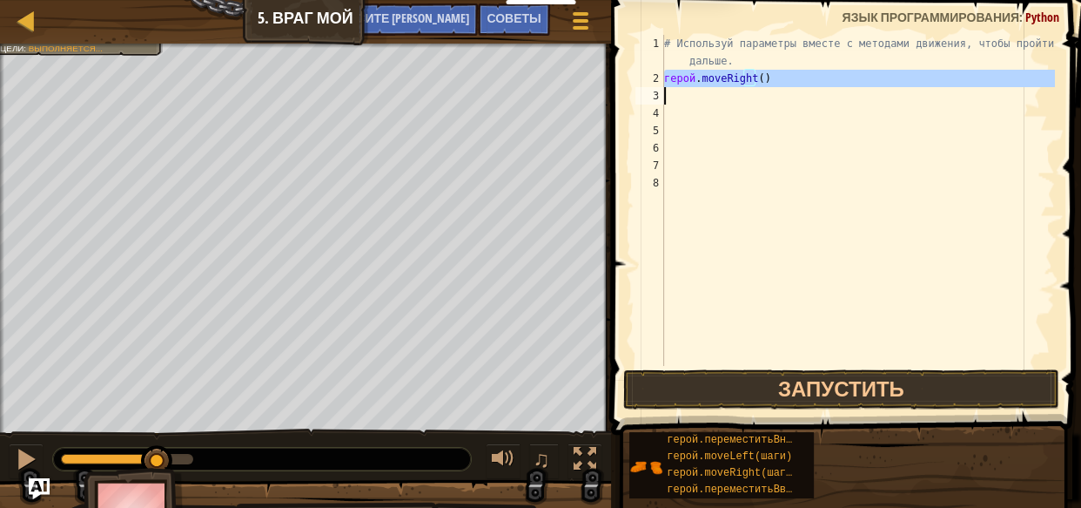
click at [774, 78] on div "# Используй параметры вместе с методами движения, чтобы пройти дальше. герой . …" at bounding box center [858, 226] width 394 height 383
type textarea "hero.moveRight()"
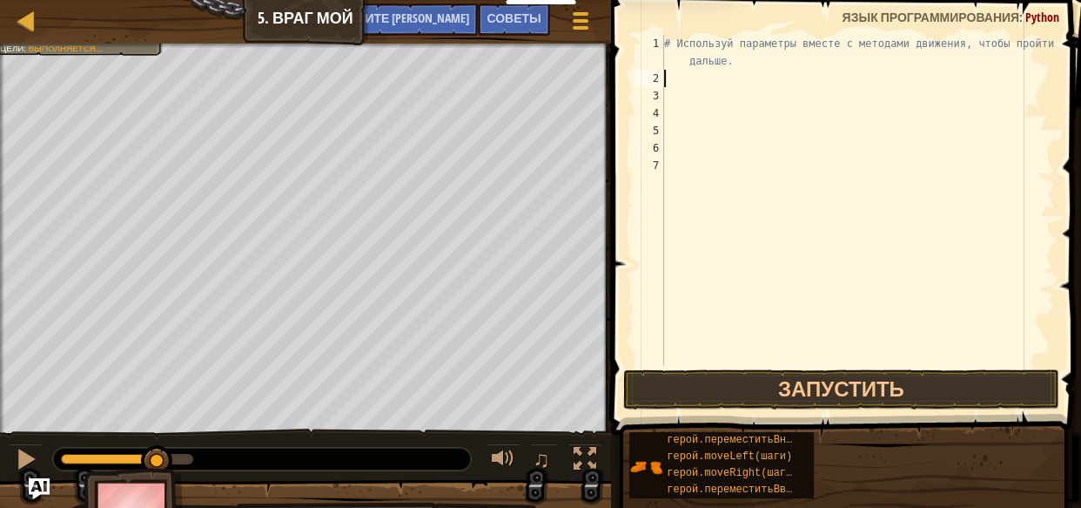
type textarea "m"
click at [814, 76] on div "# Используй параметры вместе с методами движения, чтобы пройти дальше. герой . …" at bounding box center [858, 226] width 394 height 383
type textarea "hero.moveUp()"
click at [815, 80] on div "# Используй параметры вместе с методами движения, чтобы пройти дальше. герой . …" at bounding box center [858, 226] width 394 height 383
click at [750, 93] on div "# Используй параметры вместе с методами движения, чтобы пройти дальше. герой . …" at bounding box center [858, 226] width 394 height 383
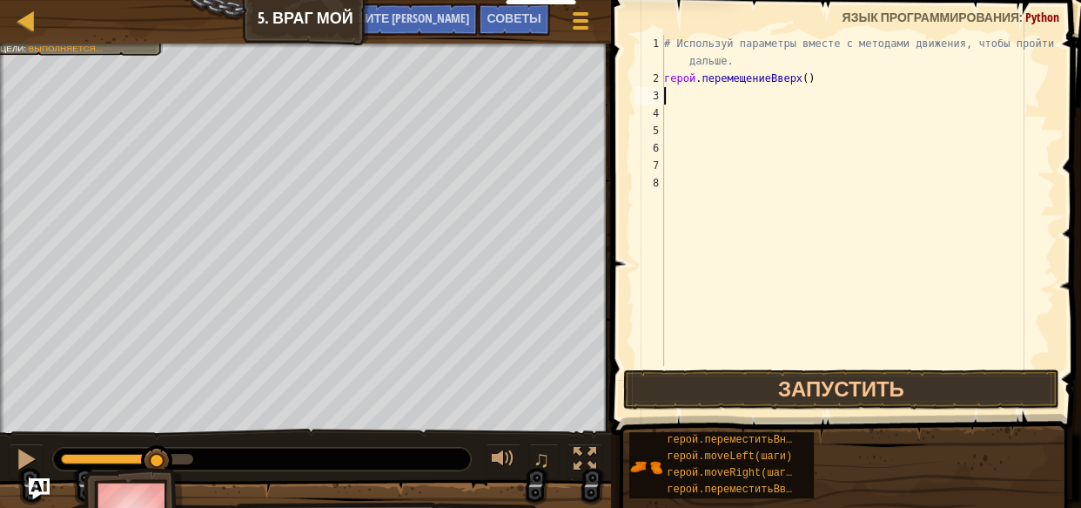
click at [797, 82] on div "# Используй параметры вместе с методами движения, чтобы пройти дальше. герой . …" at bounding box center [858, 226] width 394 height 383
click at [773, 82] on div "# Используй параметры вместе с методами движения, чтобы пройти дальше. герой . …" at bounding box center [858, 200] width 394 height 331
click at [743, 80] on div "# Используй параметры вместе с методами движения, чтобы пройти дальше. герой . …" at bounding box center [858, 226] width 394 height 383
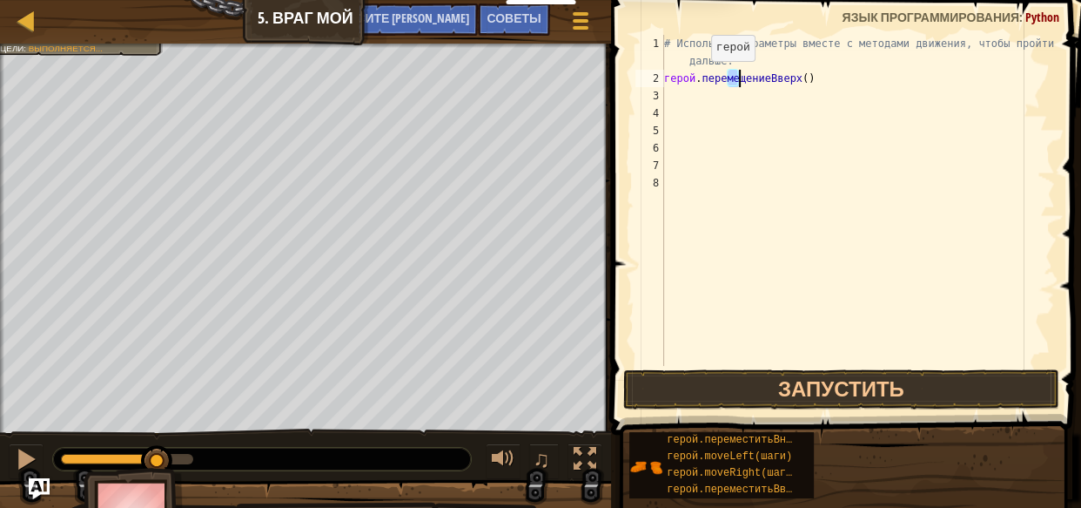
click at [696, 78] on div "# Используй параметры вместе с методами движения, чтобы пройти дальше. герой . …" at bounding box center [858, 226] width 394 height 383
click at [683, 78] on div "# Используй параметры вместе с методами движения, чтобы пройти дальше. герой . …" at bounding box center [858, 226] width 394 height 383
type textarea "hero.moveUp()"
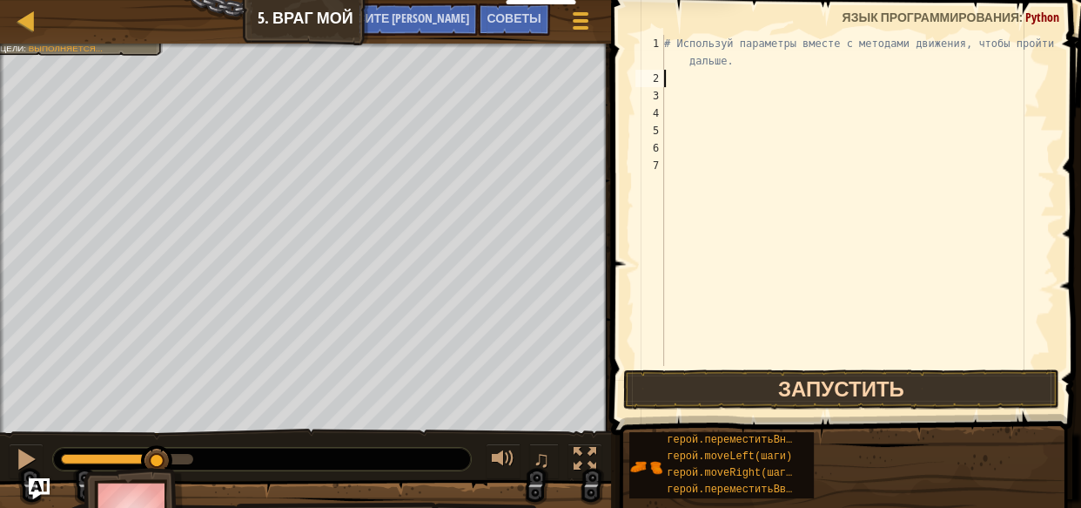
type textarea "m"
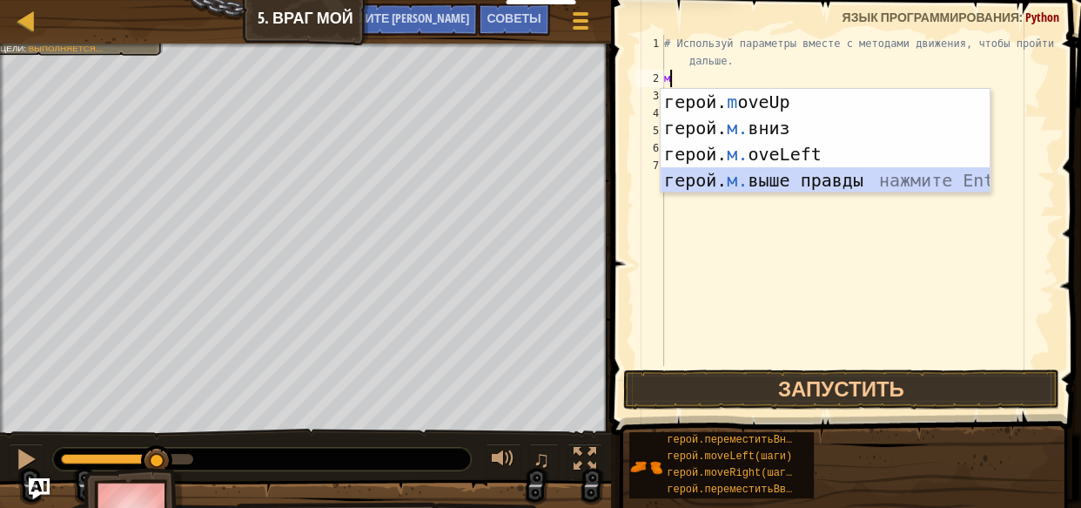
click at [724, 177] on div "герой. m oveUp нажмите Enter герой. м. вниз нажмите Enter герой. м. oveLeft наж…" at bounding box center [825, 167] width 329 height 157
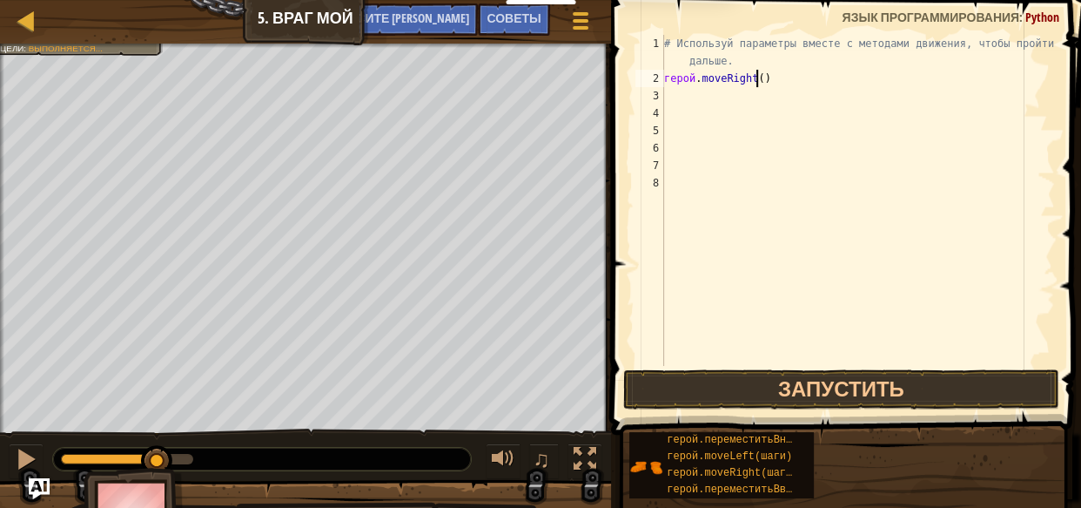
click at [775, 78] on div "# Используй параметры вместе с методами движения, чтобы пройти дальше. герой . …" at bounding box center [858, 226] width 394 height 383
click at [780, 78] on div "# Используй параметры вместе с методами движения, чтобы пройти дальше. герой . …" at bounding box center [858, 226] width 394 height 383
click at [823, 70] on div "# Используй параметры вместе с методами движения, чтобы пройти дальше. герой . …" at bounding box center [858, 226] width 394 height 383
click at [775, 72] on div "# Используй параметры вместе с методами движения, чтобы пройти дальше. герой . …" at bounding box center [858, 226] width 394 height 383
click at [773, 79] on div "# Используй параметры вместе с методами движения, чтобы пройти дальше. герой . …" at bounding box center [858, 226] width 394 height 383
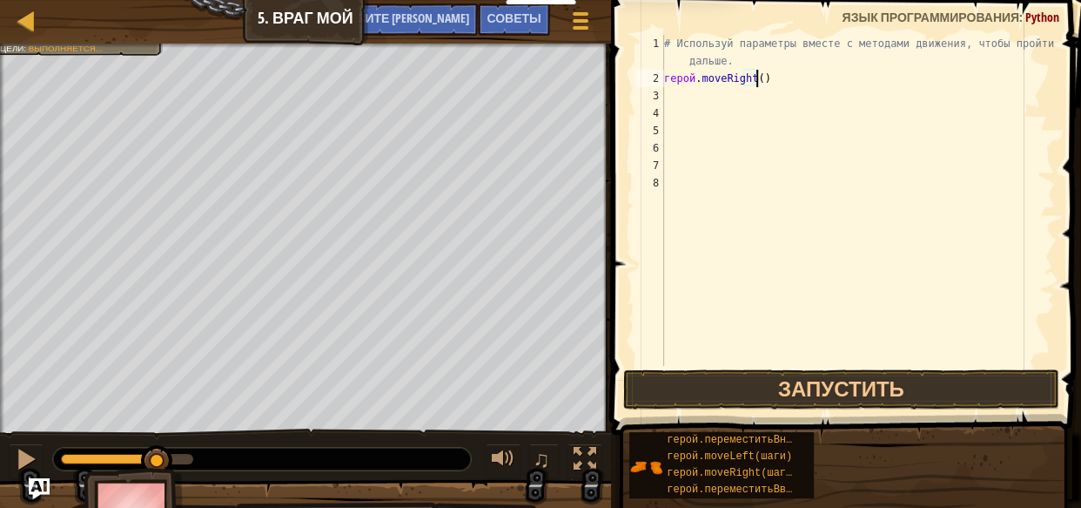
click at [773, 79] on div "# Используй параметры вместе с методами движения, чтобы пройти дальше. герой . …" at bounding box center [858, 226] width 394 height 383
type textarea "hero.moveRight()"
click at [773, 79] on div "# Используй параметры вместе с методами движения, чтобы пройти дальше. герой . …" at bounding box center [858, 200] width 394 height 331
click at [693, 92] on div "# Используй параметры вместе с методами движения, чтобы пройти дальше. герой . …" at bounding box center [858, 226] width 394 height 383
type textarea "m"
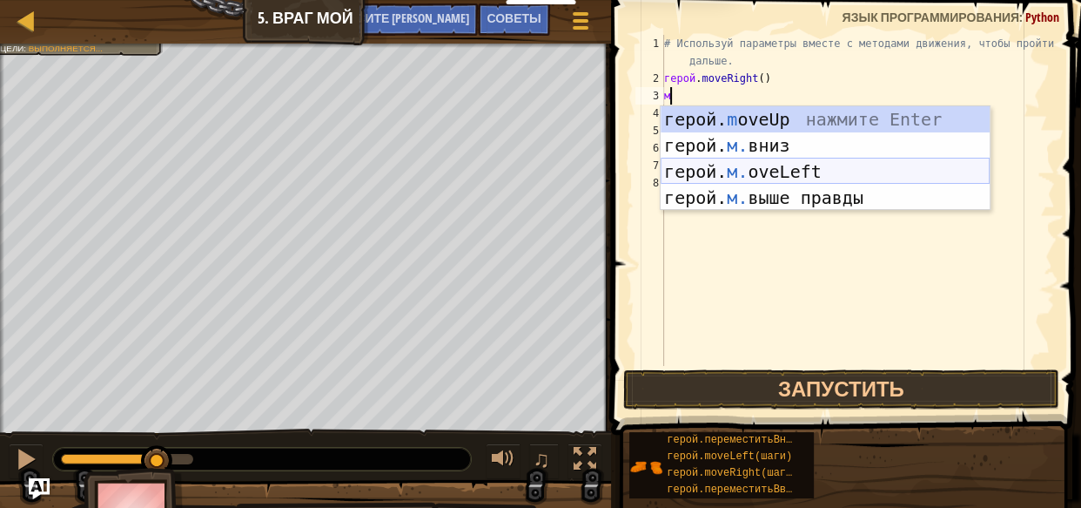
click at [817, 192] on div "герой. m oveUp нажмите Enter герой. м. вниз нажмите Enter герой. м. oveLeft наж…" at bounding box center [825, 184] width 329 height 157
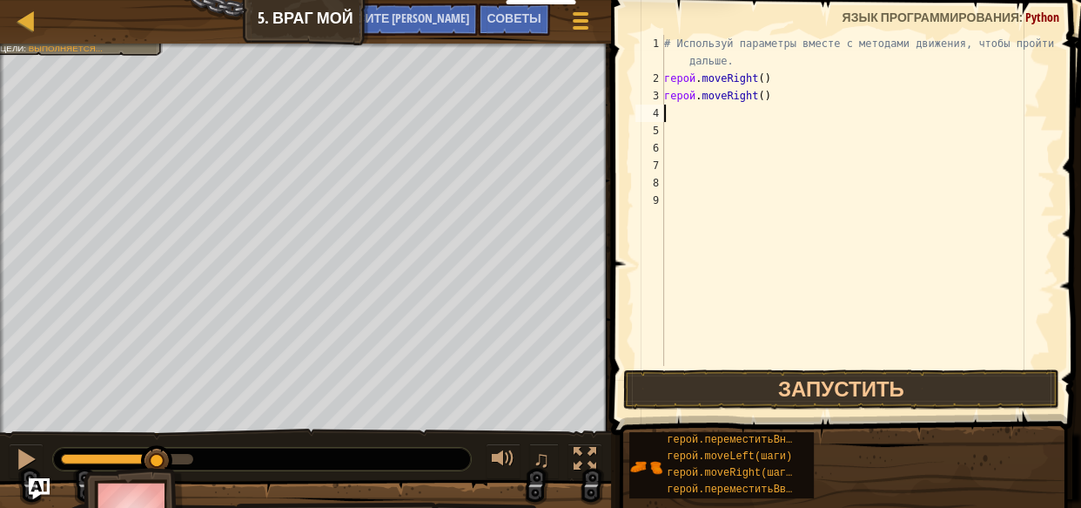
type textarea "m"
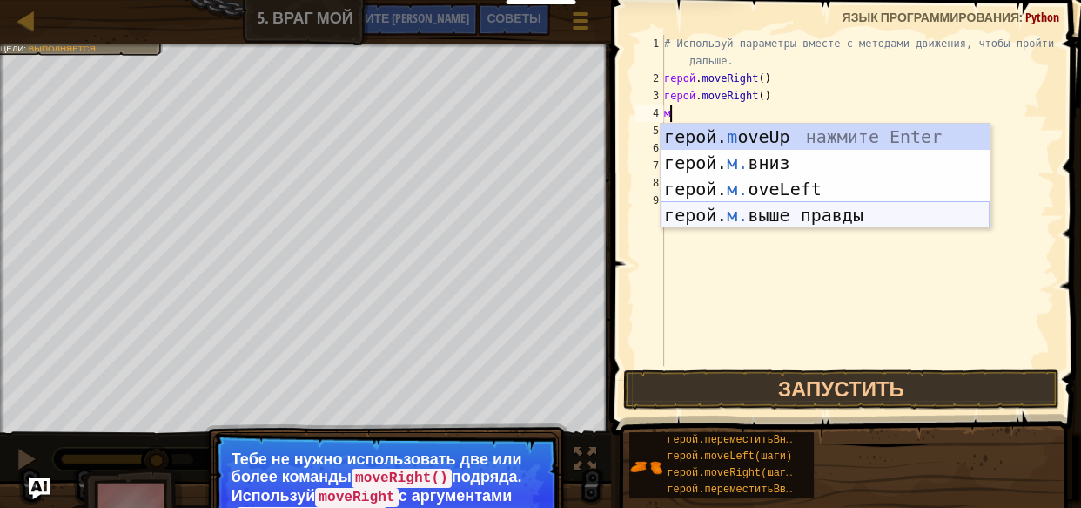
click at [749, 211] on div "герой. m oveUp нажмите Enter герой. м. вниз нажмите Enter герой. м. oveLeft наж…" at bounding box center [825, 202] width 329 height 157
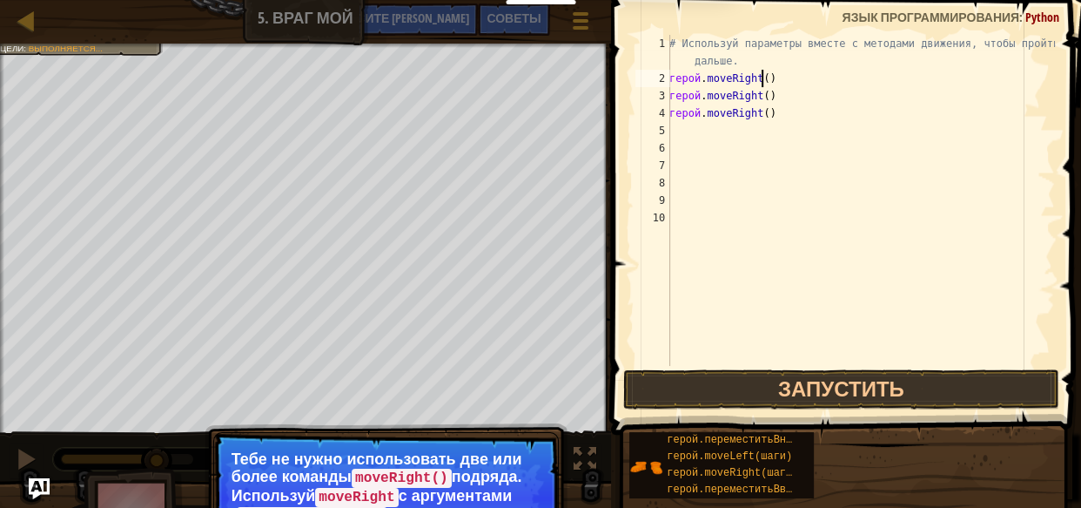
click at [779, 84] on div "# Используй параметры вместе с методами движения, чтобы пройти дальше. герой . …" at bounding box center [860, 226] width 389 height 383
type textarea "hero.moveRight()"
click at [783, 80] on div "# Используй параметры вместе с методами движения, чтобы пройти дальше. герой . …" at bounding box center [860, 226] width 389 height 383
click at [784, 79] on div "# Используй параметры вместе с методами движения, чтобы пройти дальше. герой . …" at bounding box center [860, 226] width 389 height 383
click at [815, 155] on div "# Используй параметры вместе с методами движения, чтобы пройти дальше. герой . …" at bounding box center [860, 226] width 389 height 383
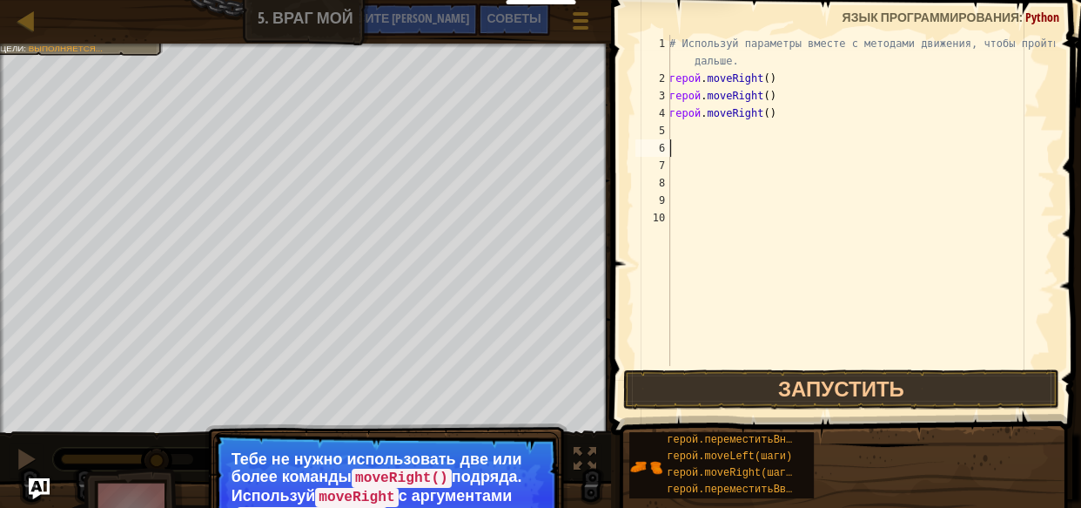
click at [784, 111] on div "# Используй параметры вместе с методами движения, чтобы пройти дальше. герой . …" at bounding box center [860, 226] width 389 height 383
click at [784, 110] on div "# Используй параметры вместе с методами движения, чтобы пройти дальше. герой . …" at bounding box center [860, 226] width 389 height 383
click at [796, 108] on div "# Используй параметры вместе с методами движения, чтобы пройти дальше. герой . …" at bounding box center [860, 200] width 389 height 331
type textarea "h"
click at [786, 100] on div "# Используй параметры вместе с методами движения, чтобы пройти дальше. герой . …" at bounding box center [860, 226] width 389 height 383
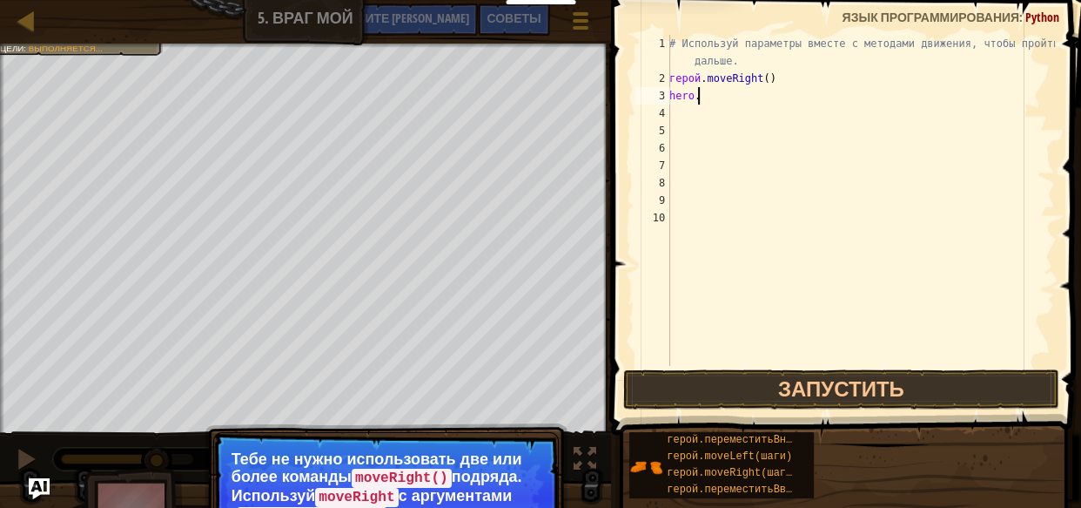
type textarea "h"
click at [786, 100] on div "# Используй параметры вместе с методами движения, чтобы пройти дальше. герой . …" at bounding box center [860, 226] width 389 height 383
click at [786, 85] on div "# Используй параметры вместе с методами движения, чтобы пройти дальше. hero . m…" at bounding box center [857, 226] width 395 height 383
type textarea "h"
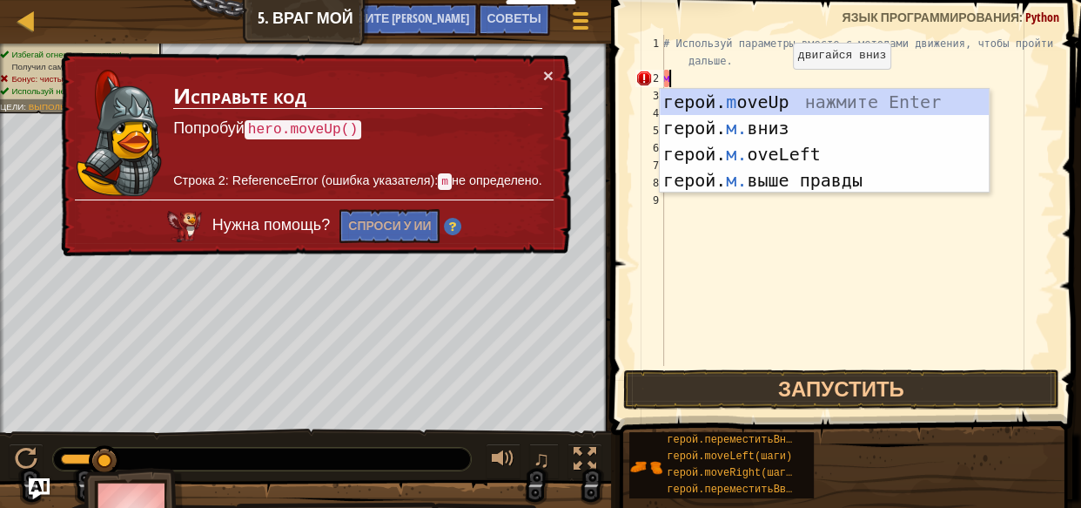
type textarea "m"
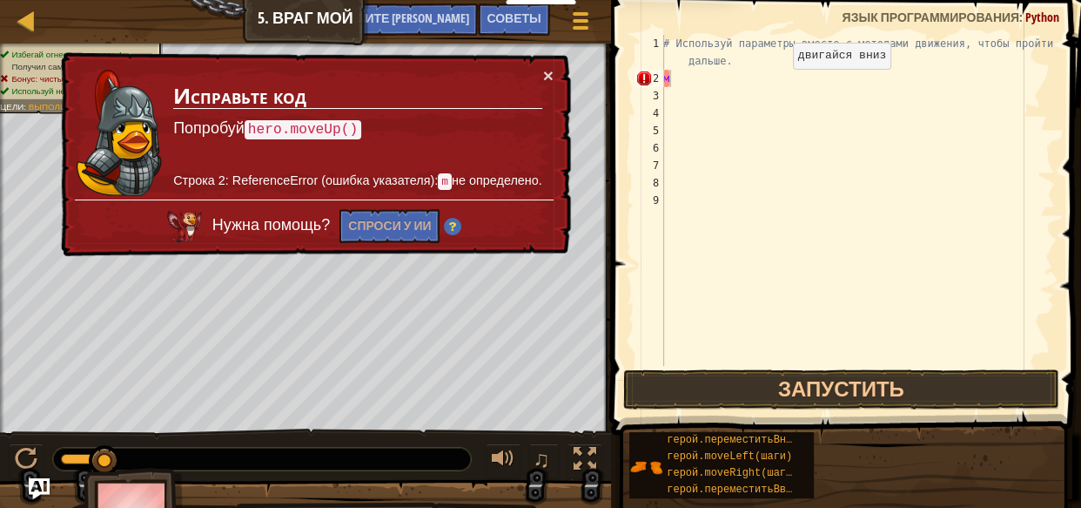
click at [541, 70] on td "Исправьте код Попробуй hero.moveUp() Строка 2: ReferenceError (ошибка указателя…" at bounding box center [357, 132] width 371 height 133
click at [547, 71] on font "×" at bounding box center [548, 75] width 10 height 20
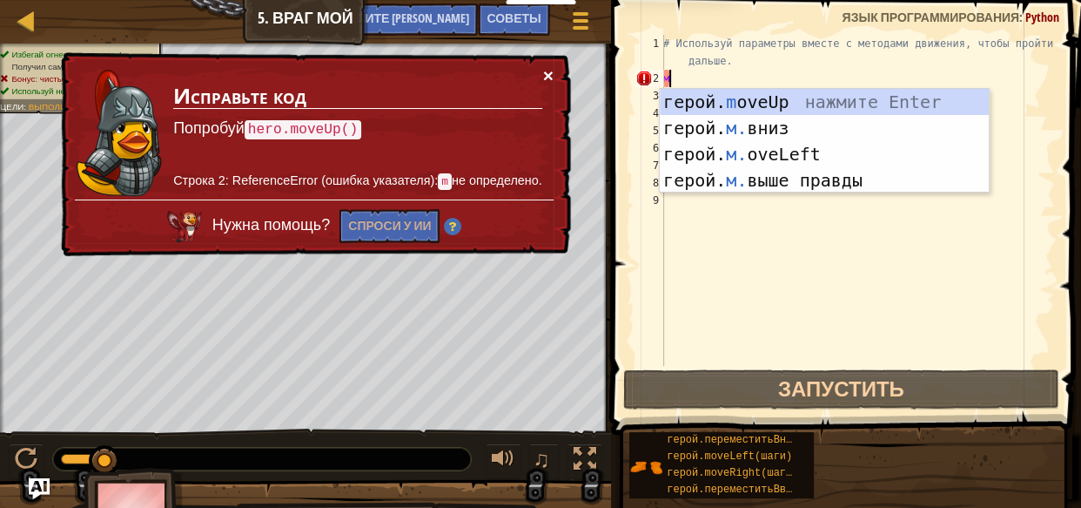
type textarea "m"
click at [552, 68] on font "×" at bounding box center [548, 75] width 10 height 20
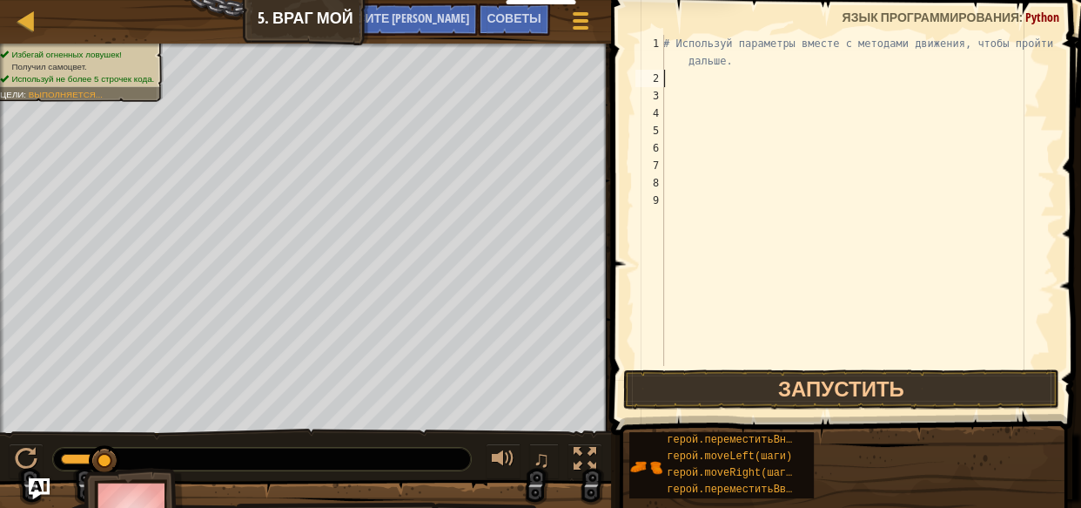
type textarea "m"
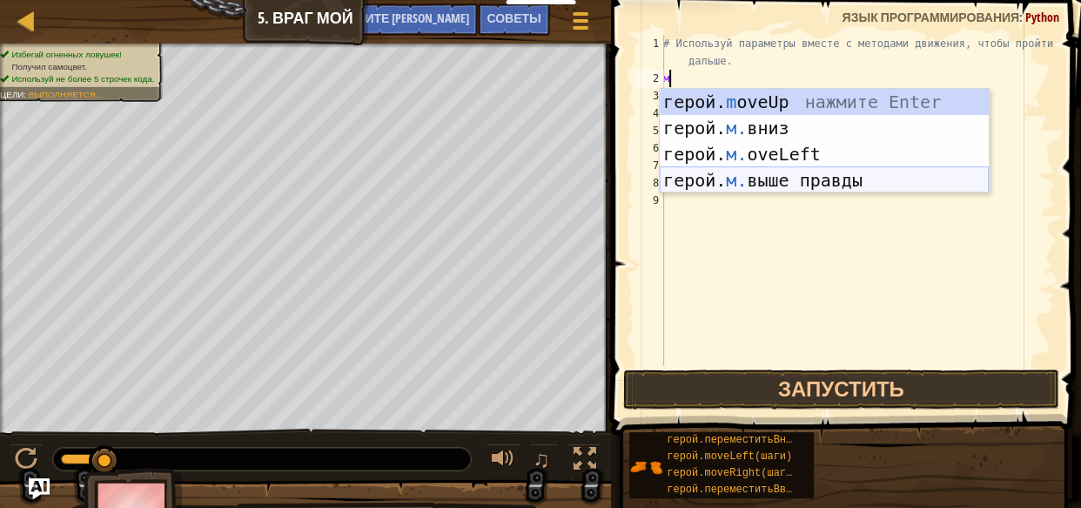
click at [795, 174] on div "герой. m oveUp нажмите Enter герой. м. вниз нажмите Enter герой. м. oveLeft наж…" at bounding box center [824, 167] width 329 height 157
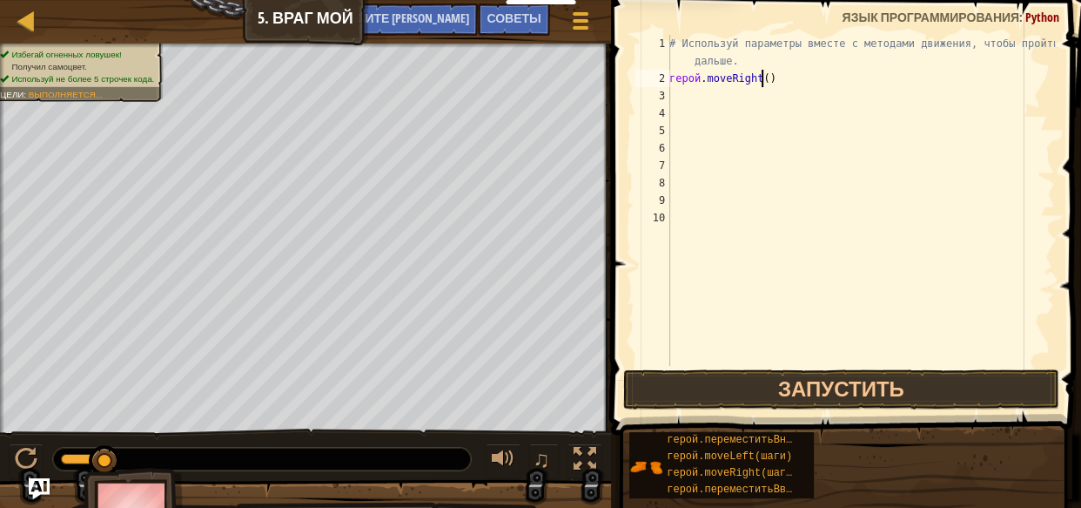
click at [773, 84] on div "# Используй параметры вместе с методами движения, чтобы пройти дальше. герой . …" at bounding box center [860, 226] width 389 height 383
click at [779, 81] on div "# Используй параметры вместе с методами движения, чтобы пройти дальше. hero . m…" at bounding box center [860, 226] width 389 height 383
click at [779, 78] on div "# Используй параметры вместе с методами движения, чтобы пройти дальше. герой . …" at bounding box center [860, 226] width 389 height 383
click at [802, 71] on div "# Используй параметры вместе с методами движения, чтобы пройти дальше. герой . …" at bounding box center [860, 226] width 389 height 383
type textarea "hero.moveRight()3"
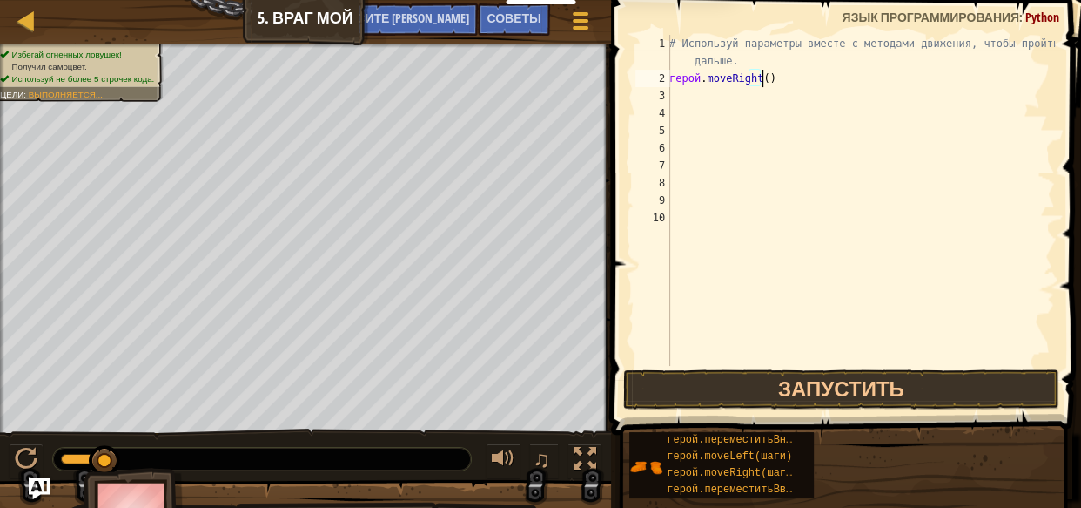
scroll to position [8, 7]
click at [691, 98] on div "# Используй параметры вместе с методами движения, чтобы пройти дальше. герой . …" at bounding box center [860, 226] width 389 height 383
type textarea "m"
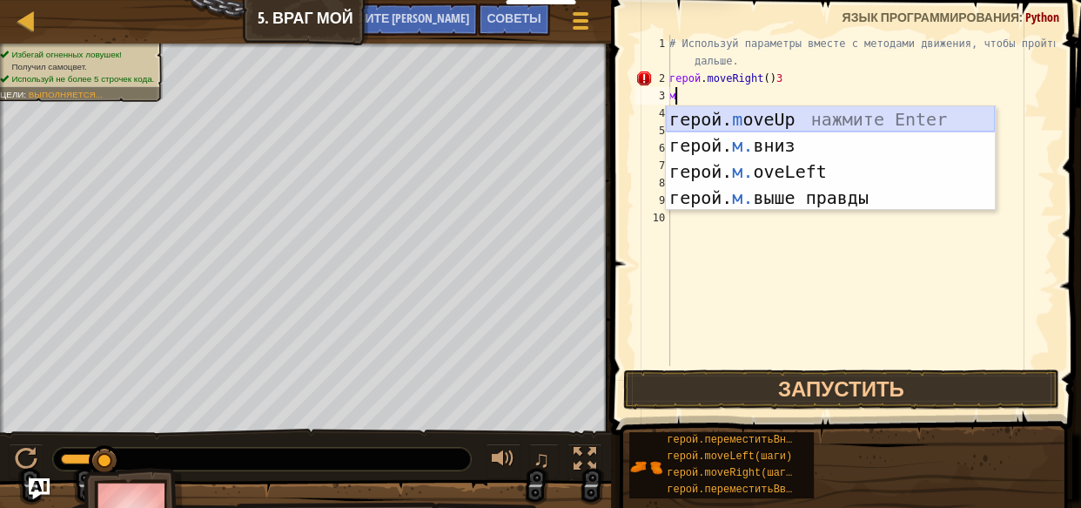
click at [790, 112] on div "герой. m oveUp нажмите Enter герой. м. вниз нажмите Enter герой. м. oveLeft наж…" at bounding box center [830, 184] width 329 height 157
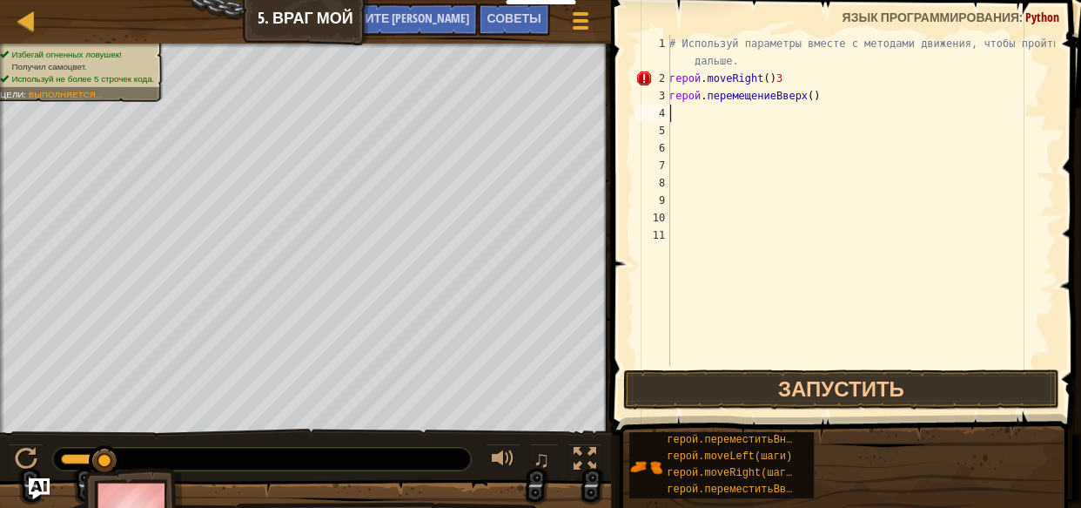
type textarea "m"
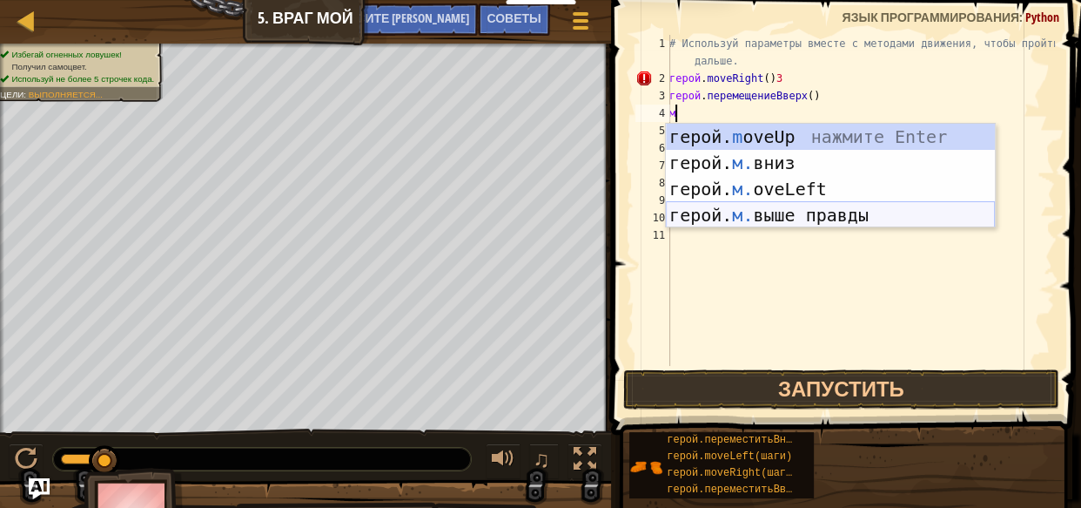
click at [810, 207] on div "герой. m oveUp нажмите Enter герой. м. вниз нажмите Enter герой. м. oveLeft наж…" at bounding box center [830, 202] width 329 height 157
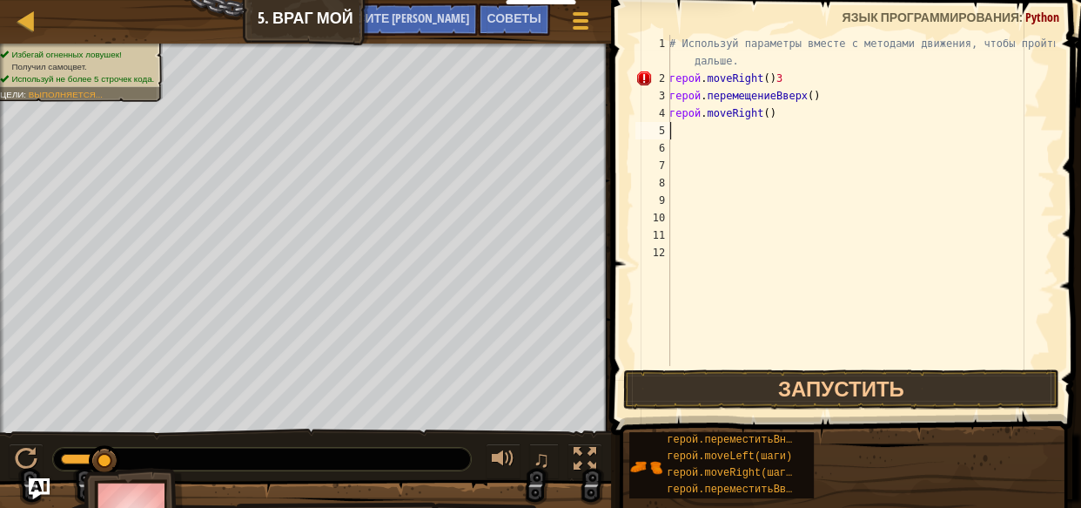
type textarea "m"
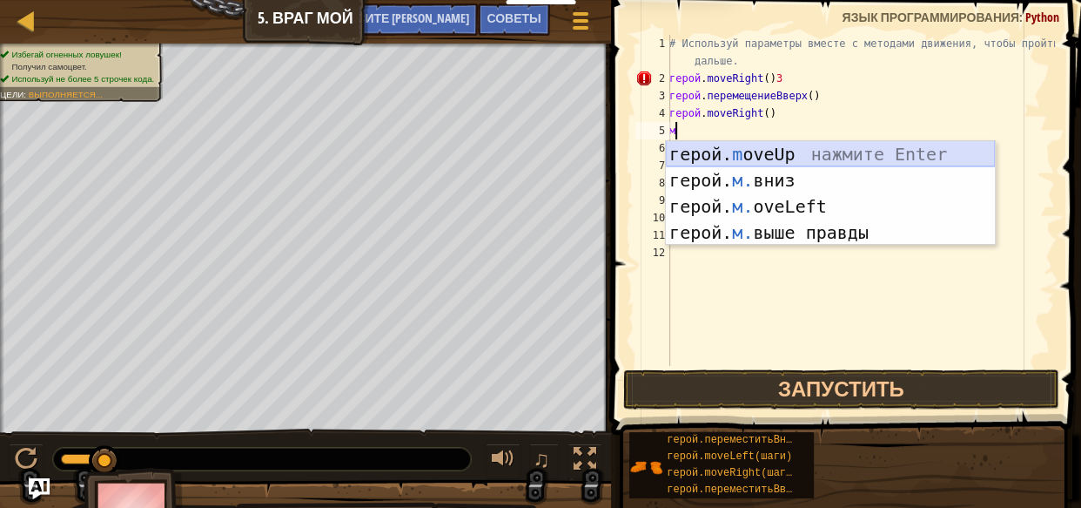
click at [792, 148] on div "герой. m oveUp нажмите Enter герой. м. вниз нажмите Enter герой. м. oveLeft наж…" at bounding box center [830, 219] width 329 height 157
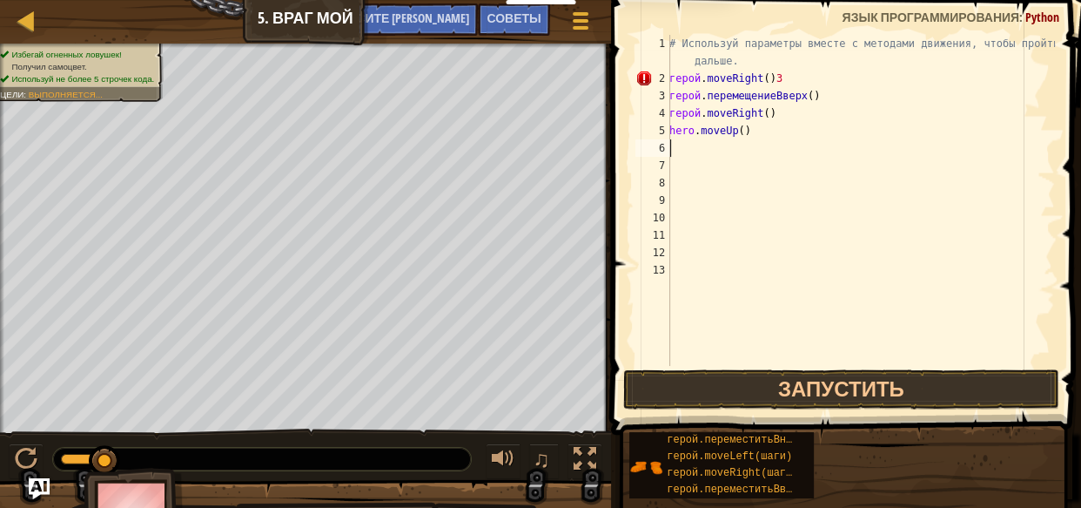
click at [800, 131] on div "# Используй параметры вместе с методами движения, чтобы пройти дальше. герой . …" at bounding box center [860, 226] width 389 height 383
type textarea "h"
type textarea "m"
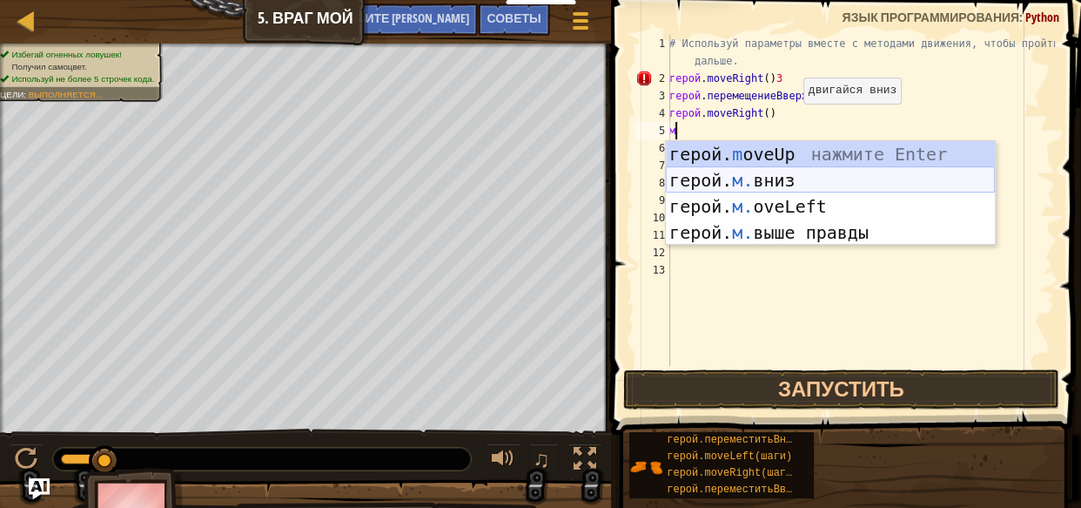
click at [786, 184] on div "герой. m oveUp нажмите Enter герой. м. вниз нажмите Enter герой. м. oveLeft наж…" at bounding box center [830, 219] width 329 height 157
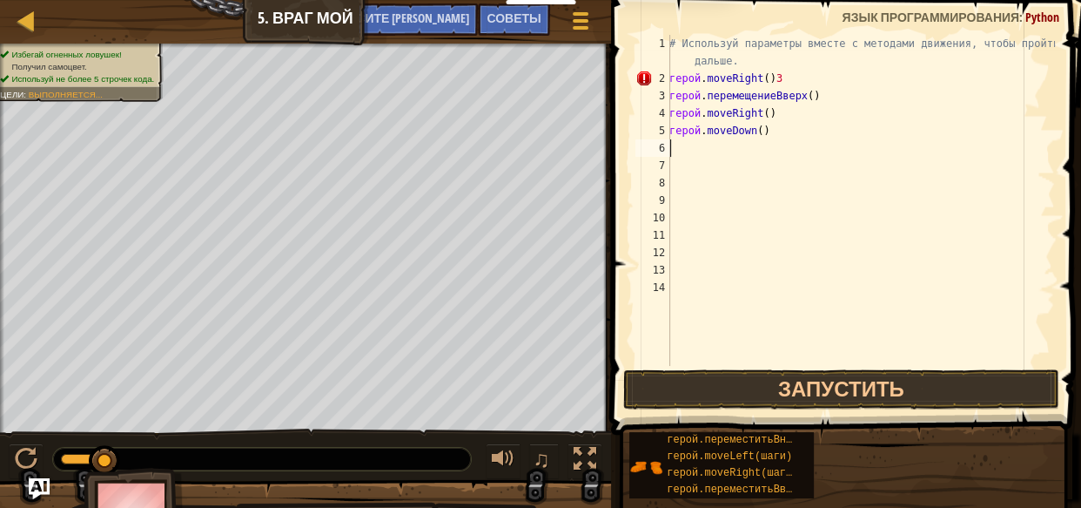
click at [766, 128] on div "# Используй параметры вместе с методами движения, чтобы пройти дальше. герой . …" at bounding box center [860, 226] width 389 height 383
type textarea "hero.moveDown()3"
click at [683, 150] on div "# Используй параметры вместе с методами движения, чтобы пройти дальше. герой . …" at bounding box center [860, 226] width 389 height 383
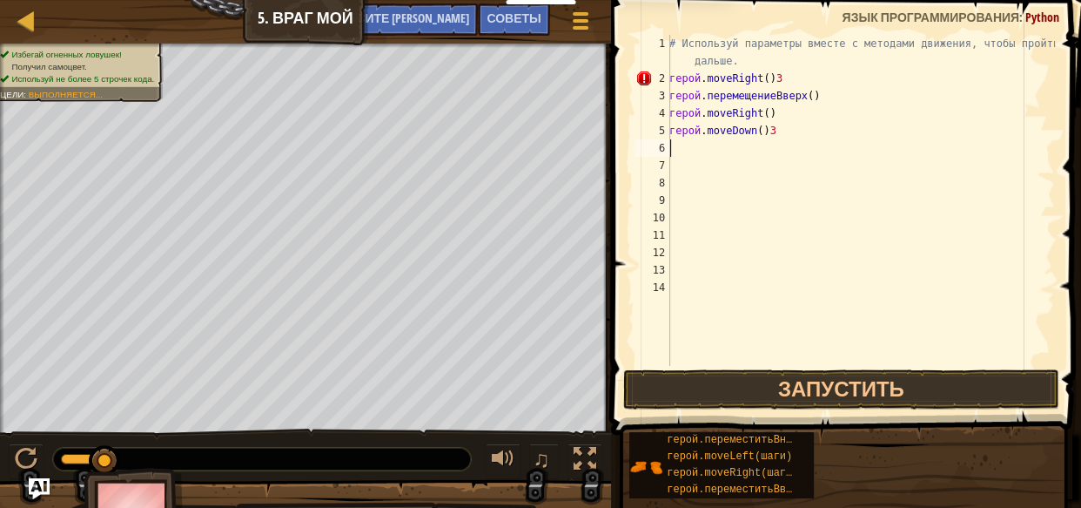
type textarea "m"
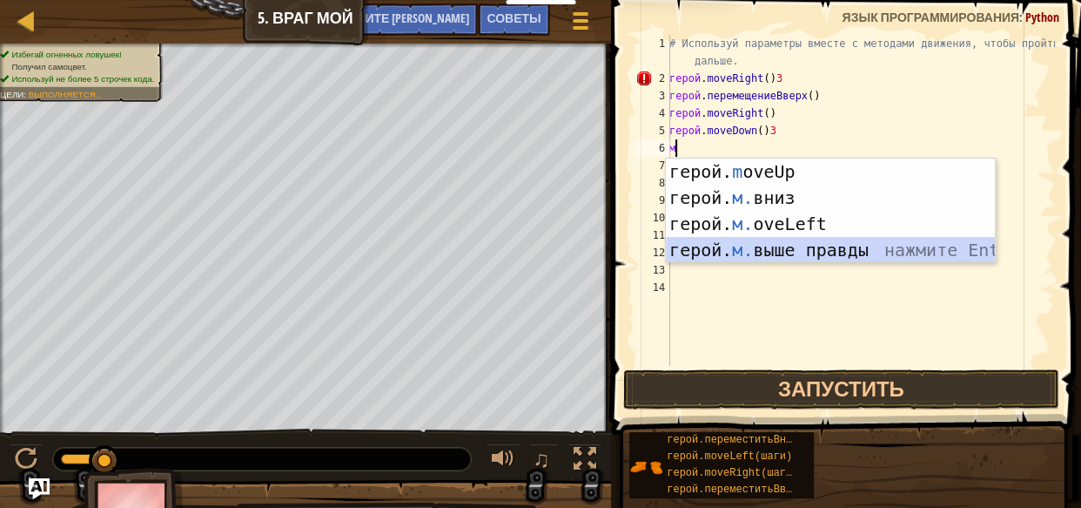
click at [850, 244] on div "герой. m oveUp нажмите Enter герой. м. вниз нажмите Enter герой. м. oveLeft наж…" at bounding box center [830, 236] width 329 height 157
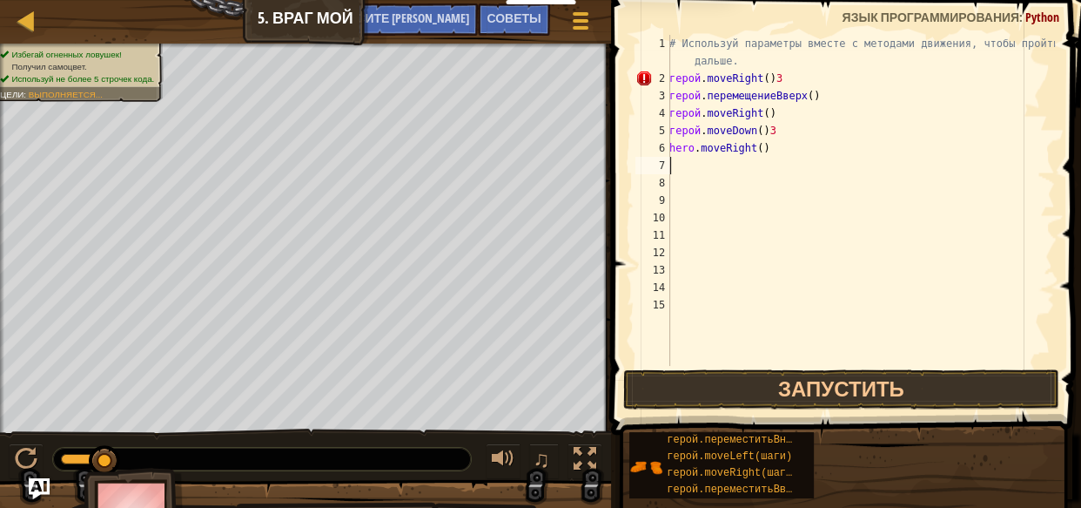
drag, startPoint x: 795, startPoint y: 155, endPoint x: 750, endPoint y: 156, distance: 44.4
click at [793, 154] on div "# Используй параметры вместе с методами движения, чтобы пройти дальше. герой . …" at bounding box center [860, 226] width 389 height 383
click at [787, 148] on div "# Используй параметры вместе с методами движения, чтобы пройти дальше. герой . …" at bounding box center [860, 226] width 389 height 383
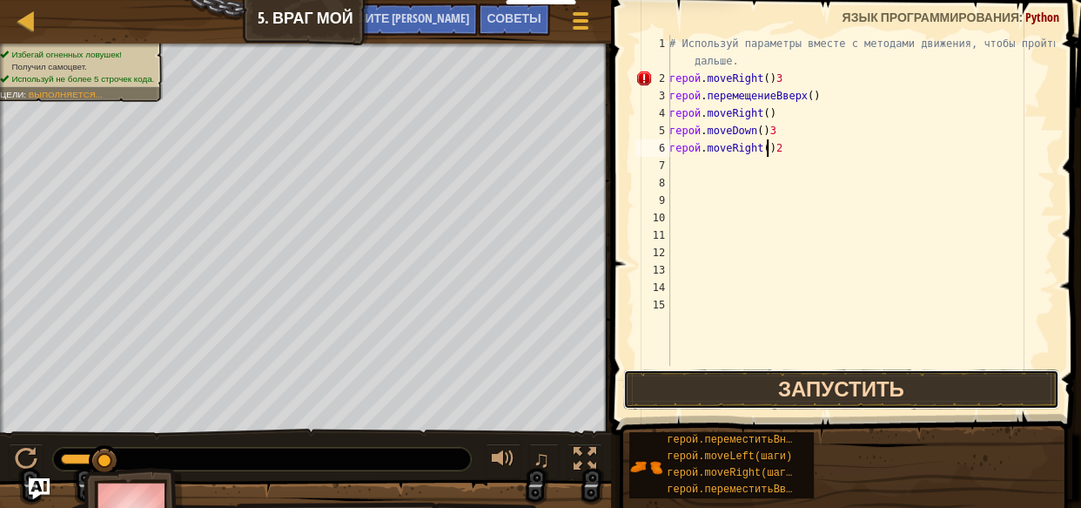
click at [836, 386] on button "Запустить" at bounding box center [841, 389] width 436 height 40
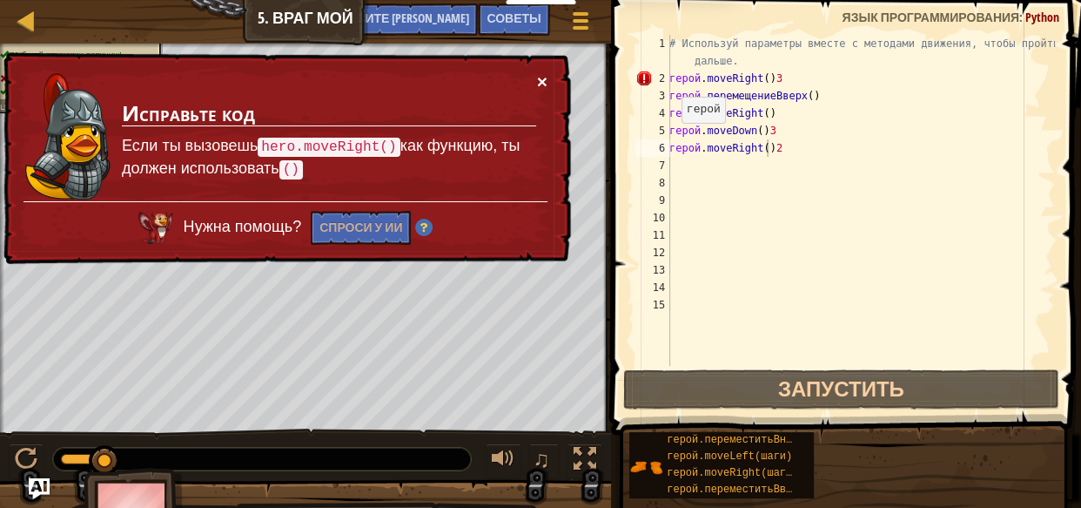
drag, startPoint x: 539, startPoint y: 84, endPoint x: 560, endPoint y: 78, distance: 21.5
click at [560, 78] on div "× Исправьте код Если ты вызовешь hero.moveRight() как функцию, ты должен исполь…" at bounding box center [285, 158] width 571 height 212
click at [543, 72] on font "×" at bounding box center [542, 81] width 10 height 20
click at [544, 87] on font "×" at bounding box center [542, 81] width 10 height 20
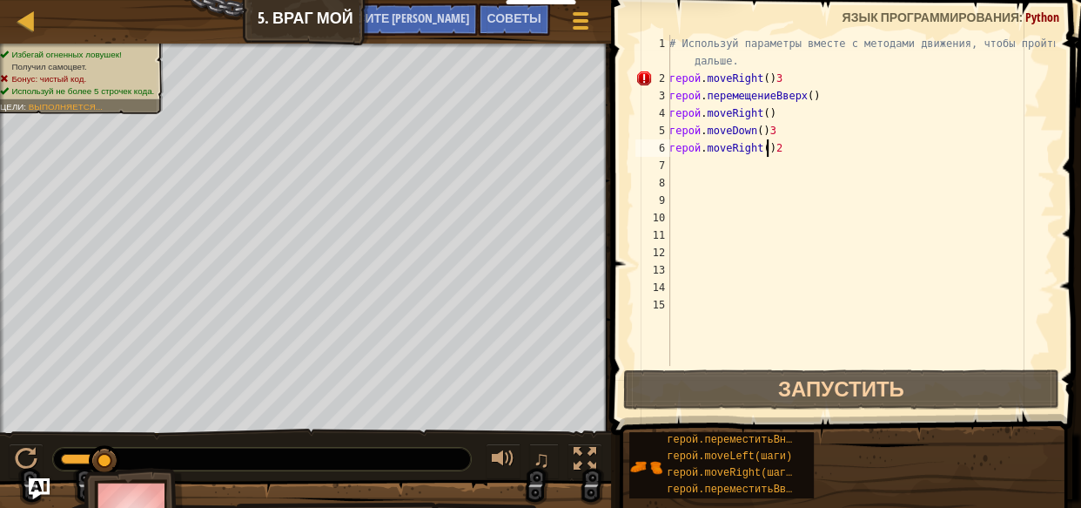
click at [799, 74] on div "# Используй параметры вместе с методами движения, чтобы пройти дальше. герой . …" at bounding box center [860, 226] width 389 height 383
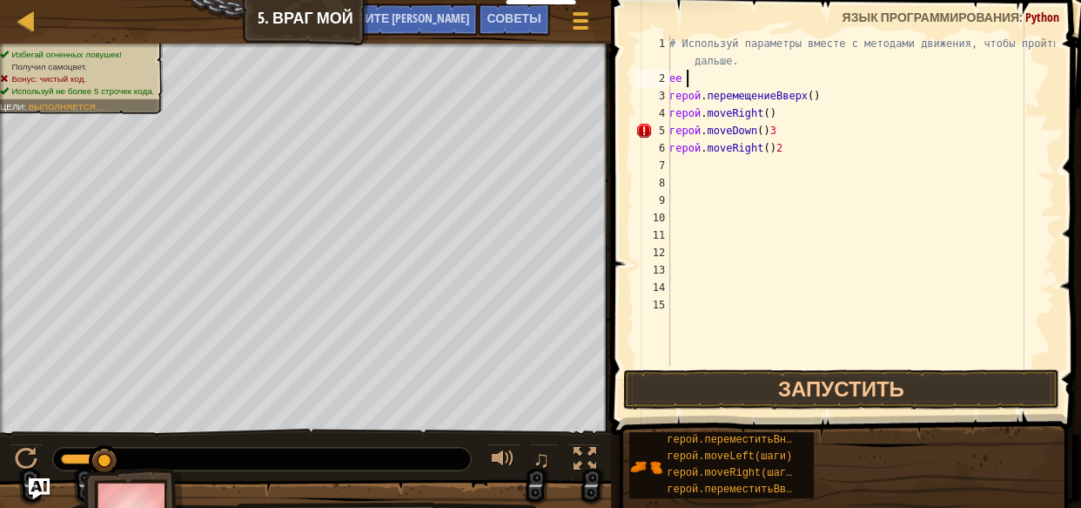
scroll to position [8, 0]
type textarea "h"
drag, startPoint x: 775, startPoint y: 131, endPoint x: 810, endPoint y: 124, distance: 35.7
click at [780, 131] on div "# Используй параметры вместе с методами движения, чтобы пройти дальше. герой . …" at bounding box center [860, 226] width 389 height 383
click at [810, 124] on div "# Используй параметры вместе с методами движения, чтобы пройти дальше. герой . …" at bounding box center [860, 226] width 389 height 383
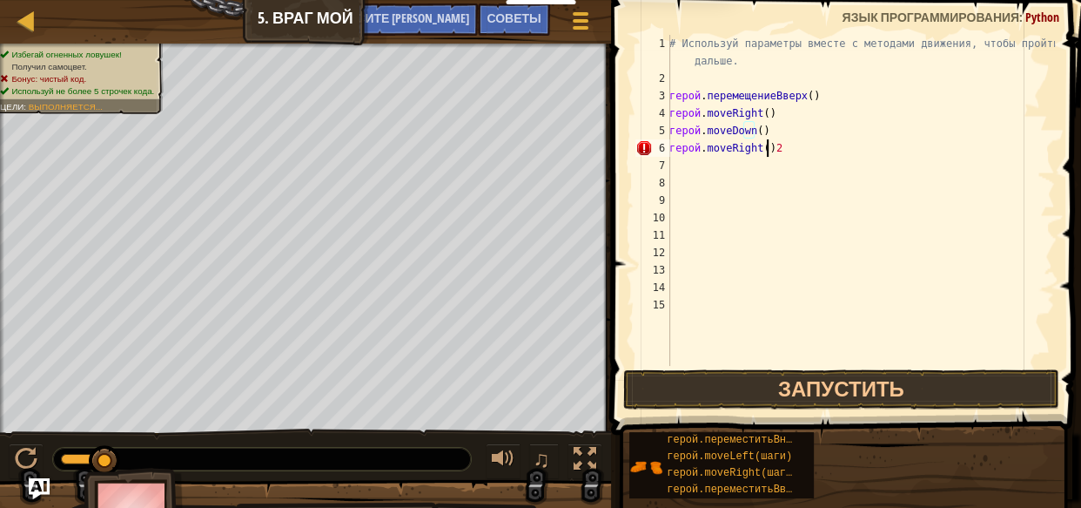
click at [783, 151] on div "# Используй параметры вместе с методами движения, чтобы пройти дальше. герой . …" at bounding box center [860, 226] width 389 height 383
click at [797, 146] on div "# Используй параметры вместе с методами движения, чтобы пройти дальше. герой . …" at bounding box center [860, 226] width 389 height 383
click at [707, 89] on div "# Используй параметры вместе с методами движения, чтобы пройти дальше. герой . …" at bounding box center [860, 226] width 389 height 383
type textarea "hero.moveUp()"
click at [689, 86] on div "# Используй параметры вместе с методами движения, чтобы пройти дальше. герой . …" at bounding box center [860, 226] width 389 height 383
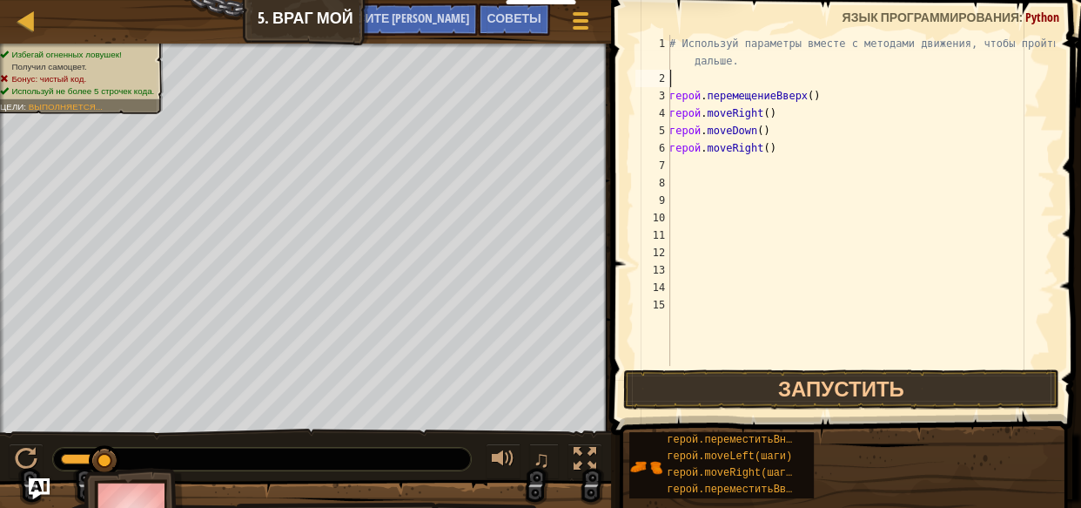
type textarea "m"
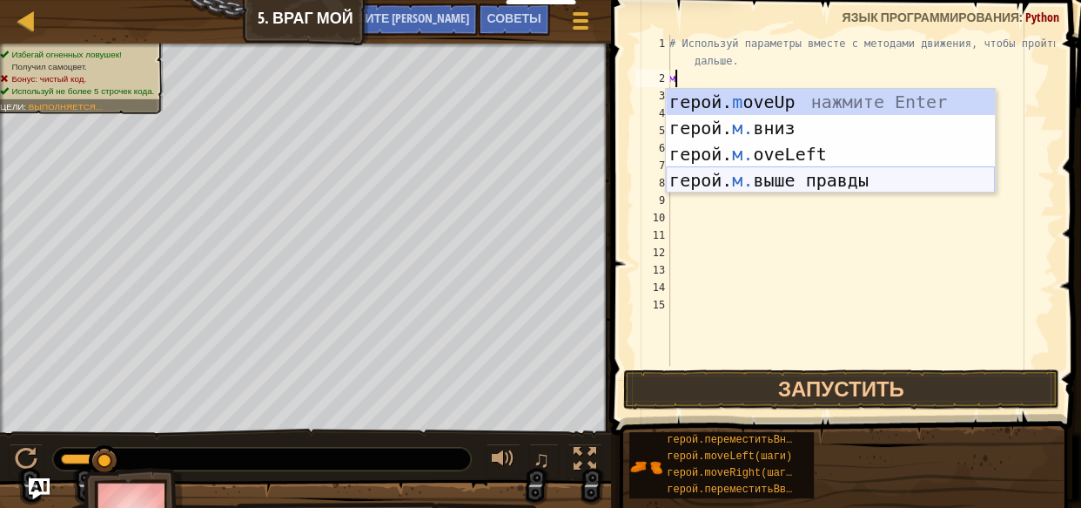
click at [864, 183] on div "герой. m oveUp нажмите Enter герой. м. вниз нажмите Enter герой. м. oveLeft наж…" at bounding box center [830, 167] width 329 height 157
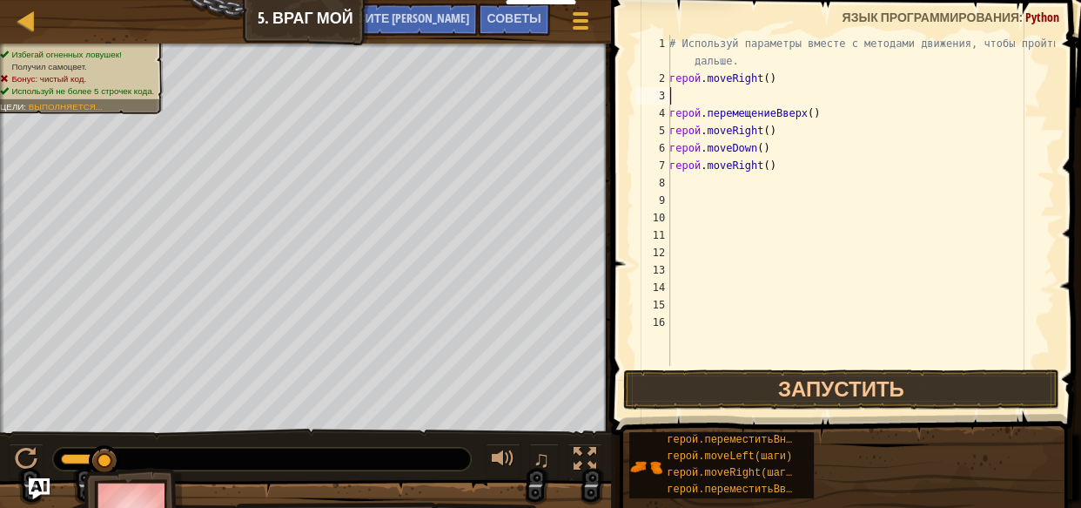
click at [782, 84] on div "# Используй параметры вместе с методами движения, чтобы пройти дальше. герой . …" at bounding box center [860, 226] width 389 height 383
type textarea "hero.moveRight()"
click at [782, 84] on div "# Используй параметры вместе с методами движения, чтобы пройти дальше. герой . …" at bounding box center [860, 226] width 389 height 383
click at [800, 78] on div "# Используй параметры вместе с методами движения, чтобы пройти дальше. герой . …" at bounding box center [860, 226] width 389 height 383
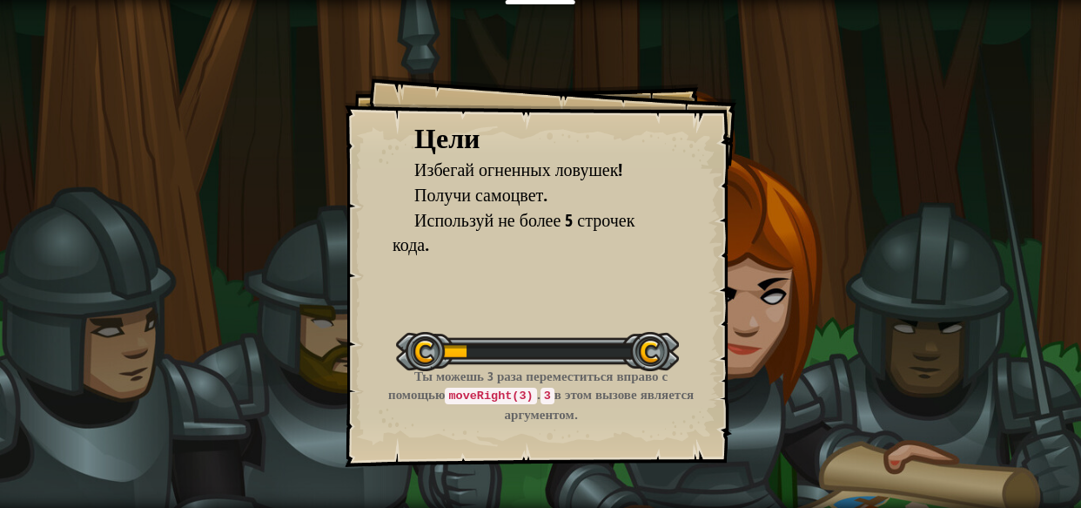
click at [732, 224] on div "Цели Избегай огненных ловушек! Получи самоцвет. Используй не более 5 строчек ко…" at bounding box center [541, 271] width 392 height 392
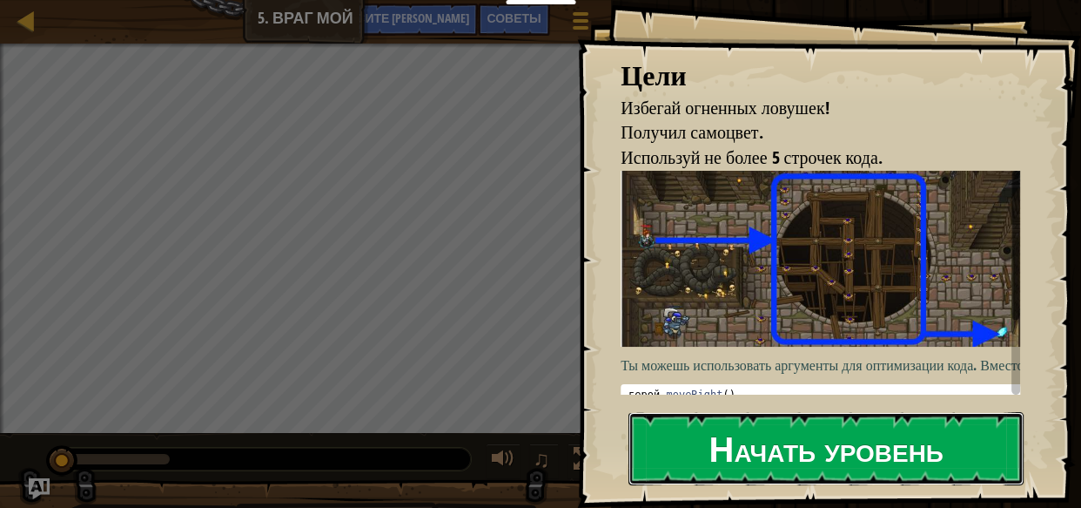
click at [972, 412] on button "Начать уровень" at bounding box center [826, 448] width 395 height 73
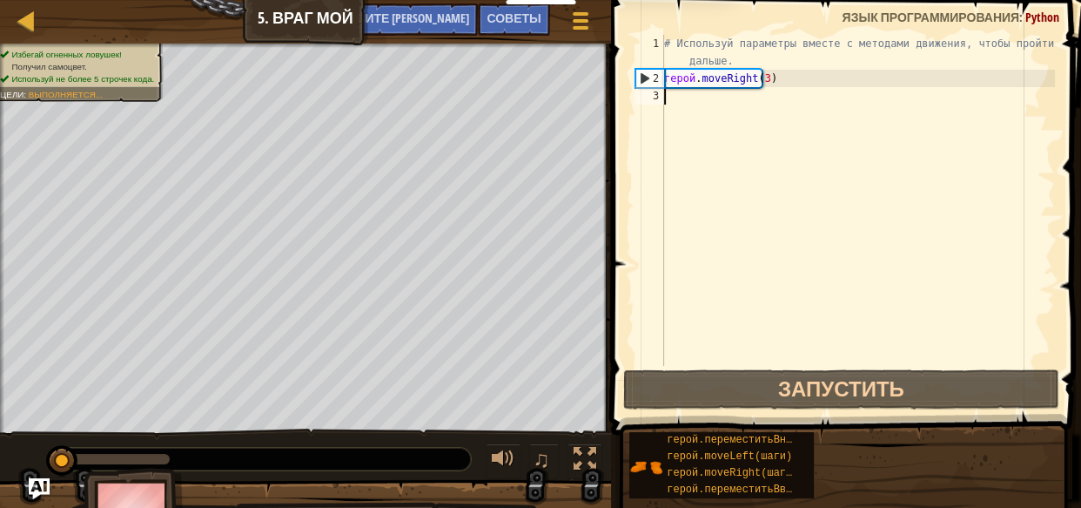
type textarea "ь"
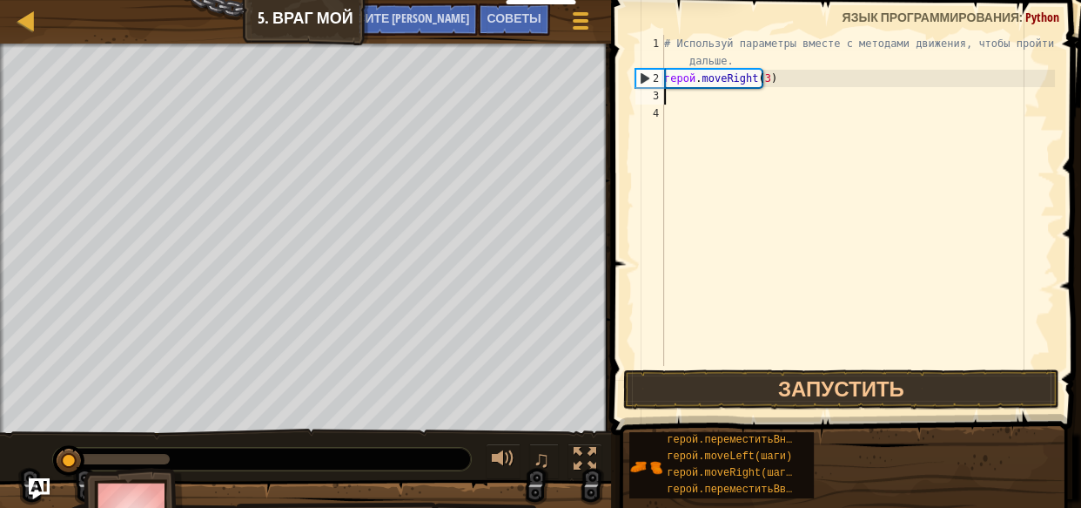
type textarea "m"
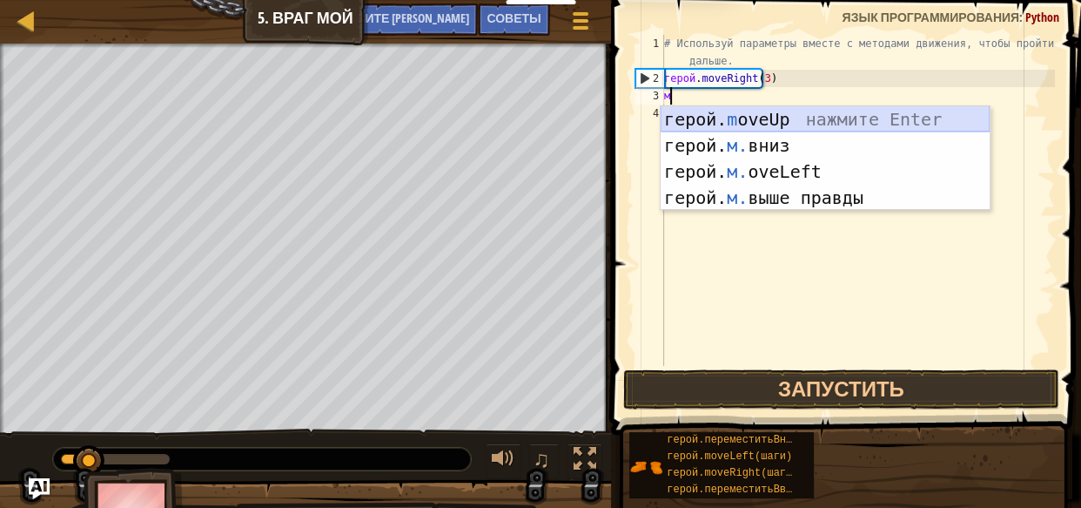
click at [784, 121] on div "герой. m oveUp нажмите Enter герой. м. вниз нажмите Enter герой. м. oveLeft наж…" at bounding box center [825, 184] width 329 height 157
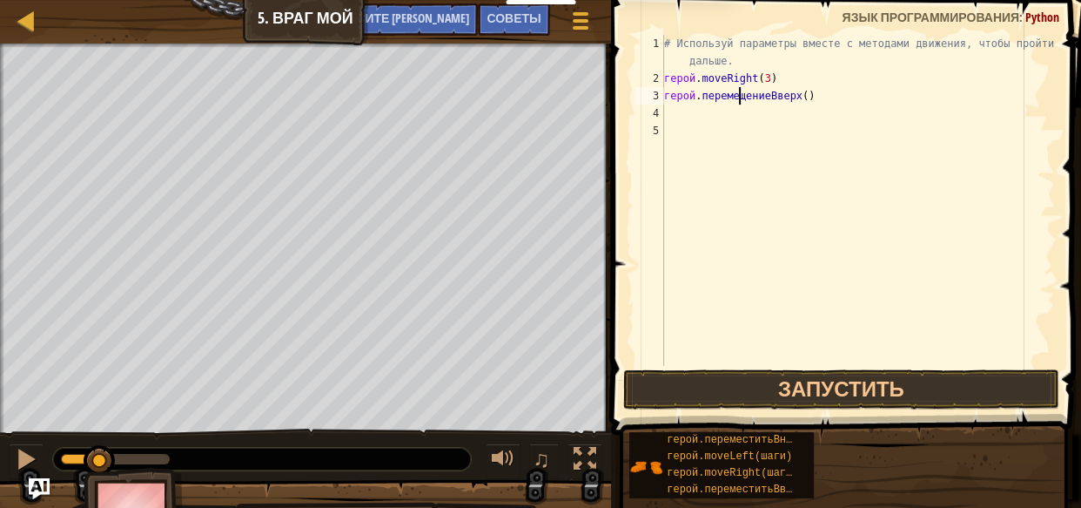
click at [813, 90] on div "# Используй параметры вместе с методами движения, чтобы пройти дальше. герой . …" at bounding box center [858, 226] width 394 height 383
type textarea "hero.moveUp()"
click at [679, 118] on div "# Используй параметры вместе с методами движения, чтобы пройти дальше. герой . …" at bounding box center [858, 226] width 394 height 383
type textarea "m"
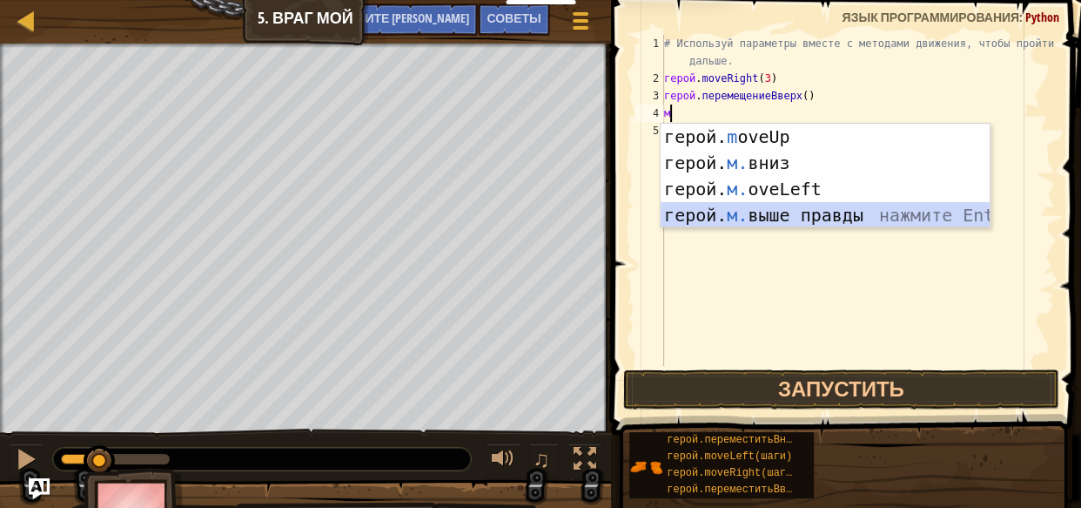
click at [786, 214] on div "герой. m oveUp нажмите Enter герой. м. вниз нажмите Enter герой. м. oveLeft наж…" at bounding box center [825, 202] width 329 height 157
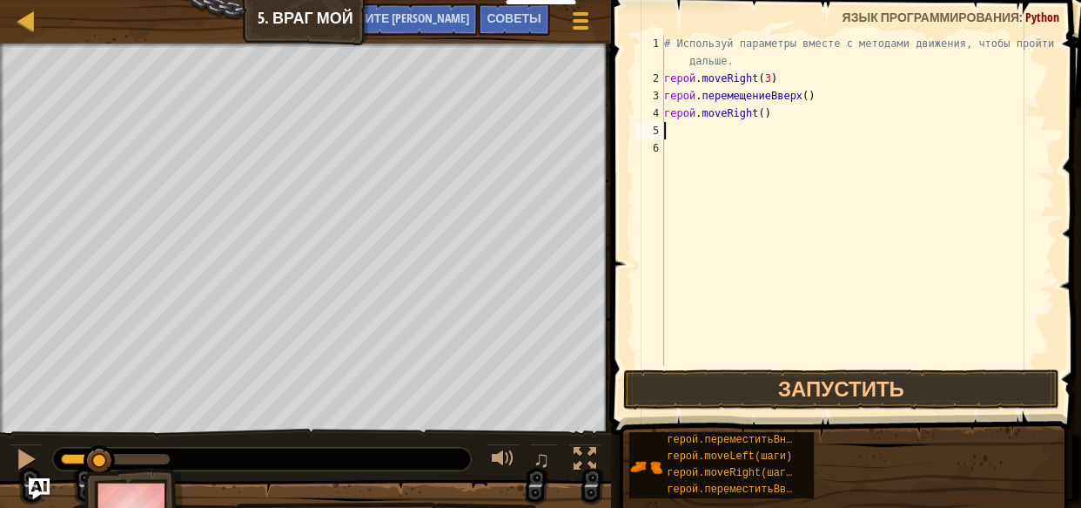
type textarea "m"
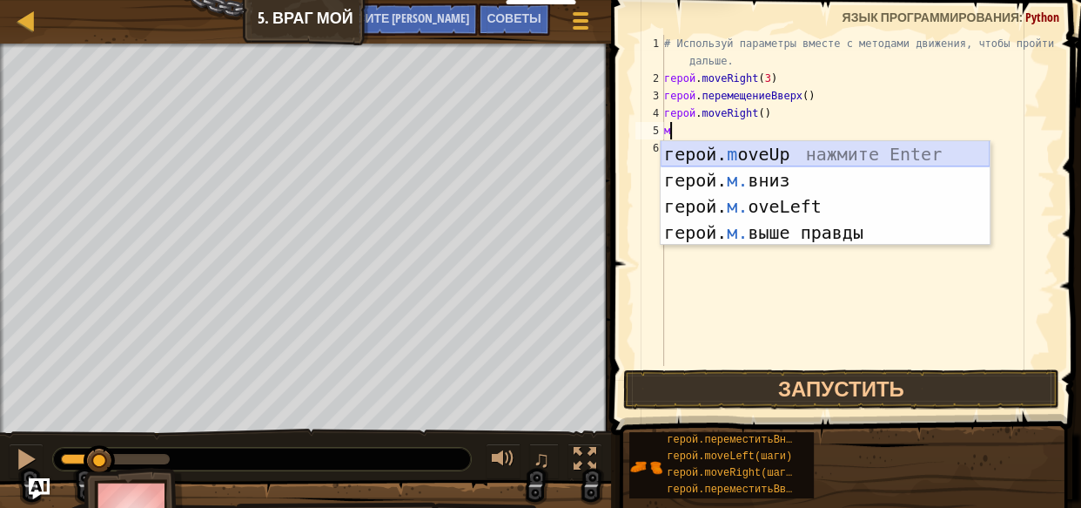
click at [800, 154] on div "герой. m oveUp нажмите Enter герой. м. вниз нажмите Enter герой. м. oveLeft наж…" at bounding box center [825, 219] width 329 height 157
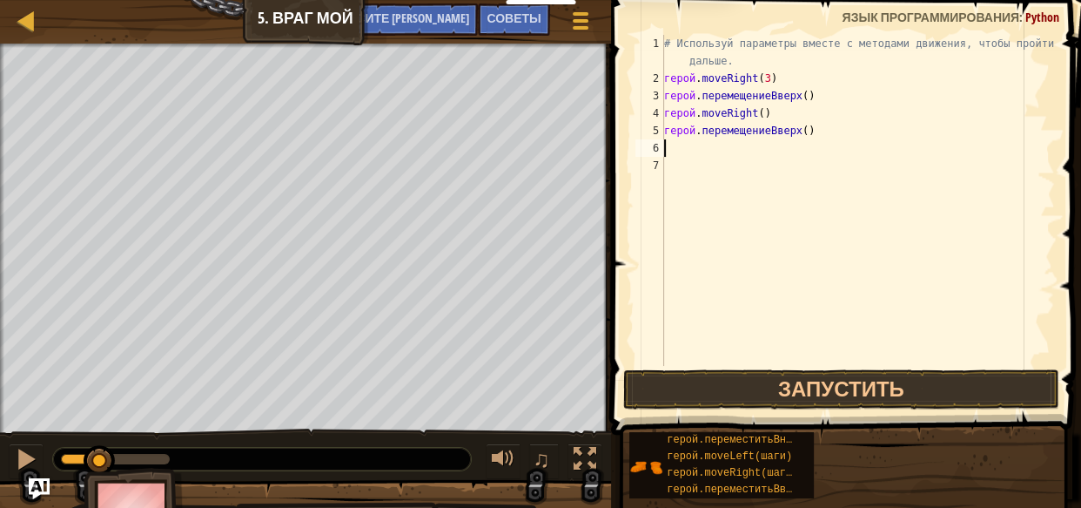
click at [776, 113] on div "# Используй параметры вместе с методами движения, чтобы пройти дальше. герой . …" at bounding box center [858, 226] width 394 height 383
click at [813, 129] on div "# Используй параметры вместе с методами движения, чтобы пройти дальше. герой . …" at bounding box center [858, 226] width 394 height 383
click at [779, 117] on div "# Используй параметры вместе с методами движения, чтобы пройти дальше. герой . …" at bounding box center [858, 226] width 394 height 383
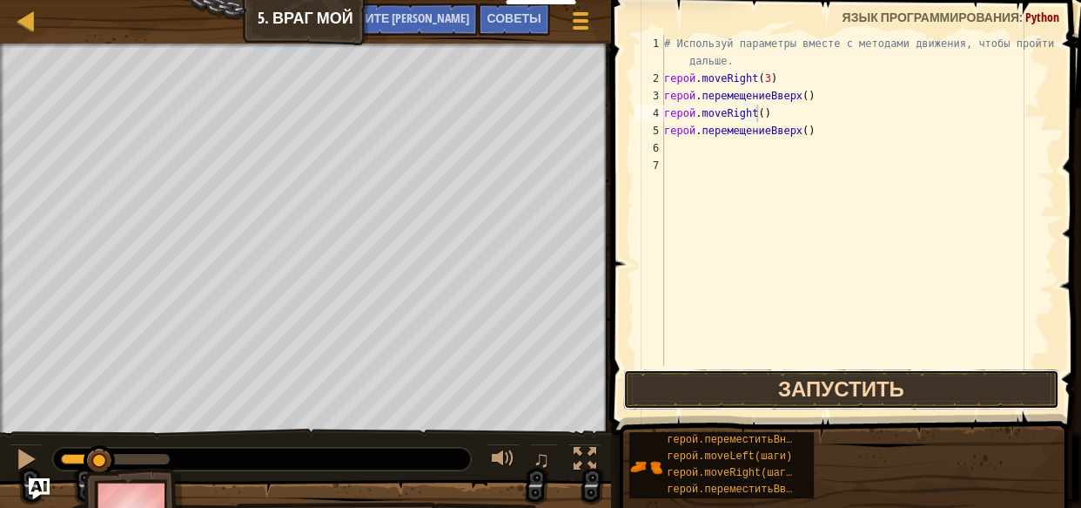
click at [803, 402] on button "Запустить" at bounding box center [841, 389] width 436 height 40
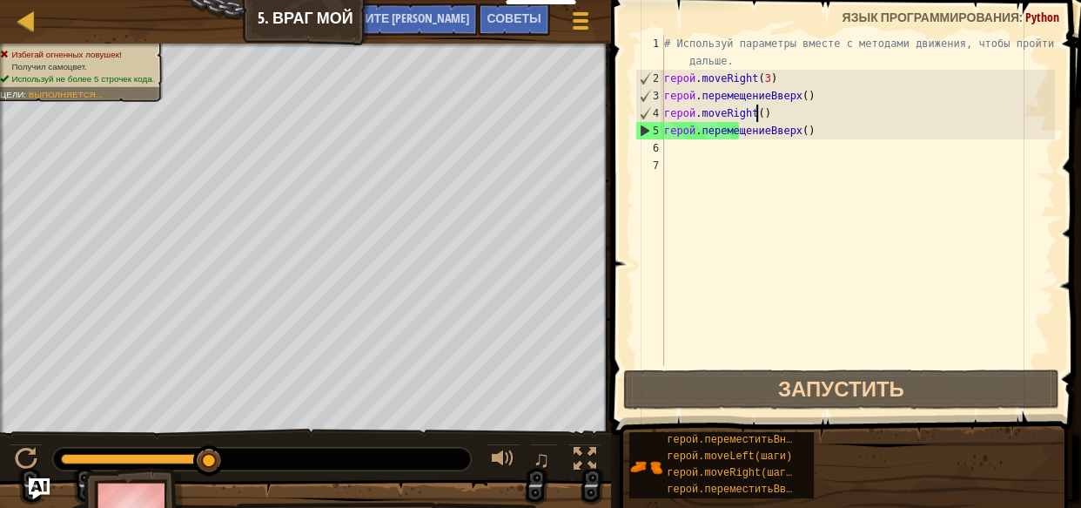
click at [775, 114] on div "# Используй параметры вместе с методами движения, чтобы пройти дальше. герой . …" at bounding box center [858, 226] width 394 height 383
type textarea "hero.moveRight() hero.moveUp()"
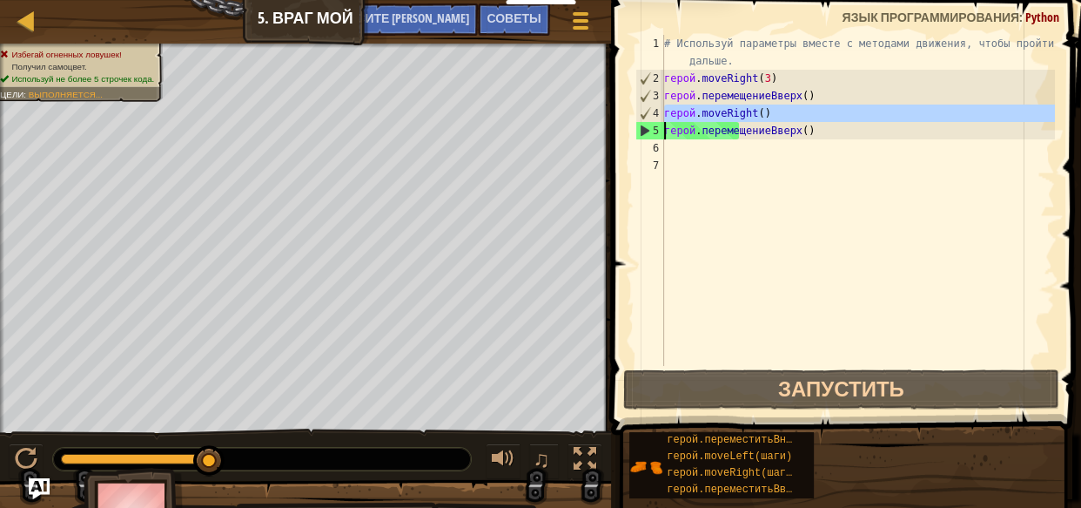
click at [775, 114] on div "# Используй параметры вместе с методами движения, чтобы пройти дальше. герой . …" at bounding box center [858, 226] width 394 height 383
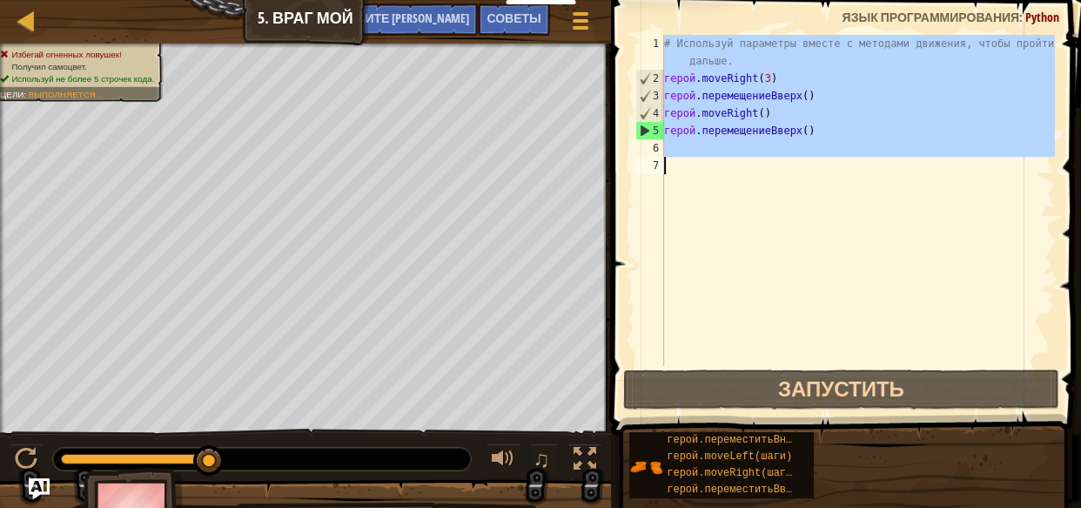
drag, startPoint x: 783, startPoint y: 205, endPoint x: 781, endPoint y: 193, distance: 11.5
click at [783, 204] on div "# Используй параметры вместе с методами движения, чтобы пройти дальше. герой . …" at bounding box center [858, 200] width 394 height 331
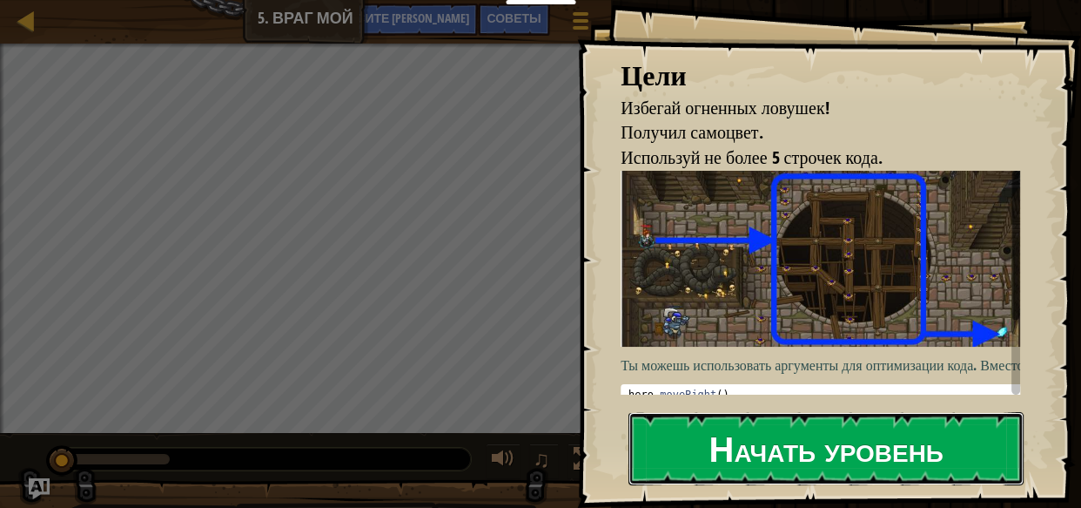
click at [943, 434] on font "Начать уровень" at bounding box center [826, 447] width 234 height 47
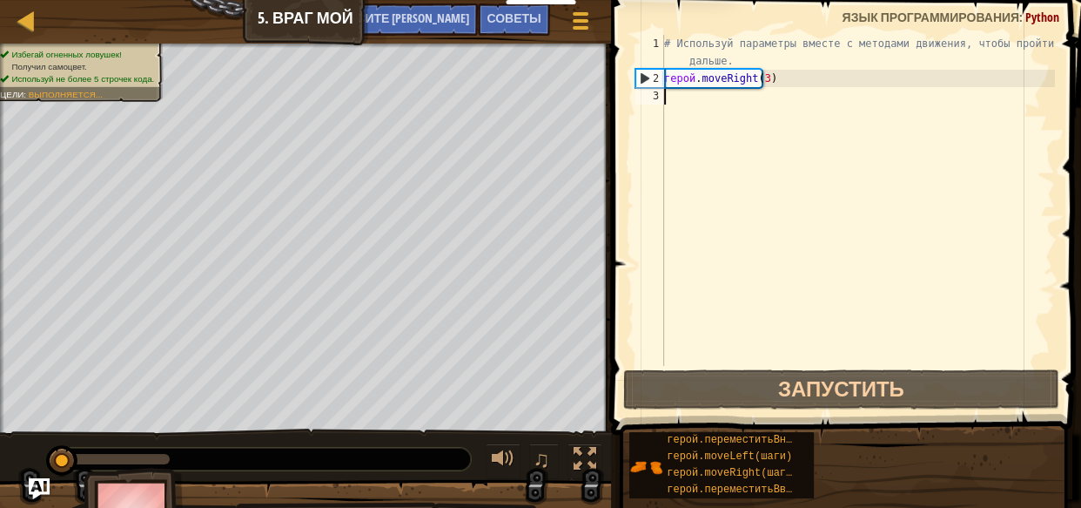
type textarea "m"
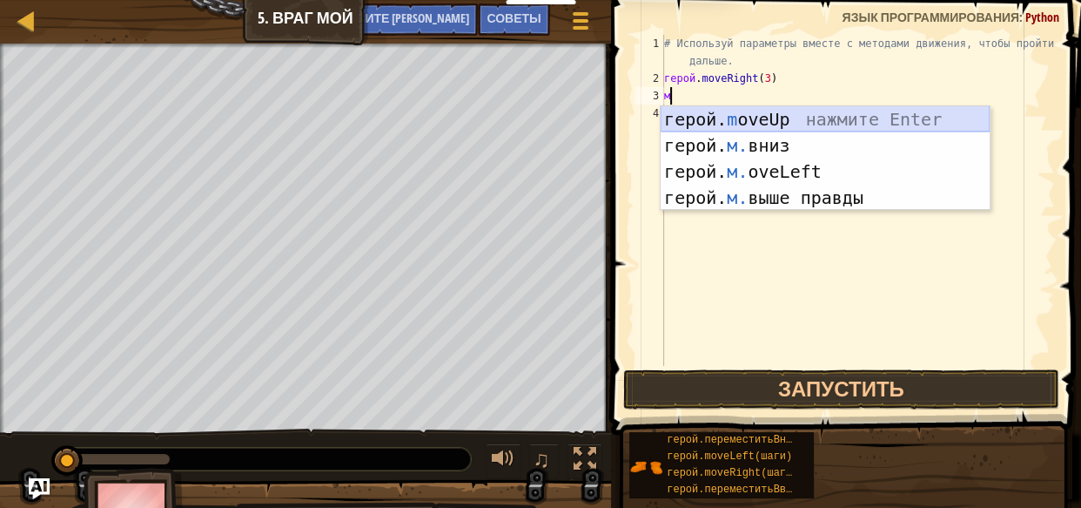
click at [792, 120] on div "герой. m oveUp нажмите Enter герой. м. вниз нажмите Enter герой. м. oveLeft наж…" at bounding box center [825, 184] width 329 height 157
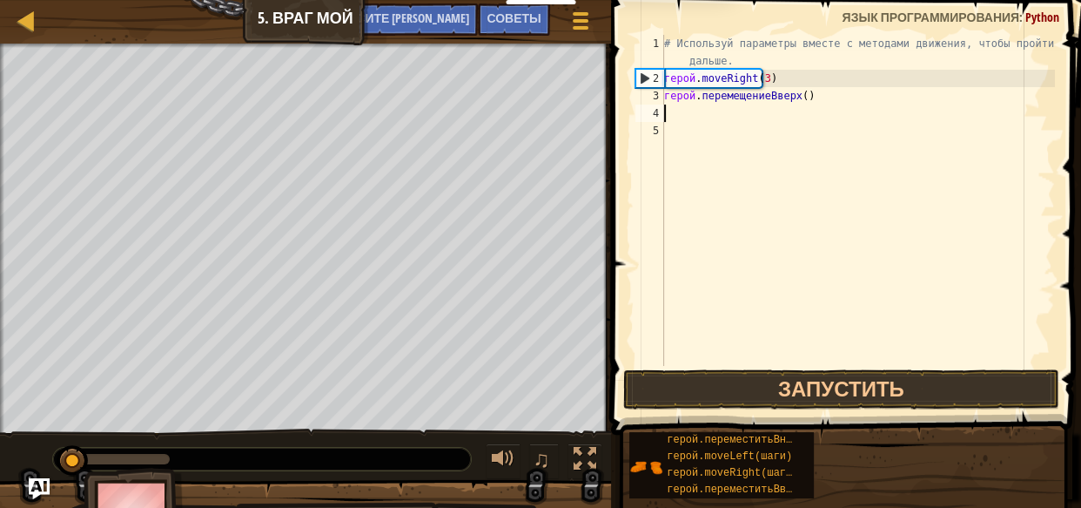
click at [676, 119] on div "# Используй параметры вместе с методами движения, чтобы пройти дальше. герой . …" at bounding box center [858, 226] width 394 height 383
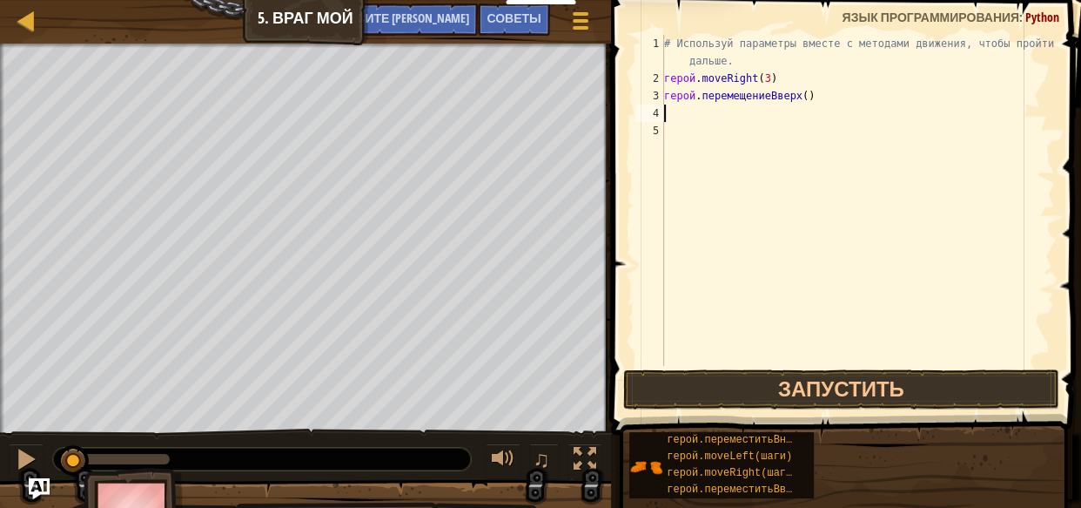
type textarea "m"
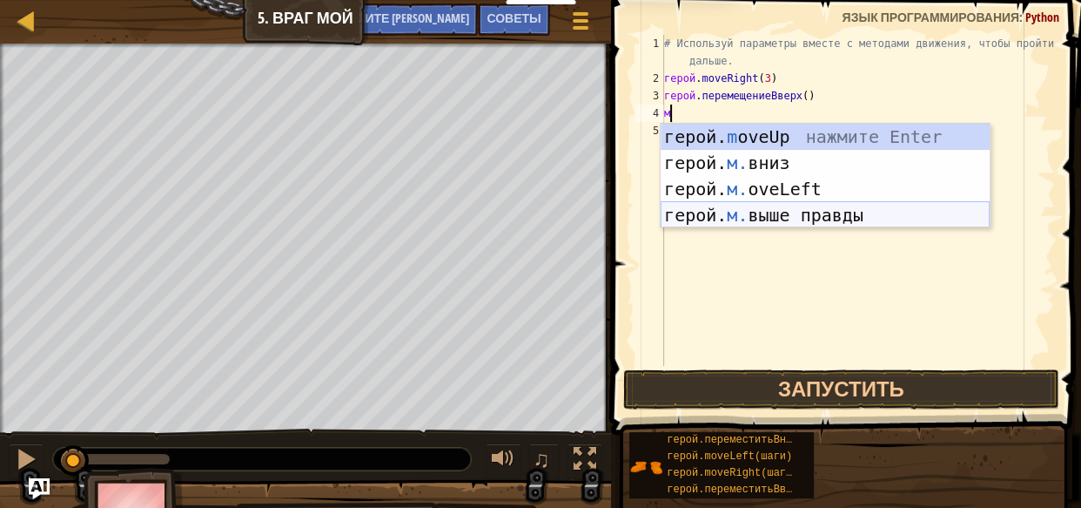
click at [826, 225] on div "герой. m oveUp нажмите Enter герой. м. вниз нажмите Enter герой. м. oveLeft наж…" at bounding box center [825, 202] width 329 height 157
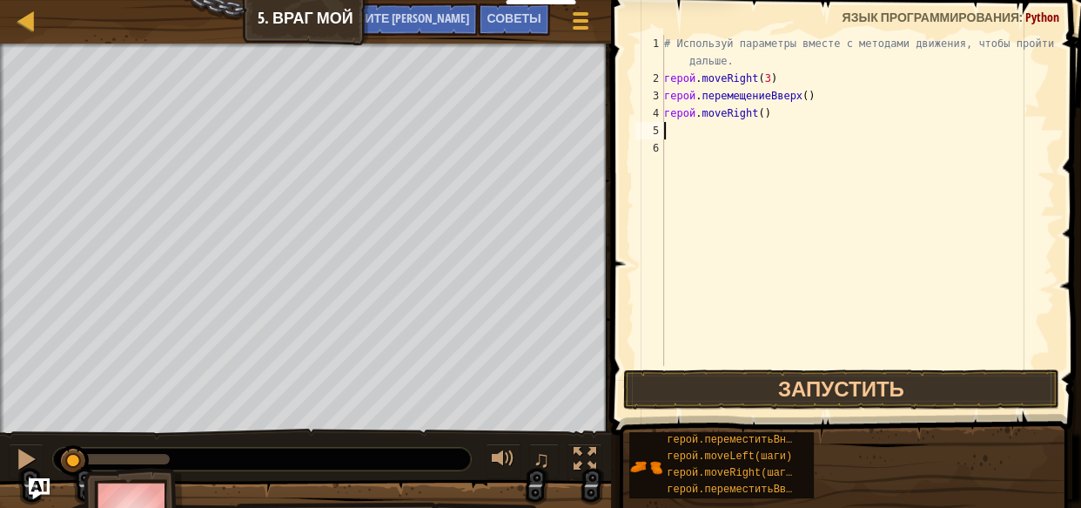
type textarea "m"
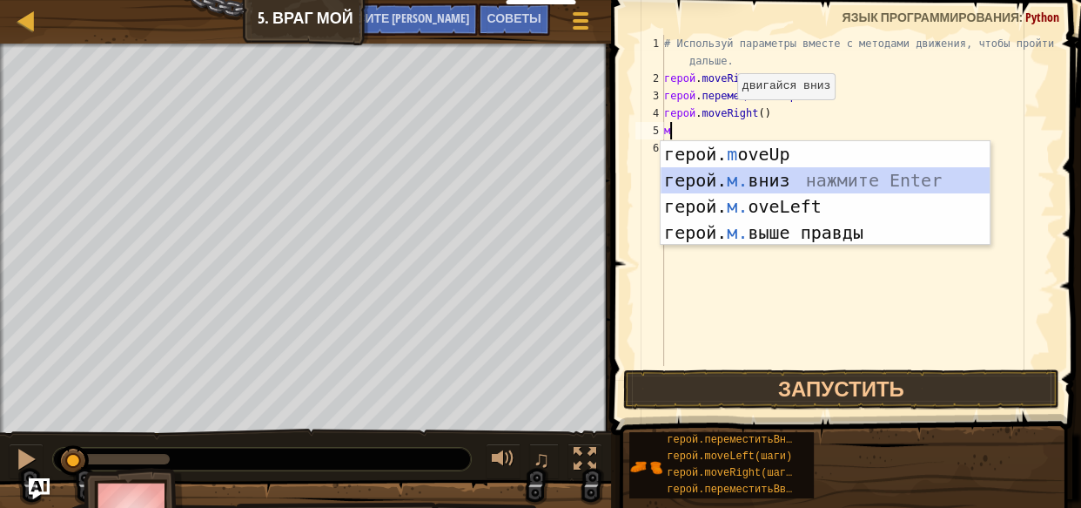
click at [810, 187] on div "герой. m oveUp нажмите Enter герой. м. вниз нажмите Enter герой. м. oveLeft наж…" at bounding box center [825, 219] width 329 height 157
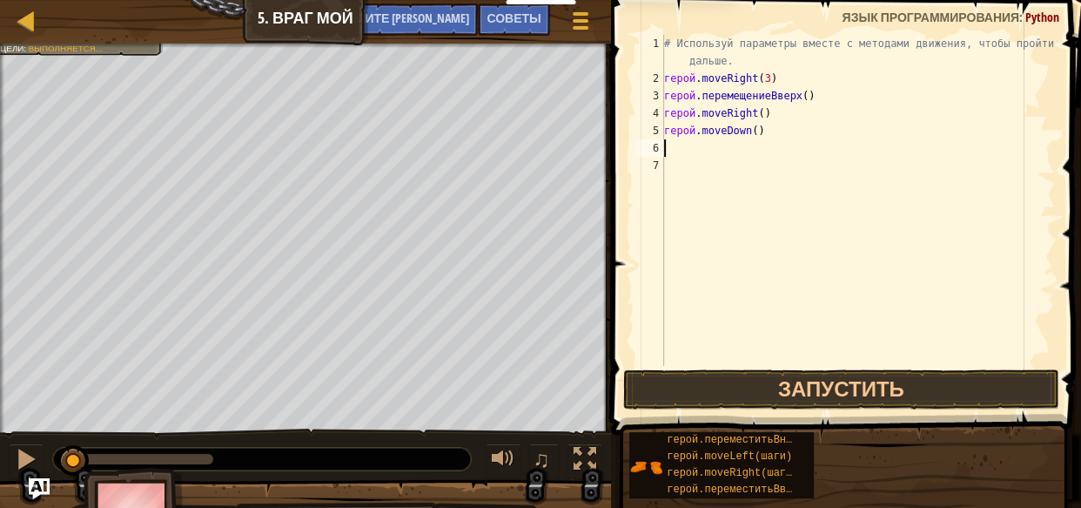
click at [756, 137] on div "# Используй параметры вместе с методами движения, чтобы пройти дальше. герой . …" at bounding box center [858, 226] width 394 height 383
click at [770, 132] on div "# Используй параметры вместе с методами движения, чтобы пройти дальше. герой . …" at bounding box center [858, 226] width 394 height 383
click at [769, 132] on div "# Используй параметры вместе с методами движения, чтобы пройти дальше. герой . …" at bounding box center [858, 226] width 394 height 383
click at [769, 131] on div "# Используй параметры вместе с методами движения, чтобы пройти дальше. герой . …" at bounding box center [858, 226] width 394 height 383
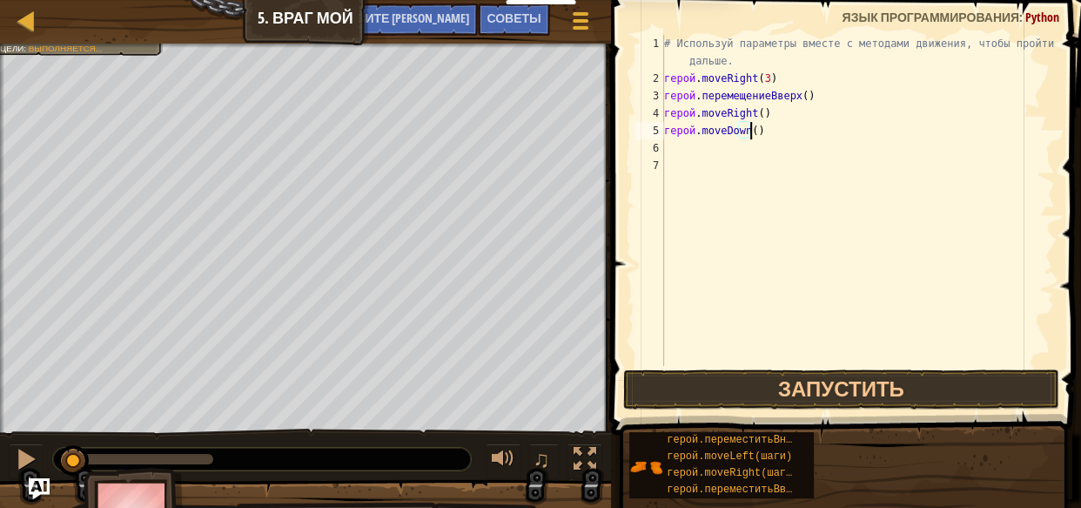
click at [769, 131] on div "# Используй параметры вместе с методами движения, чтобы пройти дальше. герой . …" at bounding box center [858, 226] width 394 height 383
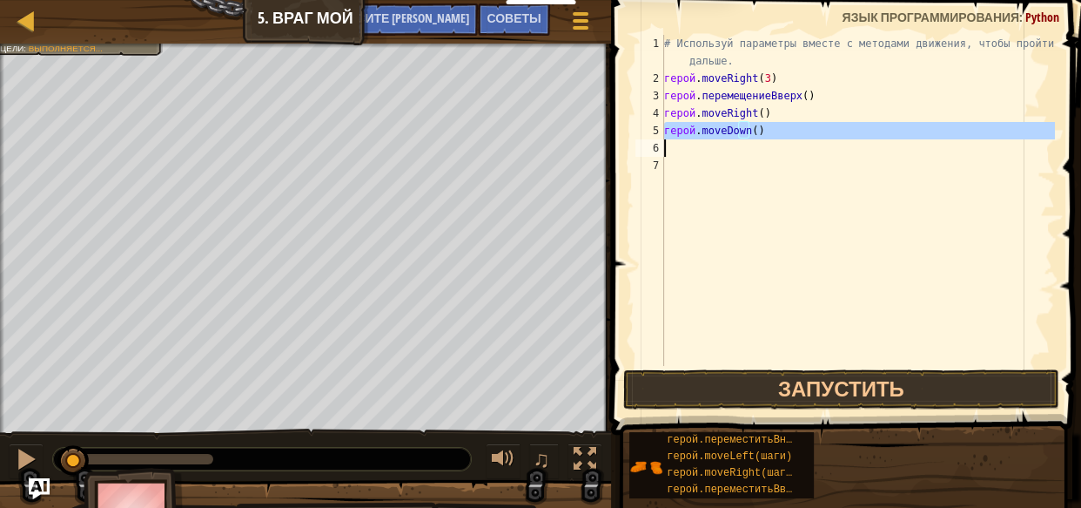
type textarea "hero.moveDown()"
drag, startPoint x: 761, startPoint y: 168, endPoint x: 765, endPoint y: 141, distance: 27.3
click at [761, 171] on div "# Используй параметры вместе с методами движения, чтобы пройти дальше. герой . …" at bounding box center [858, 226] width 394 height 383
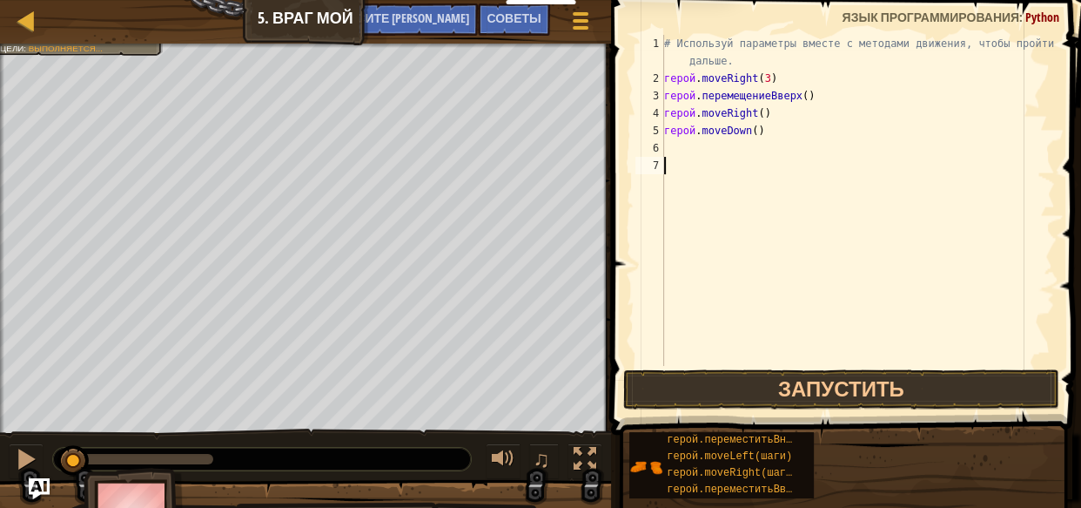
click at [767, 130] on div "# Используй параметры вместе с методами движения, чтобы пройти дальше. герой . …" at bounding box center [858, 226] width 394 height 383
type textarea "hero.moveDown()"
click at [768, 129] on div "# Используй параметры вместе с методами движения, чтобы пройти дальше. герой . …" at bounding box center [858, 226] width 394 height 383
click at [740, 198] on div "# Используй параметры вместе с методами движения, чтобы пройти дальше. герой . …" at bounding box center [858, 226] width 394 height 383
click at [770, 130] on div "# Используй параметры вместе с методами движения, чтобы пройти дальше. герой . …" at bounding box center [858, 226] width 394 height 383
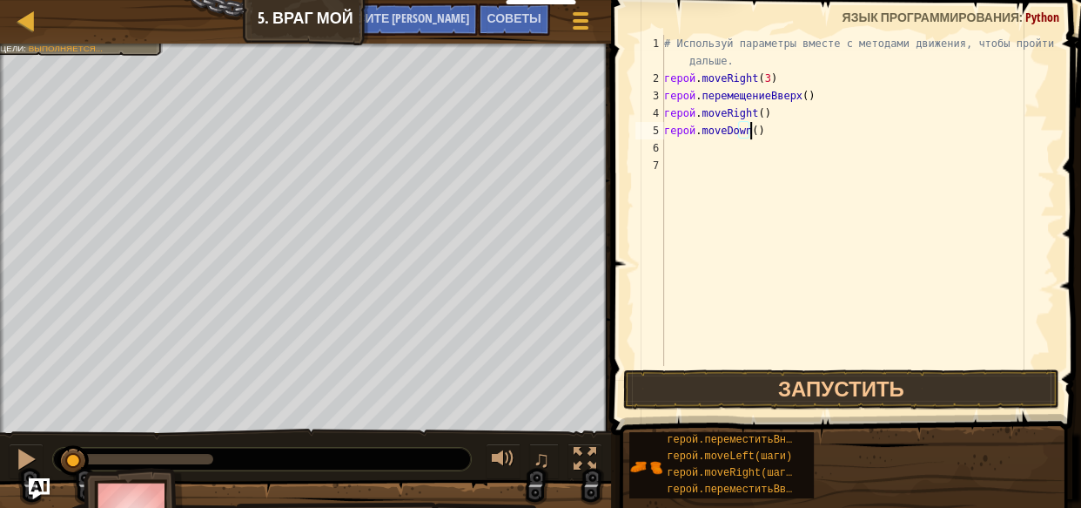
click at [768, 130] on div "# Используй параметры вместе с методами движения, чтобы пройти дальше. герой . …" at bounding box center [858, 226] width 394 height 383
click at [775, 129] on div "# Используй параметры вместе с методами движения, чтобы пройти дальше. герой . …" at bounding box center [858, 226] width 394 height 383
type textarea "hero.moveDown()"
click at [771, 129] on div "# Используй параметры вместе с методами движения, чтобы пройти дальше. герой . …" at bounding box center [858, 200] width 394 height 331
click at [779, 131] on div "# Используй параметры вместе с методами движения, чтобы пройти дальше. герой . …" at bounding box center [858, 226] width 394 height 383
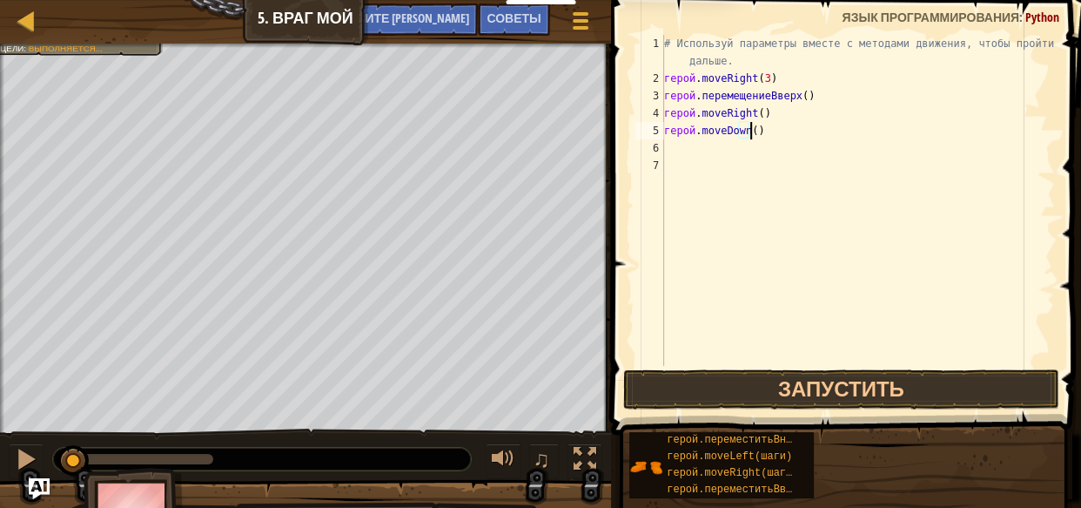
click at [786, 130] on div "# Используй параметры вместе с методами движения, чтобы пройти дальше. герой . …" at bounding box center [858, 226] width 394 height 383
